Goal: Task Accomplishment & Management: Use online tool/utility

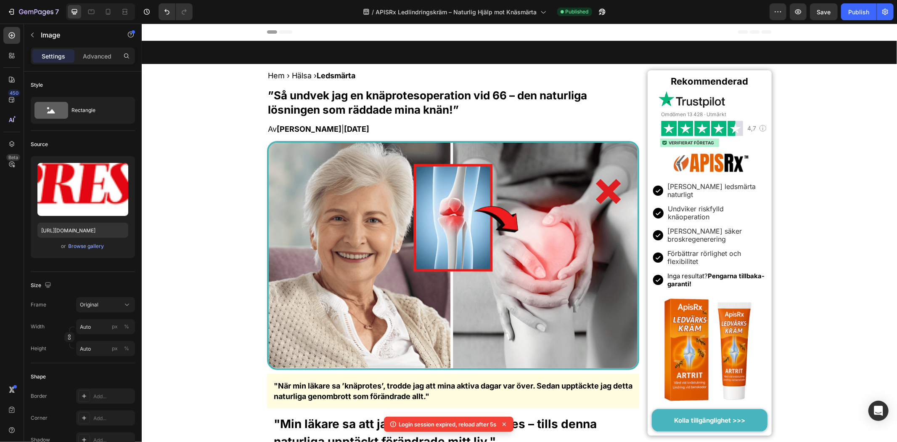
scroll to position [4486, 0]
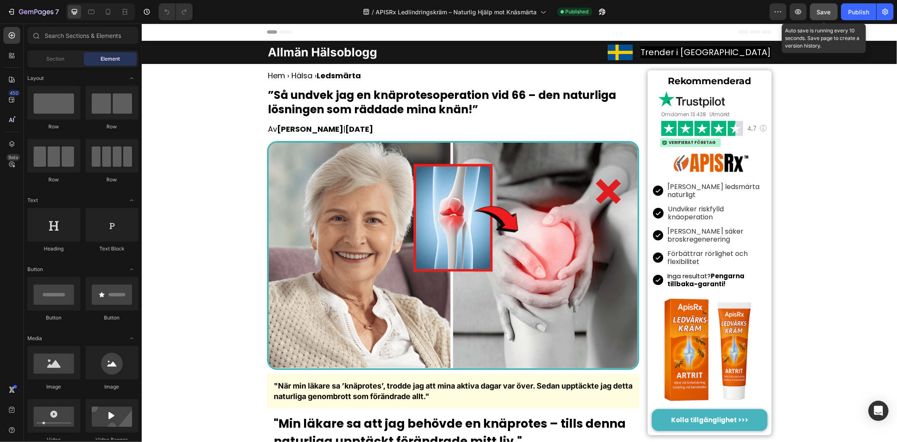
click at [829, 10] on span "Save" at bounding box center [824, 11] width 14 height 7
click at [853, 16] on button "Publish" at bounding box center [858, 11] width 35 height 17
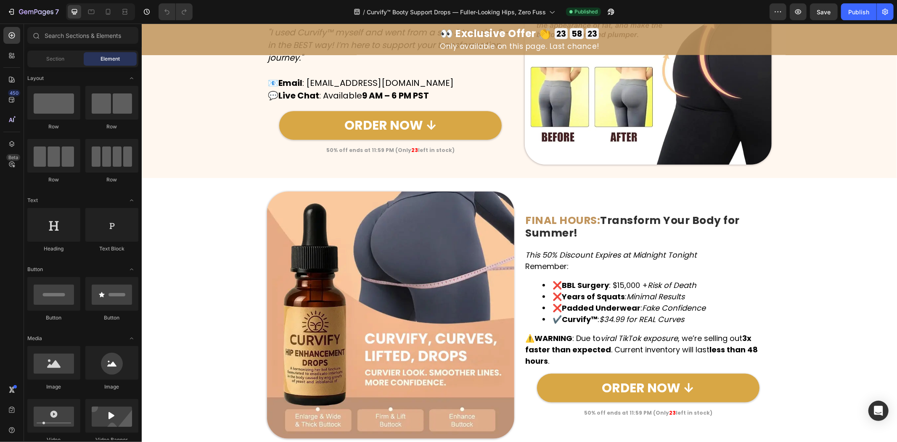
scroll to position [4140, 0]
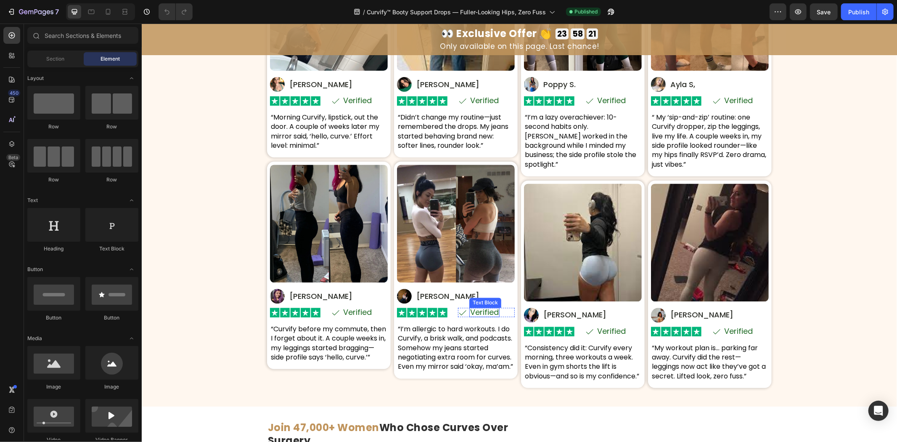
click at [477, 312] on p "Verified" at bounding box center [484, 312] width 29 height 8
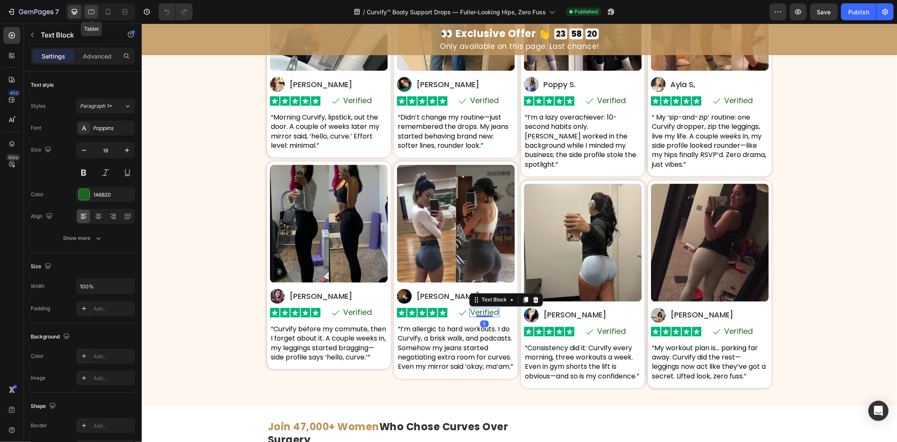
click at [95, 11] on icon at bounding box center [91, 12] width 8 height 8
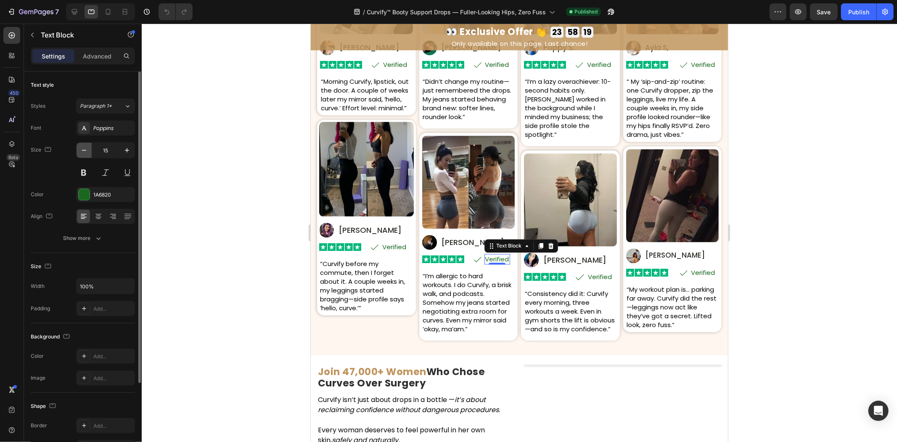
scroll to position [4338, 0]
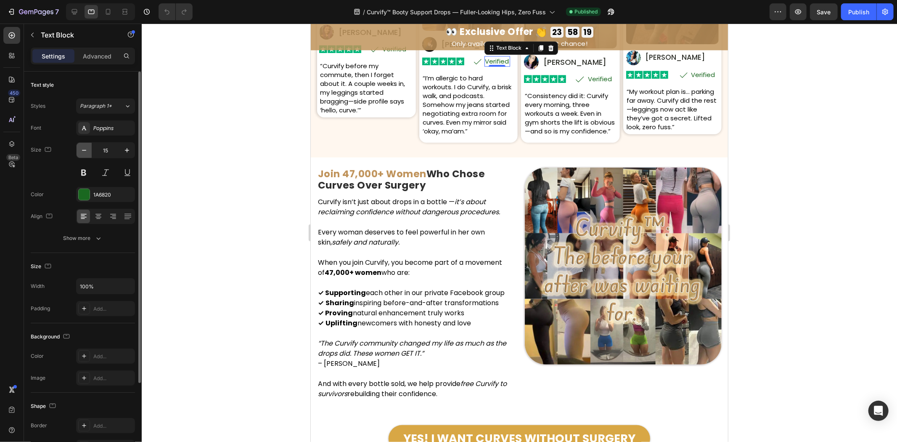
click at [85, 146] on icon "button" at bounding box center [84, 150] width 8 height 8
drag, startPoint x: 85, startPoint y: 146, endPoint x: 155, endPoint y: 149, distance: 69.9
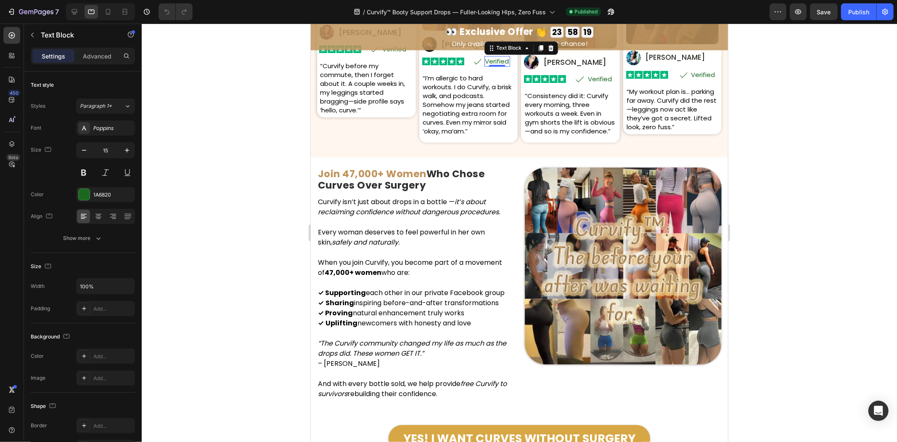
click at [85, 146] on icon "button" at bounding box center [84, 150] width 8 height 8
type input "13"
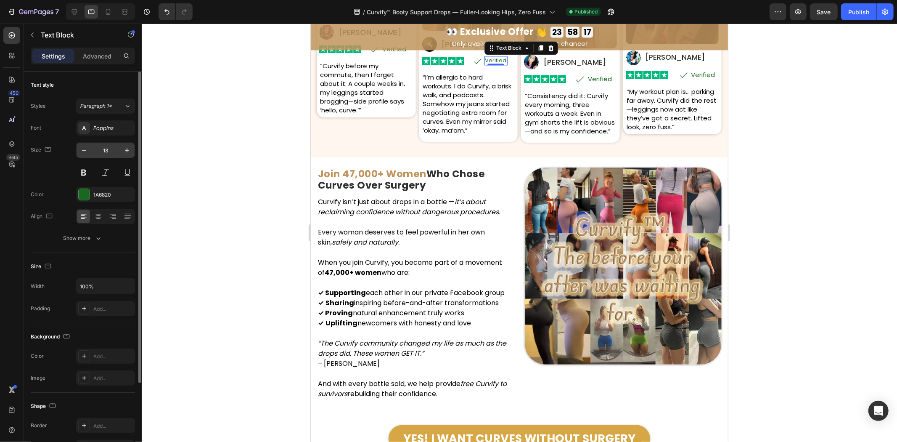
click at [107, 153] on input "13" at bounding box center [106, 150] width 28 height 15
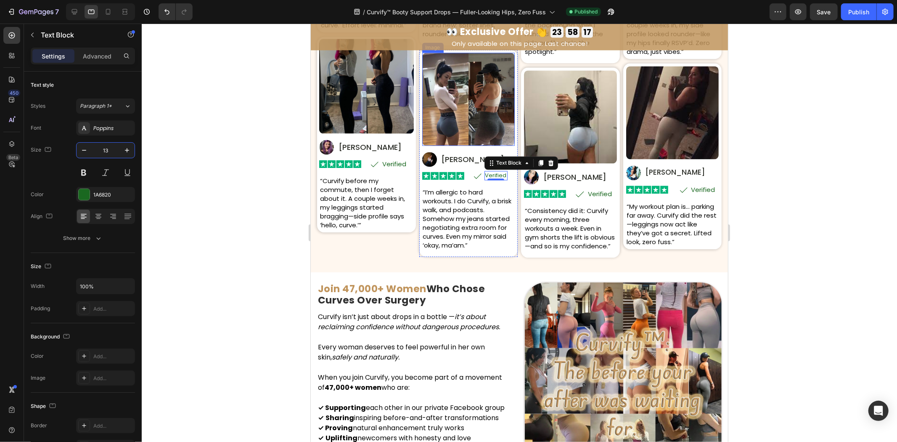
scroll to position [4198, 0]
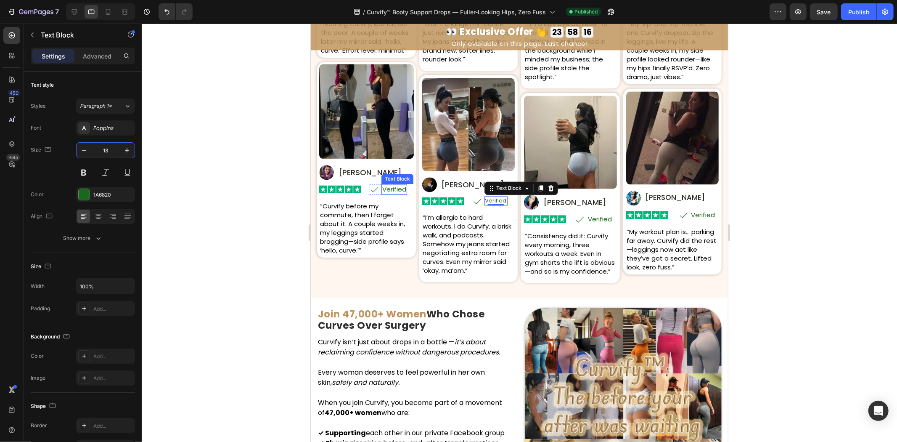
click at [392, 193] on p "Verified" at bounding box center [394, 188] width 24 height 9
paste input "3"
type input "13"
click at [368, 192] on div "Image Icon Verified Text Block 0 Row Row" at bounding box center [366, 188] width 95 height 10
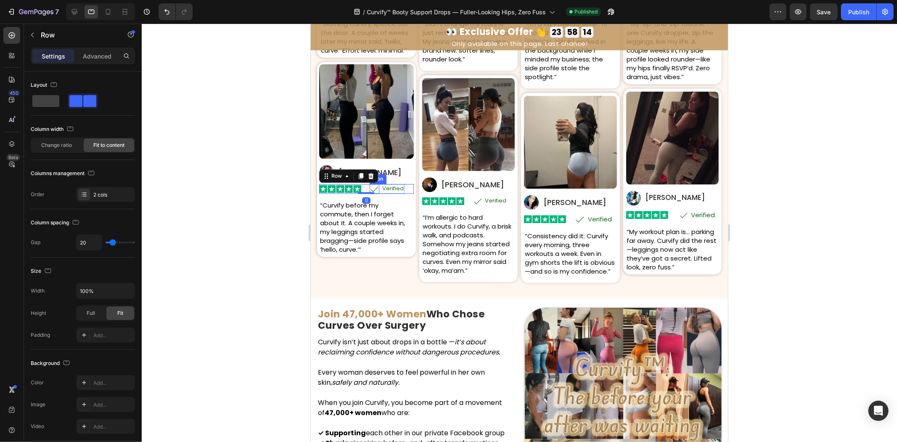
click at [371, 192] on icon at bounding box center [374, 188] width 10 height 10
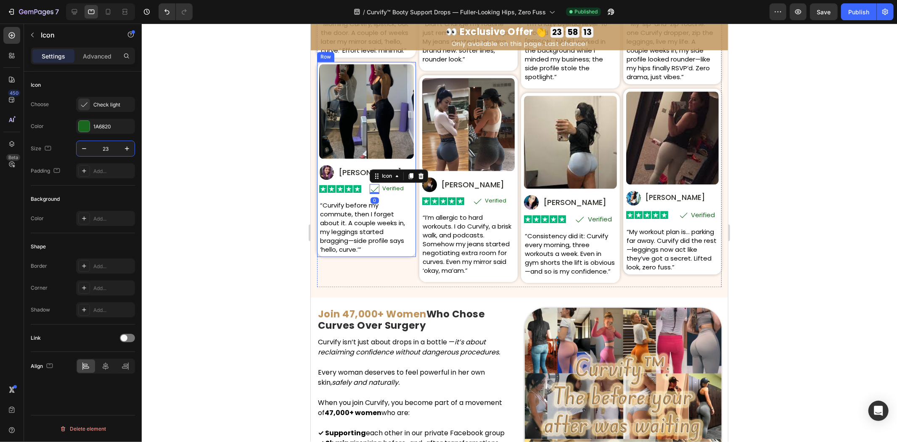
click at [112, 147] on input "23" at bounding box center [106, 148] width 28 height 15
type input "21"
click at [574, 213] on icon at bounding box center [579, 218] width 11 height 11
click at [101, 147] on input "25" at bounding box center [106, 148] width 28 height 15
type input "21"
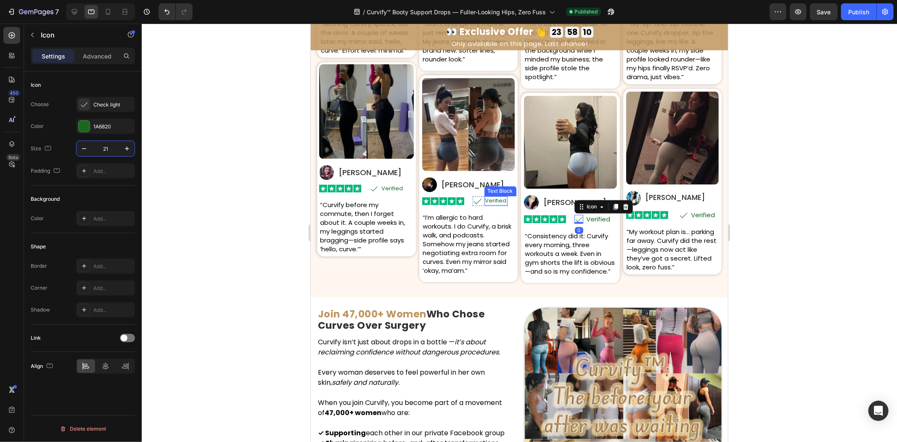
click at [473, 199] on icon at bounding box center [477, 201] width 10 height 10
type input "21"
click at [487, 196] on p "Verified" at bounding box center [494, 200] width 21 height 8
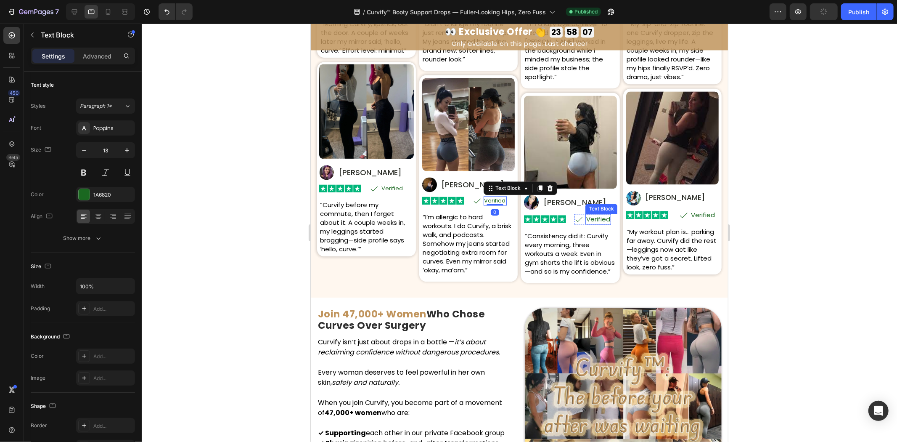
click at [595, 214] on p "Verified" at bounding box center [598, 218] width 24 height 9
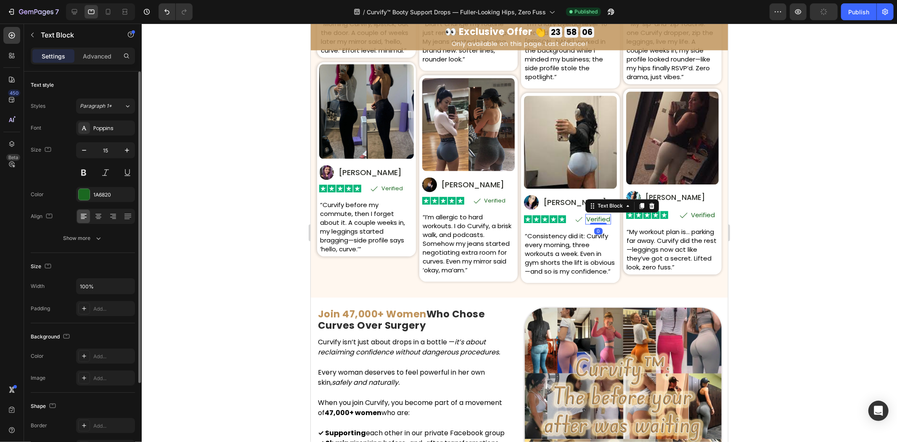
click at [114, 146] on input "15" at bounding box center [106, 150] width 28 height 15
paste input "3"
type input "13"
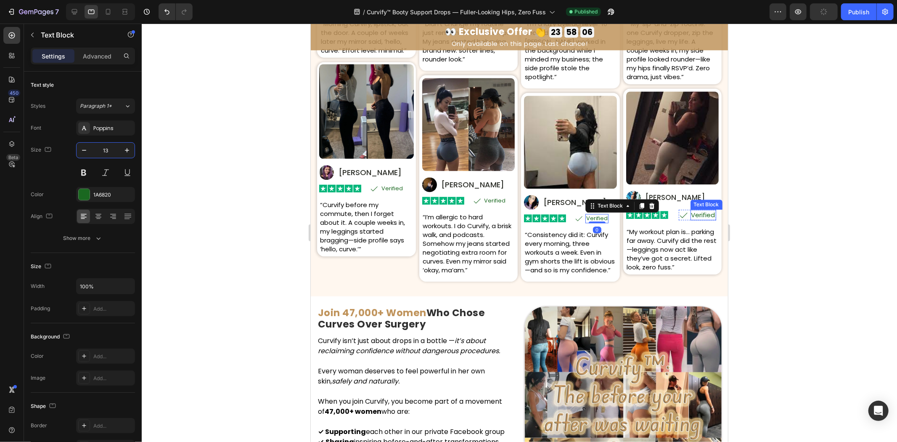
click at [704, 210] on p "Verified" at bounding box center [703, 214] width 24 height 9
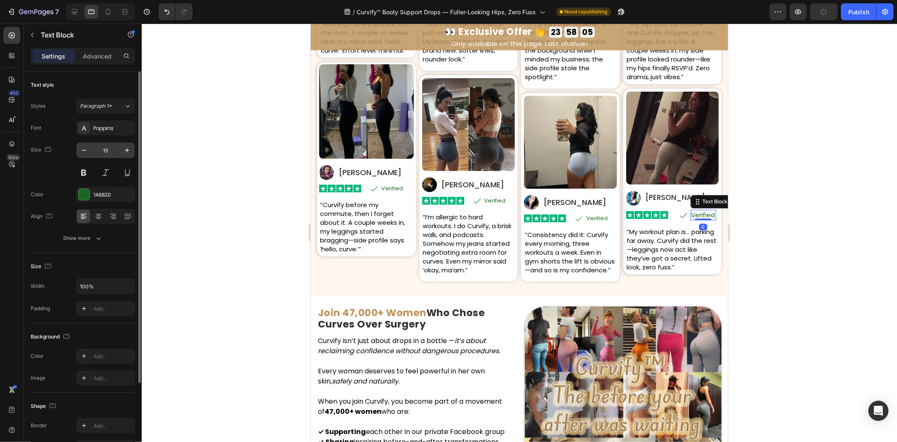
click at [109, 156] on input "15" at bounding box center [106, 150] width 28 height 15
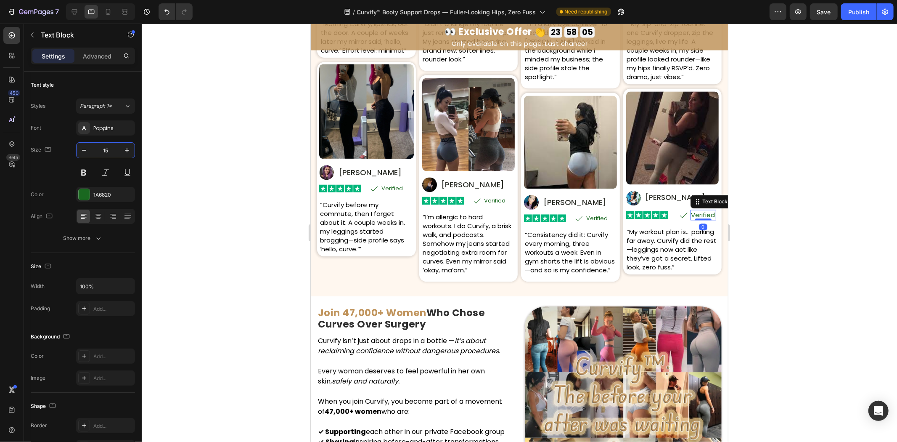
paste input "3"
type input "13"
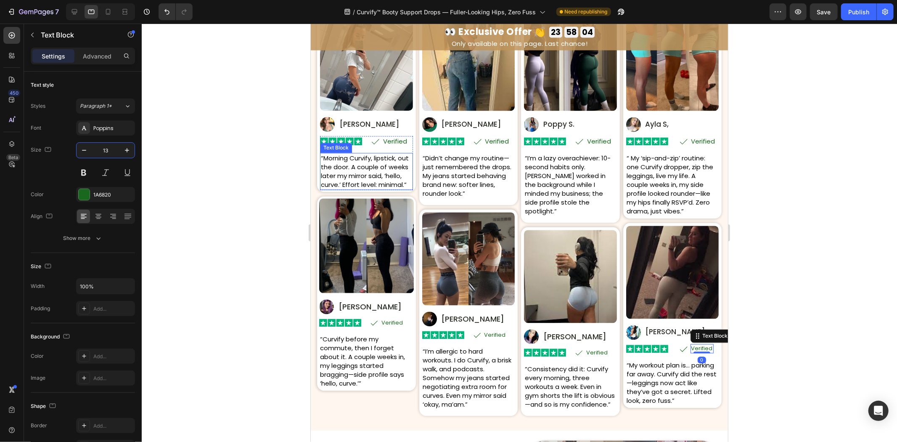
scroll to position [4058, 0]
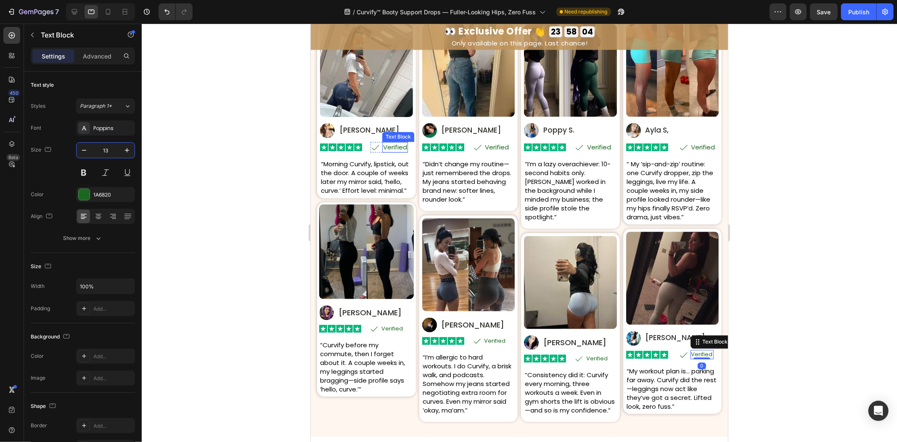
click at [388, 146] on p "Verified" at bounding box center [395, 147] width 24 height 9
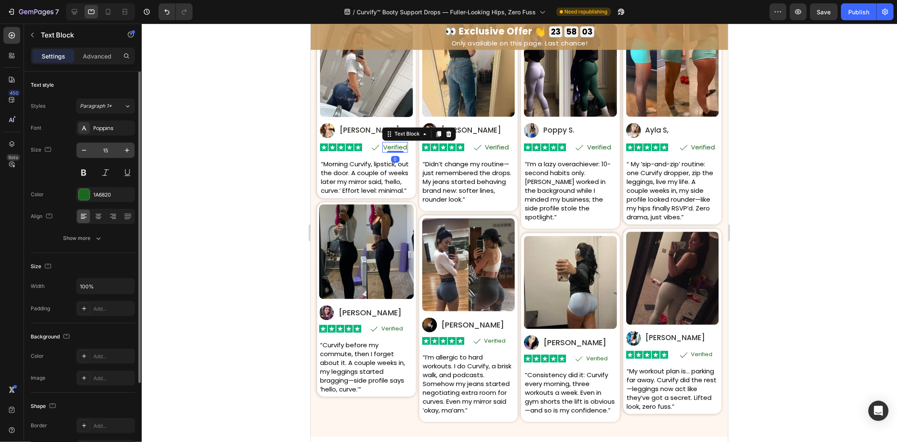
drag, startPoint x: 111, startPoint y: 150, endPoint x: 190, endPoint y: 122, distance: 84.1
click at [111, 150] on input "15" at bounding box center [106, 150] width 28 height 15
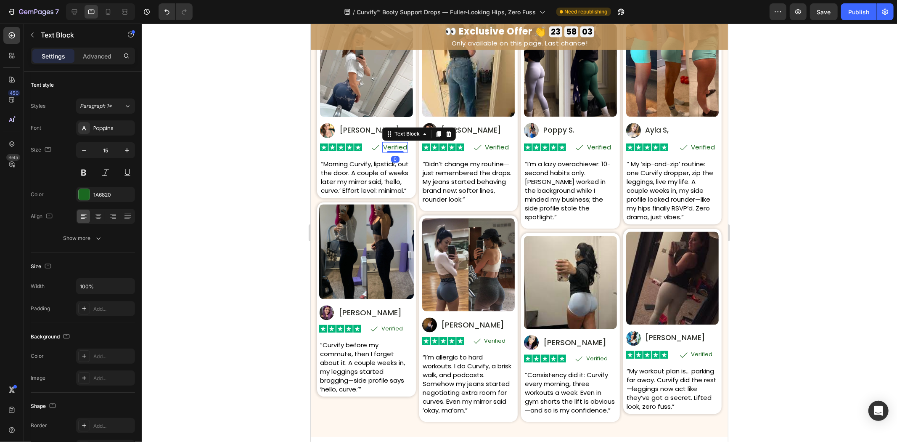
paste input "3"
type input "13"
click at [495, 148] on p "Verified" at bounding box center [497, 147] width 24 height 9
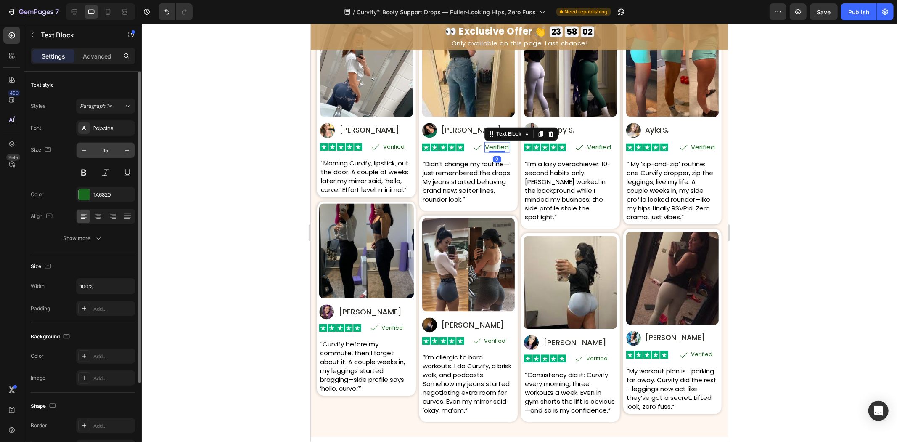
click at [103, 148] on input "15" at bounding box center [106, 150] width 28 height 15
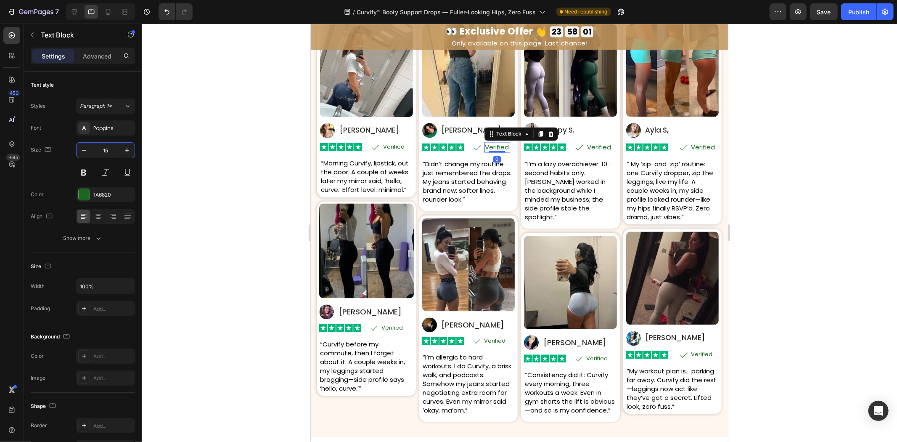
paste input "3"
type input "13"
click at [376, 145] on icon at bounding box center [375, 147] width 10 height 10
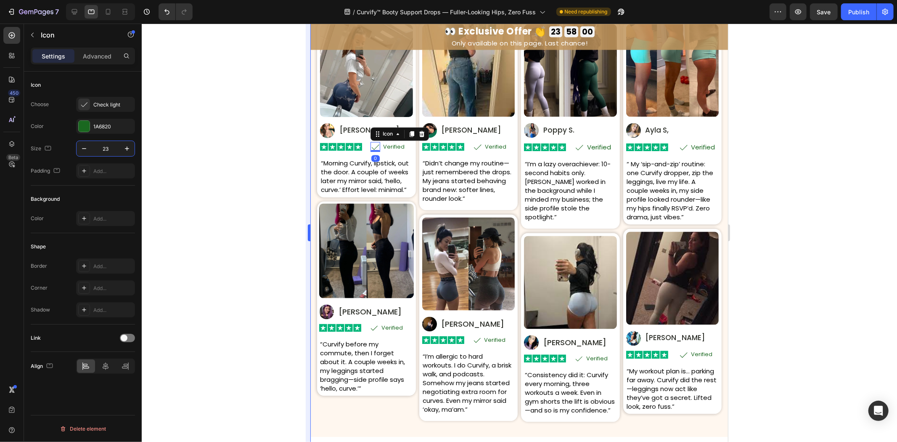
drag, startPoint x: 102, startPoint y: 144, endPoint x: 307, endPoint y: 146, distance: 205.3
click at [103, 144] on input "23" at bounding box center [106, 148] width 28 height 15
type input "21"
click at [574, 144] on icon at bounding box center [579, 147] width 10 height 10
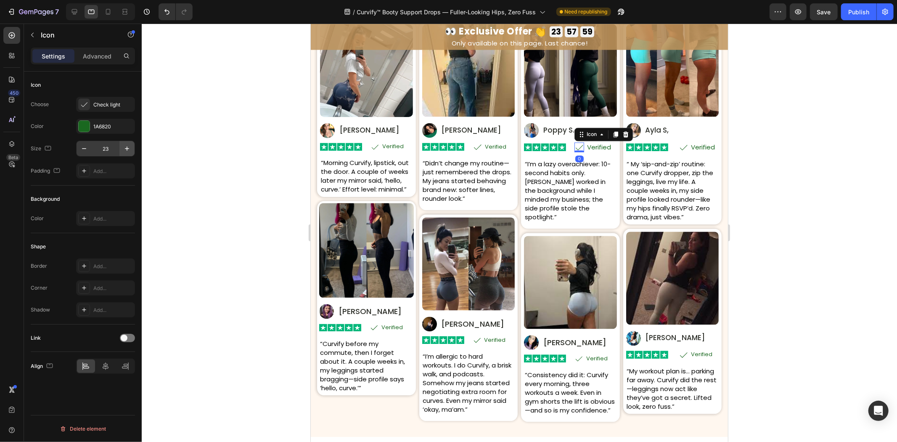
click at [118, 151] on input "23" at bounding box center [106, 148] width 28 height 15
type input "21"
click at [474, 143] on icon at bounding box center [477, 147] width 10 height 10
click at [108, 148] on input "23" at bounding box center [106, 148] width 28 height 15
type input "21"
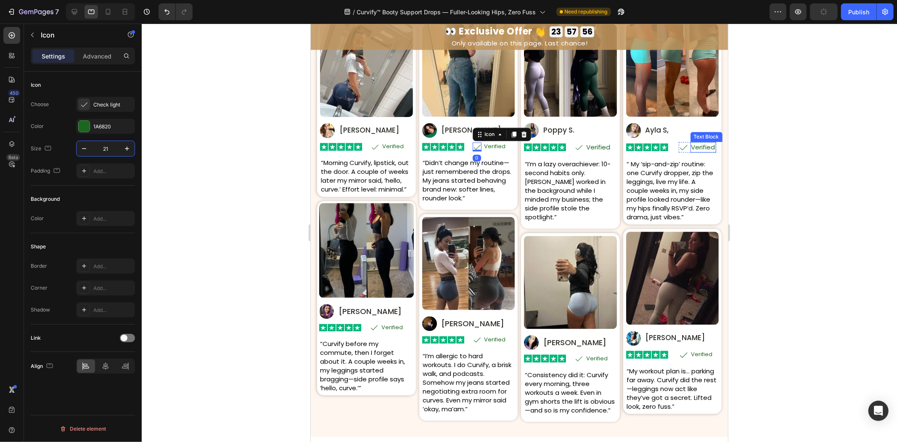
click at [691, 143] on p "Verified" at bounding box center [703, 147] width 24 height 9
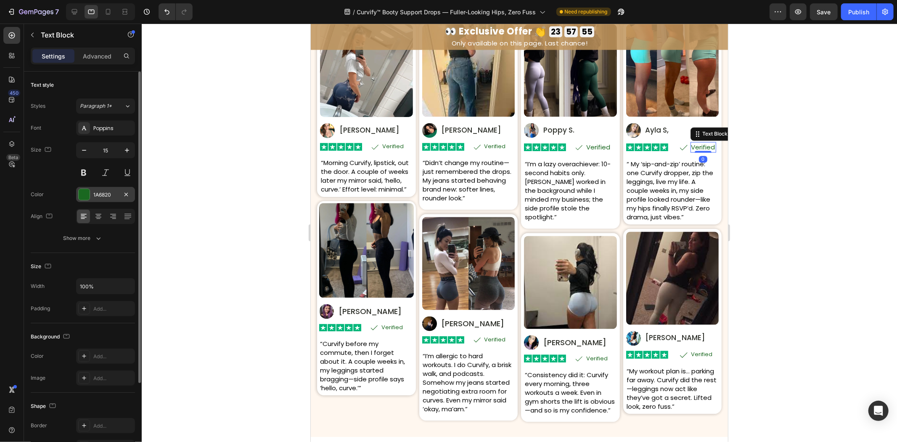
click at [109, 192] on div "1A6820" at bounding box center [105, 195] width 24 height 8
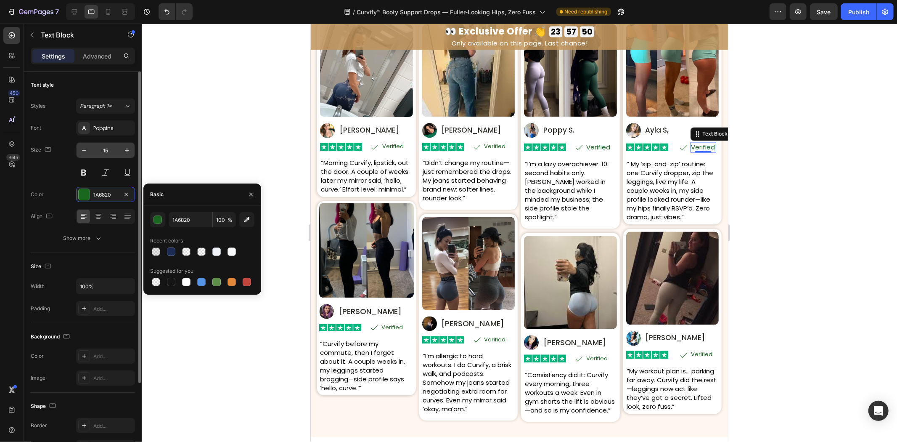
click at [114, 152] on input "15" at bounding box center [106, 150] width 28 height 15
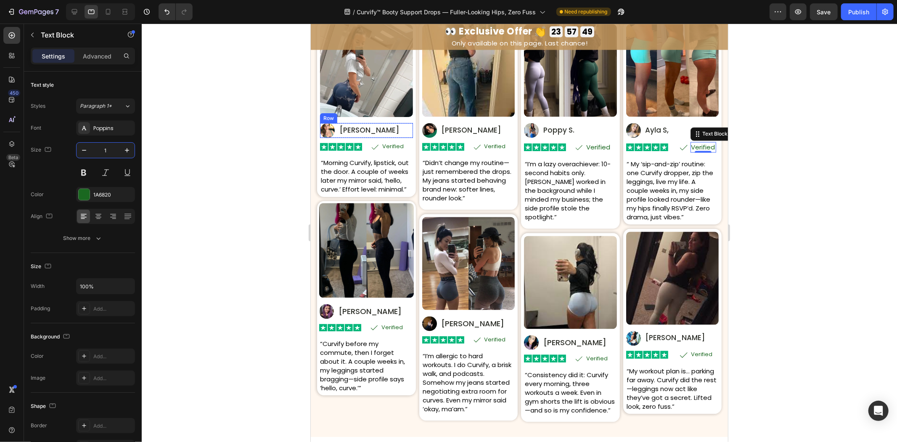
type input "13"
click at [600, 147] on p "Verified" at bounding box center [598, 147] width 24 height 9
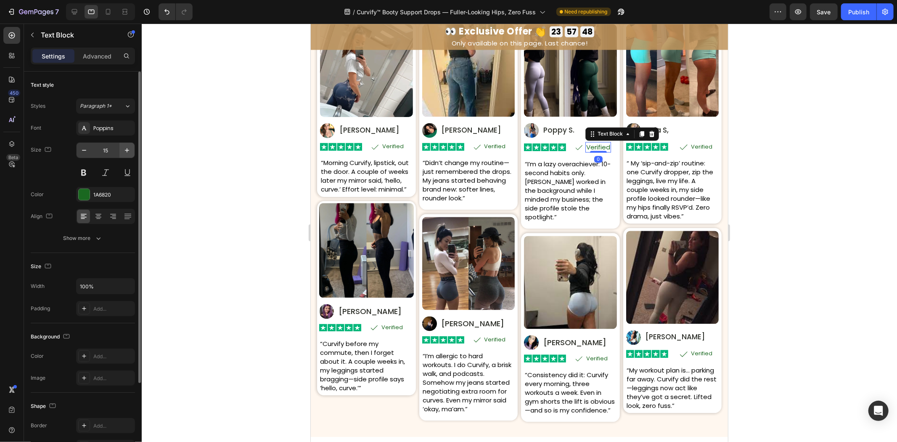
click at [108, 148] on input "15" at bounding box center [106, 150] width 28 height 15
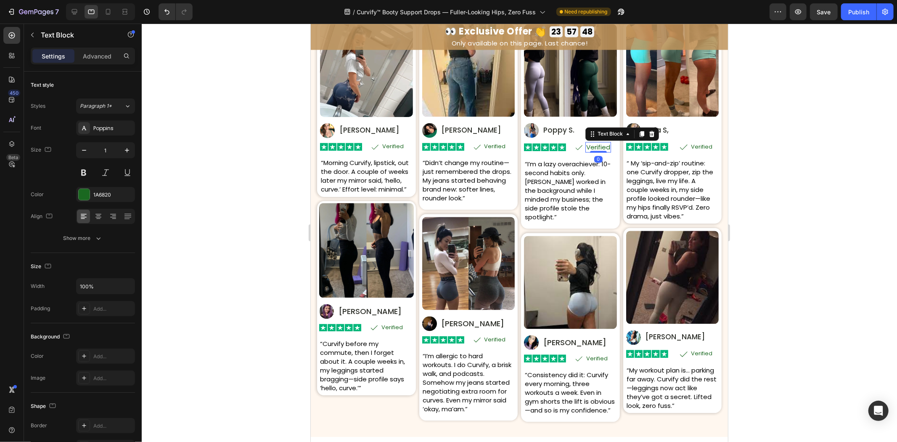
type input "13"
click at [596, 353] on p "Verified" at bounding box center [596, 357] width 21 height 8
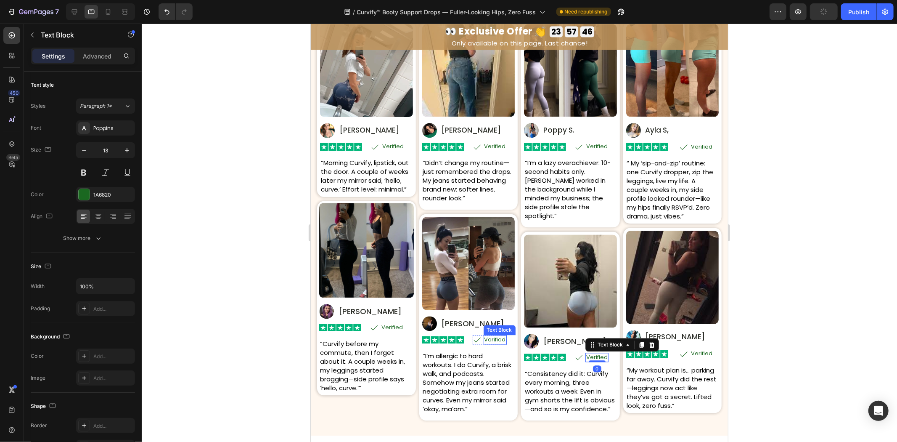
click at [501, 339] on p "Verified" at bounding box center [494, 340] width 21 height 8
click at [495, 336] on p "Verified" at bounding box center [494, 340] width 21 height 8
click at [683, 146] on div "Icon Verified Text Block Row" at bounding box center [695, 147] width 35 height 10
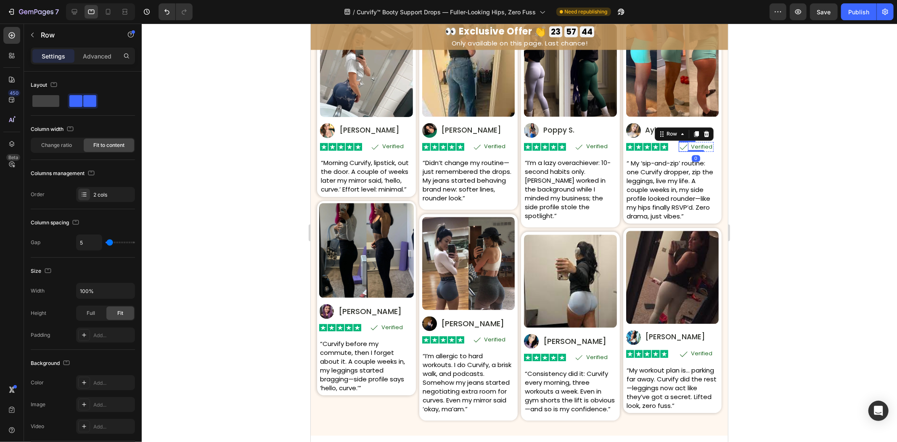
click at [680, 147] on icon at bounding box center [683, 147] width 10 height 10
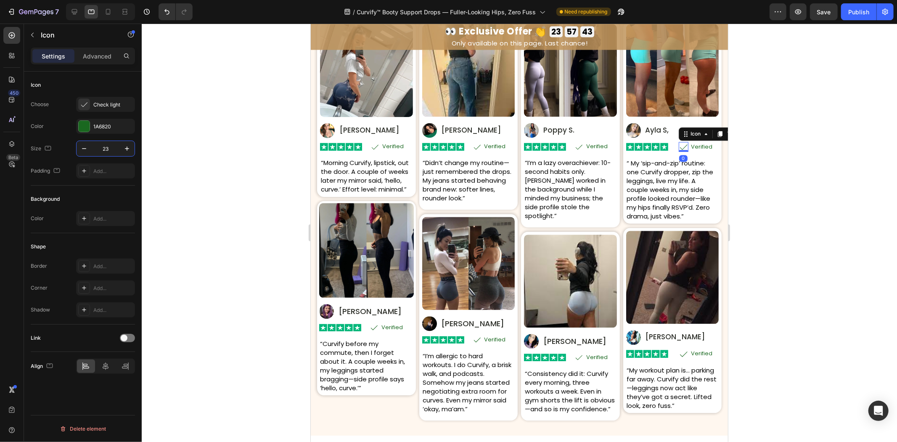
click at [111, 145] on input "23" at bounding box center [106, 148] width 28 height 15
type input "21"
click at [679, 350] on icon at bounding box center [683, 353] width 10 height 10
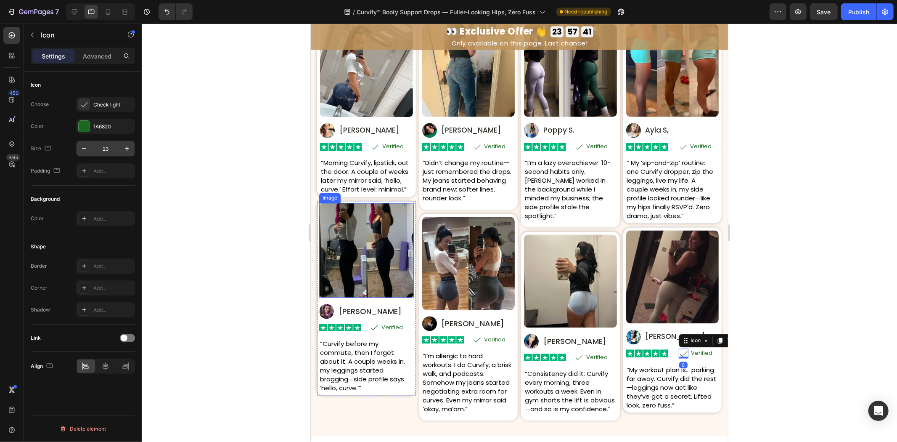
click at [98, 146] on input "23" at bounding box center [106, 148] width 28 height 15
type input "21"
click at [574, 352] on icon at bounding box center [578, 356] width 9 height 9
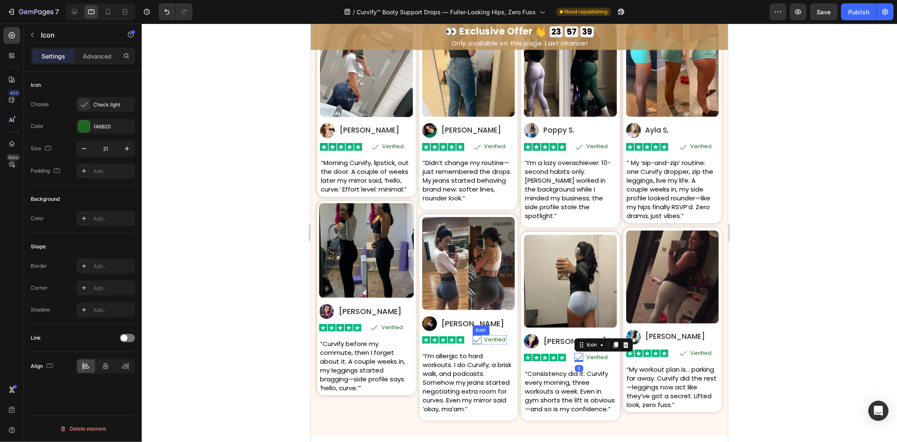
click at [473, 335] on icon at bounding box center [476, 339] width 9 height 9
click at [373, 331] on icon at bounding box center [373, 327] width 9 height 9
click at [372, 148] on div "Icon 0" at bounding box center [374, 146] width 9 height 9
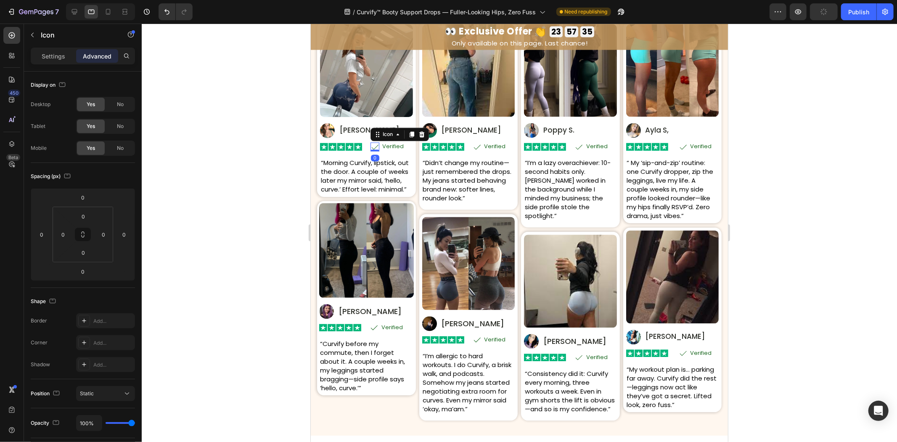
click at [372, 145] on icon at bounding box center [374, 146] width 9 height 9
click at [61, 56] on p "Settings" at bounding box center [54, 56] width 24 height 9
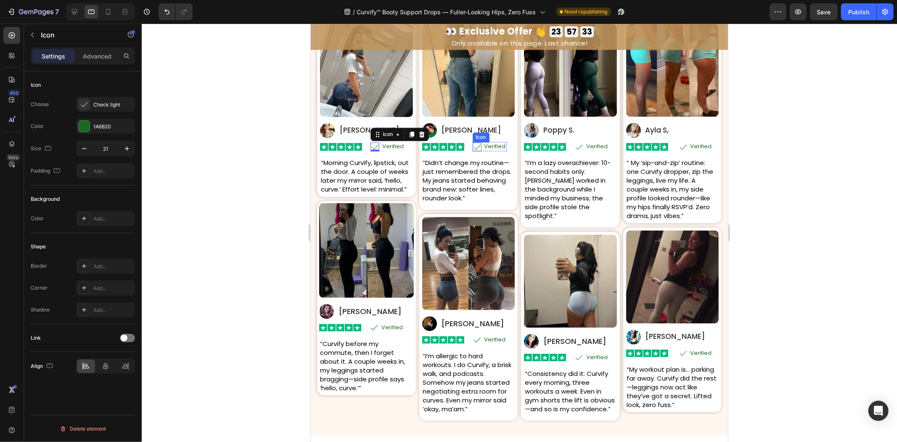
click at [473, 143] on icon at bounding box center [476, 146] width 9 height 9
click at [574, 145] on icon at bounding box center [578, 146] width 9 height 9
click at [678, 147] on icon at bounding box center [682, 146] width 9 height 9
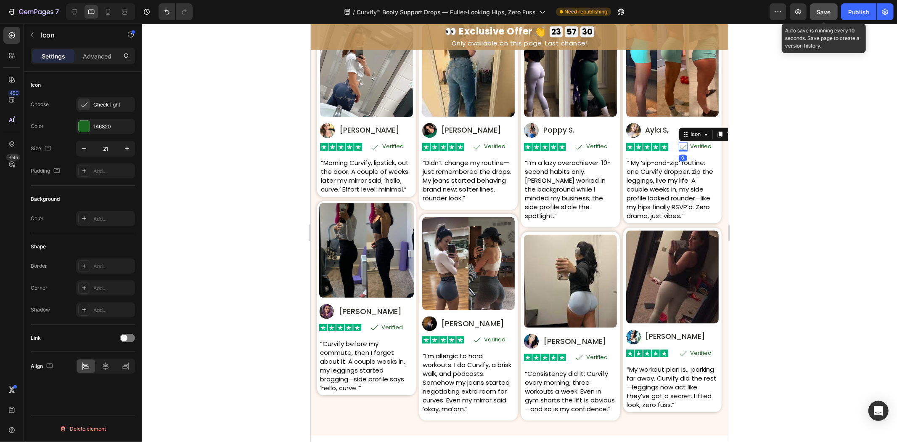
click at [834, 11] on button "Save" at bounding box center [824, 11] width 28 height 17
click at [853, 12] on div "Publish" at bounding box center [858, 12] width 21 height 9
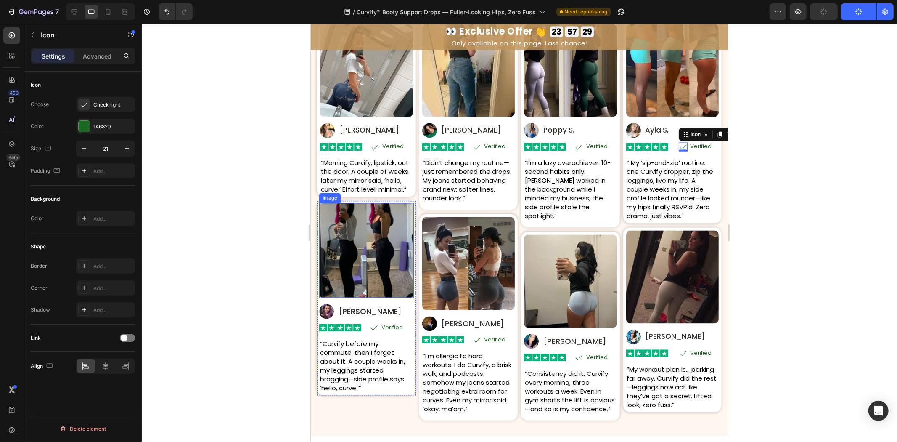
click at [354, 309] on div "Image Image Roxie P. Text Block Row Row Image Icon Verified Text Block Row Row …" at bounding box center [366, 298] width 95 height 190
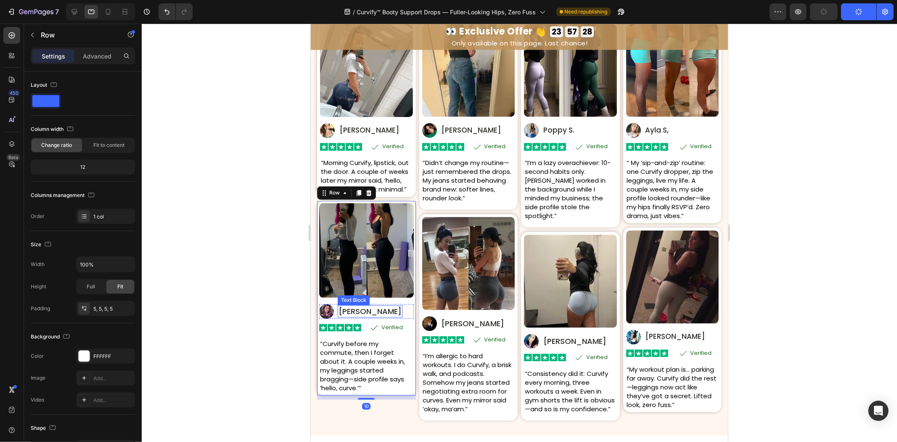
click at [352, 314] on p "Roxie P." at bounding box center [369, 311] width 63 height 11
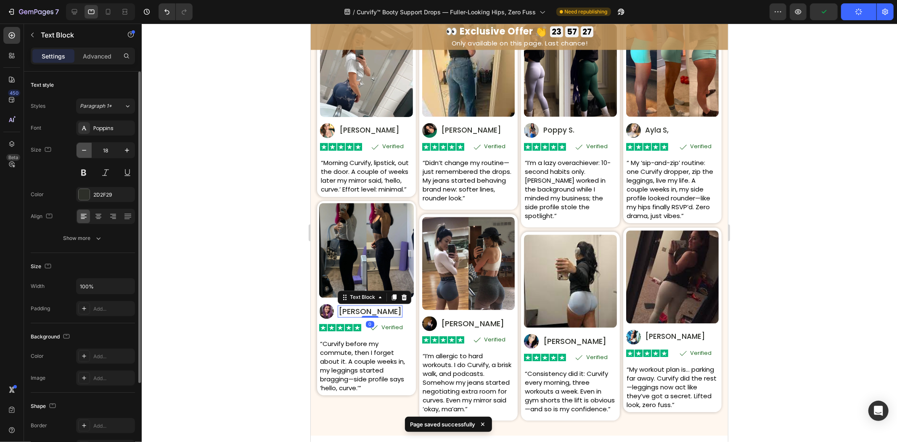
click at [80, 148] on icon "button" at bounding box center [84, 150] width 8 height 8
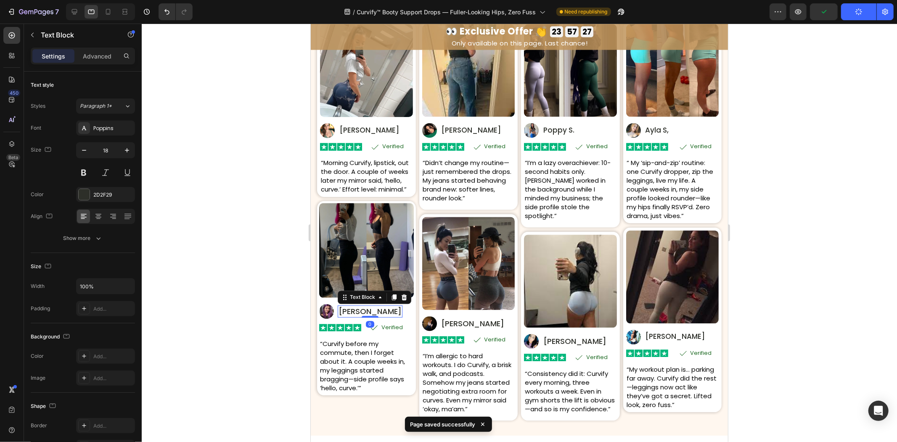
type input "17"
click at [355, 130] on p "Elise T." at bounding box center [369, 130] width 60 height 10
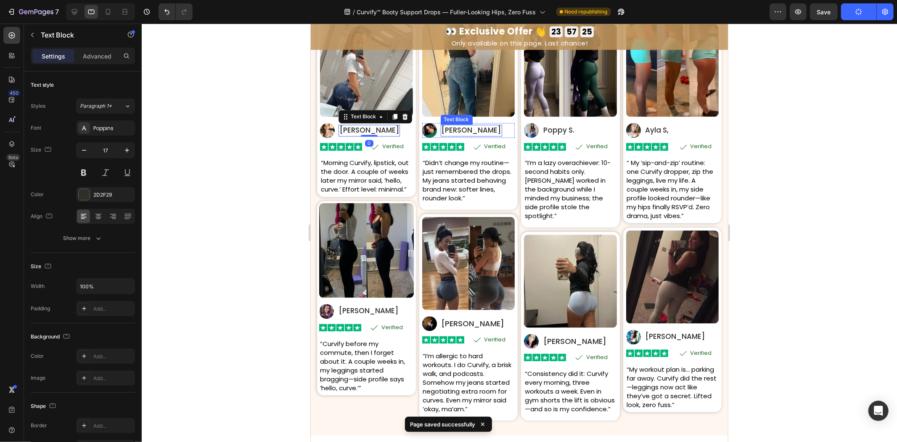
click at [456, 128] on p "Mira D." at bounding box center [471, 130] width 60 height 10
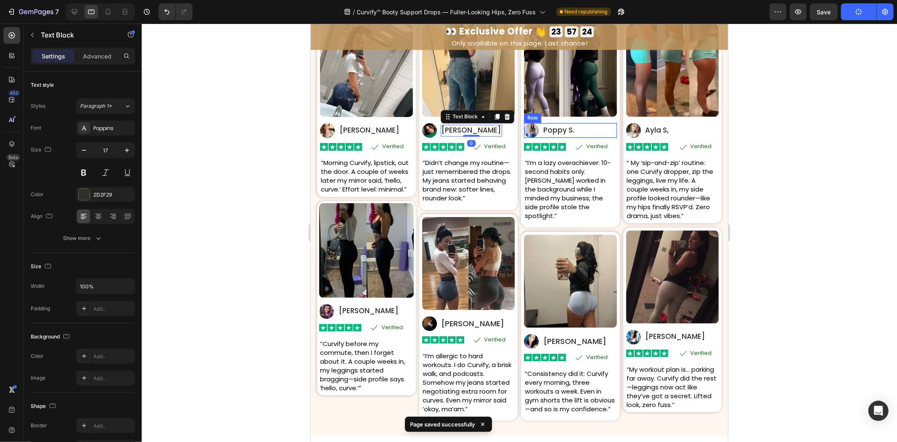
drag, startPoint x: 554, startPoint y: 128, endPoint x: 562, endPoint y: 128, distance: 8.0
click at [554, 128] on p "Poppy S." at bounding box center [558, 130] width 31 height 10
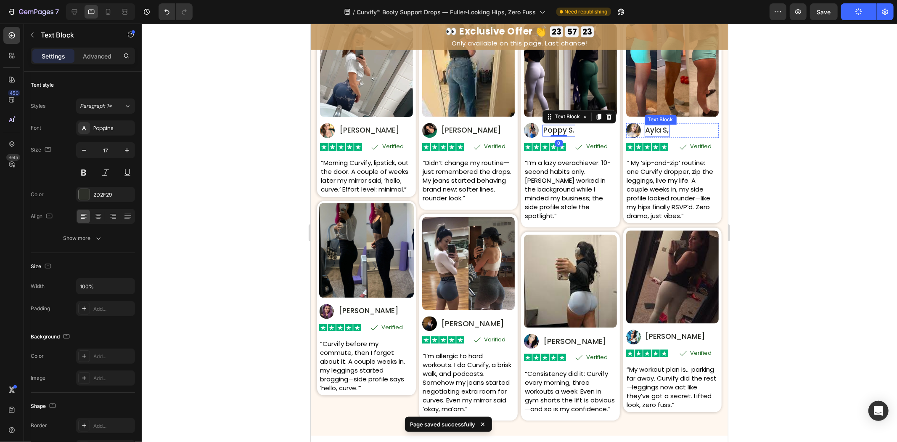
click at [653, 129] on p "Ayla S," at bounding box center [657, 130] width 24 height 10
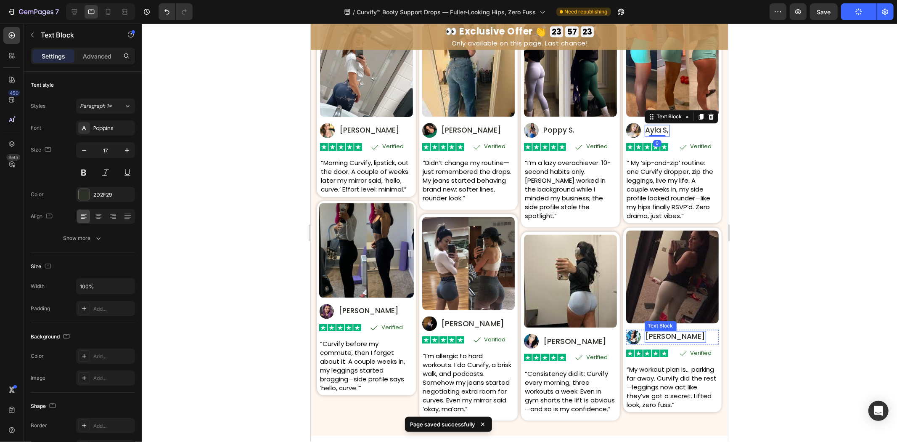
click at [649, 333] on p "Imani J." at bounding box center [675, 336] width 60 height 10
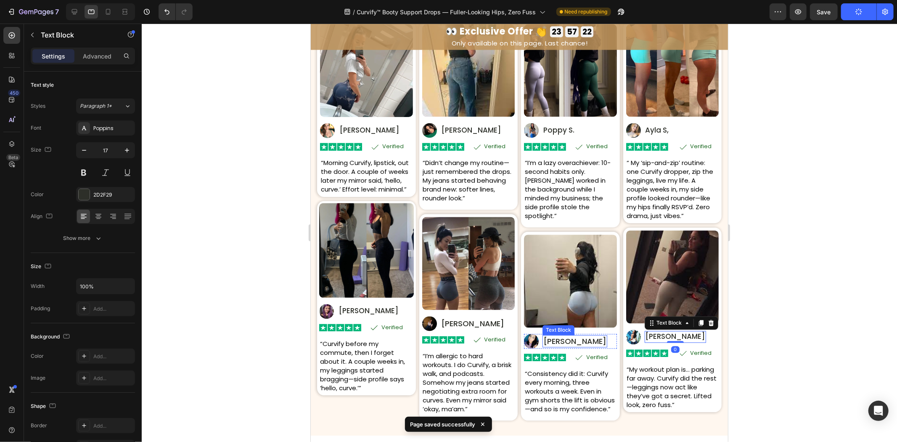
click at [544, 336] on p "Zara V." at bounding box center [574, 341] width 63 height 11
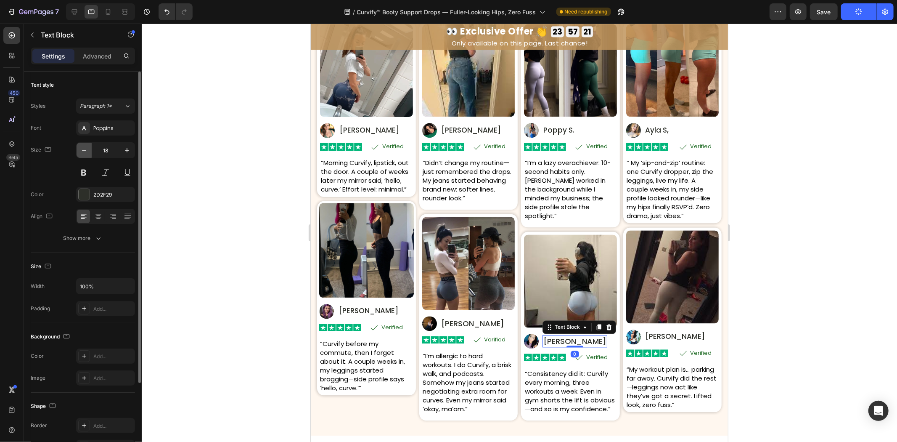
click at [81, 148] on icon "button" at bounding box center [84, 150] width 8 height 8
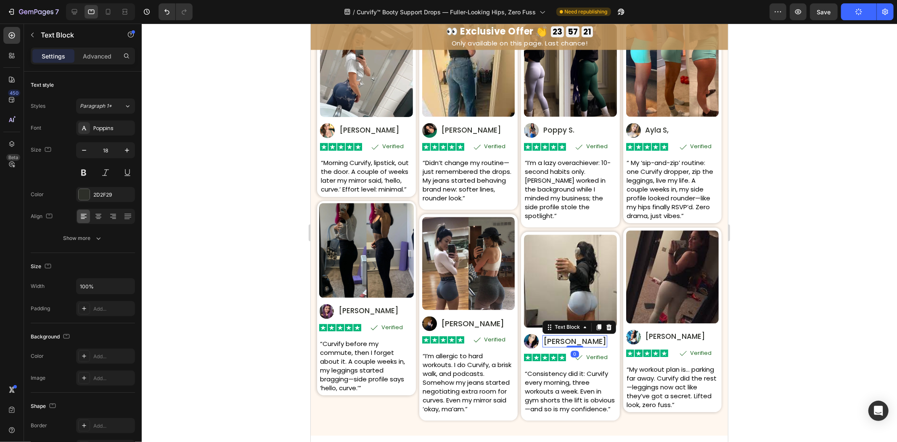
type input "17"
click at [448, 320] on p "Nadia K." at bounding box center [472, 323] width 63 height 11
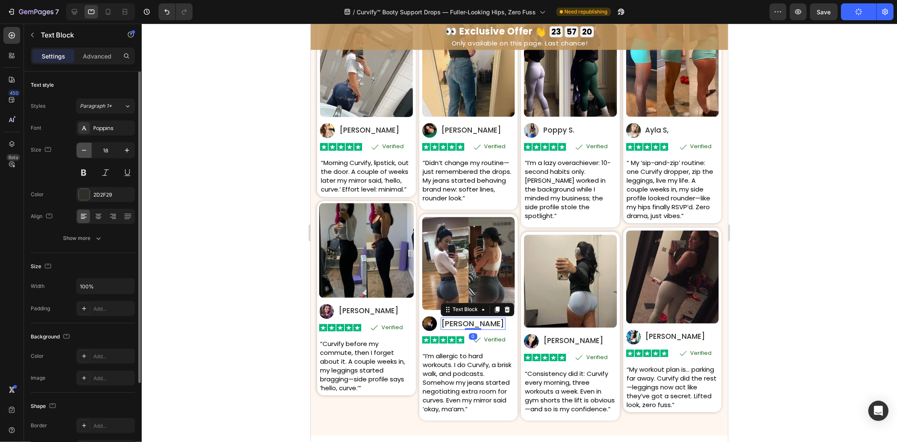
click at [85, 152] on icon "button" at bounding box center [84, 150] width 8 height 8
type input "17"
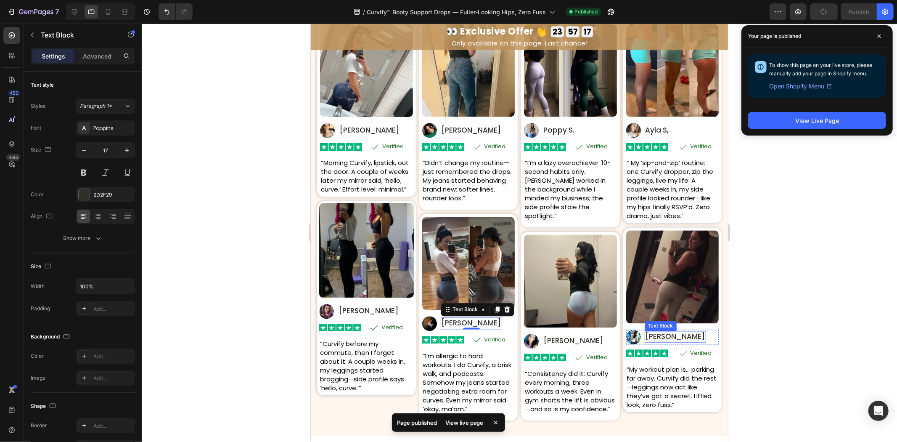
click at [653, 335] on p "Imani J." at bounding box center [675, 336] width 60 height 10
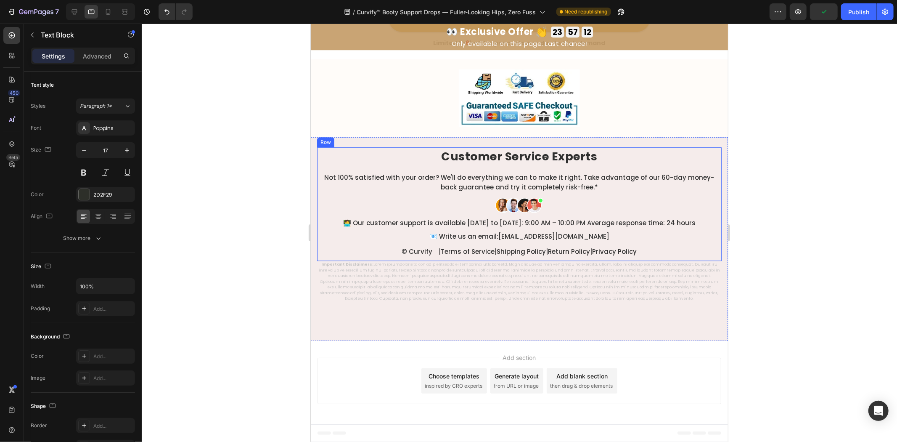
scroll to position [4717, 0]
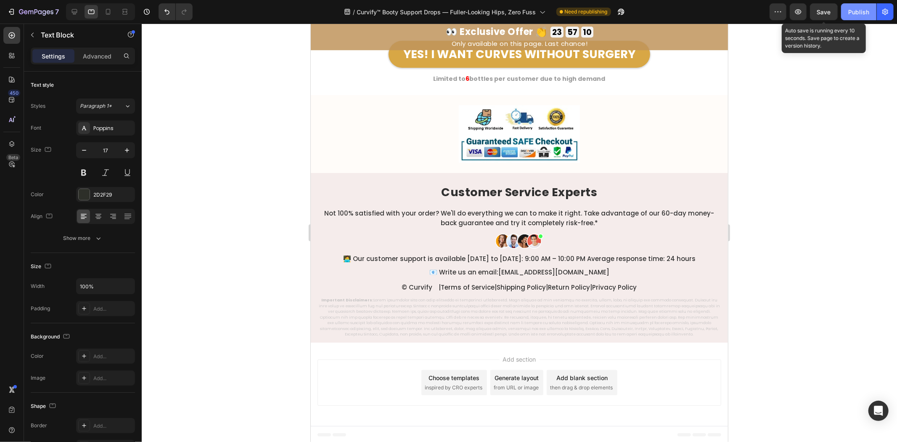
drag, startPoint x: 829, startPoint y: 12, endPoint x: 855, endPoint y: 12, distance: 26.5
click at [831, 12] on span "Save" at bounding box center [824, 11] width 14 height 7
click at [856, 12] on div "Publish" at bounding box center [858, 12] width 21 height 9
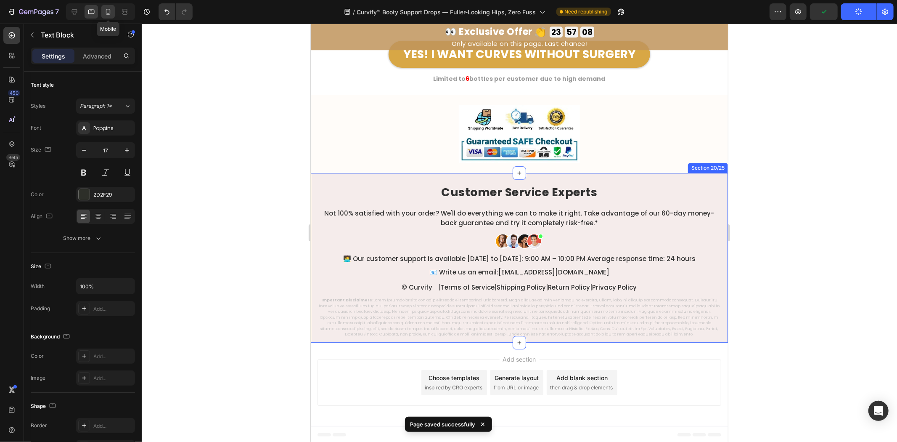
click at [110, 15] on icon at bounding box center [108, 12] width 8 height 8
type input "18"
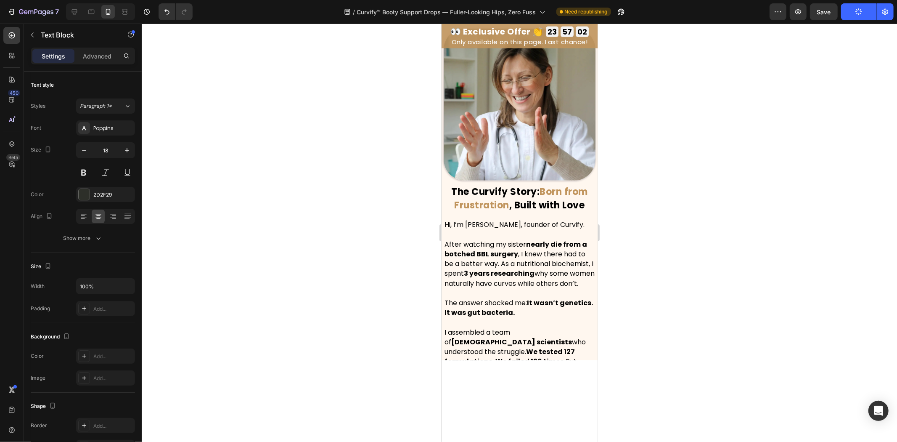
scroll to position [418, 0]
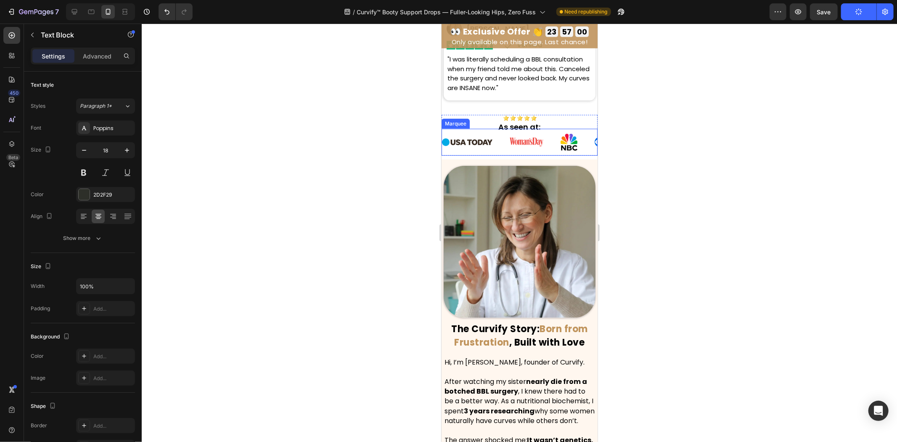
click at [556, 137] on div "Image As seen at: Heading Row Image Image Image Image Image Image Image Image I…" at bounding box center [519, 131] width 156 height 54
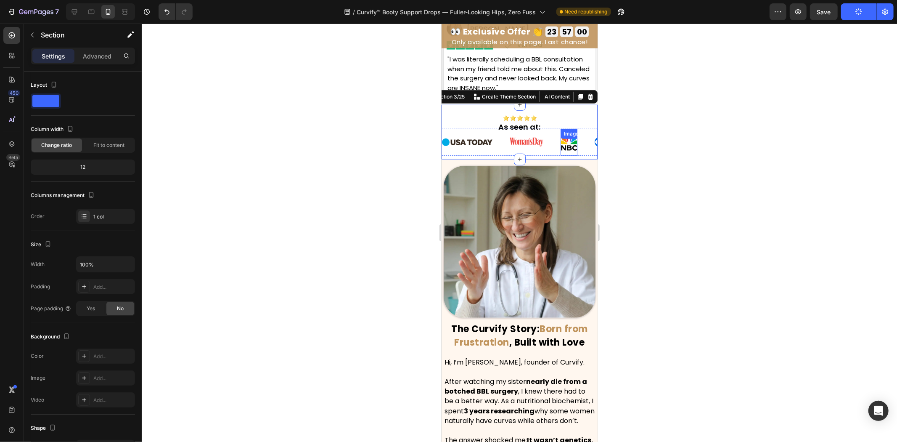
click at [565, 150] on img at bounding box center [568, 141] width 17 height 17
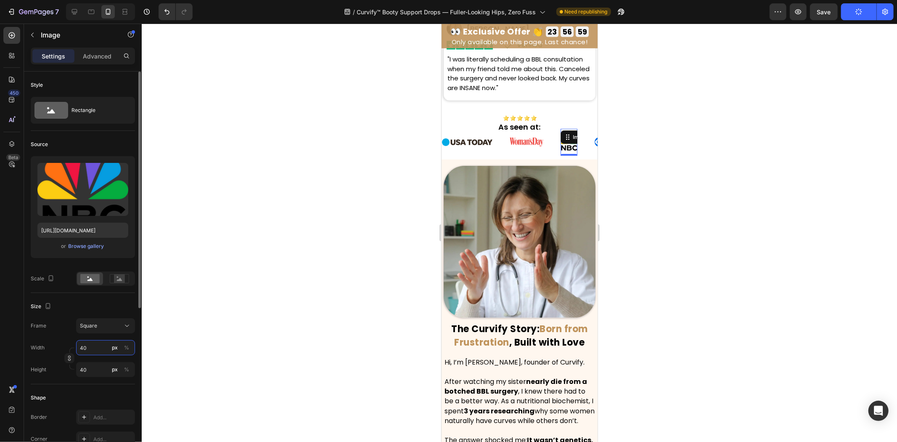
drag, startPoint x: 90, startPoint y: 350, endPoint x: 94, endPoint y: 350, distance: 4.6
click at [90, 350] on input "40" at bounding box center [105, 347] width 59 height 15
type input "3"
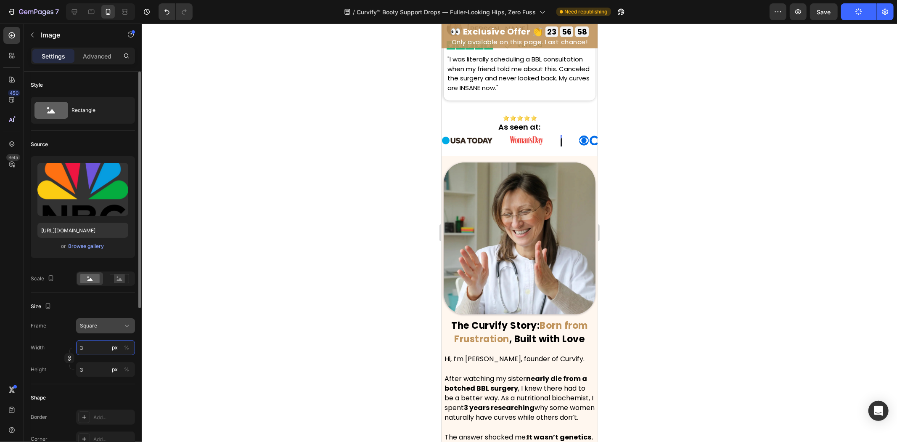
type input "35"
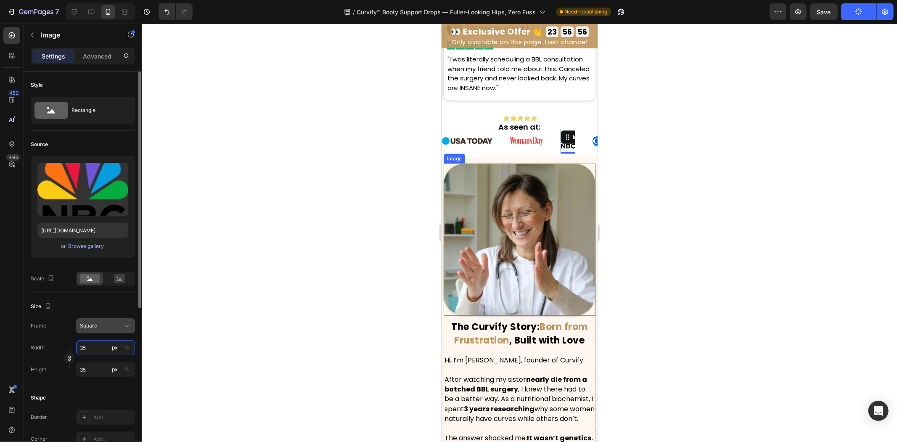
type input "35"
click at [119, 322] on div "Square" at bounding box center [100, 326] width 41 height 8
click at [103, 389] on div "Original" at bounding box center [97, 393] width 67 height 15
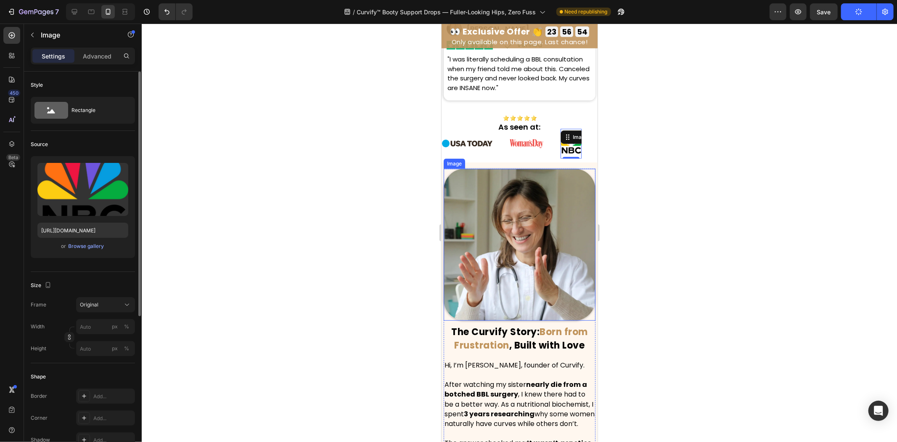
click at [487, 206] on img at bounding box center [519, 244] width 152 height 152
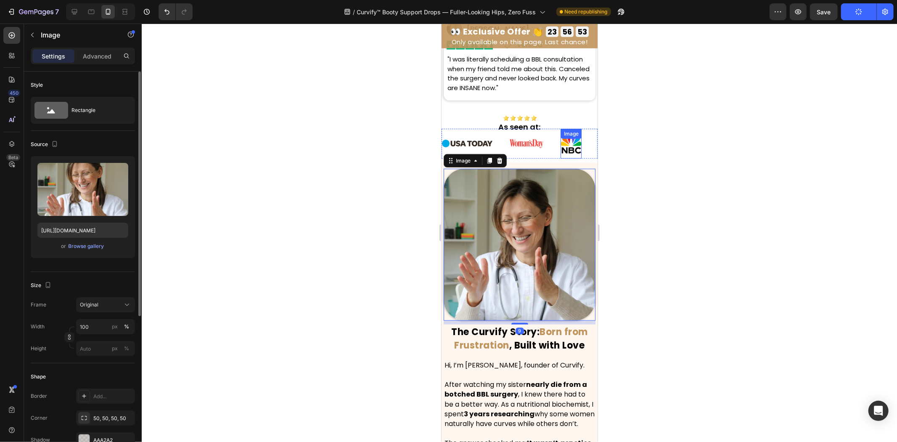
click at [571, 158] on div "Image" at bounding box center [570, 143] width 21 height 30
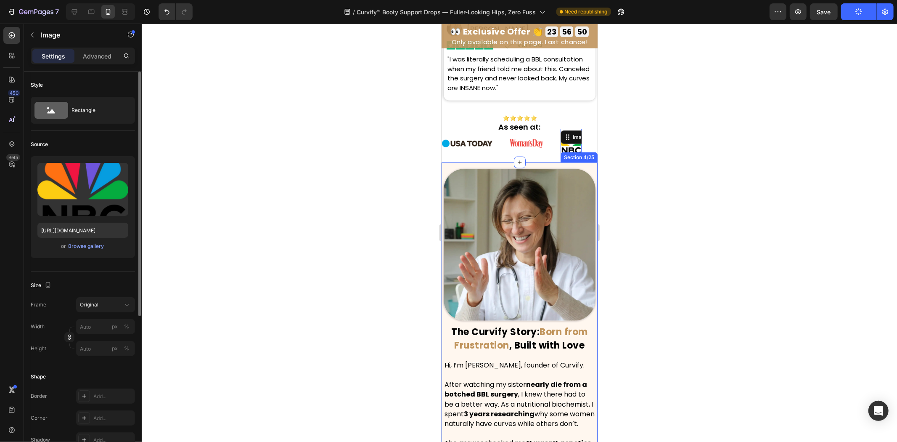
click at [448, 193] on div "The Curvify Story: Born from Frustration , Built with Love Heading Hi, I’m Dr. …" at bounding box center [519, 421] width 156 height 518
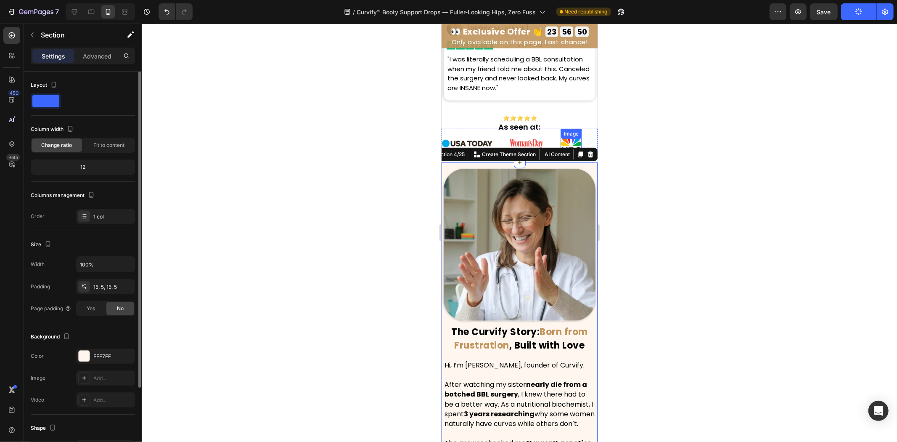
click at [576, 137] on div "Image" at bounding box center [571, 134] width 18 height 8
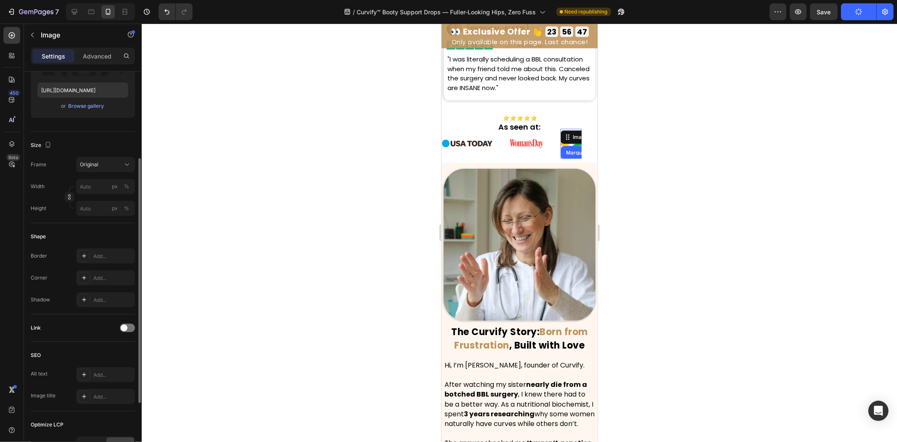
scroll to position [0, 0]
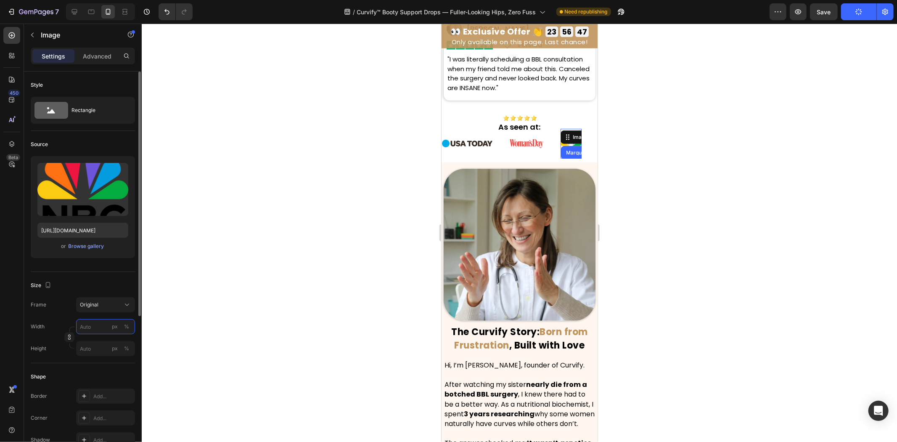
click at [98, 327] on input "px %" at bounding box center [105, 326] width 59 height 15
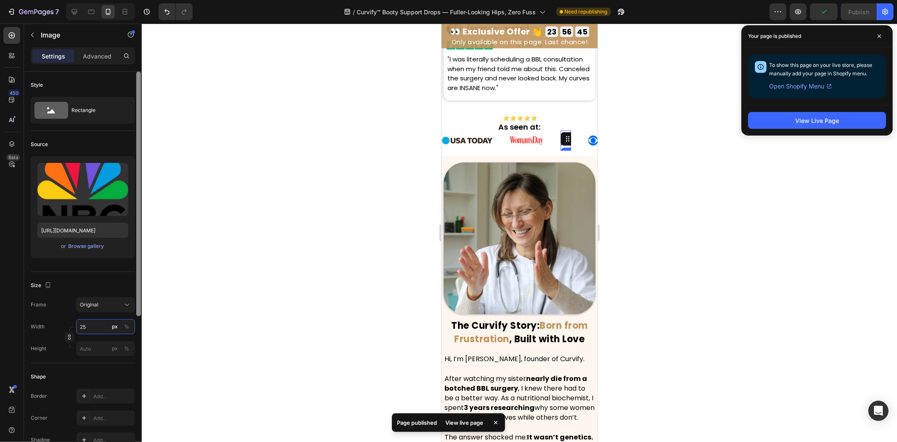
type input "2"
type input "40"
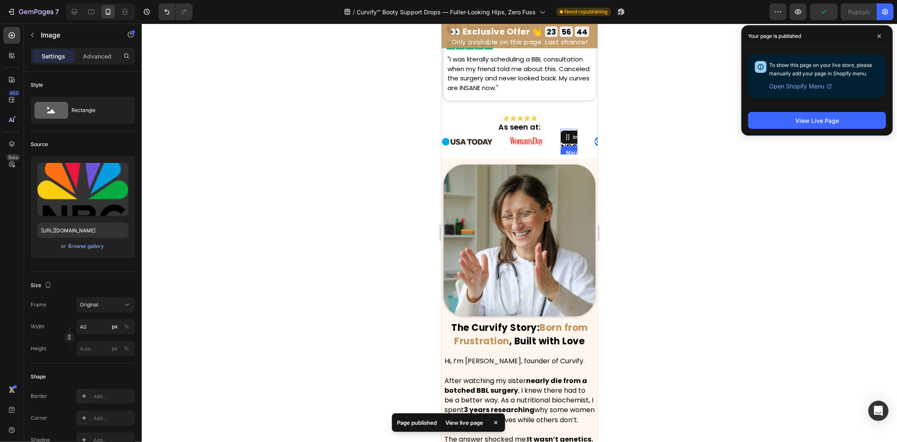
click at [316, 200] on div at bounding box center [519, 233] width 755 height 418
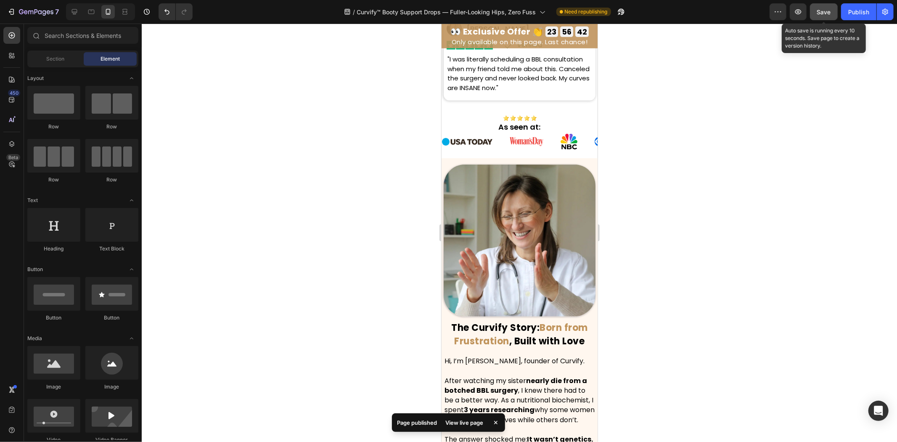
click at [829, 15] on div "Save" at bounding box center [824, 12] width 14 height 9
click at [856, 10] on div "Publish" at bounding box center [858, 12] width 21 height 9
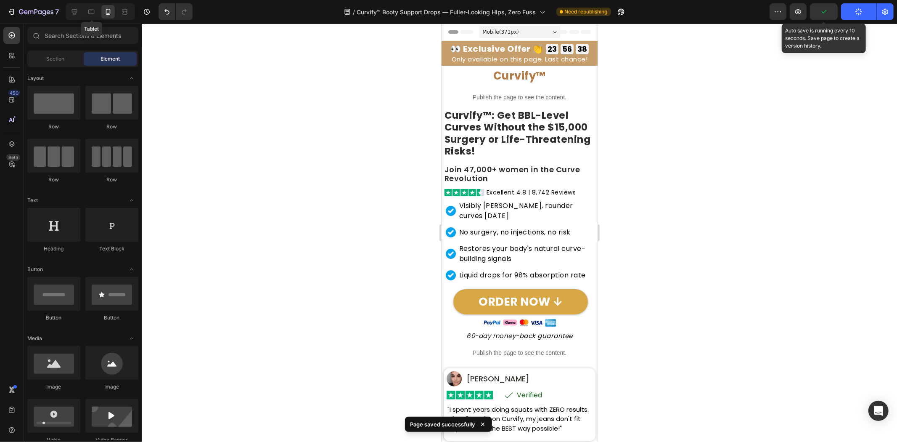
click at [87, 9] on div at bounding box center [91, 11] width 13 height 13
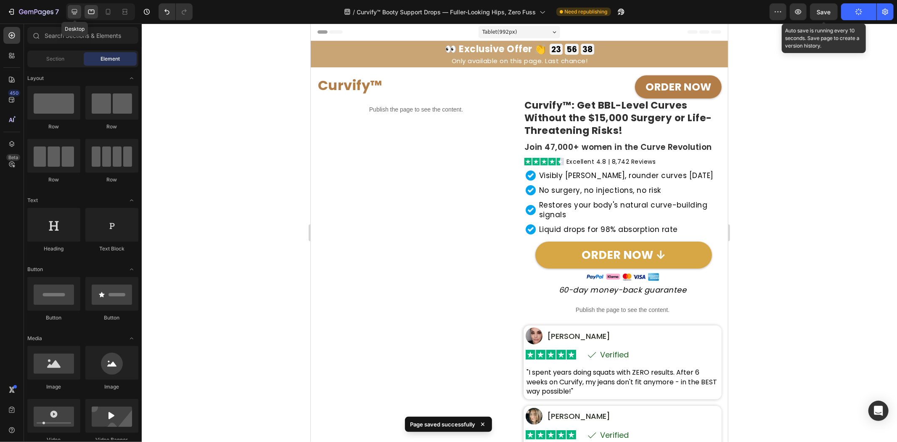
click at [78, 9] on icon at bounding box center [74, 12] width 8 height 8
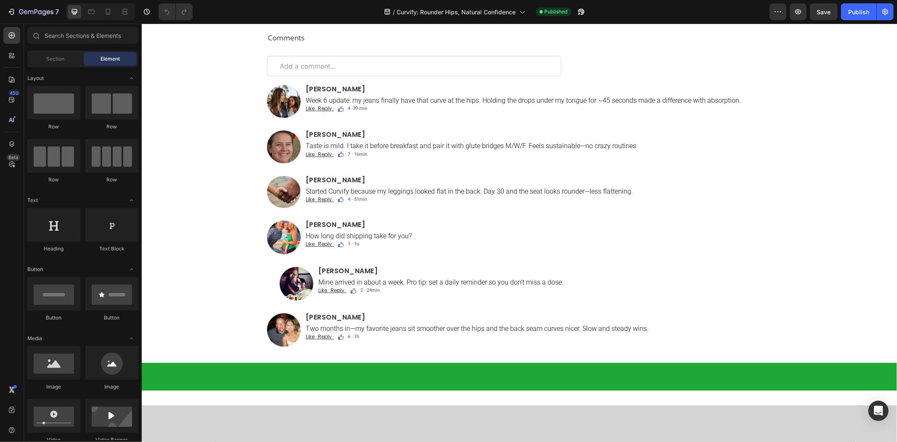
scroll to position [5214, 0]
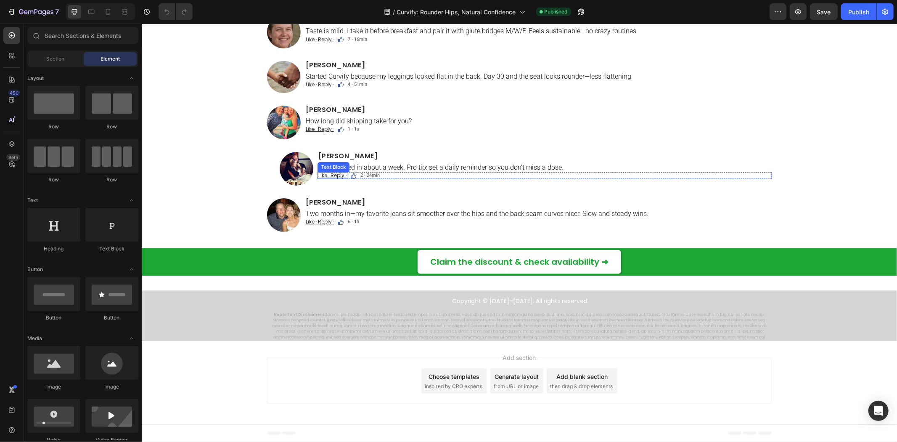
click at [331, 175] on u "Like · Reply ·" at bounding box center [332, 174] width 28 height 7
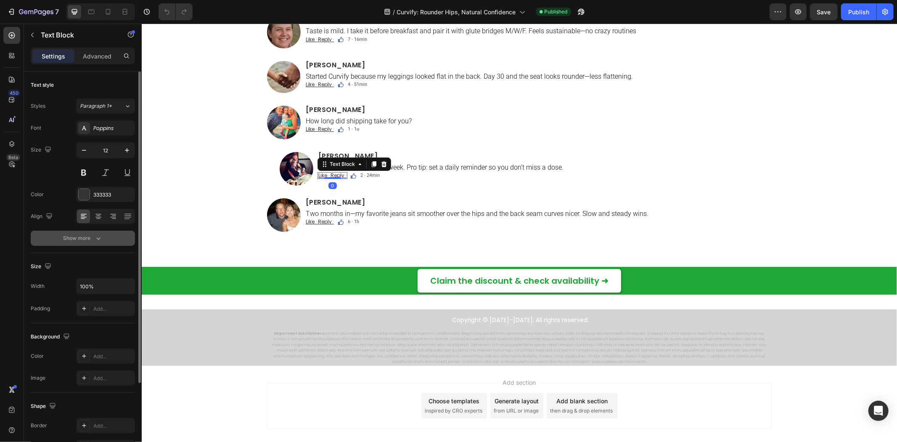
click at [84, 235] on div "Show more" at bounding box center [83, 238] width 39 height 8
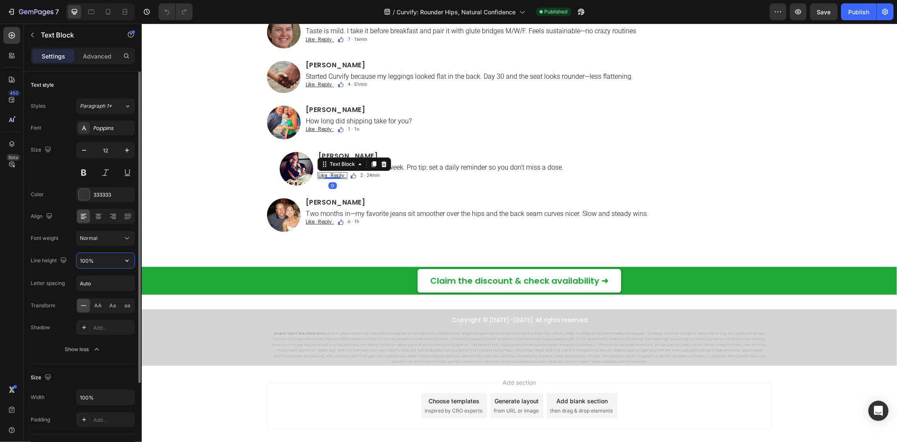
drag, startPoint x: 83, startPoint y: 263, endPoint x: 90, endPoint y: 263, distance: 6.7
click at [84, 263] on input "100%" at bounding box center [106, 260] width 58 height 15
type input "130%"
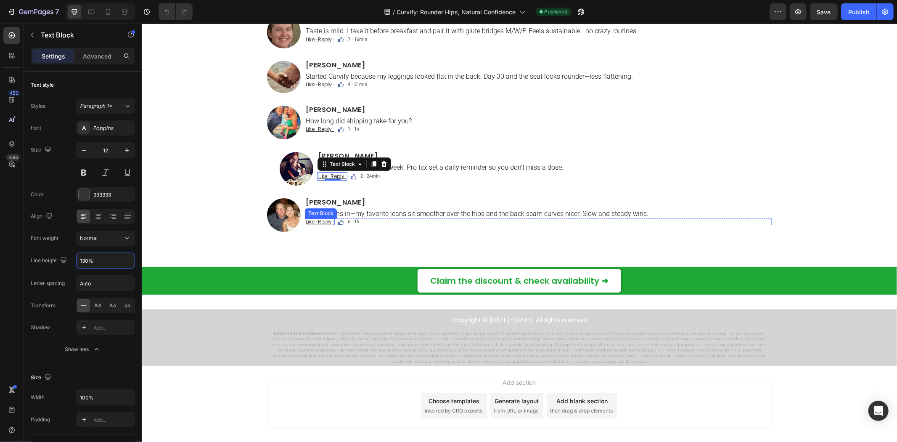
click at [317, 220] on u "Like · Reply ·" at bounding box center [319, 220] width 28 height 7
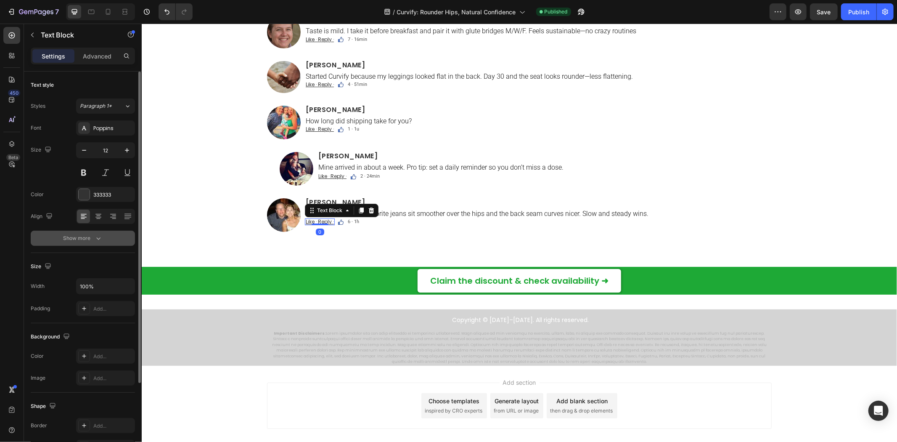
click at [77, 238] on div "Show more" at bounding box center [83, 238] width 39 height 8
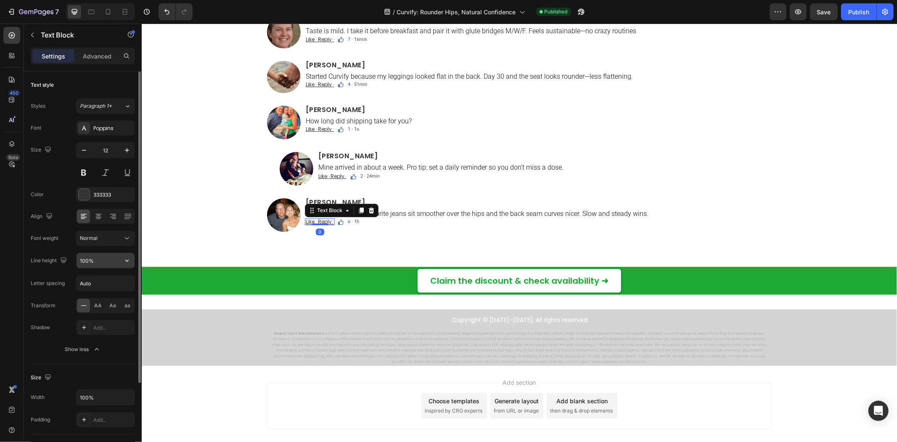
drag, startPoint x: 80, startPoint y: 252, endPoint x: 95, endPoint y: 259, distance: 16.2
click at [80, 259] on input "100%" at bounding box center [106, 260] width 58 height 15
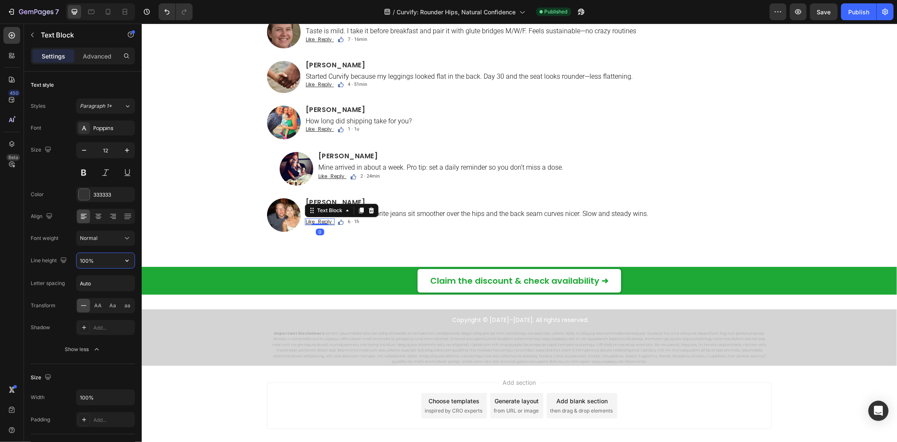
paste input "3"
type input "130%"
click at [319, 128] on u "Like · Reply ·" at bounding box center [319, 128] width 28 height 7
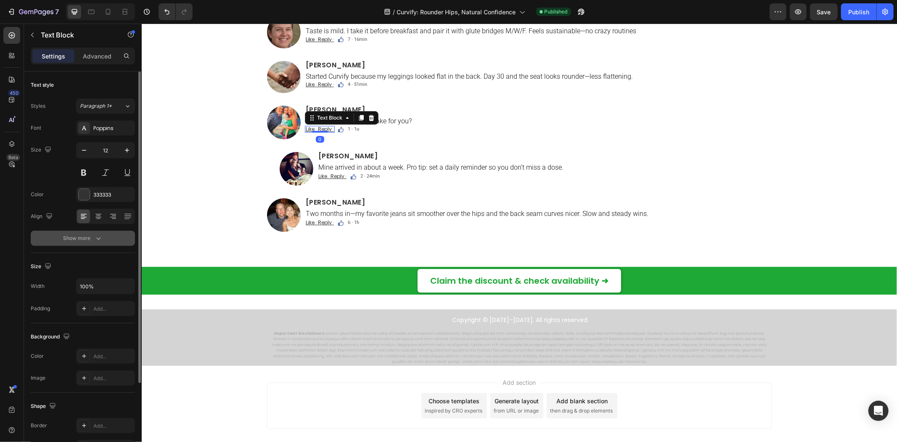
click at [89, 239] on div "Show more" at bounding box center [83, 238] width 39 height 8
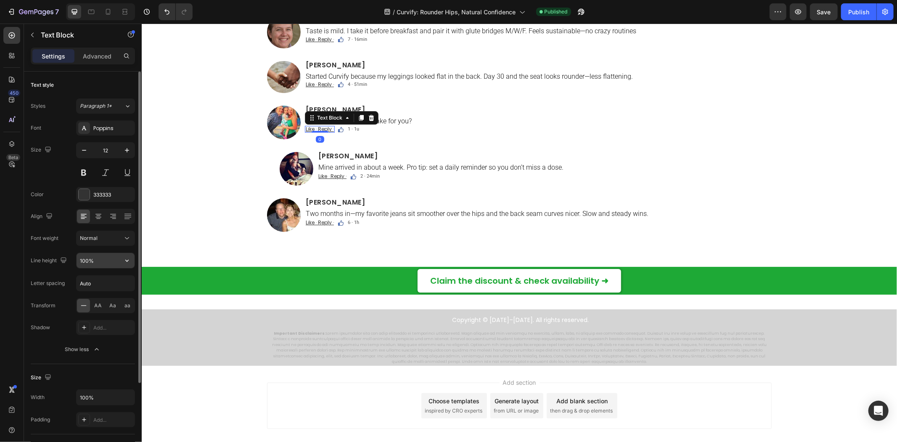
click at [88, 262] on input "100%" at bounding box center [106, 260] width 58 height 15
paste input "3"
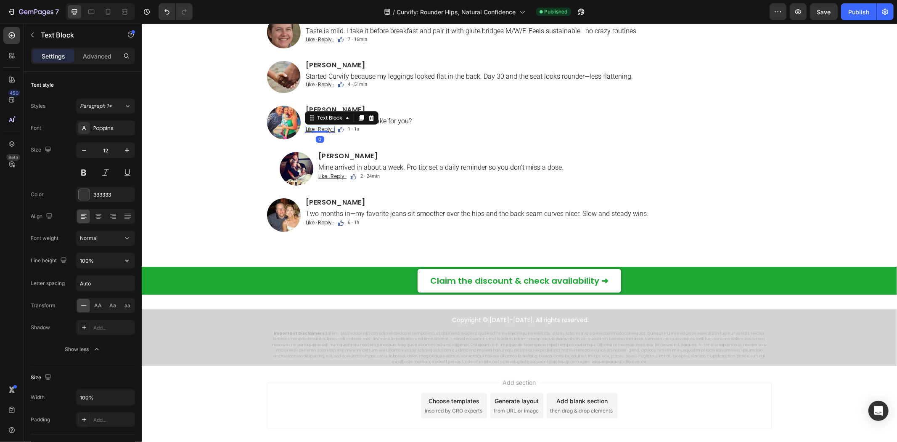
type input "130%"
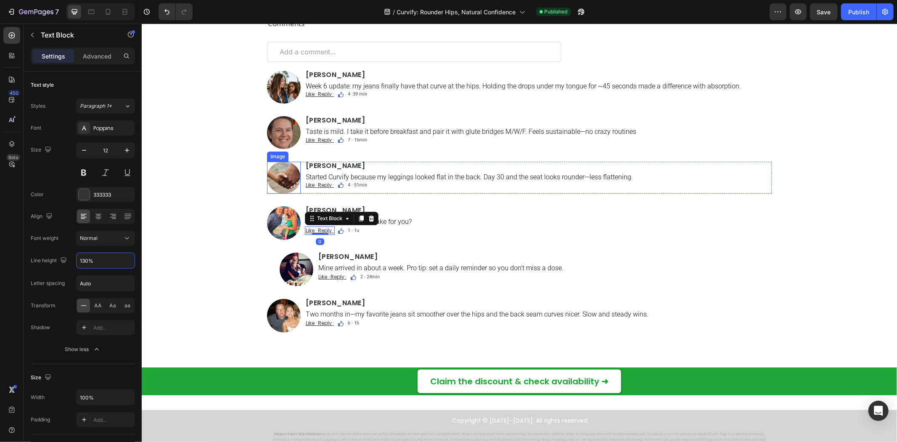
scroll to position [5074, 0]
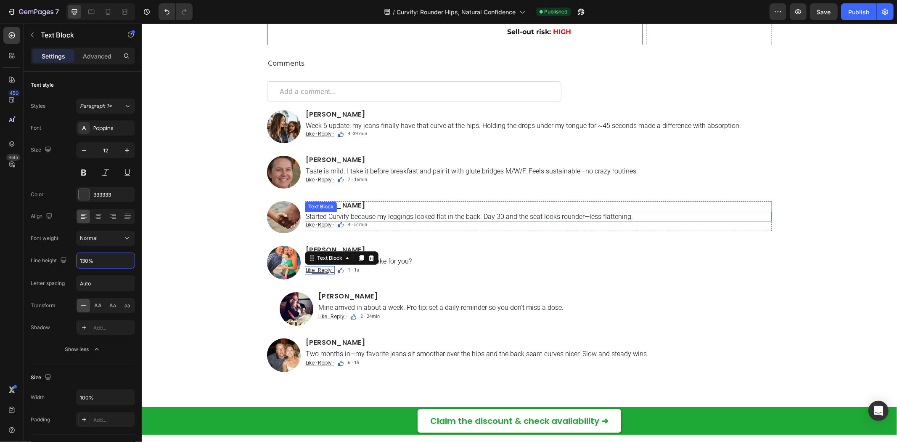
click at [312, 221] on u "Like · Reply ·" at bounding box center [319, 223] width 28 height 7
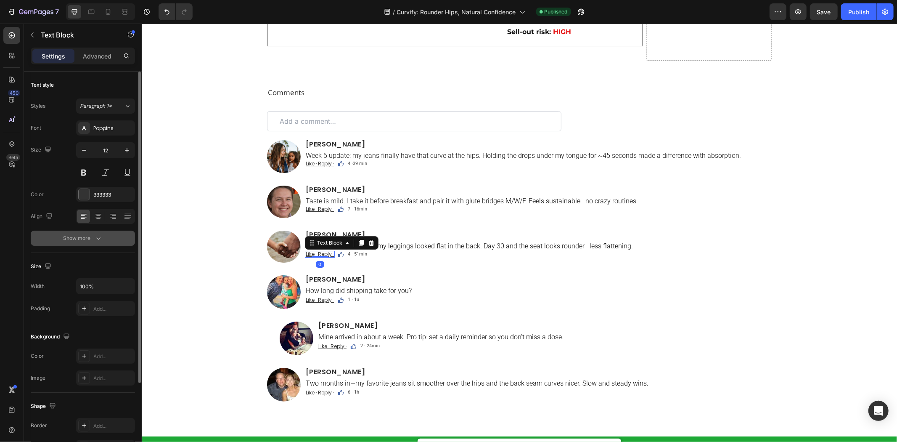
click at [86, 238] on div "Show more" at bounding box center [83, 238] width 39 height 8
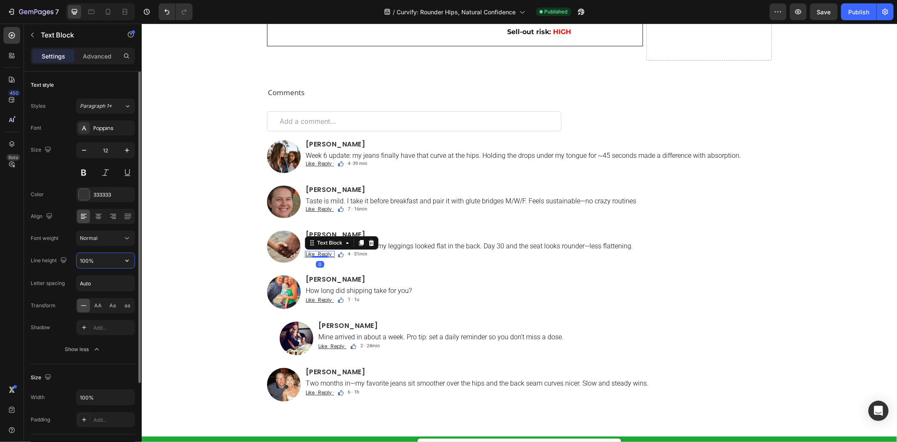
drag, startPoint x: 89, startPoint y: 260, endPoint x: 22, endPoint y: 233, distance: 72.3
click at [89, 260] on input "100%" at bounding box center [106, 260] width 58 height 15
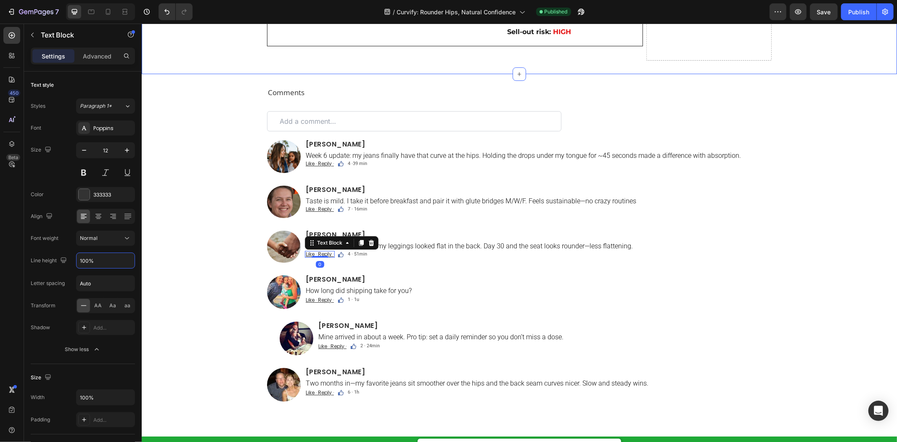
paste input "3"
type input "130%"
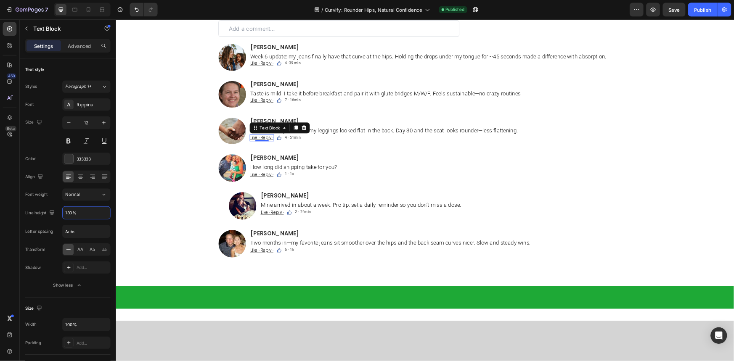
scroll to position [5354, 0]
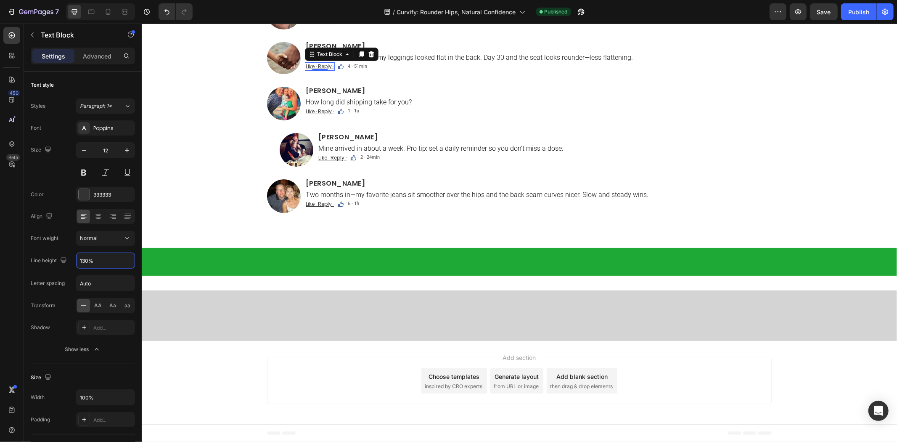
drag, startPoint x: 315, startPoint y: 234, endPoint x: 187, endPoint y: 241, distance: 128.1
click at [314, 24] on u "Like · Reply ·" at bounding box center [319, 19] width 28 height 7
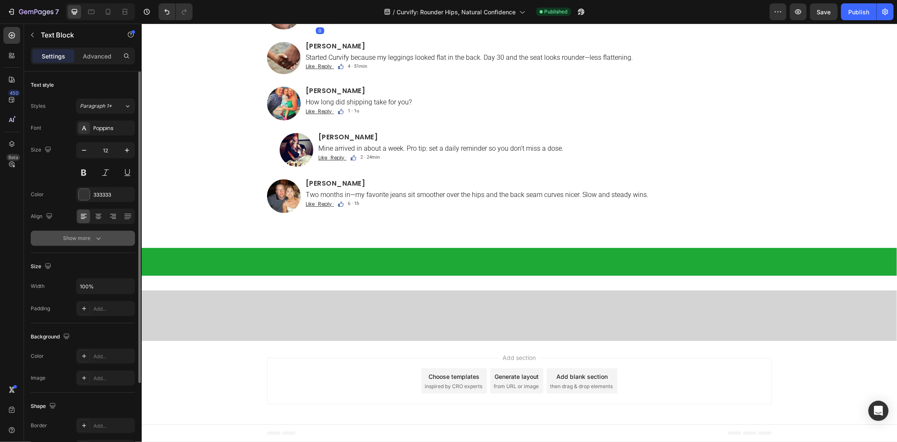
click at [88, 234] on div "Show more" at bounding box center [83, 238] width 39 height 8
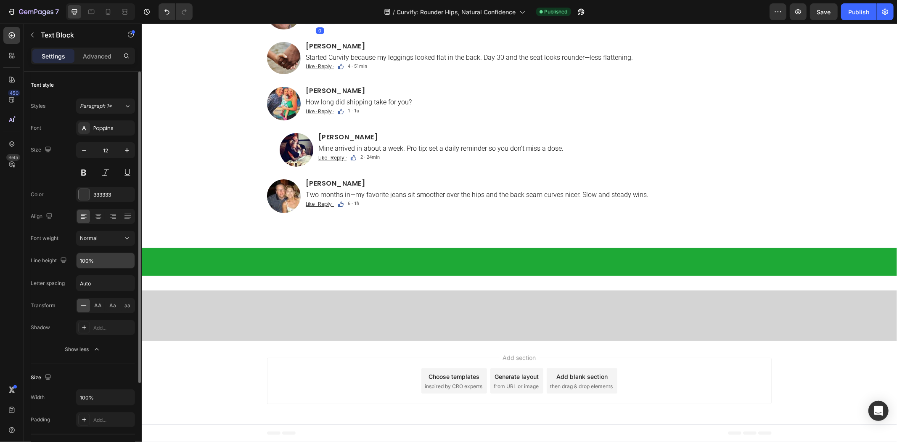
click at [86, 258] on input "100%" at bounding box center [106, 260] width 58 height 15
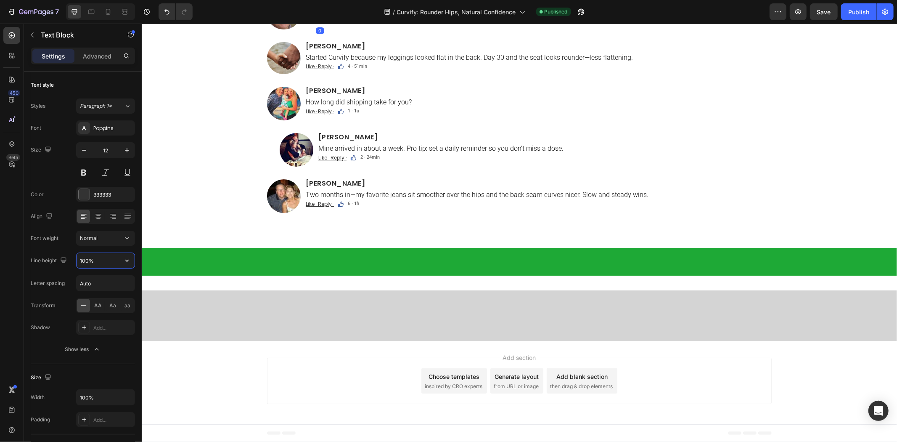
paste input "3"
type input "130%"
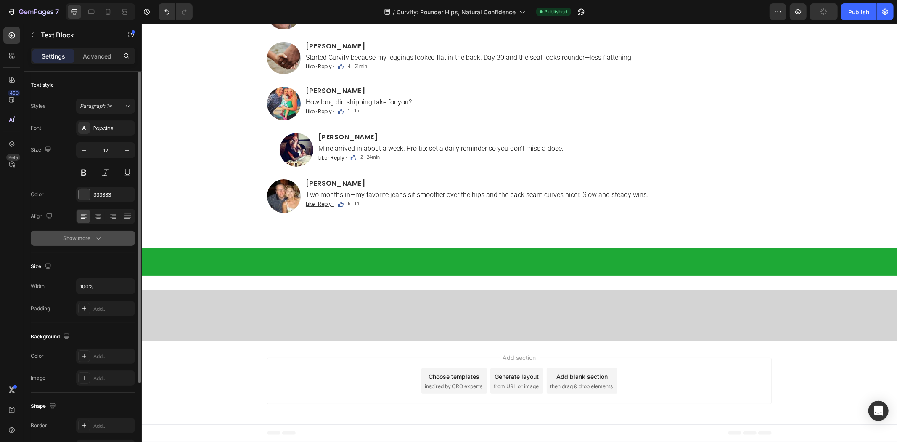
click at [87, 238] on div "Show more" at bounding box center [83, 238] width 39 height 8
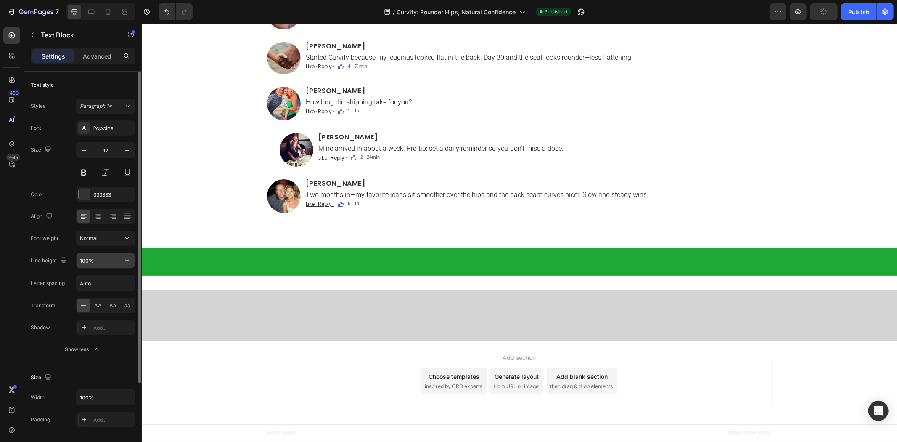
click at [85, 261] on input "100%" at bounding box center [106, 260] width 58 height 15
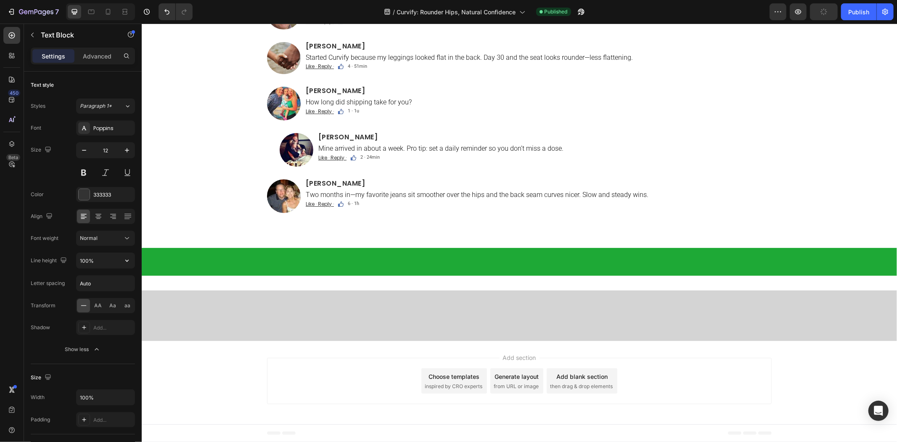
paste input "3"
type input "130%"
click at [353, 113] on span "1 · 1u" at bounding box center [352, 110] width 11 height 5
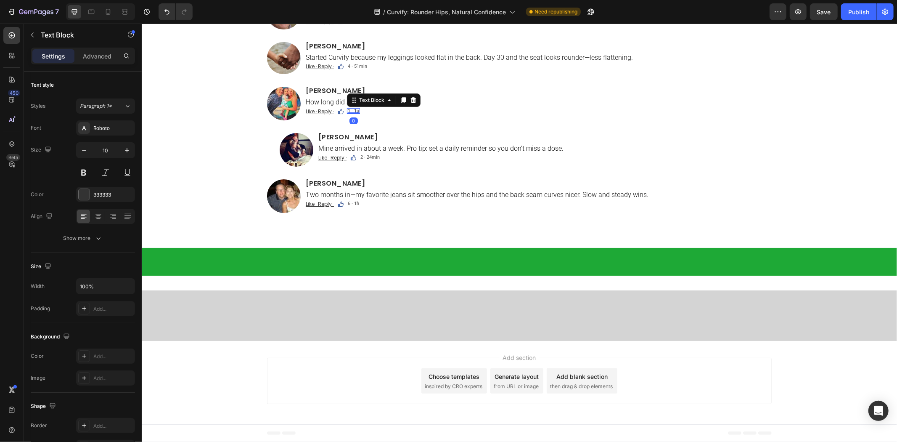
click at [354, 113] on span "1 · 1u" at bounding box center [352, 110] width 11 height 5
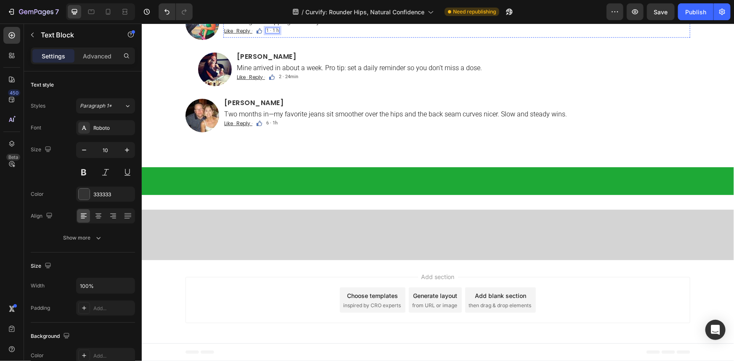
scroll to position [5583, 0]
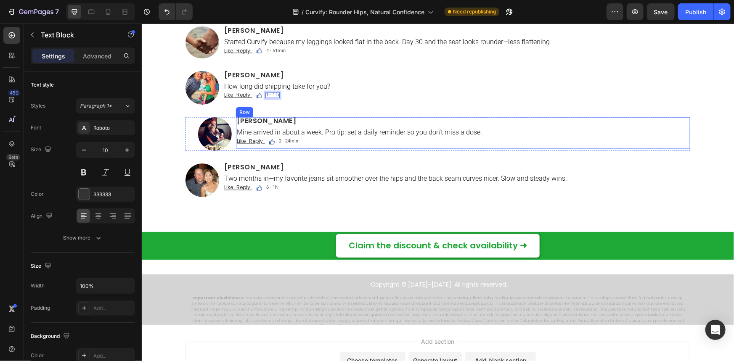
click at [291, 143] on span "2 · 24min" at bounding box center [287, 140] width 19 height 5
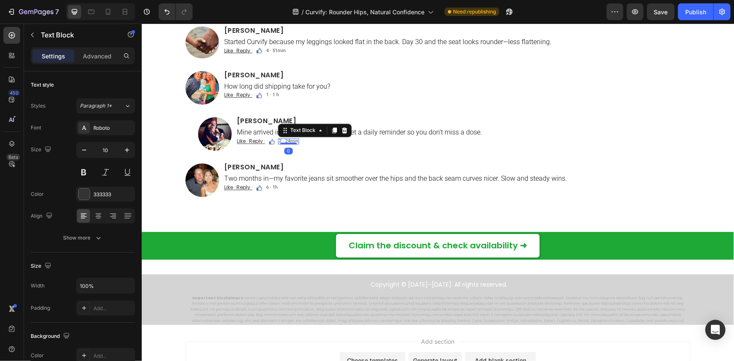
click at [291, 140] on span "2 · 24min" at bounding box center [287, 140] width 19 height 5
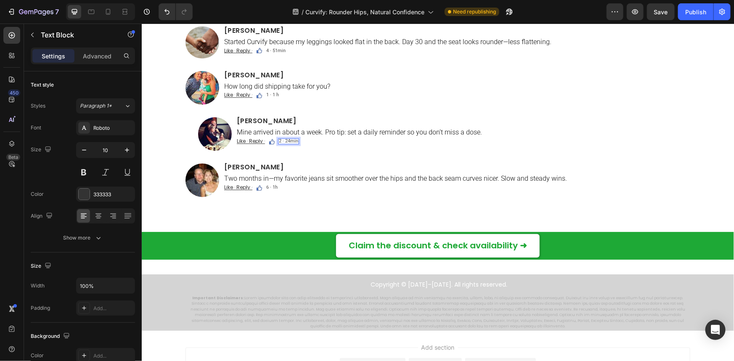
click at [289, 141] on span "2 · 24min" at bounding box center [287, 140] width 19 height 5
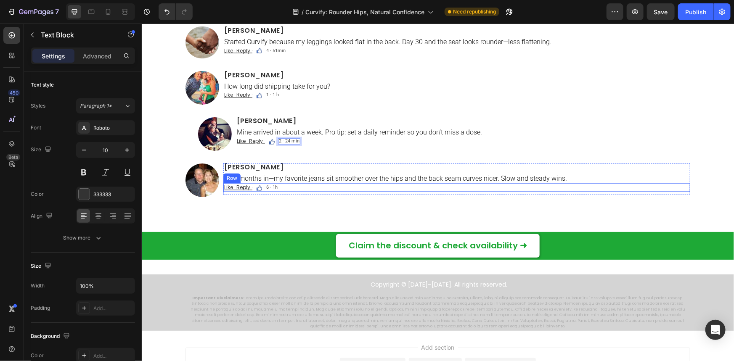
click at [270, 186] on span "6 · 1h" at bounding box center [271, 187] width 11 height 5
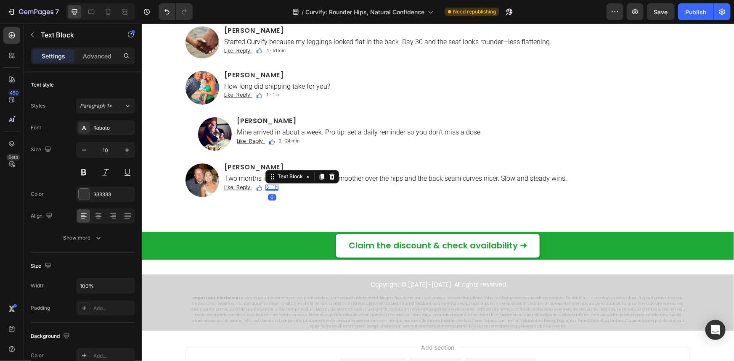
click at [272, 188] on span "6 · 1h" at bounding box center [271, 187] width 11 height 5
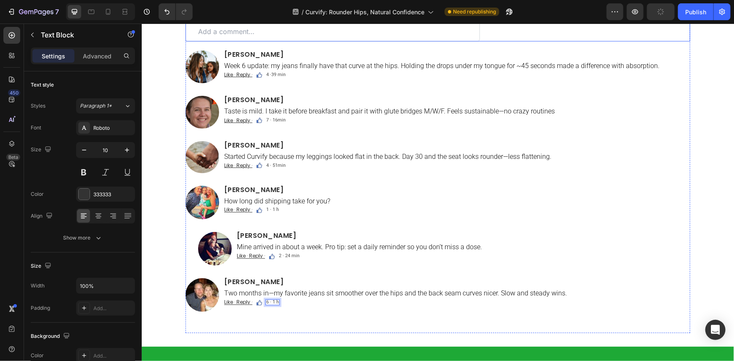
scroll to position [5354, 0]
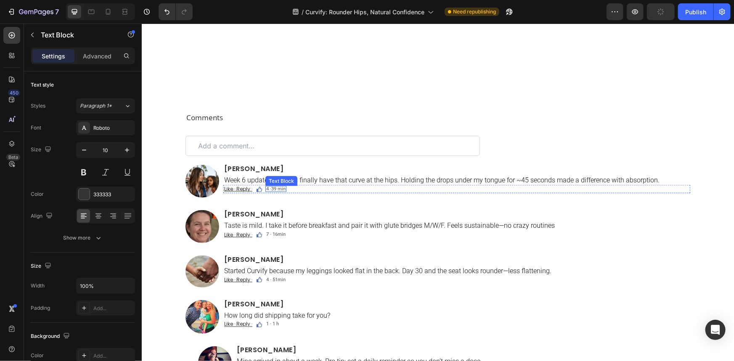
click at [272, 190] on span "4 ·39 min" at bounding box center [275, 188] width 19 height 5
click at [274, 235] on span "7 · 16min" at bounding box center [275, 233] width 19 height 5
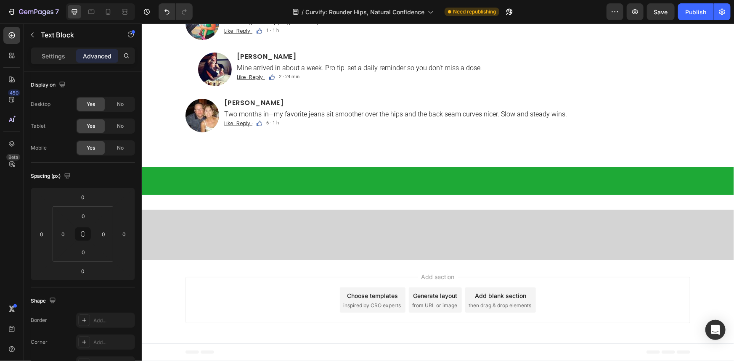
click at [668, 11] on button "Save" at bounding box center [661, 11] width 28 height 17
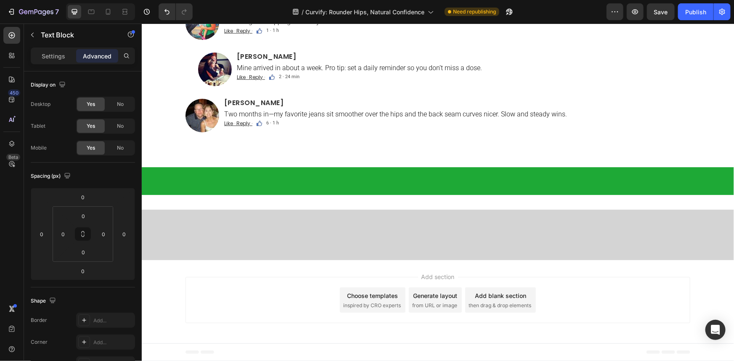
click at [677, 12] on div "Preview Save Publish" at bounding box center [669, 11] width 124 height 17
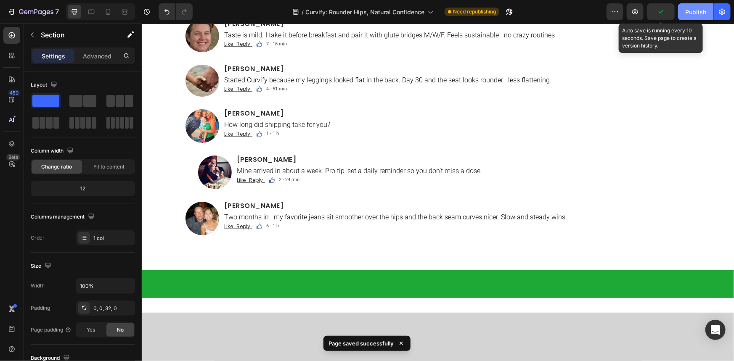
drag, startPoint x: 670, startPoint y: 9, endPoint x: 688, endPoint y: 11, distance: 17.3
click at [671, 9] on button "button" at bounding box center [661, 11] width 28 height 17
click at [688, 10] on div "Publish" at bounding box center [695, 12] width 21 height 9
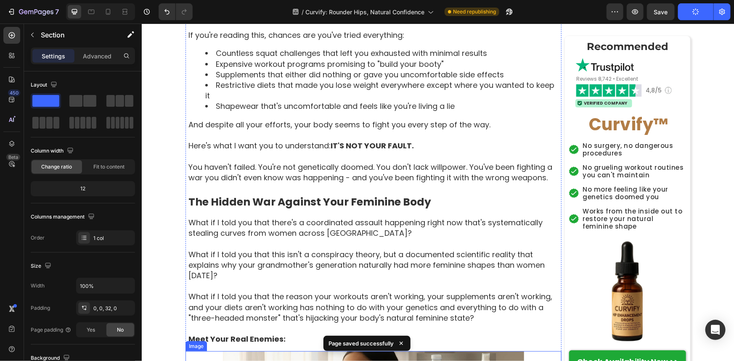
scroll to position [0, 0]
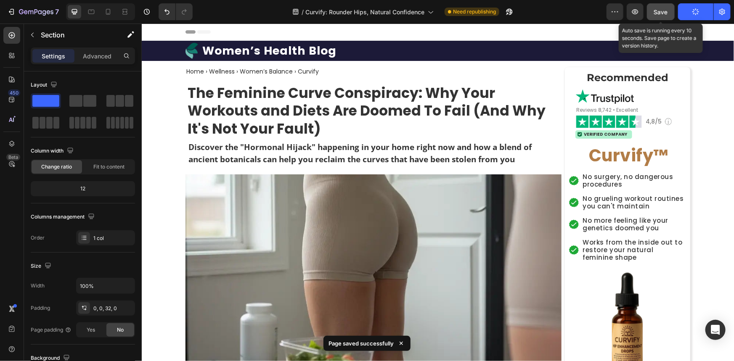
click at [663, 14] on span "Save" at bounding box center [661, 11] width 14 height 7
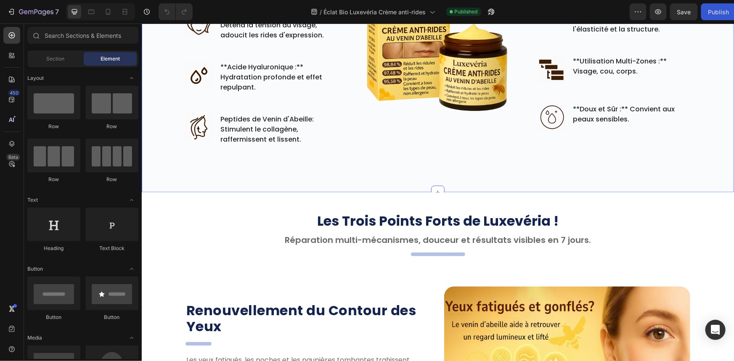
scroll to position [688, 0]
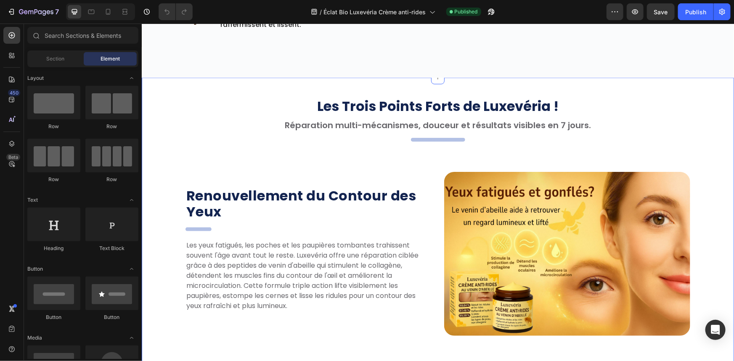
click at [426, 138] on h2 "Your heading text goes here" at bounding box center [438, 140] width 54 height 4
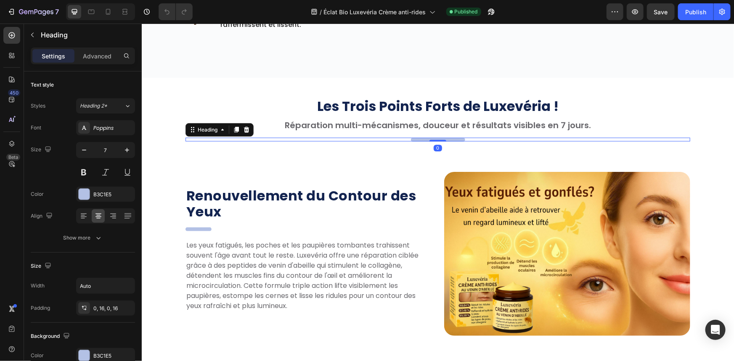
click at [426, 138] on h2 "Your heading text goes here" at bounding box center [438, 140] width 54 height 4
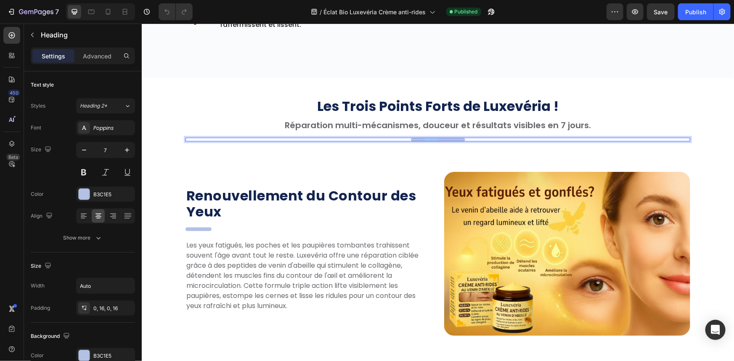
click at [426, 138] on p "Your heading text goes here" at bounding box center [437, 140] width 41 height 4
drag, startPoint x: 425, startPoint y: 139, endPoint x: 409, endPoint y: 140, distance: 16.0
click at [411, 140] on h2 "Your heading text goes here" at bounding box center [438, 140] width 54 height 4
click at [414, 139] on h2 "Your heading text goes here" at bounding box center [438, 140] width 54 height 4
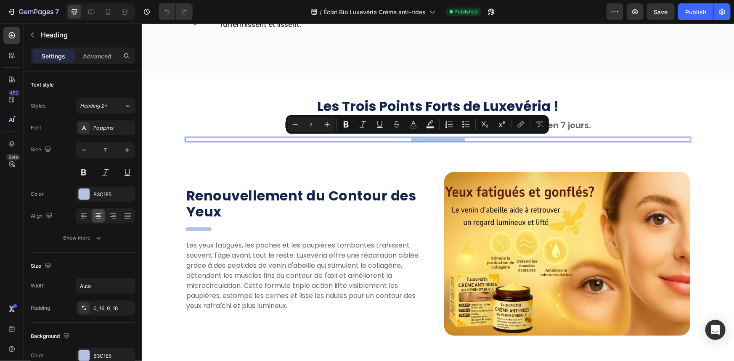
click at [417, 139] on p "Your heading text goes here" at bounding box center [437, 140] width 41 height 4
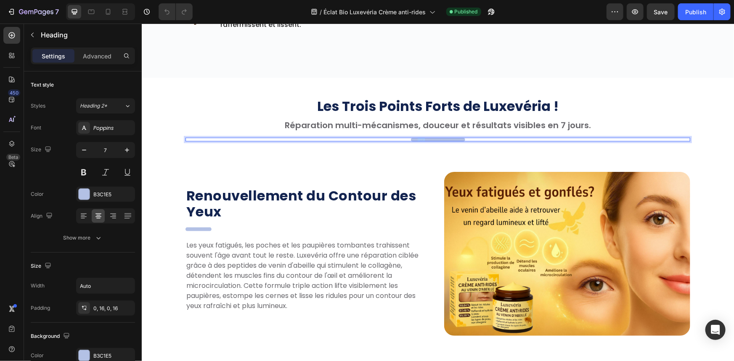
click at [417, 139] on p "Your heading text goes here" at bounding box center [437, 140] width 41 height 4
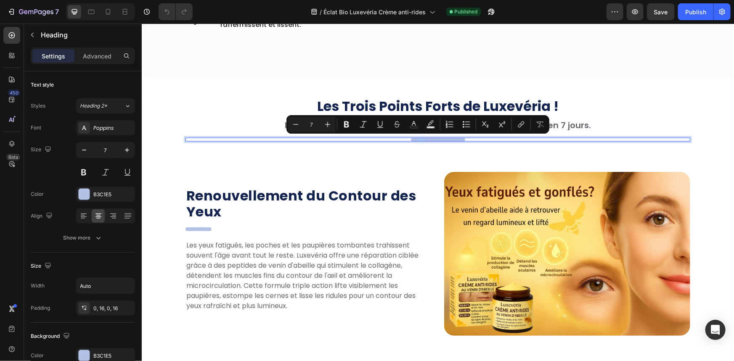
click at [417, 139] on p "Your heading text goes here" at bounding box center [437, 140] width 41 height 4
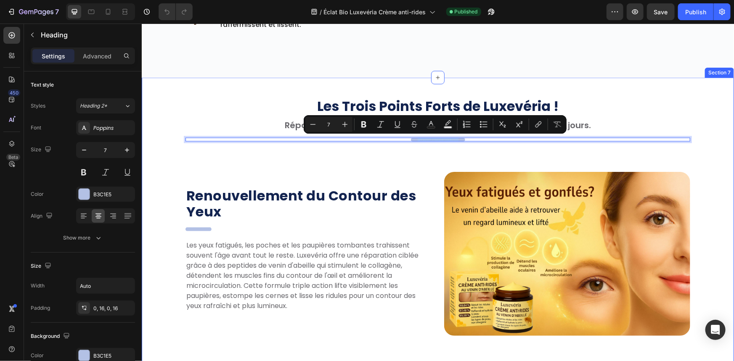
drag, startPoint x: 413, startPoint y: 139, endPoint x: 466, endPoint y: 148, distance: 53.9
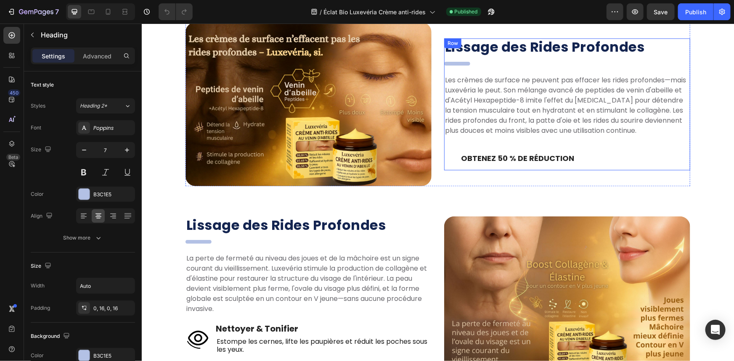
scroll to position [1376, 0]
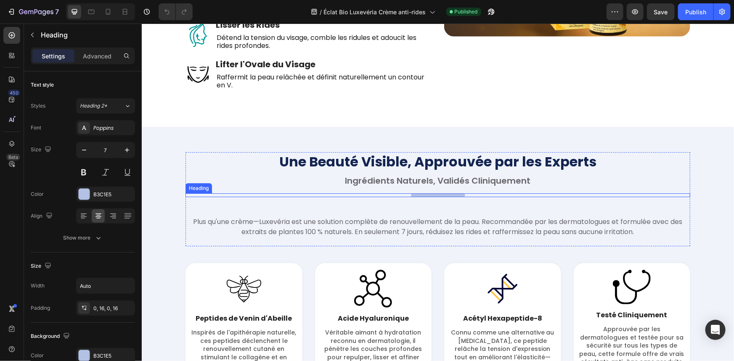
click at [434, 193] on h2 "Your heading text goes here" at bounding box center [438, 195] width 54 height 4
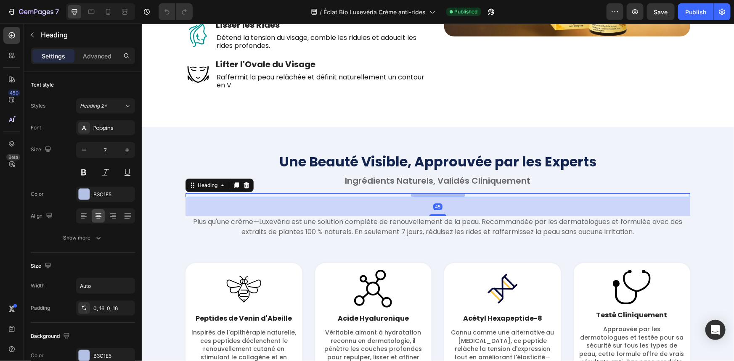
click at [434, 194] on h2 "Your heading text goes here" at bounding box center [438, 195] width 54 height 4
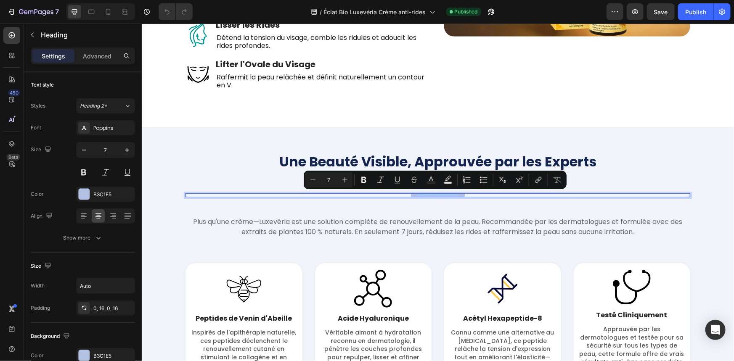
click at [434, 194] on p "Your heading text goes here" at bounding box center [437, 195] width 41 height 4
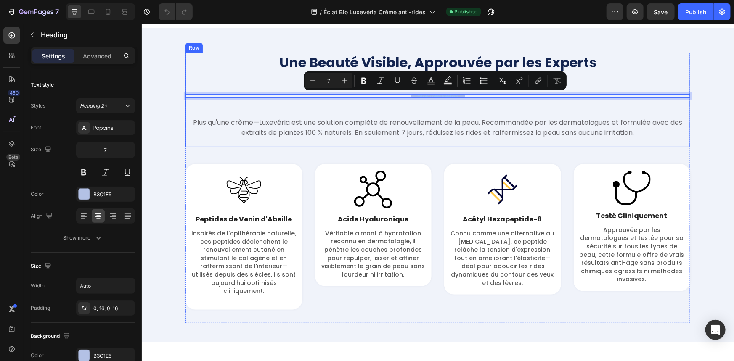
scroll to position [1491, 0]
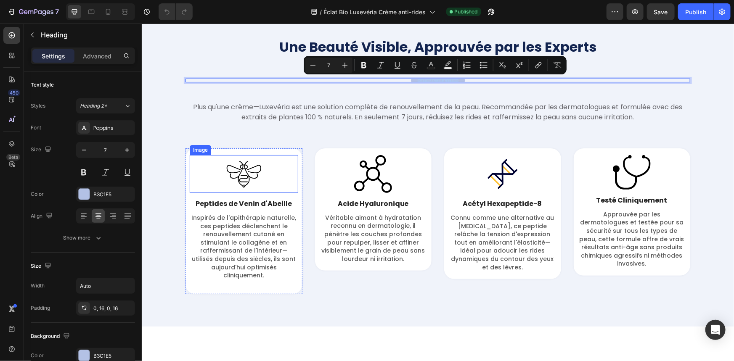
click at [321, 179] on div at bounding box center [373, 174] width 109 height 38
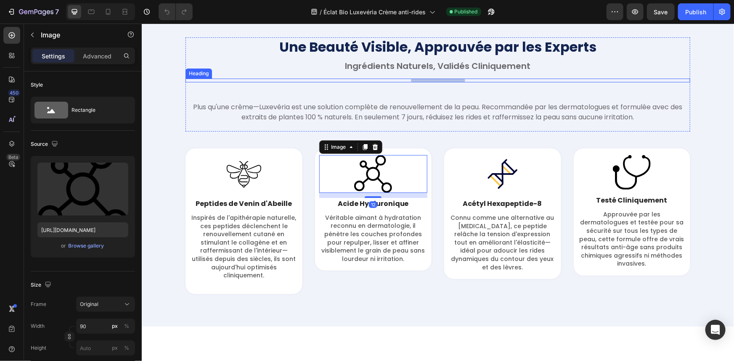
click at [442, 81] on p "Your heading text goes here" at bounding box center [437, 80] width 41 height 4
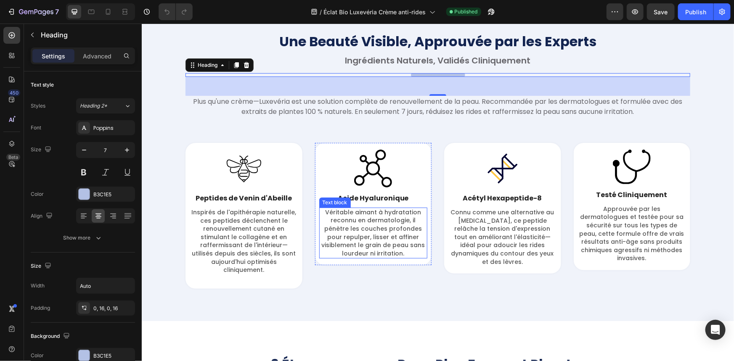
scroll to position [1376, 0]
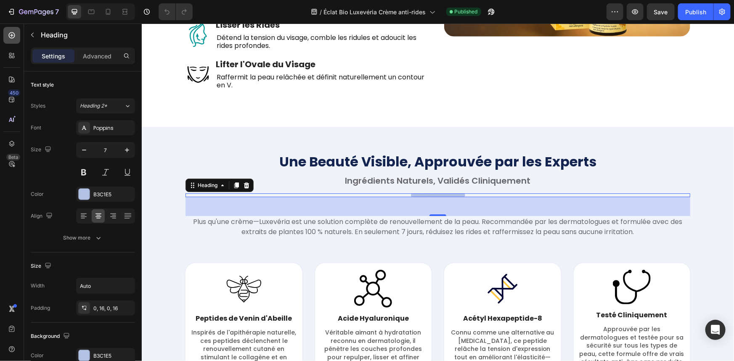
click at [17, 33] on div at bounding box center [11, 35] width 17 height 17
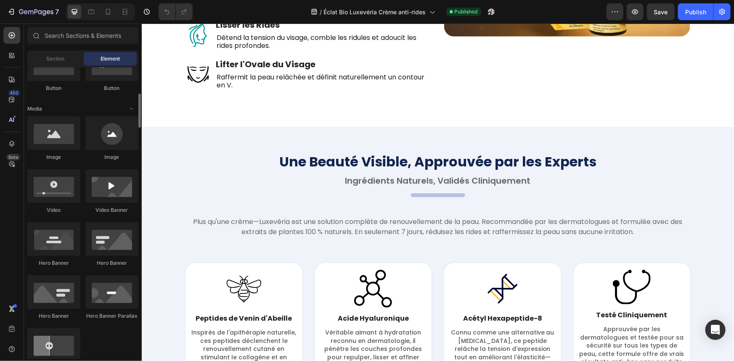
scroll to position [458, 0]
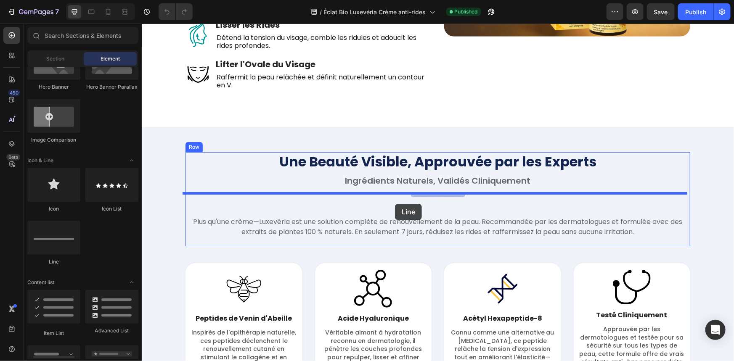
drag, startPoint x: 203, startPoint y: 259, endPoint x: 395, endPoint y: 204, distance: 199.6
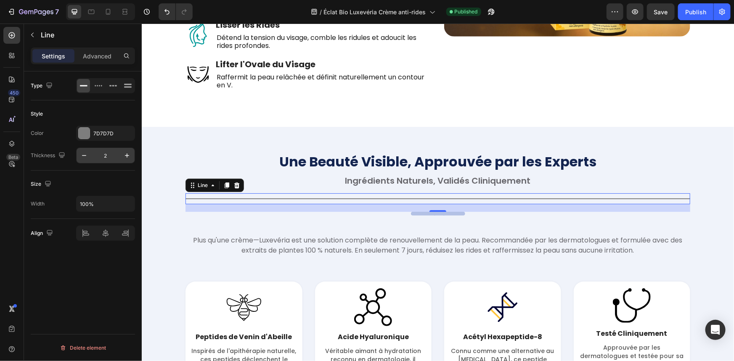
click at [116, 157] on input "2" at bounding box center [106, 155] width 28 height 15
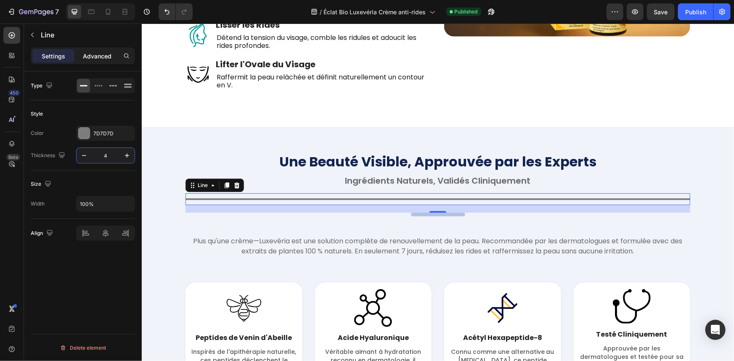
type input "4"
click at [99, 60] on div "Advanced" at bounding box center [97, 55] width 42 height 13
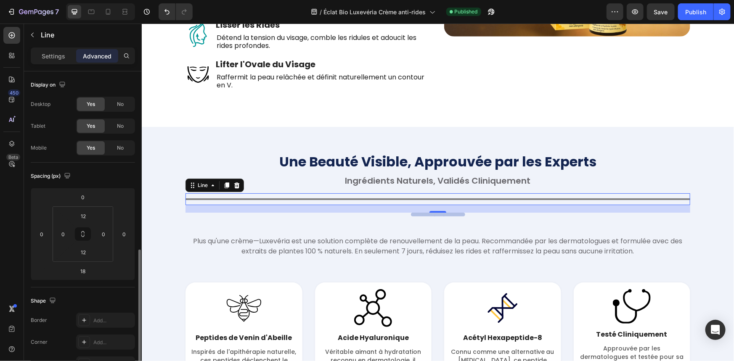
scroll to position [114, 0]
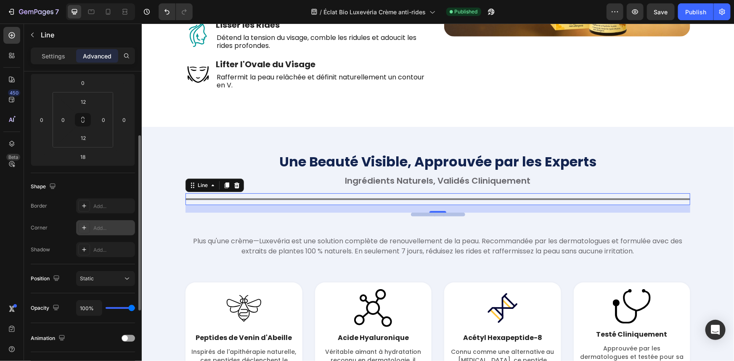
click at [125, 228] on div "Add..." at bounding box center [113, 229] width 40 height 8
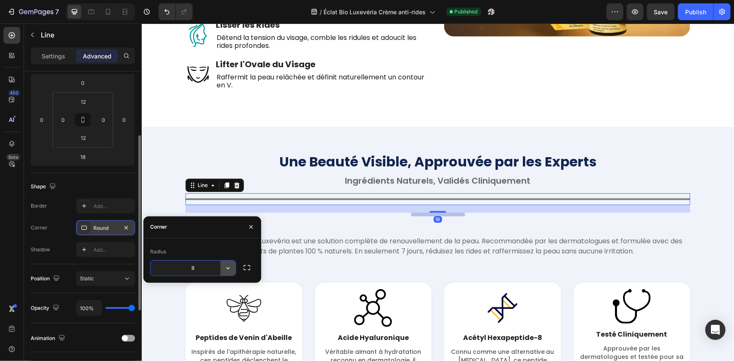
click at [230, 268] on icon "button" at bounding box center [228, 268] width 8 height 8
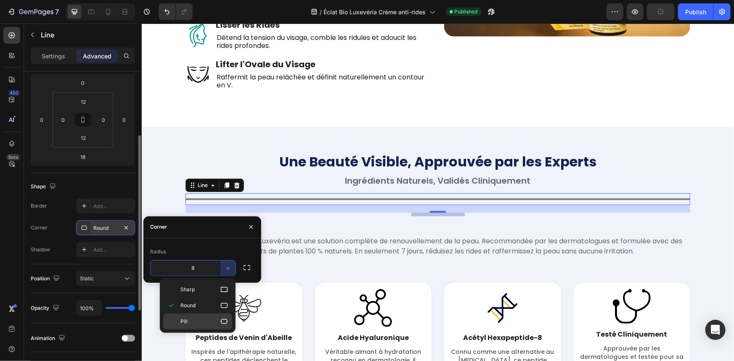
click at [195, 322] on p "Pill" at bounding box center [204, 322] width 48 height 8
type input "9999"
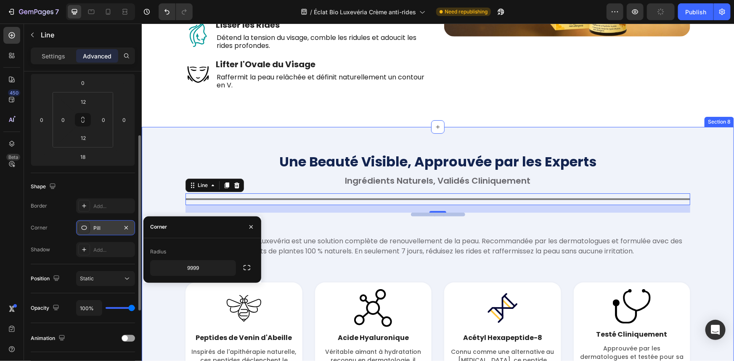
click at [164, 184] on div "Une Beauté Visible, Approuvée par les Experts Heading Ingrédients Naturels, Val…" at bounding box center [438, 296] width 580 height 289
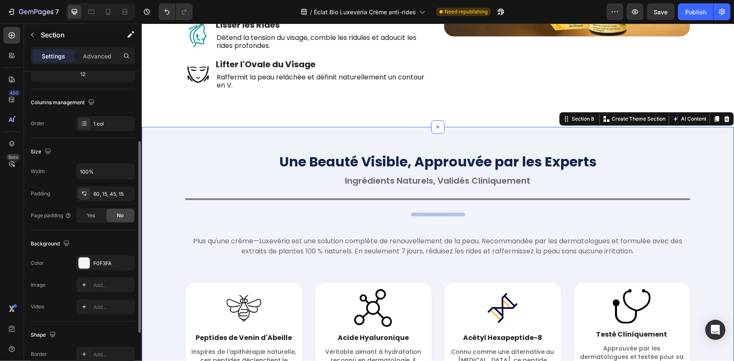
scroll to position [0, 0]
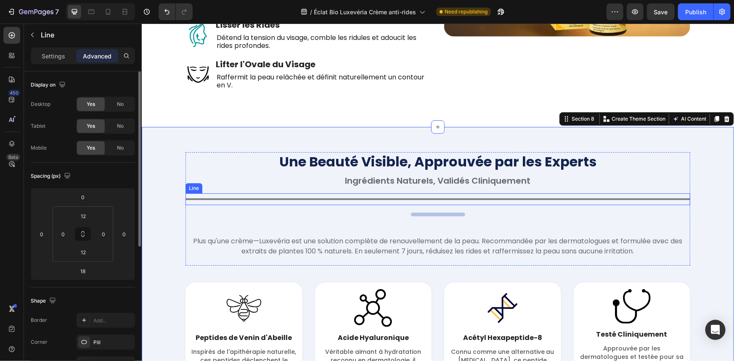
click at [209, 198] on div at bounding box center [437, 199] width 505 height 2
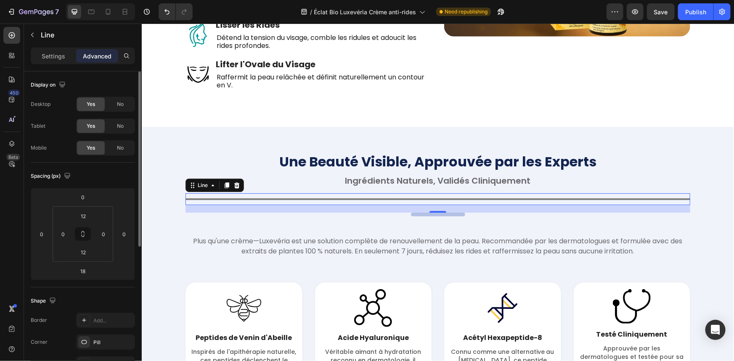
click at [409, 212] on div "18" at bounding box center [437, 209] width 505 height 8
click at [84, 214] on input "12" at bounding box center [83, 216] width 17 height 13
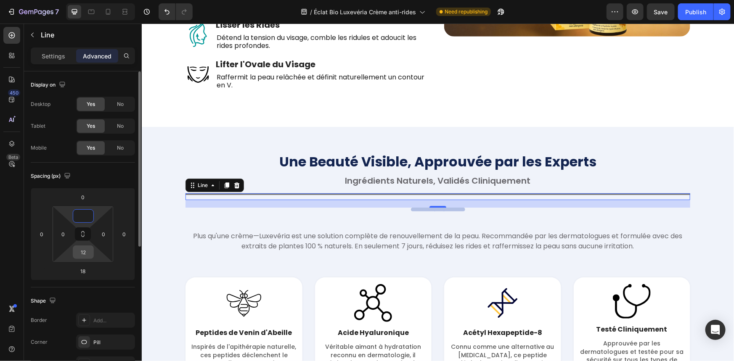
type input "0"
click at [81, 252] on input "12" at bounding box center [83, 252] width 17 height 13
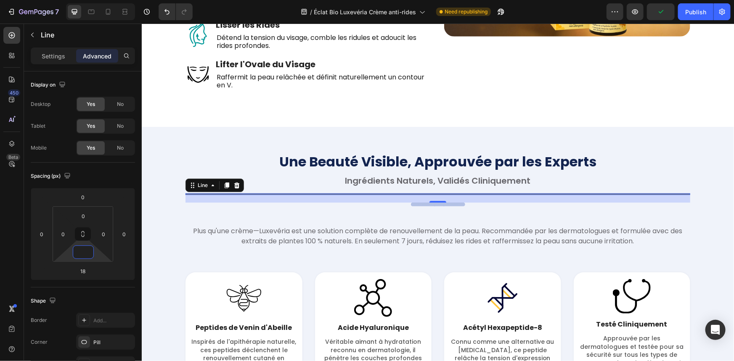
type input "0"
click at [59, 64] on div "Settings Advanced" at bounding box center [83, 56] width 104 height 17
click at [61, 61] on div "Settings" at bounding box center [53, 55] width 42 height 13
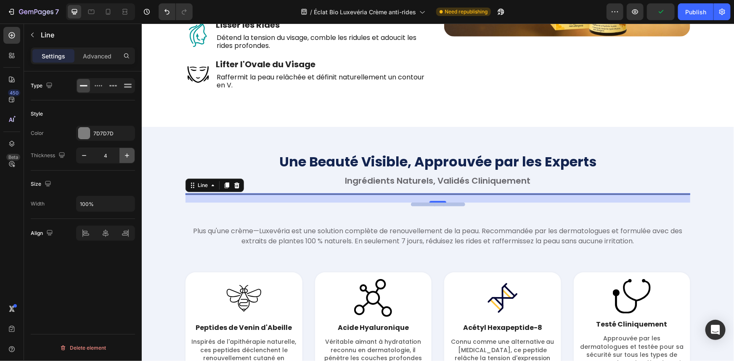
click at [128, 150] on button "button" at bounding box center [126, 155] width 15 height 15
click at [127, 151] on button "button" at bounding box center [126, 155] width 15 height 15
click at [126, 151] on button "button" at bounding box center [126, 155] width 15 height 15
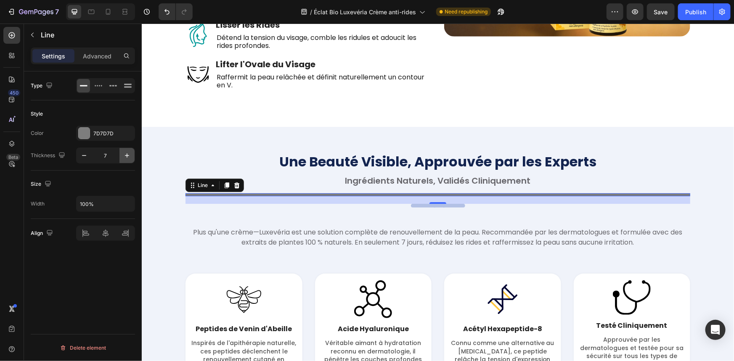
click at [126, 151] on button "button" at bounding box center [126, 155] width 15 height 15
type input "8"
drag, startPoint x: 95, startPoint y: 205, endPoint x: 100, endPoint y: 205, distance: 4.6
click at [96, 205] on input "100%" at bounding box center [106, 203] width 58 height 15
click at [388, 203] on div "Une Beauté Visible, Approuvée par les Experts Heading Ingrédients Naturels, Val…" at bounding box center [437, 204] width 505 height 105
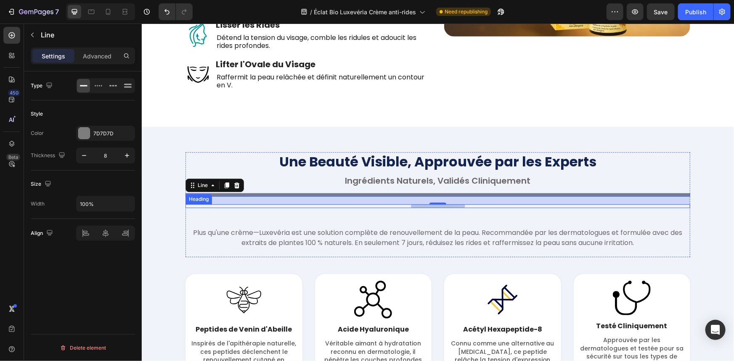
click at [385, 206] on div "Your heading text goes here" at bounding box center [437, 206] width 505 height 4
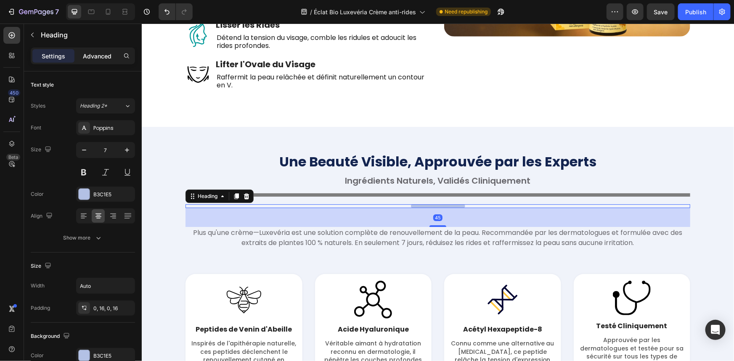
click at [99, 56] on p "Advanced" at bounding box center [97, 56] width 29 height 9
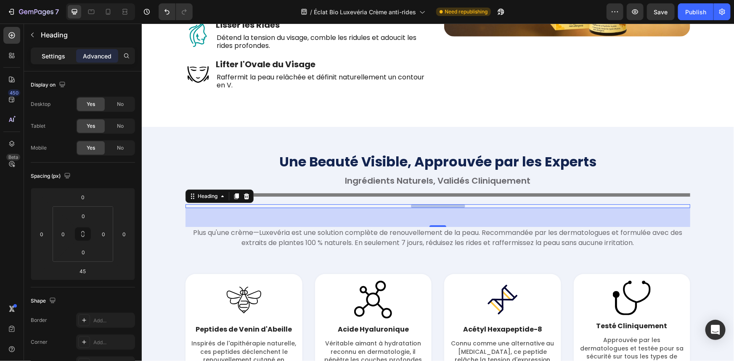
click at [60, 52] on p "Settings" at bounding box center [54, 56] width 24 height 9
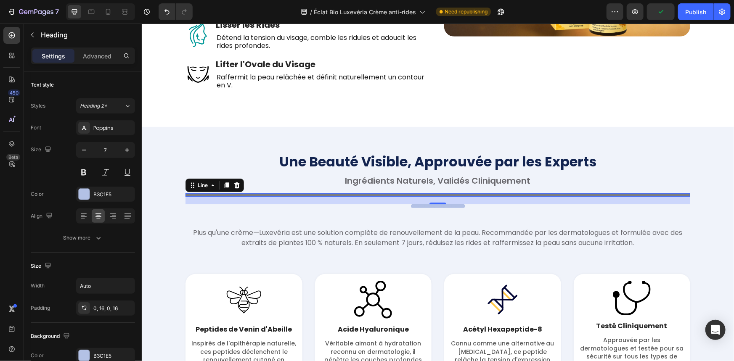
click at [352, 194] on div at bounding box center [437, 194] width 505 height 3
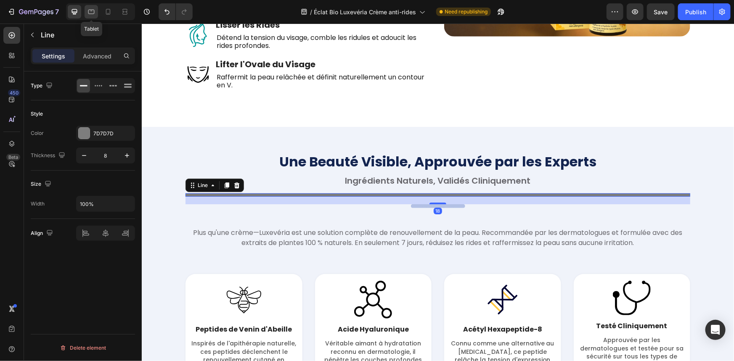
click at [95, 15] on icon at bounding box center [91, 12] width 8 height 8
type input "2"
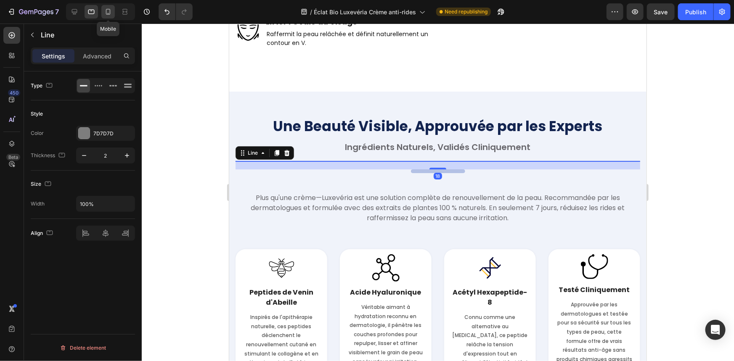
scroll to position [1443, 0]
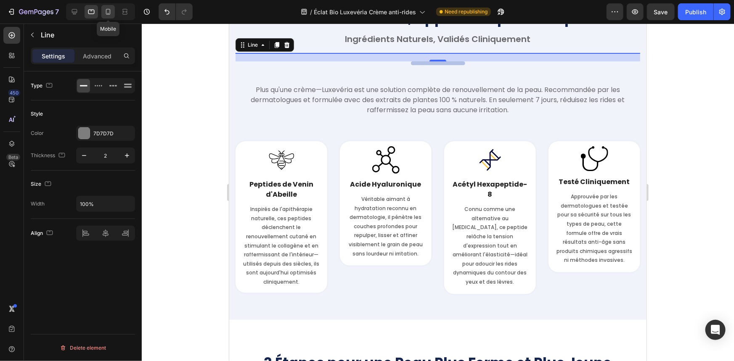
click at [105, 13] on icon at bounding box center [108, 12] width 8 height 8
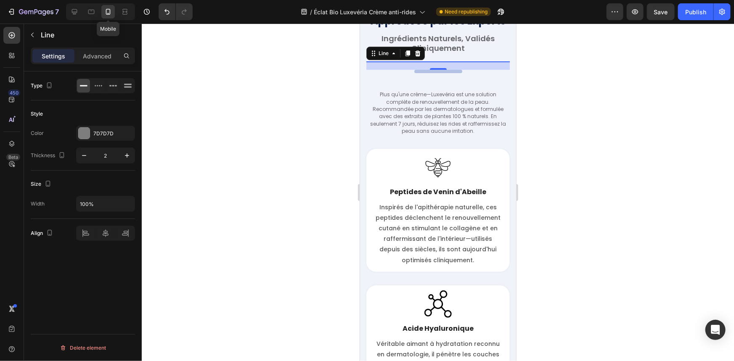
scroll to position [1451, 0]
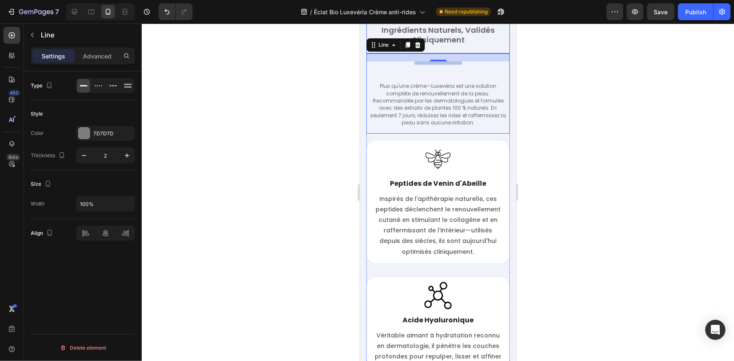
click at [427, 65] on div "Une Beauté Visible, Approuvée par les Experts Heading Ingrédients Naturels, Val…" at bounding box center [437, 62] width 143 height 141
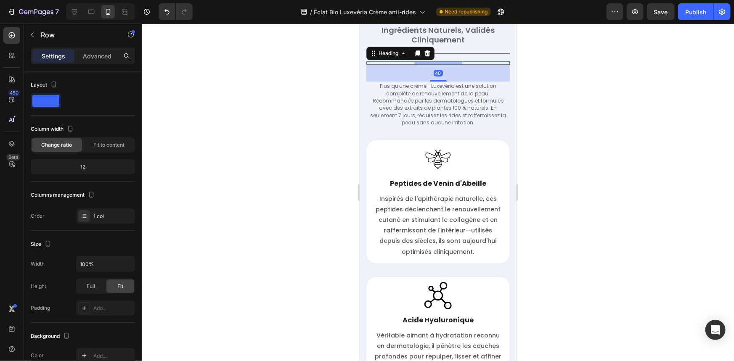
click at [426, 62] on p "Your heading text goes here" at bounding box center [438, 62] width 34 height 3
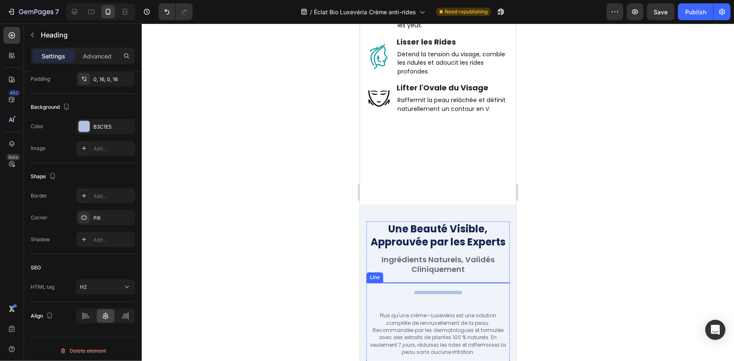
scroll to position [0, 0]
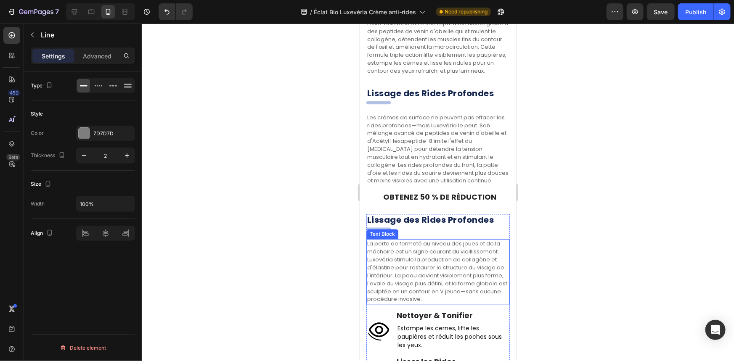
scroll to position [763, 0]
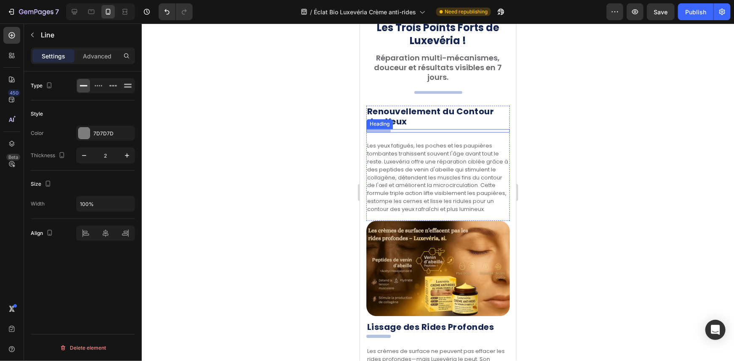
click at [387, 225] on h2 "dsadasd" at bounding box center [378, 226] width 24 height 3
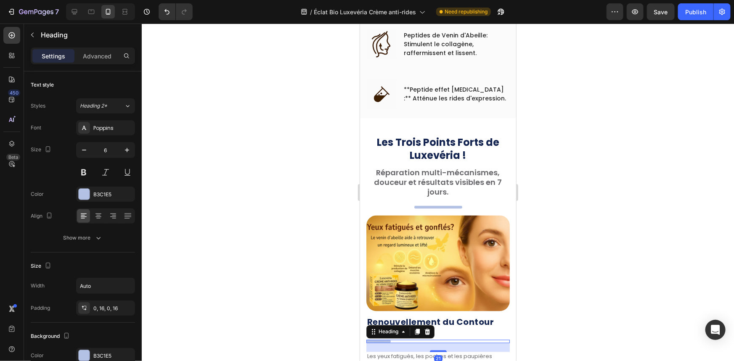
scroll to position [634, 0]
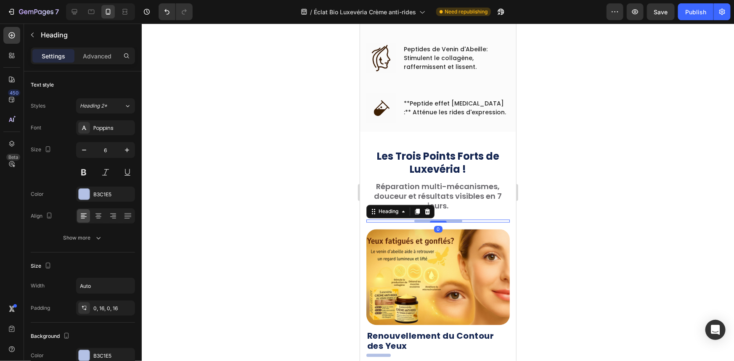
click at [428, 222] on div "Your heading text goes here Heading 0" at bounding box center [437, 221] width 143 height 3
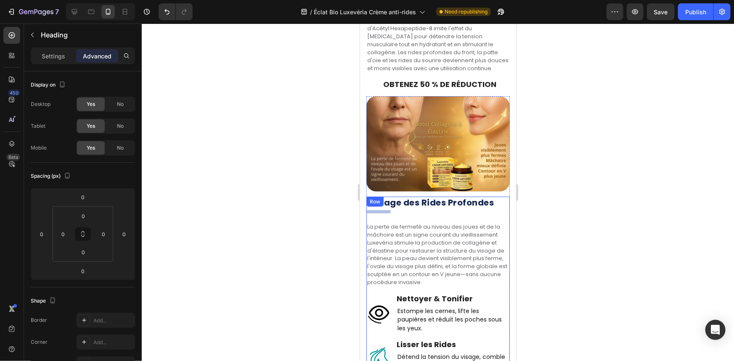
scroll to position [2065, 0]
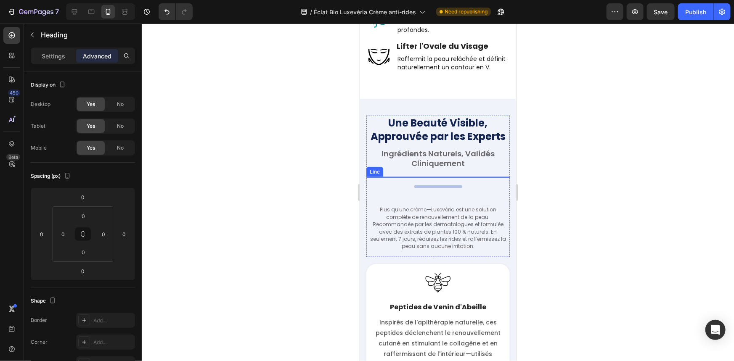
click at [399, 177] on div "Title Line" at bounding box center [437, 177] width 143 height 1
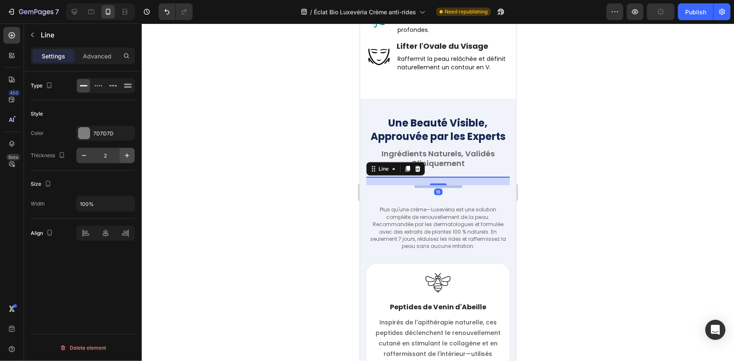
click at [125, 153] on icon "button" at bounding box center [127, 155] width 8 height 8
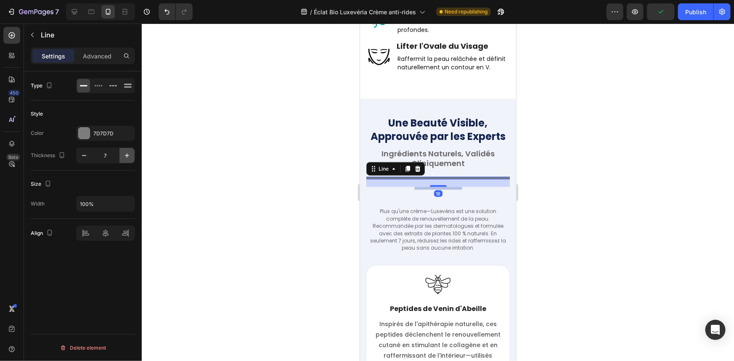
click at [125, 153] on icon "button" at bounding box center [127, 155] width 8 height 8
type input "9"
click at [82, 274] on div "Type Style Color 7D7D7D Thickness 9 Size Width 100% Align Delete element" at bounding box center [83, 229] width 118 height 314
click at [286, 151] on div at bounding box center [438, 193] width 592 height 338
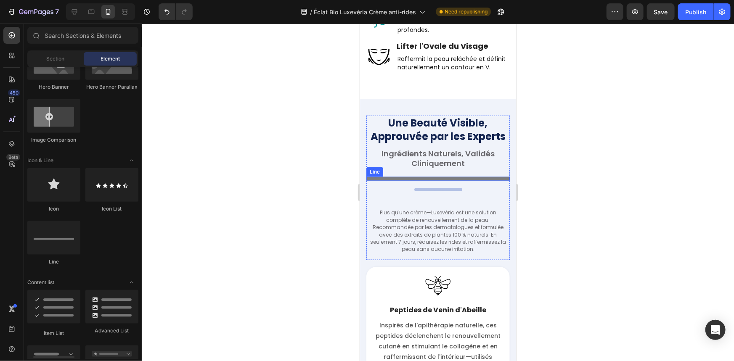
click at [404, 177] on div at bounding box center [437, 179] width 143 height 4
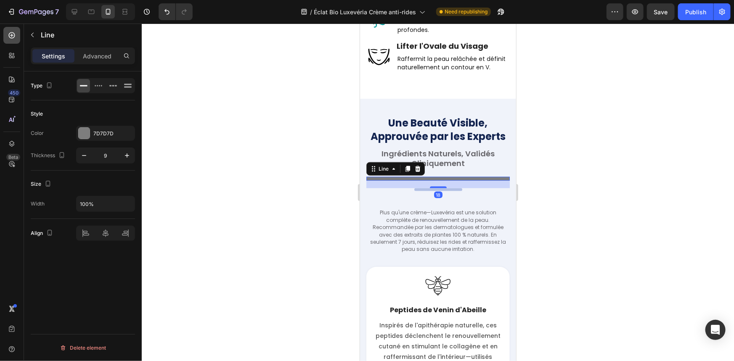
click at [14, 37] on icon at bounding box center [12, 35] width 6 height 6
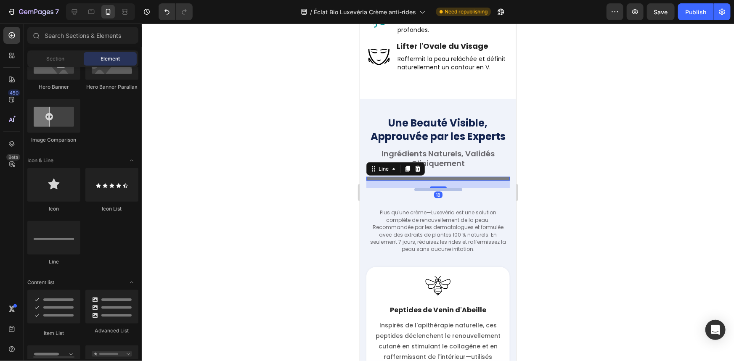
drag, startPoint x: 372, startPoint y: 175, endPoint x: 719, endPoint y: 192, distance: 347.0
click at [372, 177] on div at bounding box center [437, 179] width 143 height 4
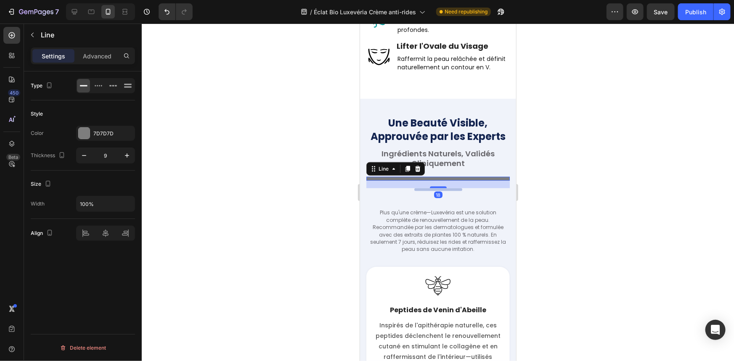
click at [92, 64] on div "Settings Advanced" at bounding box center [83, 56] width 104 height 17
click at [109, 201] on input "100%" at bounding box center [106, 203] width 58 height 15
click at [110, 202] on input "100%" at bounding box center [106, 203] width 58 height 15
drag, startPoint x: 114, startPoint y: 203, endPoint x: 73, endPoint y: 198, distance: 40.6
click at [73, 198] on div "Width 100%" at bounding box center [83, 204] width 104 height 16
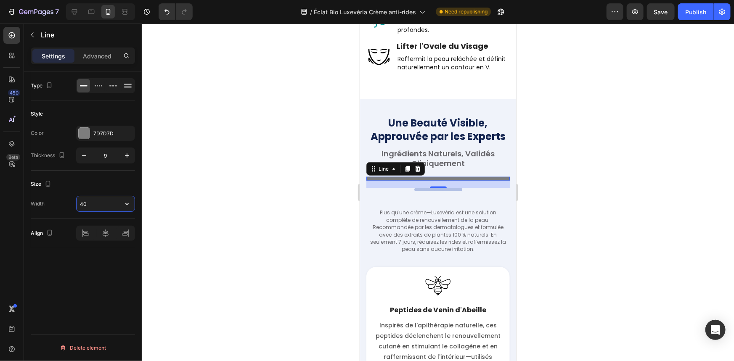
type input "4"
type input "5"
type input "2"
type input "4"
click at [103, 203] on input "text" at bounding box center [106, 203] width 58 height 15
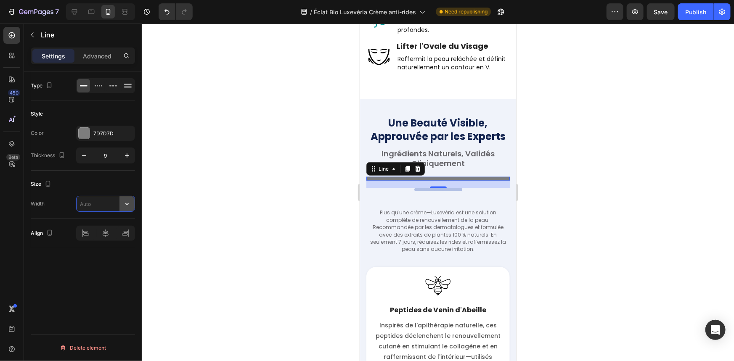
click at [126, 206] on icon "button" at bounding box center [127, 204] width 8 height 8
type input "100%"
click at [11, 33] on icon at bounding box center [12, 35] width 6 height 6
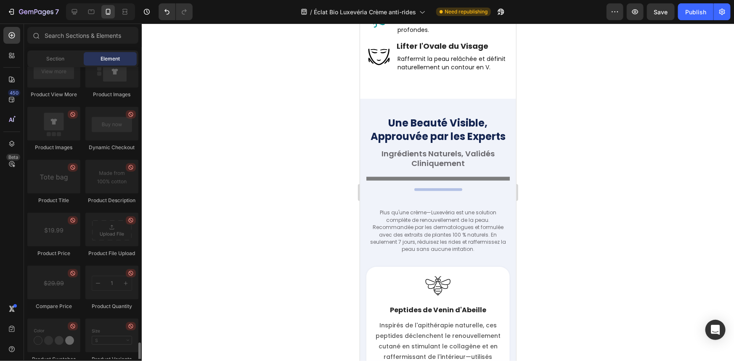
scroll to position [1376, 0]
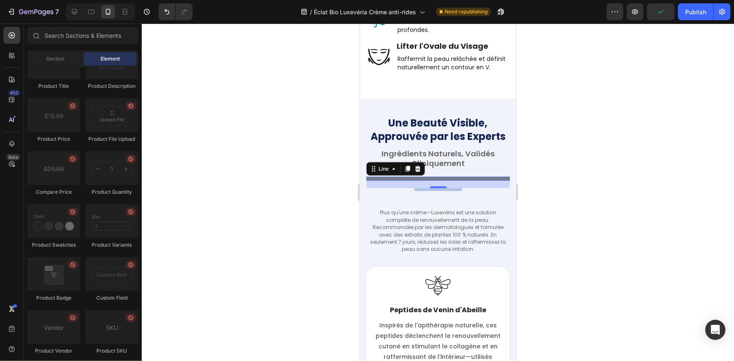
click at [395, 177] on div at bounding box center [437, 179] width 143 height 4
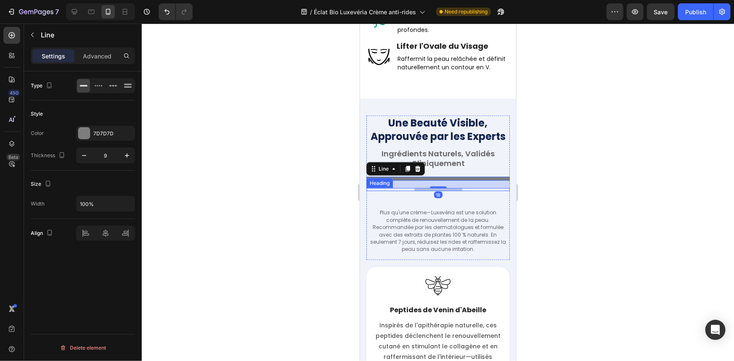
click at [414, 188] on h2 "Your heading text goes here" at bounding box center [438, 189] width 48 height 3
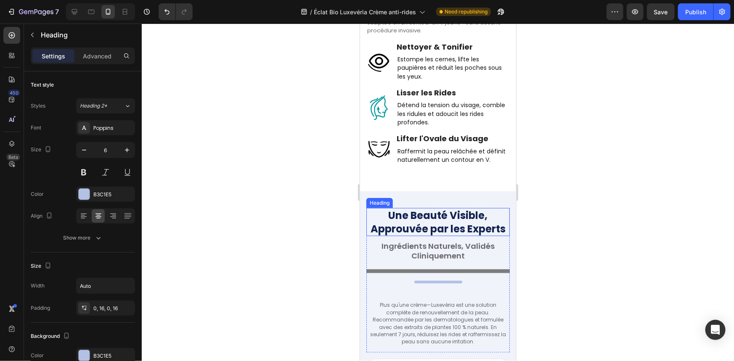
scroll to position [2087, 0]
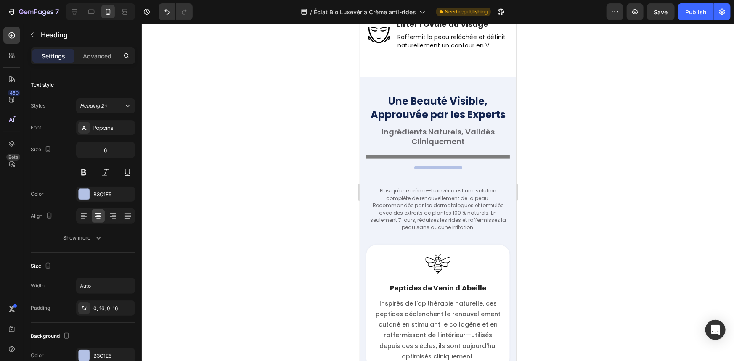
click at [426, 166] on h2 "Your heading text goes here" at bounding box center [438, 167] width 48 height 3
click at [432, 155] on div "Title Line 0" at bounding box center [437, 157] width 143 height 4
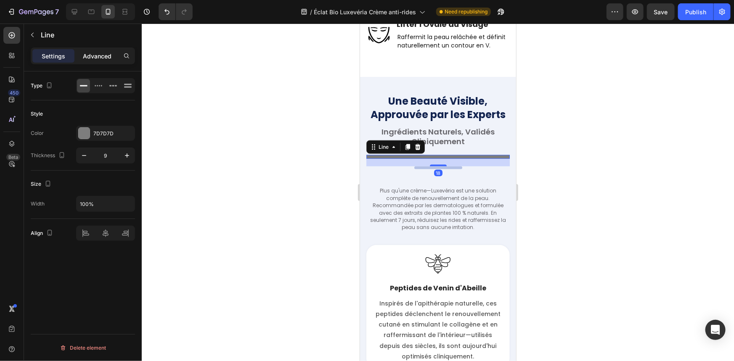
click at [104, 56] on p "Advanced" at bounding box center [97, 56] width 29 height 9
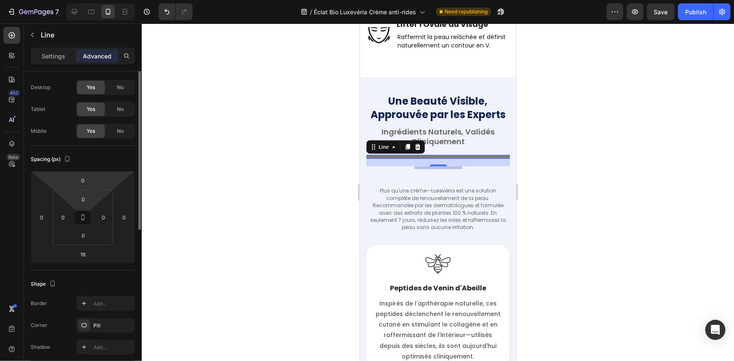
scroll to position [0, 0]
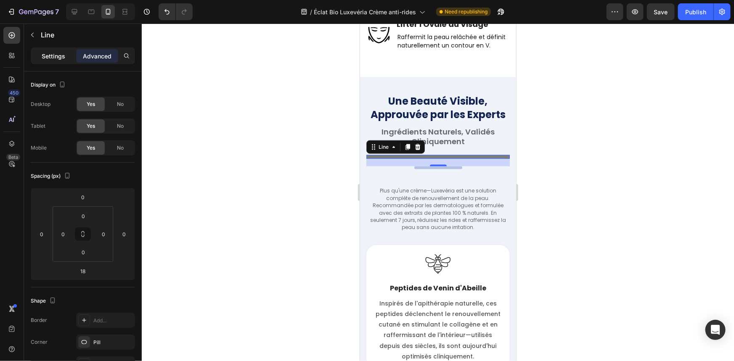
click at [61, 56] on p "Settings" at bounding box center [54, 56] width 24 height 9
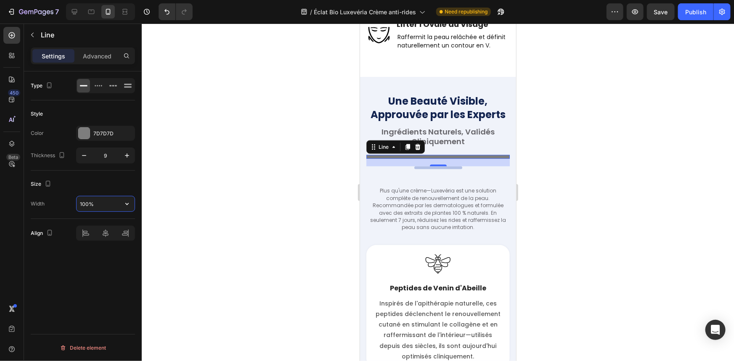
click at [102, 209] on input "100%" at bounding box center [106, 203] width 58 height 15
click at [106, 206] on input "100%" at bounding box center [106, 203] width 58 height 15
drag, startPoint x: 58, startPoint y: 202, endPoint x: 53, endPoint y: 201, distance: 5.5
click at [53, 201] on div "Width 100%" at bounding box center [83, 204] width 104 height 16
click at [93, 201] on input "auto" at bounding box center [106, 203] width 58 height 15
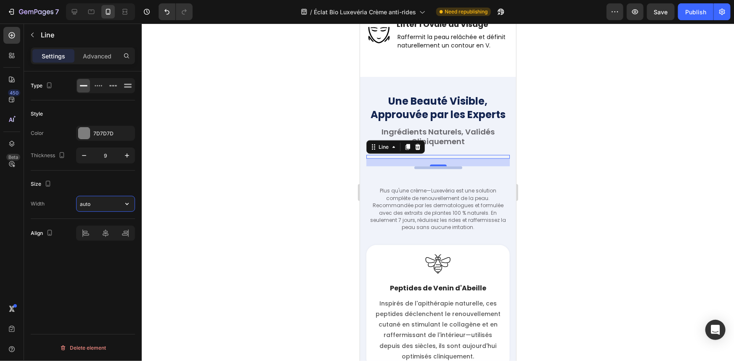
click at [93, 201] on input "auto" at bounding box center [106, 203] width 58 height 15
type input "5"
type input "70"
click at [418, 166] on div "Your heading text goes here" at bounding box center [437, 167] width 143 height 3
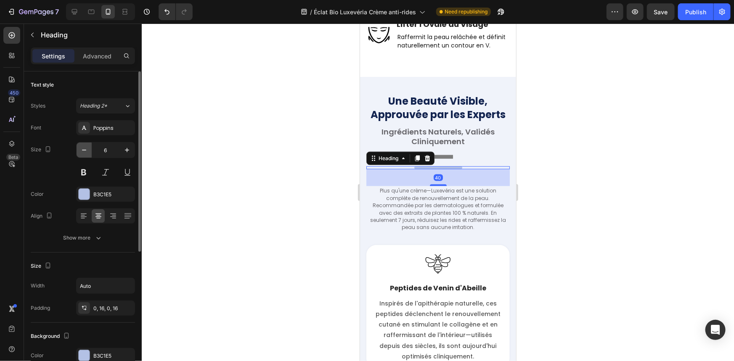
click at [86, 153] on icon "button" at bounding box center [84, 150] width 8 height 8
click at [126, 152] on icon "button" at bounding box center [127, 150] width 8 height 8
type input "6"
drag, startPoint x: 179, startPoint y: 140, endPoint x: 193, endPoint y: 137, distance: 15.1
click at [180, 140] on div at bounding box center [438, 193] width 592 height 338
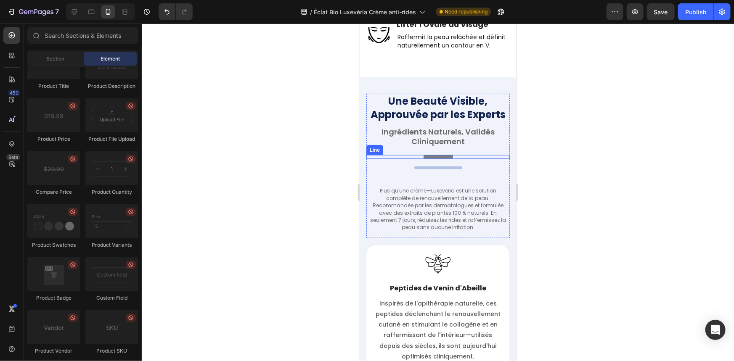
click at [438, 155] on div at bounding box center [437, 157] width 29 height 4
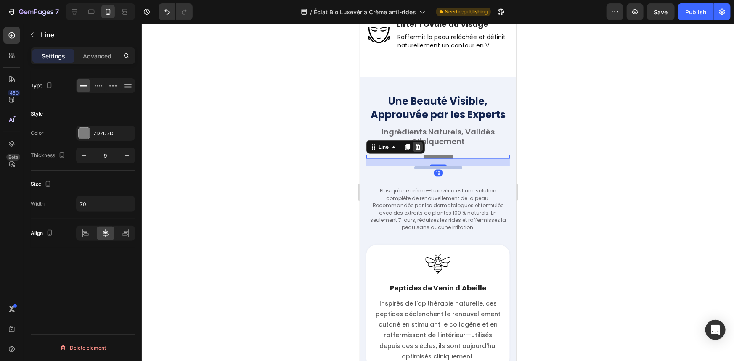
click at [417, 143] on icon at bounding box center [417, 146] width 5 height 6
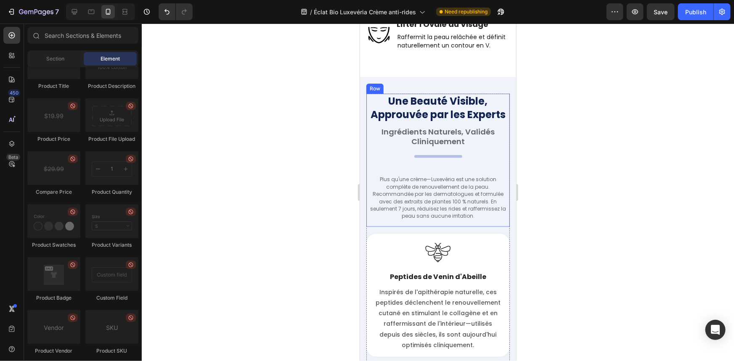
click at [421, 150] on div "Une Beauté Visible, Approuvée par les Experts Heading Ingrédients Naturels, Val…" at bounding box center [437, 159] width 143 height 133
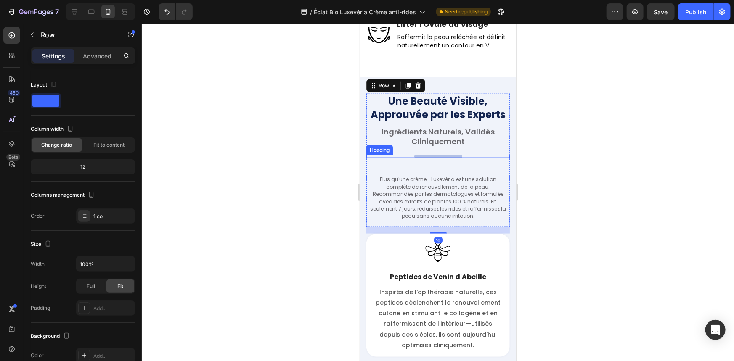
click at [421, 155] on p "Your heading text goes here" at bounding box center [438, 156] width 34 height 3
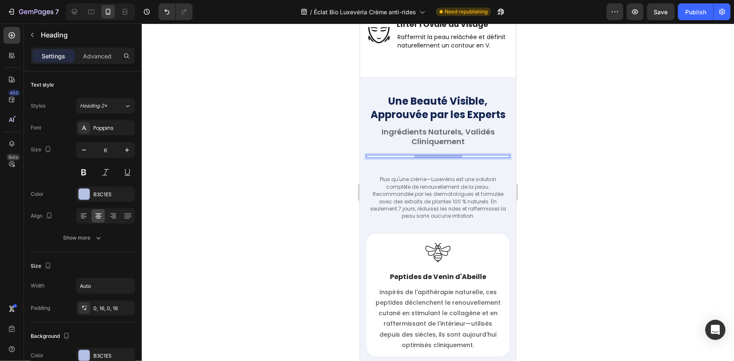
click at [421, 155] on p "Your heading text goes here" at bounding box center [438, 156] width 34 height 3
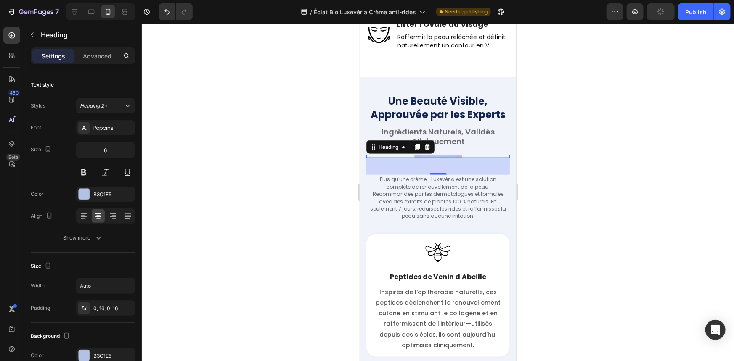
click at [421, 155] on p "Your heading text goes here" at bounding box center [438, 156] width 34 height 3
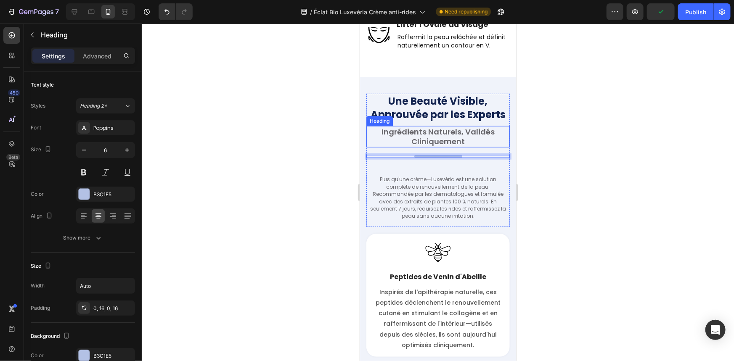
click at [185, 103] on div at bounding box center [438, 193] width 592 height 338
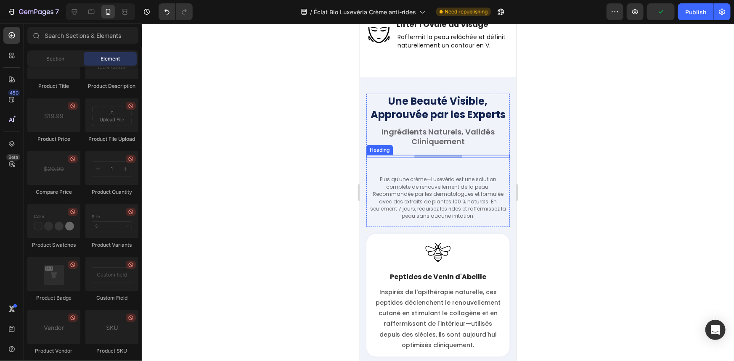
click at [447, 149] on div "Une Beauté Visible, Approuvée par les Experts Heading Ingrédients Naturels, Val…" at bounding box center [437, 159] width 143 height 133
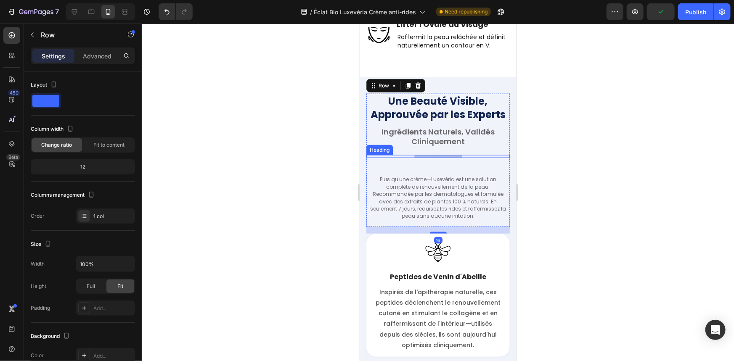
click at [447, 155] on p "Your heading text goes here" at bounding box center [438, 156] width 34 height 3
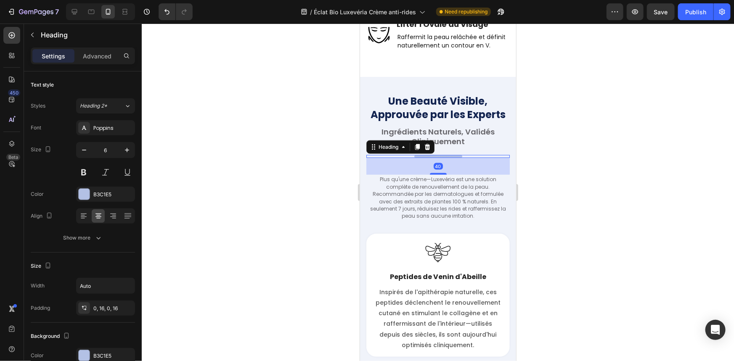
click at [280, 121] on div at bounding box center [438, 193] width 592 height 338
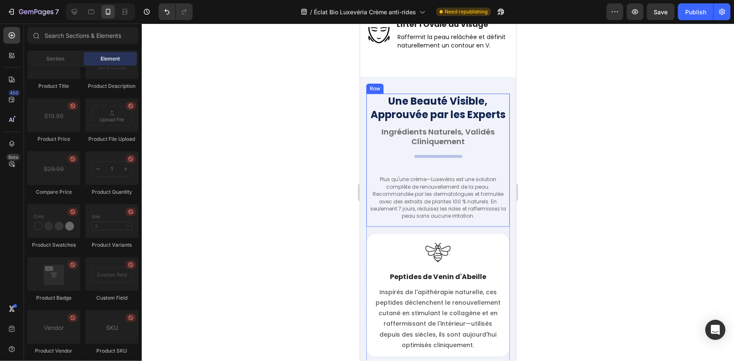
click at [441, 155] on div "Une Beauté Visible, Approuvée par les Experts Heading Ingrédients Naturels, Val…" at bounding box center [437, 159] width 143 height 133
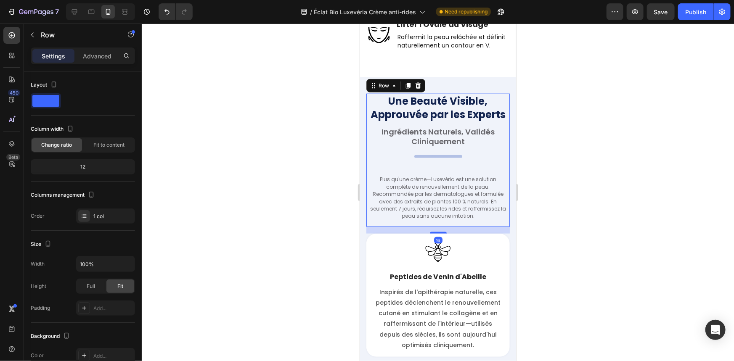
click at [442, 155] on p "Your heading text goes here" at bounding box center [438, 156] width 34 height 3
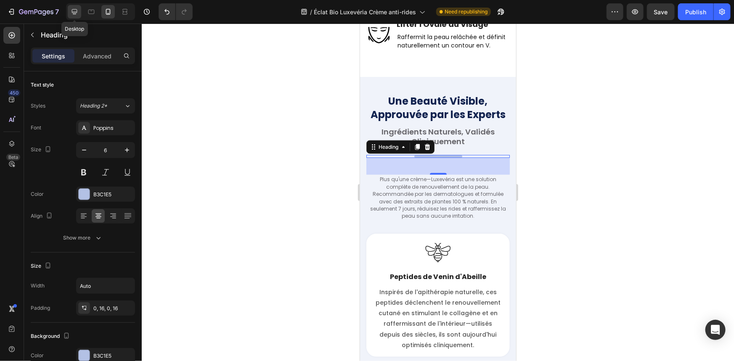
click at [70, 14] on icon at bounding box center [74, 12] width 8 height 8
type input "7"
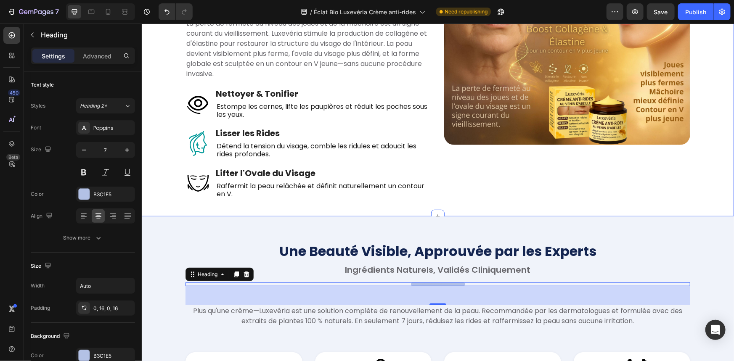
scroll to position [1897, 0]
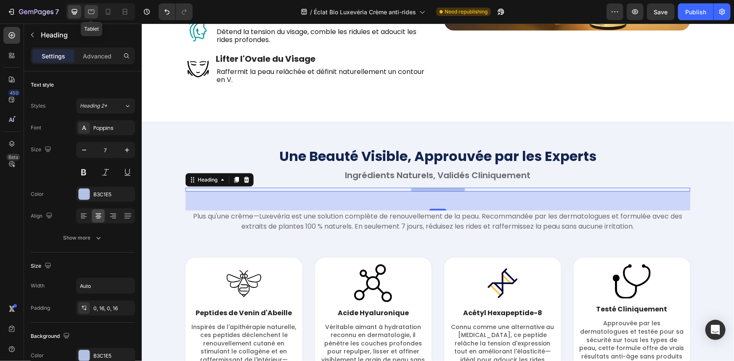
click at [85, 13] on div at bounding box center [91, 11] width 13 height 13
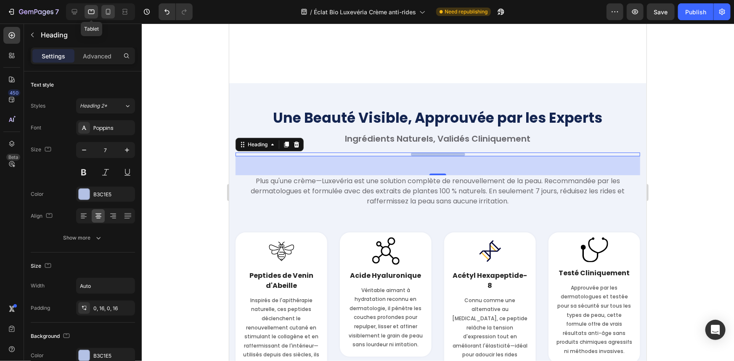
scroll to position [1957, 0]
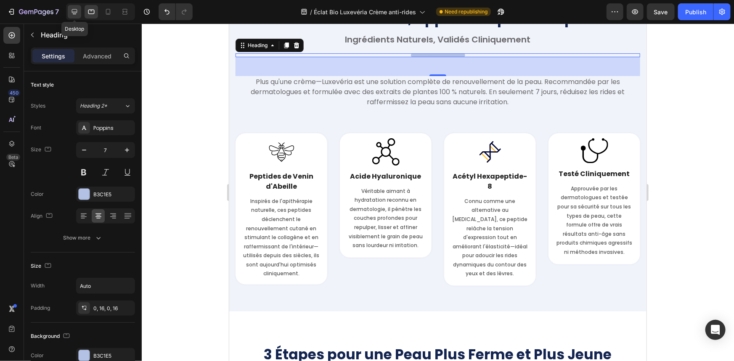
click at [74, 12] on icon at bounding box center [74, 12] width 8 height 8
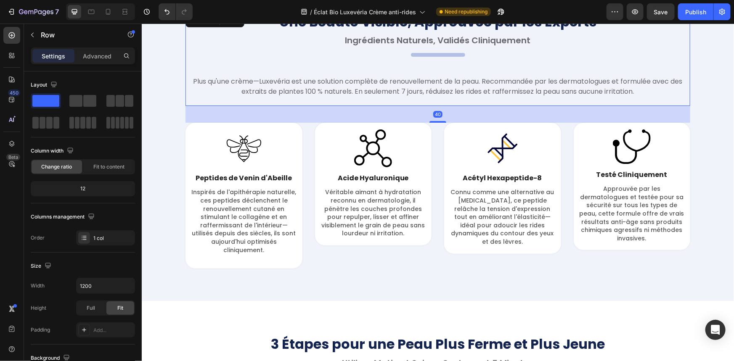
click at [219, 105] on div "Une Beauté Visible, Approuvée par les Experts Heading Ingrédients Naturels, Val…" at bounding box center [437, 59] width 505 height 94
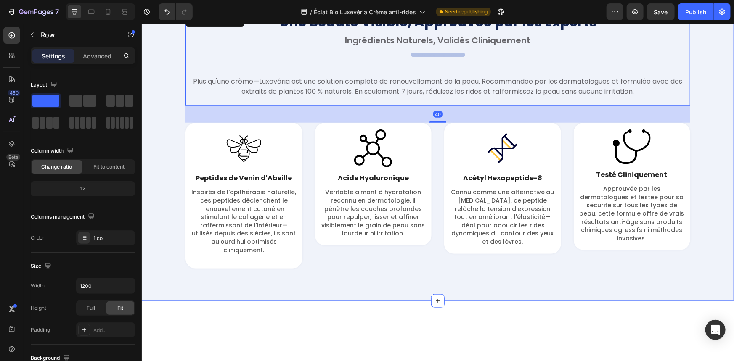
scroll to position [1840, 0]
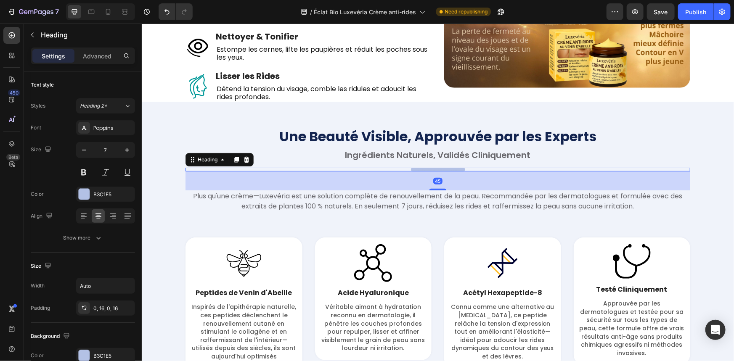
click at [417, 168] on p "Your heading text goes here" at bounding box center [437, 169] width 41 height 4
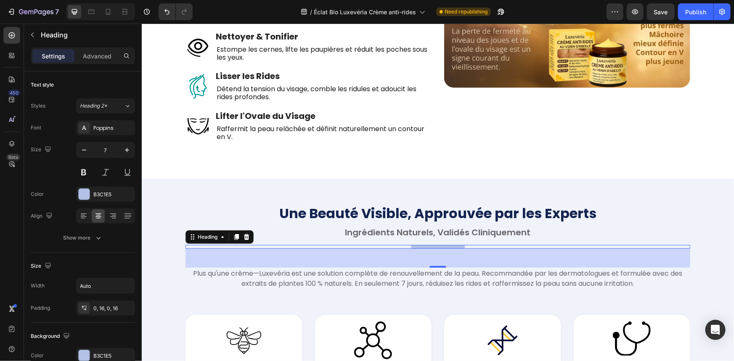
click at [443, 256] on div "45" at bounding box center [437, 258] width 505 height 19
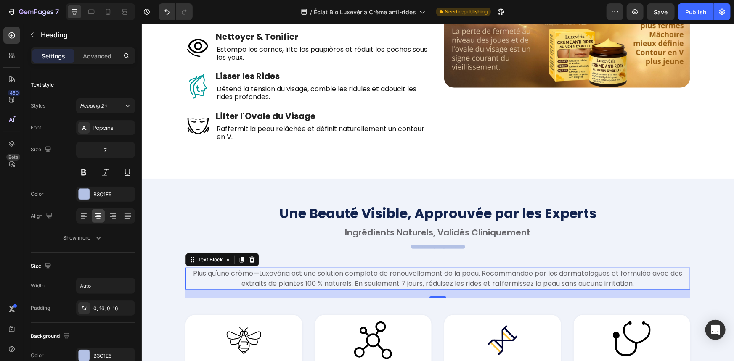
click at [421, 274] on p "Plus qu'une crème—Luxevéria est une solution complète de renouvellement de la p…" at bounding box center [437, 278] width 503 height 20
click at [111, 13] on icon at bounding box center [108, 12] width 8 height 8
type input "12"
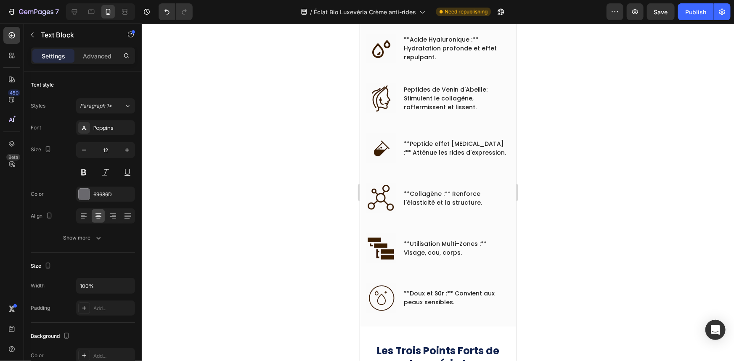
scroll to position [729, 0]
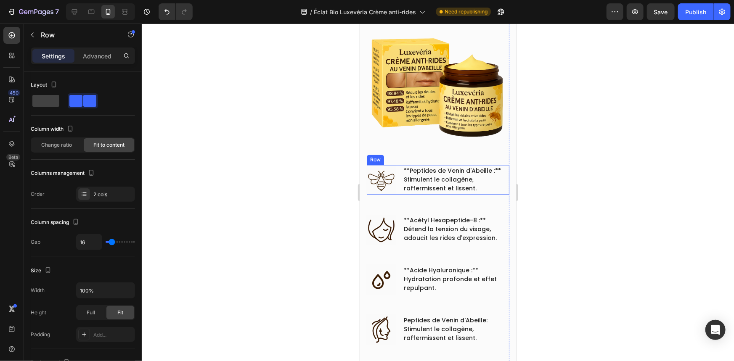
click at [396, 174] on div "Image **Peptides de Venin d'Abeille :** Stimulent le collagène, raffermissent e…" at bounding box center [437, 180] width 143 height 30
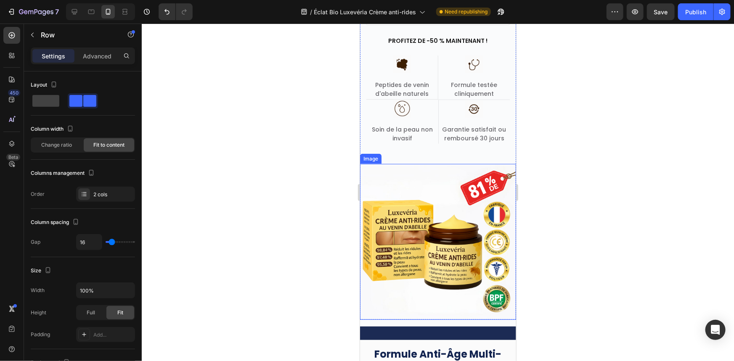
scroll to position [229, 0]
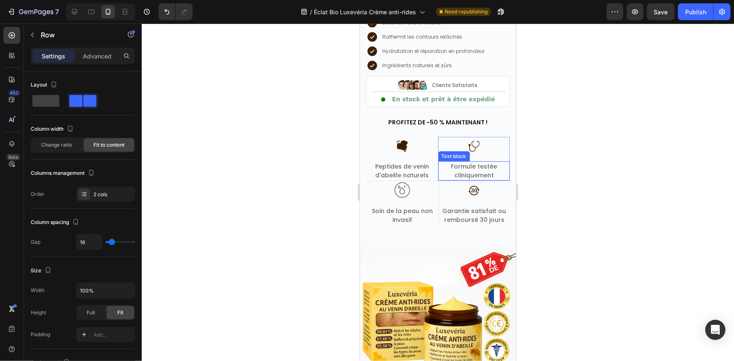
click at [438, 180] on div "Formule testée cliniquement" at bounding box center [474, 170] width 72 height 19
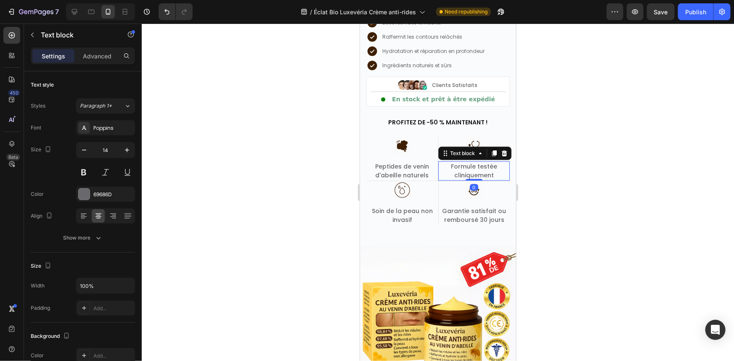
click at [303, 170] on div at bounding box center [438, 193] width 592 height 338
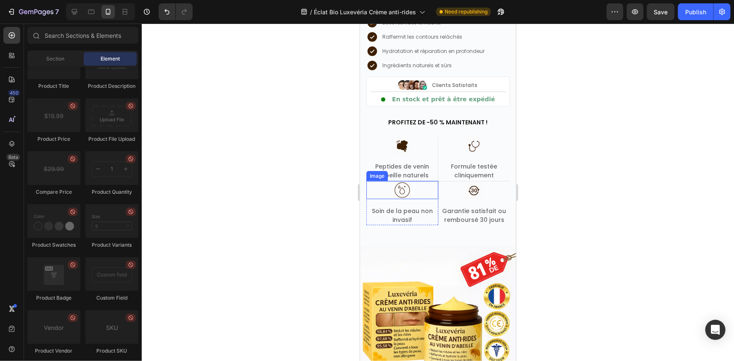
click at [376, 191] on div at bounding box center [402, 190] width 72 height 18
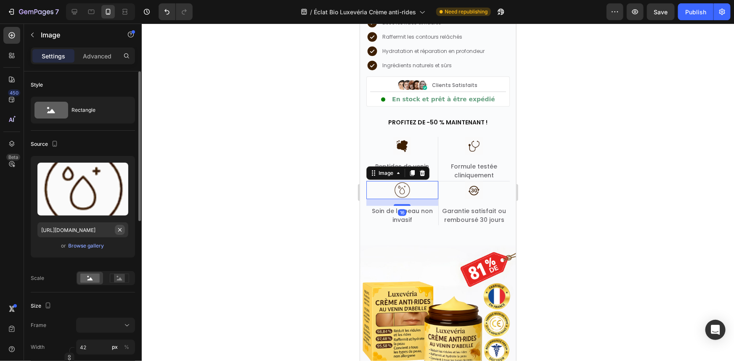
scroll to position [114, 0]
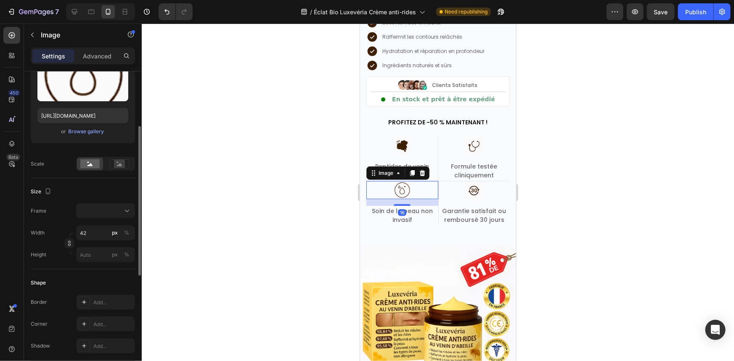
click at [222, 210] on div at bounding box center [438, 193] width 592 height 338
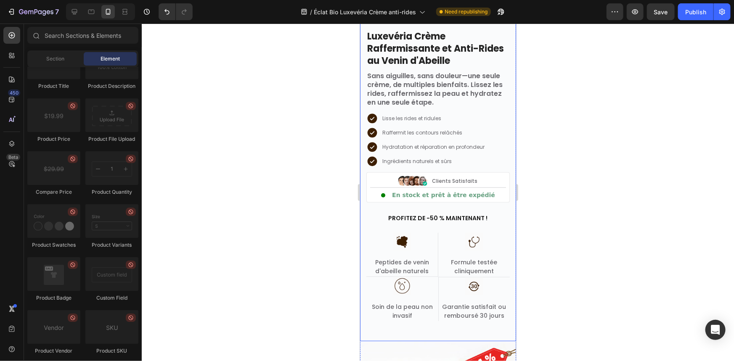
scroll to position [0, 0]
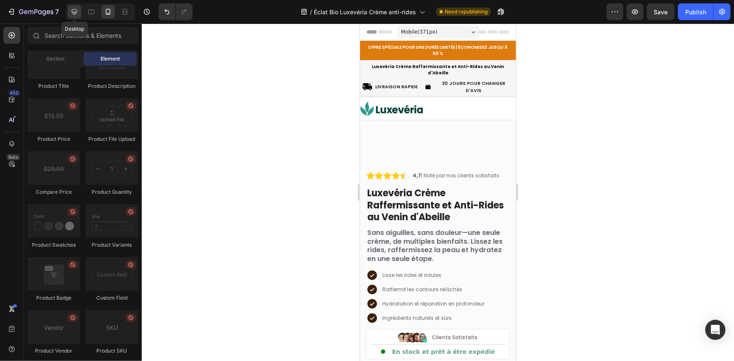
click at [77, 10] on icon at bounding box center [74, 12] width 8 height 8
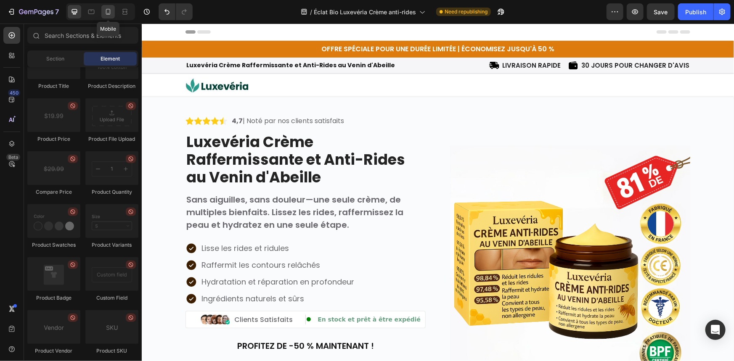
click at [110, 13] on icon at bounding box center [108, 12] width 8 height 8
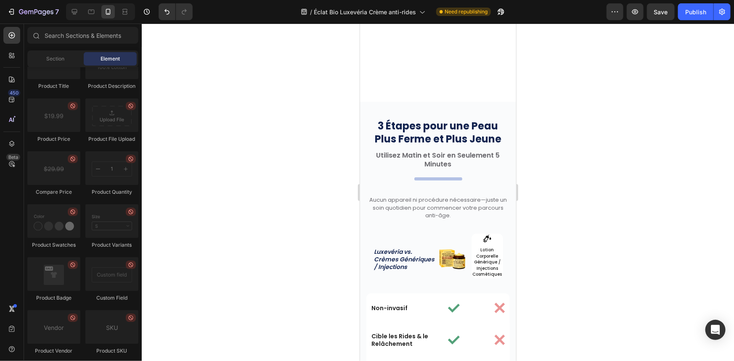
scroll to position [3671, 0]
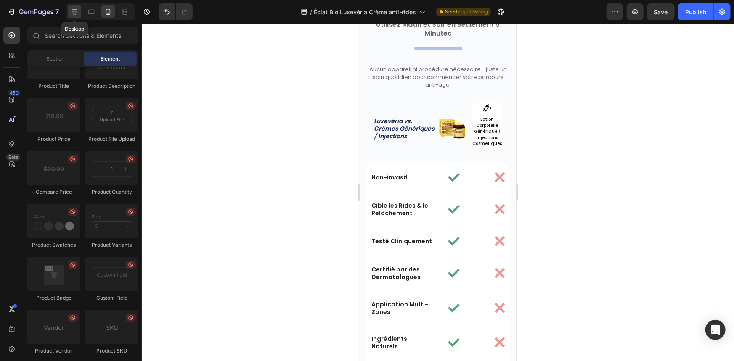
click at [71, 11] on icon at bounding box center [74, 12] width 8 height 8
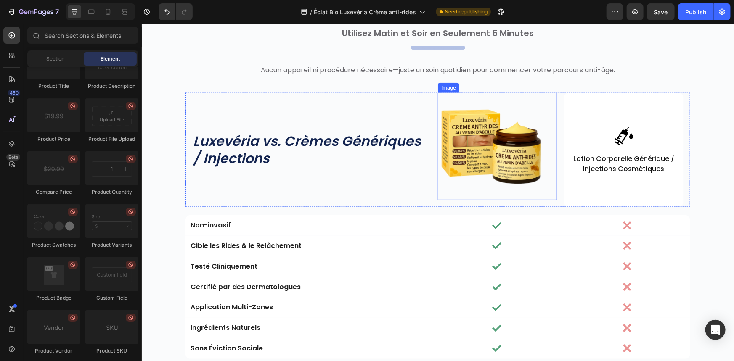
scroll to position [3556, 0]
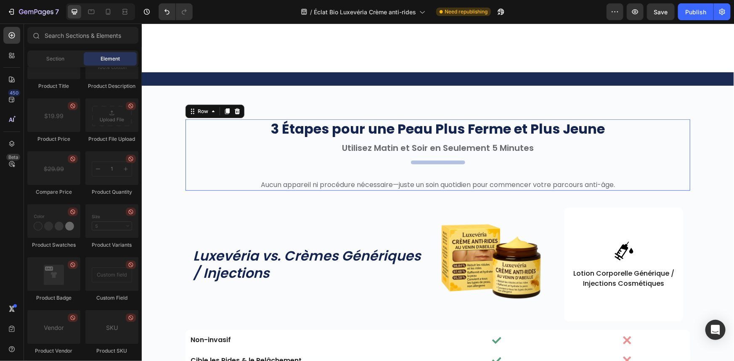
click at [433, 159] on div "3 Étapes pour une Peau Plus Ferme et Plus Jeune Heading Utilisez Matin et Soir …" at bounding box center [437, 155] width 505 height 72
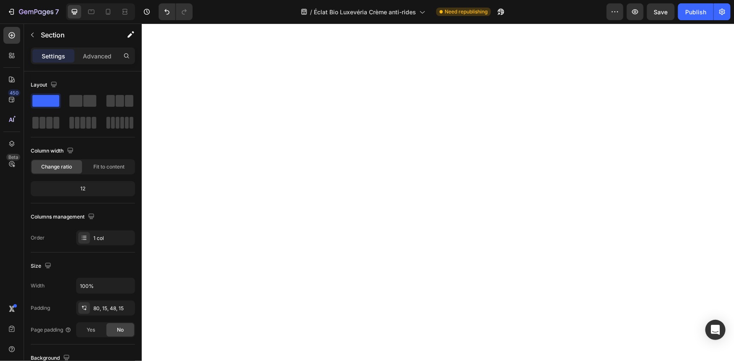
click at [433, 163] on div at bounding box center [437, 272] width 592 height 616
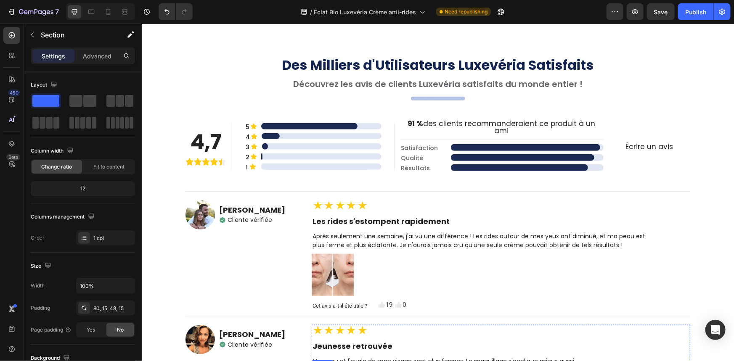
scroll to position [3441, 0]
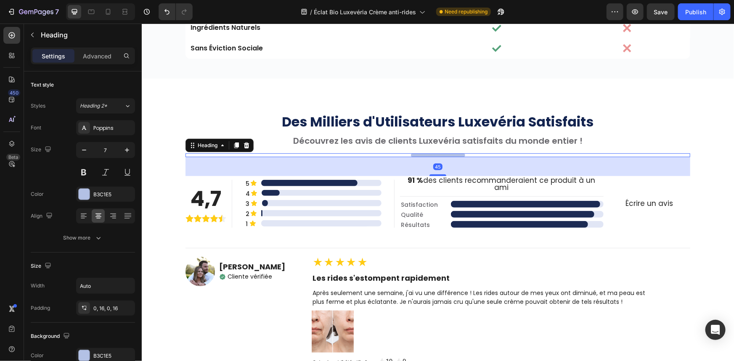
click at [433, 154] on h2 "Your heading text goes here" at bounding box center [438, 155] width 54 height 4
click at [433, 154] on p "Your heading text goes here" at bounding box center [437, 155] width 41 height 4
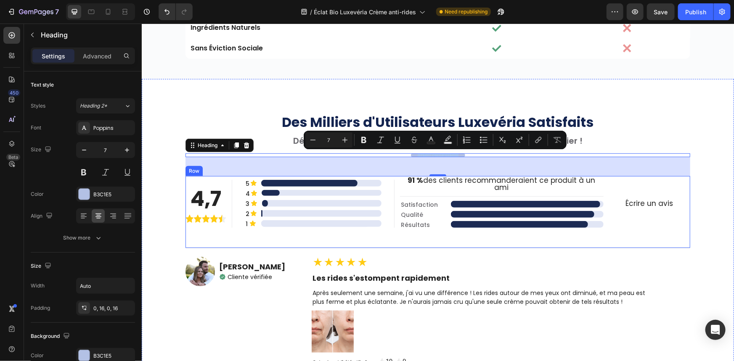
click at [204, 224] on div "4,7 Heading Image Row 5 Text Block Icon ..................... Heading Row Row 4…" at bounding box center [437, 212] width 505 height 72
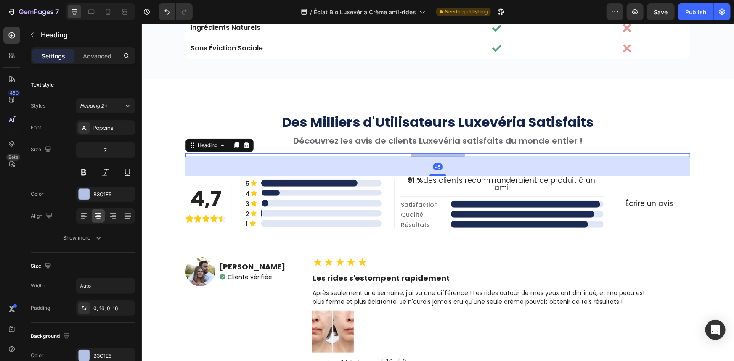
click at [428, 154] on p "Your heading text goes here" at bounding box center [437, 155] width 41 height 4
click at [118, 280] on input "Auto" at bounding box center [106, 285] width 58 height 15
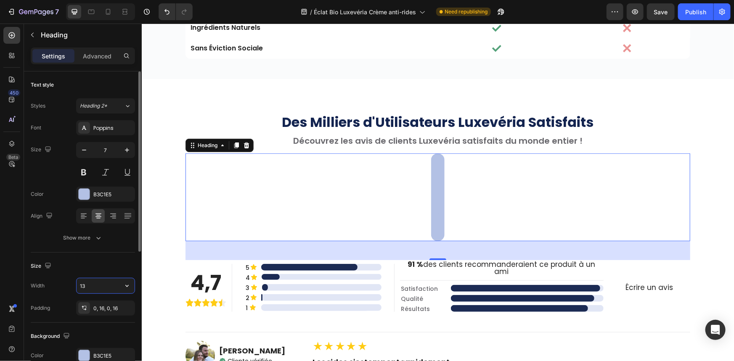
type input "1"
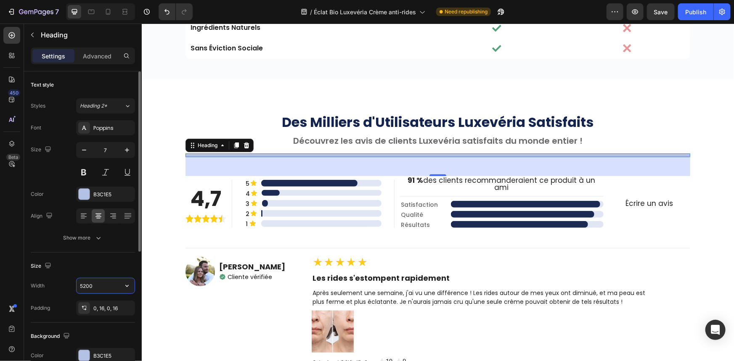
click at [105, 293] on input "5200" at bounding box center [106, 285] width 58 height 15
click at [118, 283] on input "5200" at bounding box center [106, 285] width 58 height 15
click at [126, 283] on icon "button" at bounding box center [127, 286] width 8 height 8
drag, startPoint x: 103, startPoint y: 334, endPoint x: 104, endPoint y: 294, distance: 40.0
click at [102, 334] on div "Default 1200px" at bounding box center [96, 339] width 69 height 16
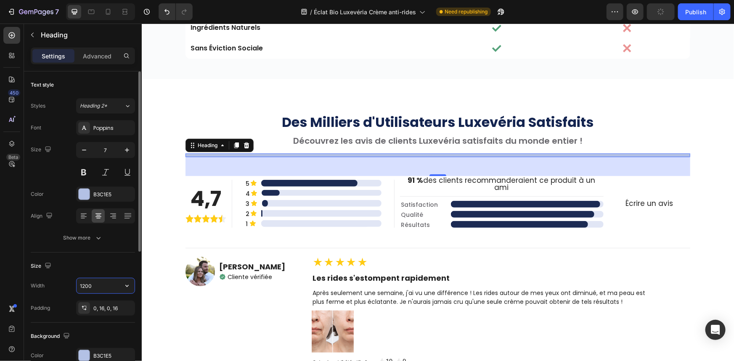
click at [105, 288] on input "1200" at bounding box center [106, 285] width 58 height 15
click at [118, 289] on input "1200" at bounding box center [106, 285] width 58 height 15
click at [122, 286] on button "button" at bounding box center [126, 285] width 15 height 15
click at [108, 285] on input "1200" at bounding box center [106, 285] width 58 height 15
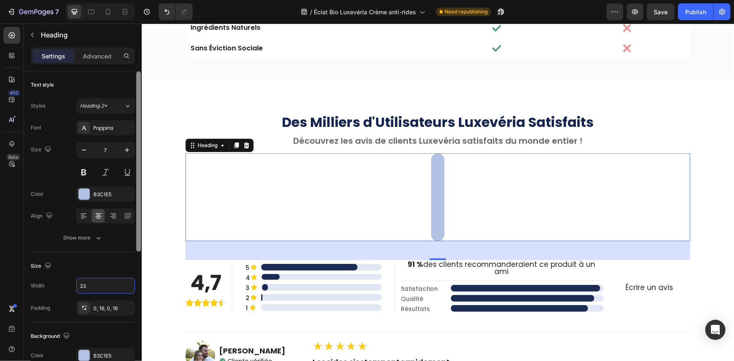
type input "2"
type input "1"
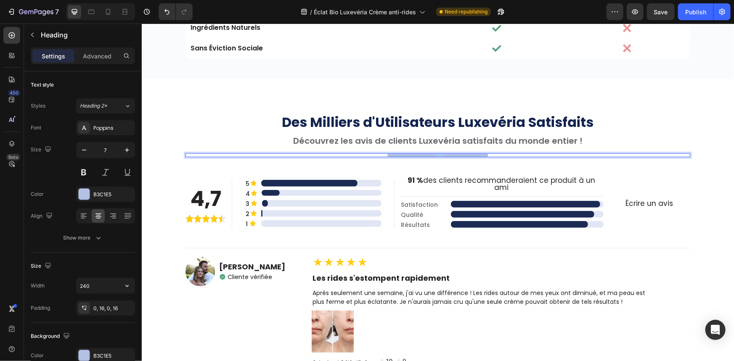
click at [434, 155] on p "Your heading text goes here" at bounding box center [437, 155] width 87 height 4
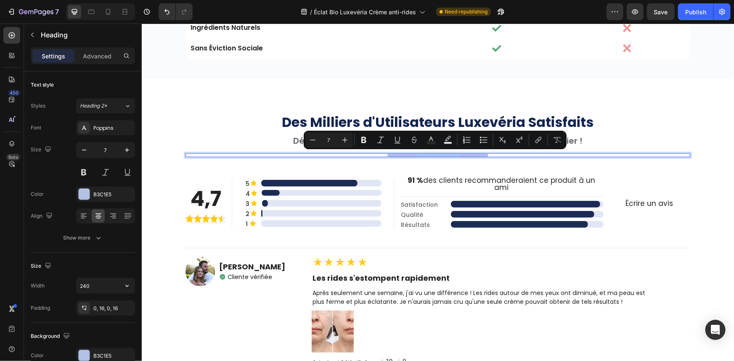
click at [434, 155] on p "Your heading text goes here" at bounding box center [437, 155] width 87 height 4
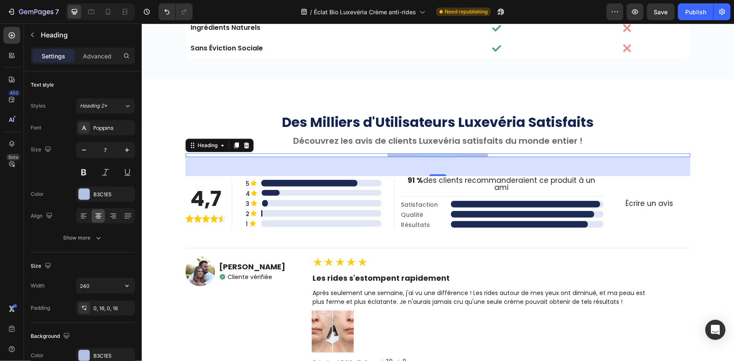
click at [423, 155] on p "Your heading text goes here" at bounding box center [437, 155] width 87 height 4
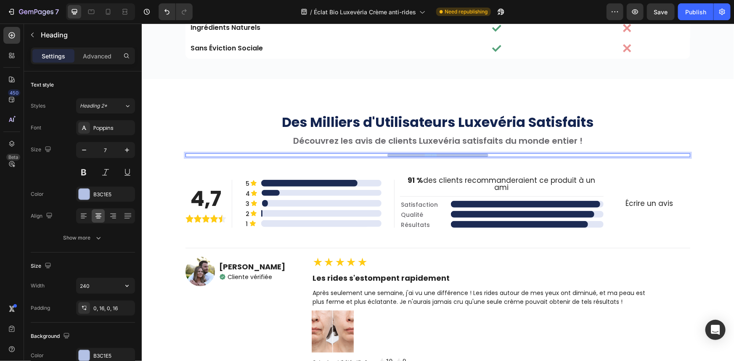
click at [423, 155] on p "Your heading text goes here" at bounding box center [437, 155] width 87 height 4
click at [124, 289] on icon "button" at bounding box center [127, 286] width 8 height 8
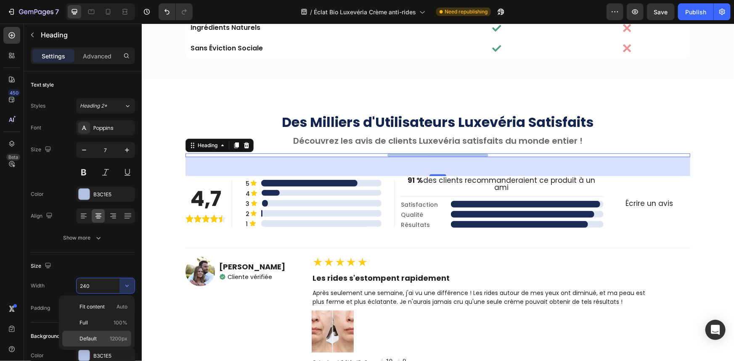
click at [110, 336] on span "1200px" at bounding box center [119, 339] width 18 height 8
type input "1200"
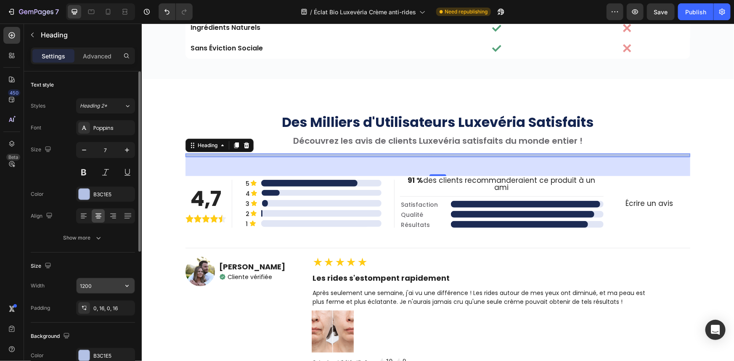
click at [113, 285] on input "1200" at bounding box center [106, 285] width 58 height 15
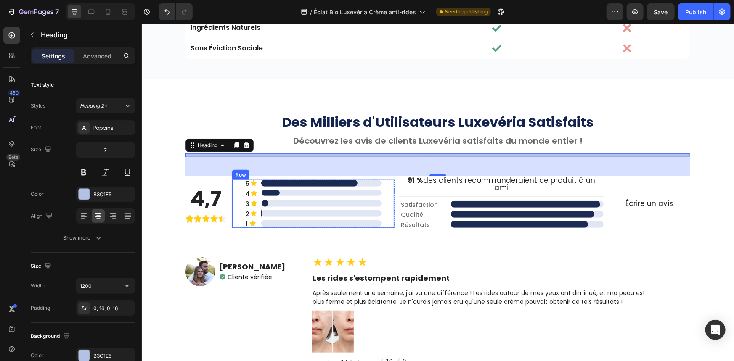
click at [378, 222] on div "5 Text Block Icon ..................... Heading Row Row 4 Text Block Icon . Hea…" at bounding box center [312, 204] width 163 height 48
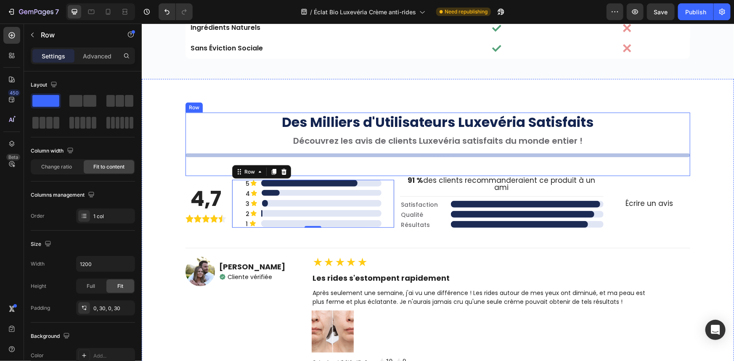
click at [434, 157] on div "Des Milliers d'Utilisateurs Luxevéria Satisfaits Heading Découvrez les avis de …" at bounding box center [437, 144] width 505 height 64
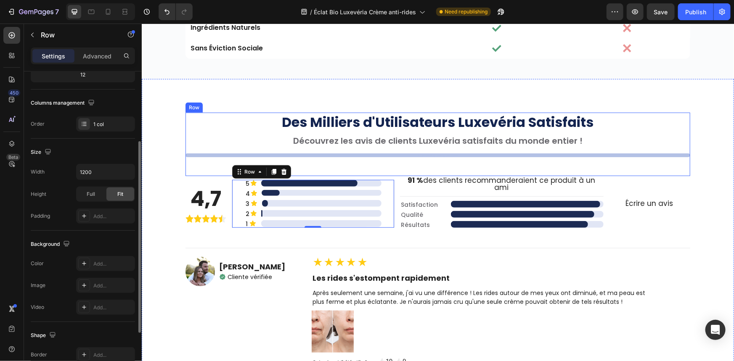
click at [436, 155] on p "Your heading text goes here" at bounding box center [437, 155] width 491 height 4
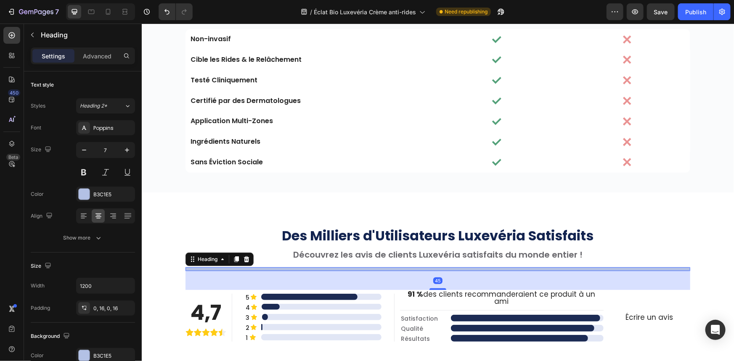
scroll to position [3327, 0]
type input "240"
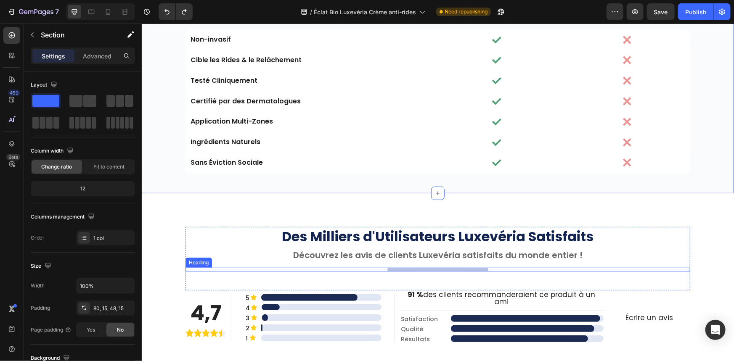
click at [418, 269] on p "Your heading text goes here" at bounding box center [437, 270] width 87 height 4
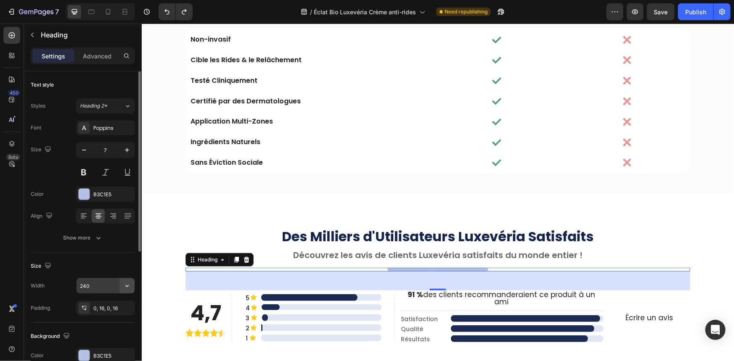
click at [123, 286] on icon "button" at bounding box center [127, 286] width 8 height 8
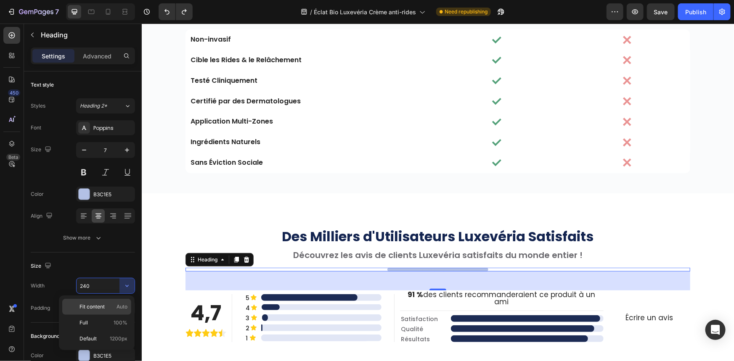
click at [111, 303] on p "Fit content Auto" at bounding box center [103, 307] width 48 height 8
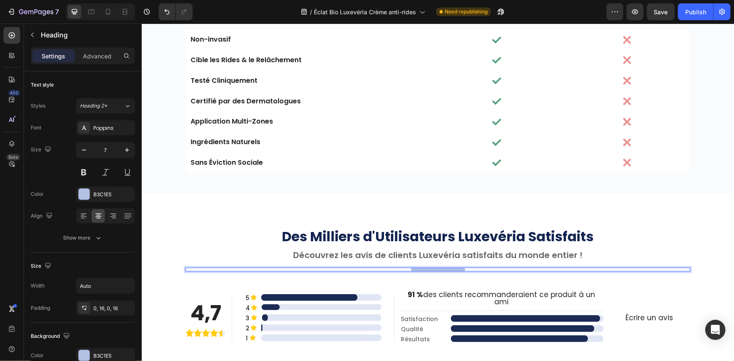
click at [417, 269] on p "Your heading text goes here" at bounding box center [437, 270] width 41 height 4
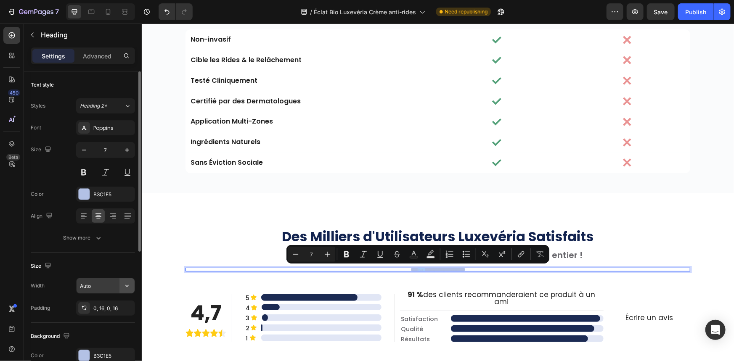
click at [127, 283] on icon "button" at bounding box center [127, 286] width 8 height 8
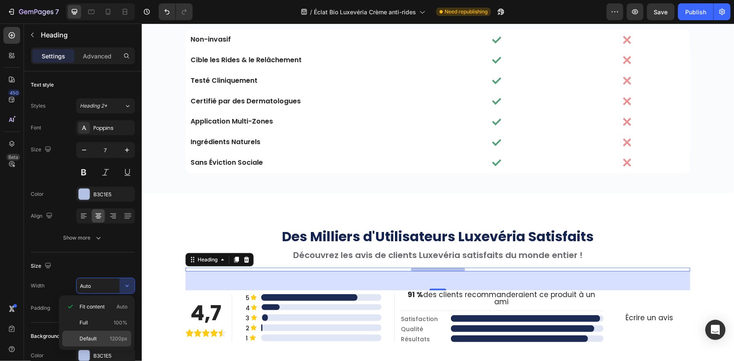
click at [98, 340] on p "Default 1200px" at bounding box center [103, 339] width 48 height 8
type input "1200"
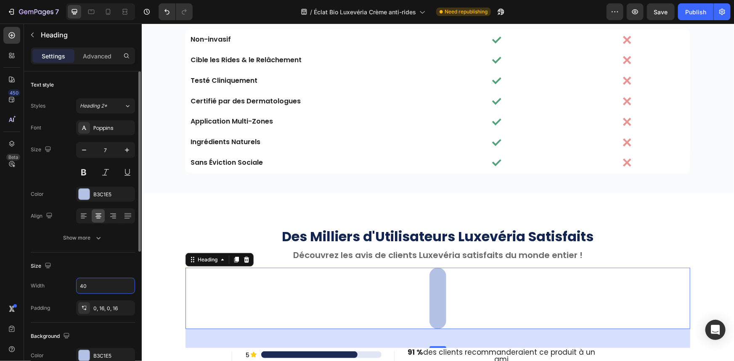
type input "4"
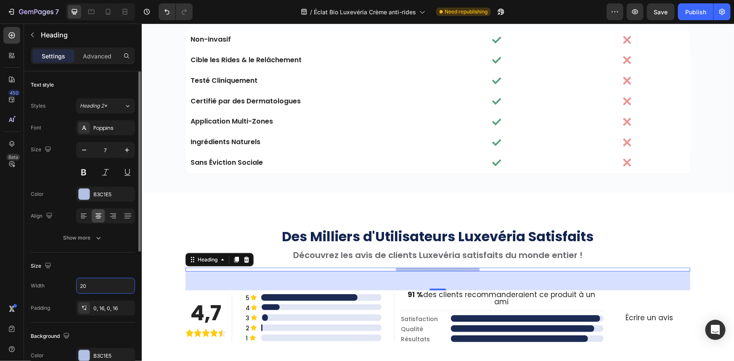
type input "2"
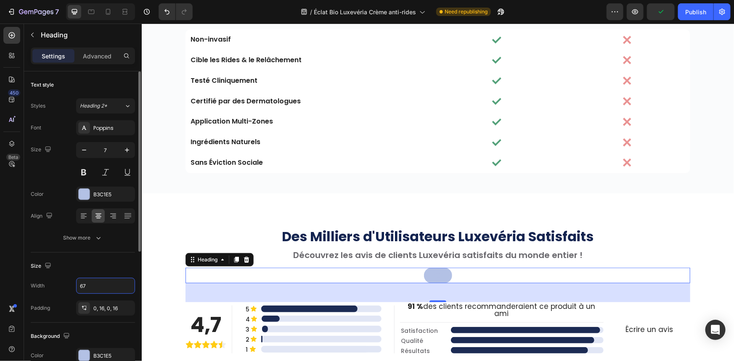
type input "6"
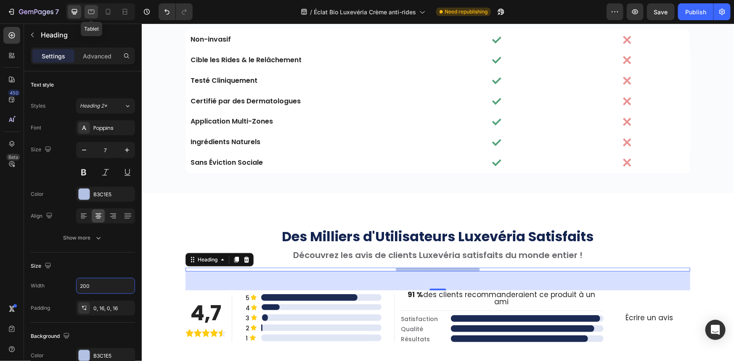
click at [90, 12] on icon at bounding box center [91, 12] width 8 height 8
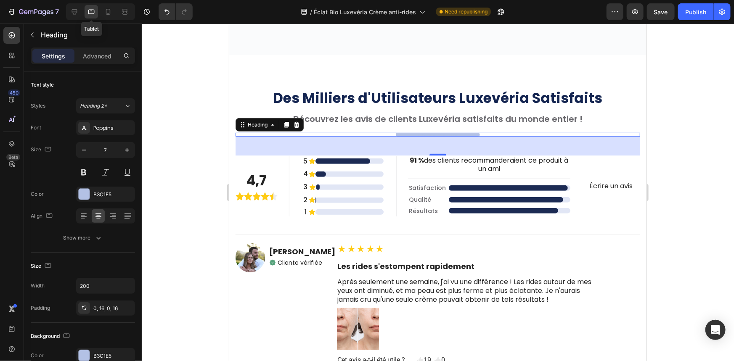
scroll to position [3501, 0]
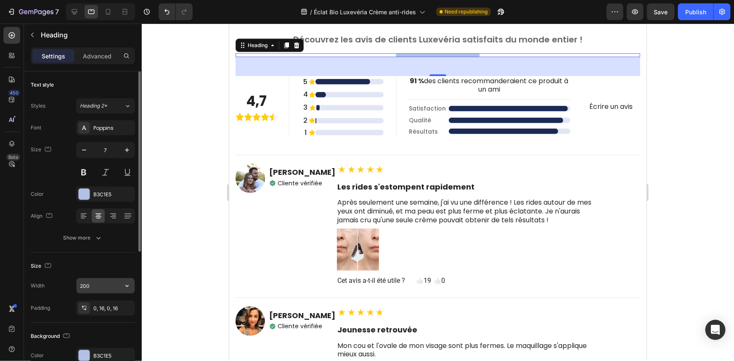
click at [101, 286] on input "200" at bounding box center [106, 285] width 58 height 15
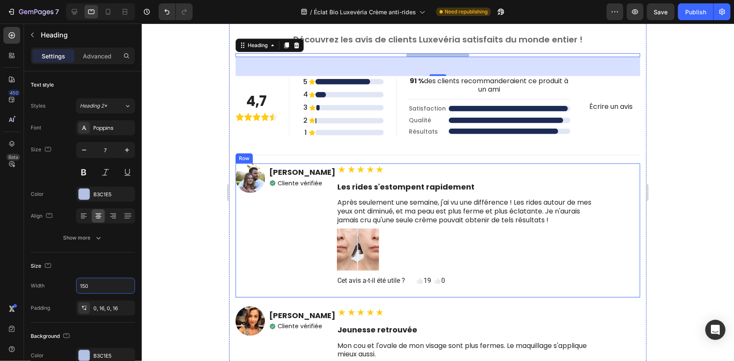
type input "150"
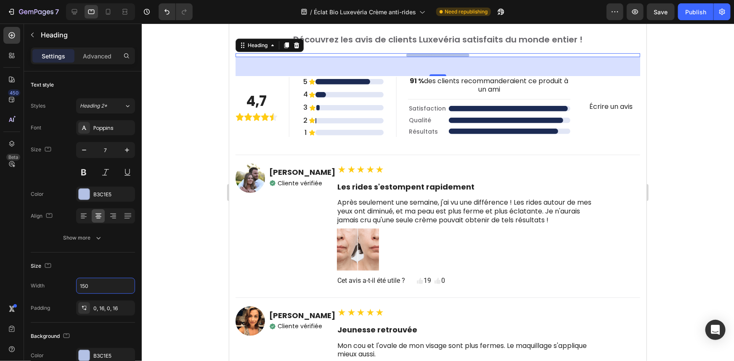
click at [216, 214] on div at bounding box center [438, 193] width 592 height 338
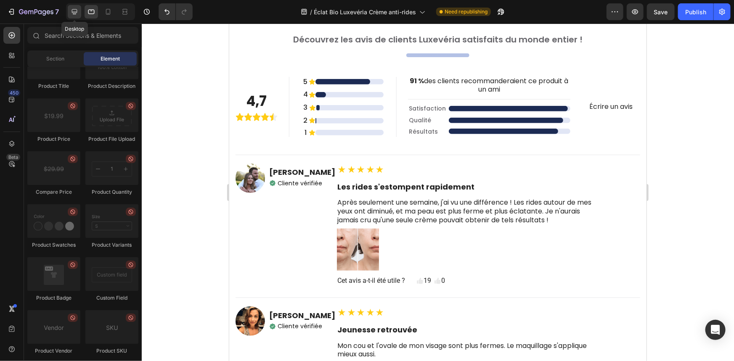
click at [69, 11] on div at bounding box center [74, 11] width 13 height 13
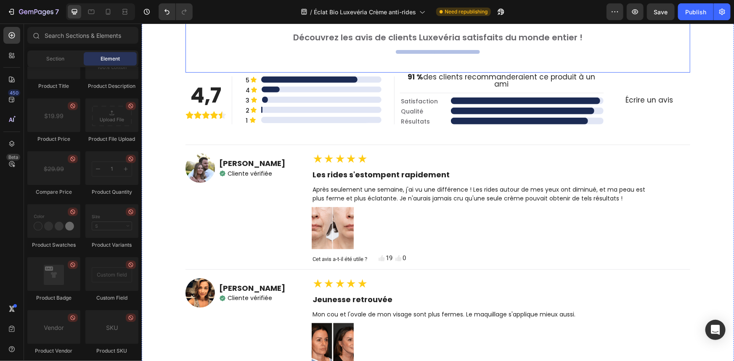
click at [431, 50] on p "Your heading text goes here" at bounding box center [437, 52] width 71 height 4
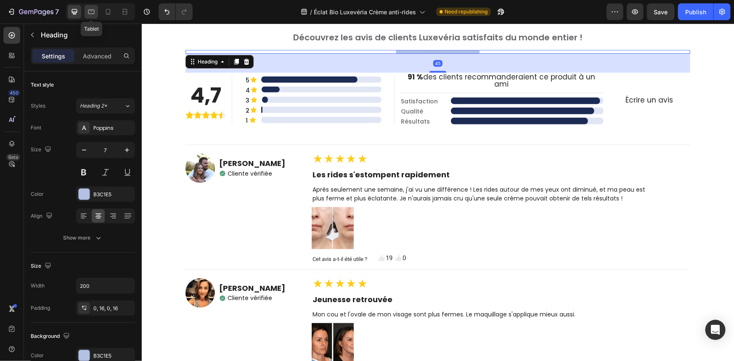
click at [90, 10] on icon at bounding box center [91, 12] width 8 height 8
type input "150"
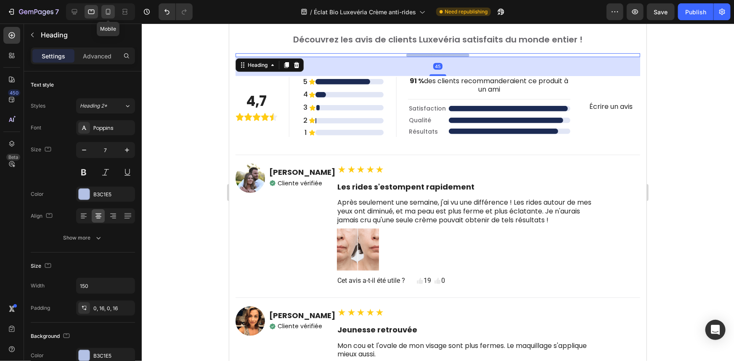
click at [104, 12] on icon at bounding box center [108, 12] width 8 height 8
type input "6"
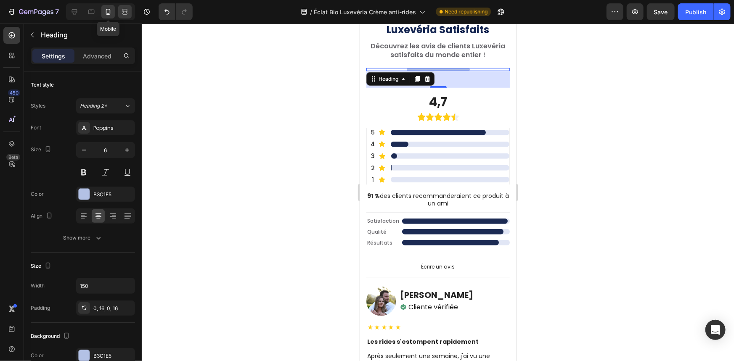
scroll to position [3516, 0]
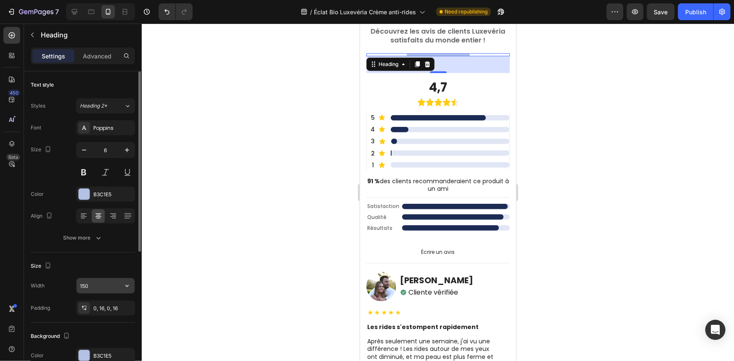
click at [94, 290] on input "150" at bounding box center [106, 285] width 58 height 15
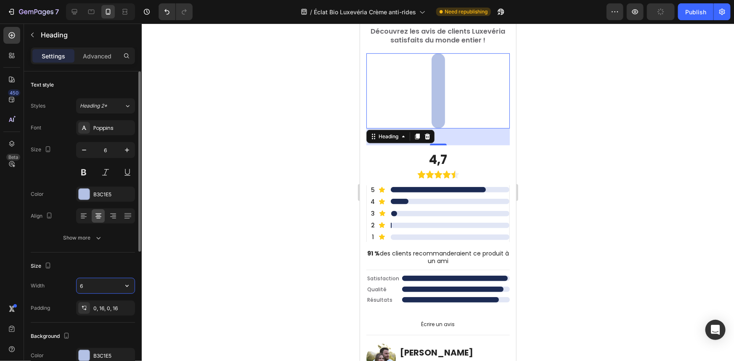
type input "60"
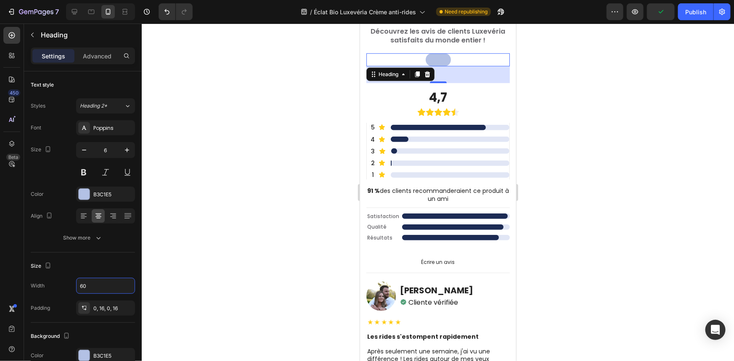
click at [265, 227] on div at bounding box center [438, 193] width 592 height 338
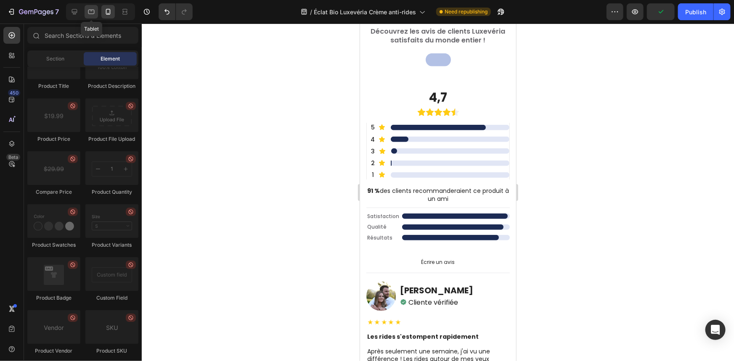
click at [92, 13] on icon at bounding box center [91, 12] width 8 height 8
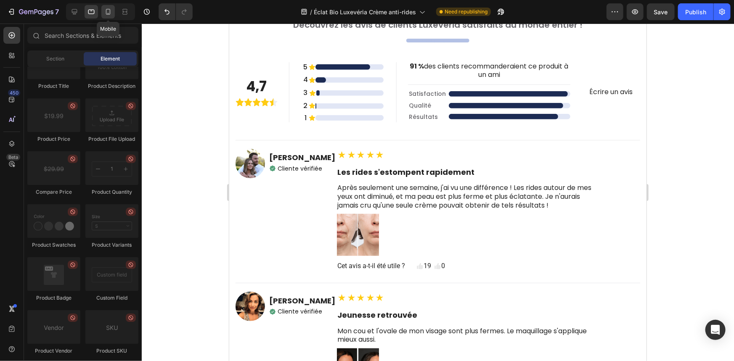
click at [106, 12] on icon at bounding box center [108, 12] width 5 height 6
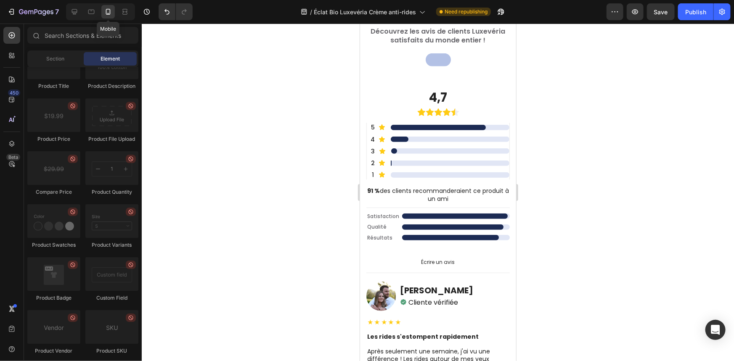
scroll to position [3534, 0]
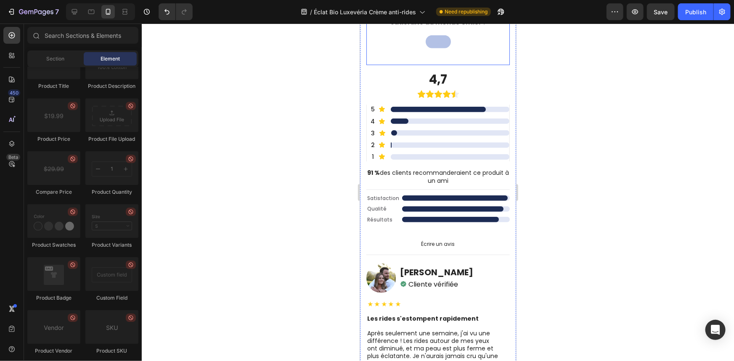
click at [440, 42] on p "Your heading text goes here" at bounding box center [438, 41] width 12 height 13
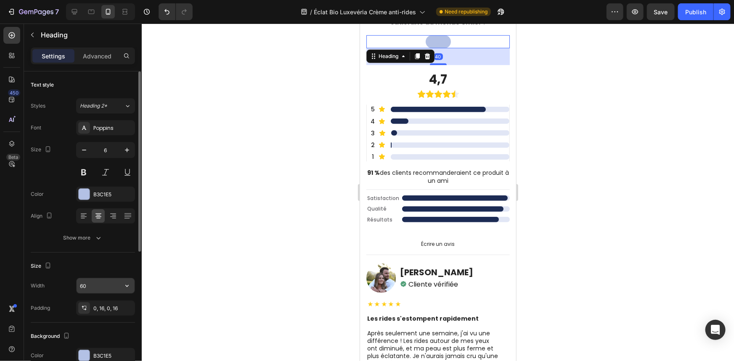
click at [87, 286] on input "60" at bounding box center [106, 285] width 58 height 15
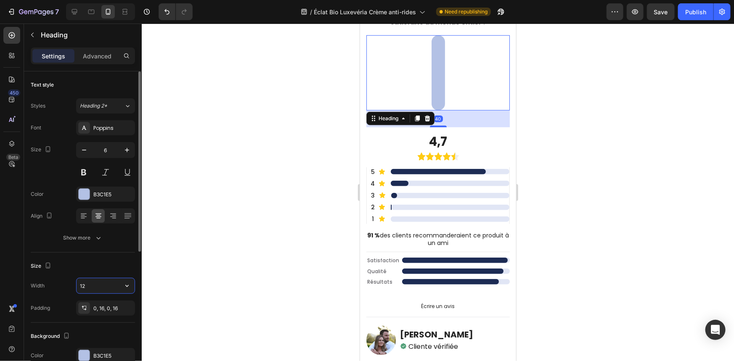
type input "120"
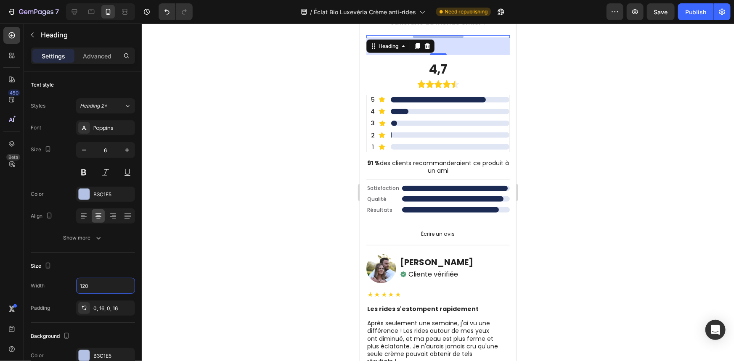
click at [211, 258] on div at bounding box center [438, 193] width 592 height 338
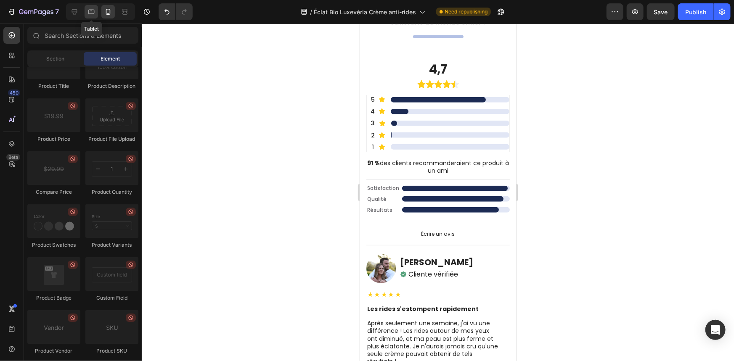
drag, startPoint x: 93, startPoint y: 11, endPoint x: 98, endPoint y: 10, distance: 4.3
click at [94, 11] on icon at bounding box center [91, 12] width 8 height 8
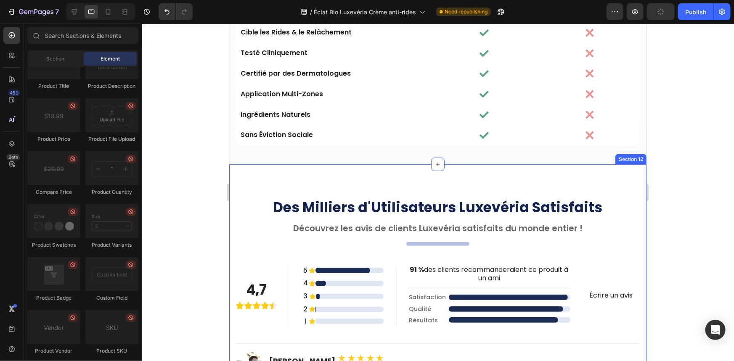
scroll to position [3305, 0]
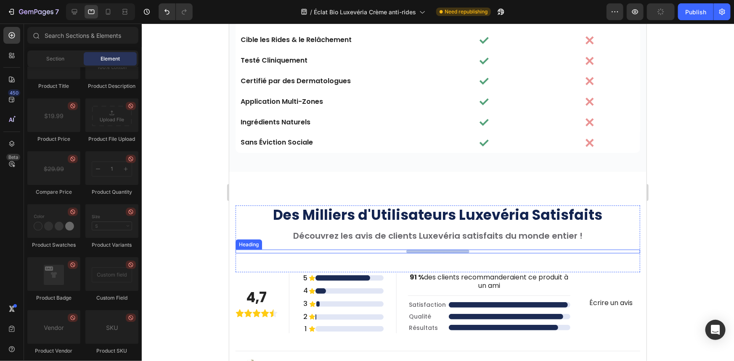
click at [417, 252] on p "Your heading text goes here" at bounding box center [438, 251] width 50 height 4
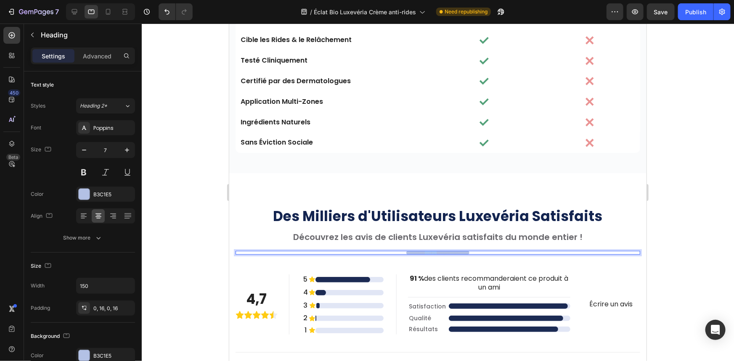
click at [432, 252] on p "Your heading text goes here" at bounding box center [438, 253] width 50 height 4
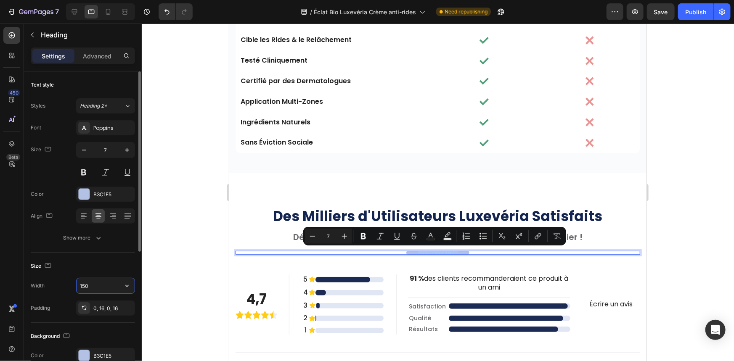
click at [112, 283] on input "150" at bounding box center [106, 285] width 58 height 15
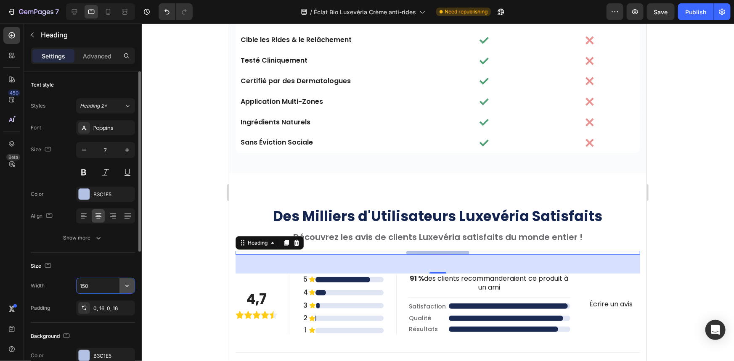
click at [126, 285] on icon "button" at bounding box center [127, 286] width 8 height 8
click at [104, 288] on input "150" at bounding box center [106, 285] width 58 height 15
click at [103, 288] on input "150" at bounding box center [106, 285] width 58 height 15
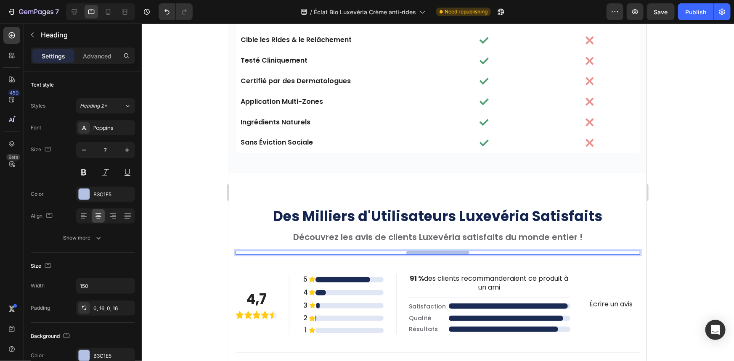
click at [438, 252] on p "Your heading text goes here" at bounding box center [438, 253] width 50 height 4
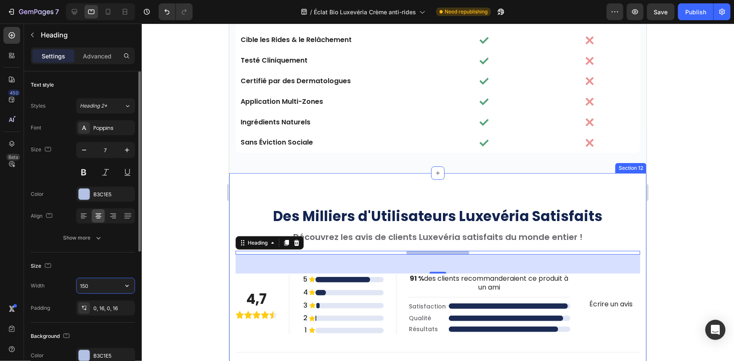
click at [88, 285] on input "150" at bounding box center [106, 285] width 58 height 15
type input "220"
click at [199, 210] on div at bounding box center [438, 193] width 592 height 338
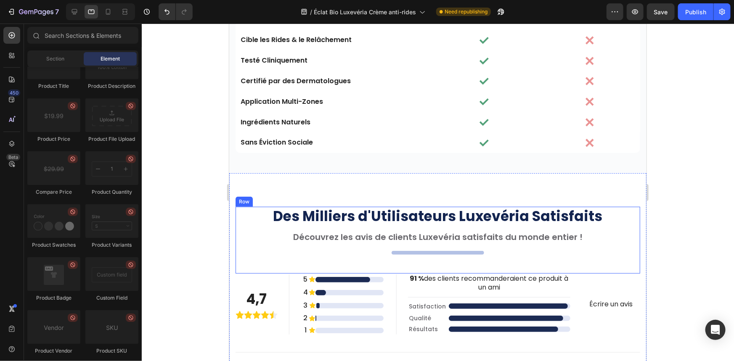
click at [447, 248] on div "Des Milliers d'Utilisateurs Luxevéria Satisfaits Heading Découvrez les avis de …" at bounding box center [437, 240] width 405 height 67
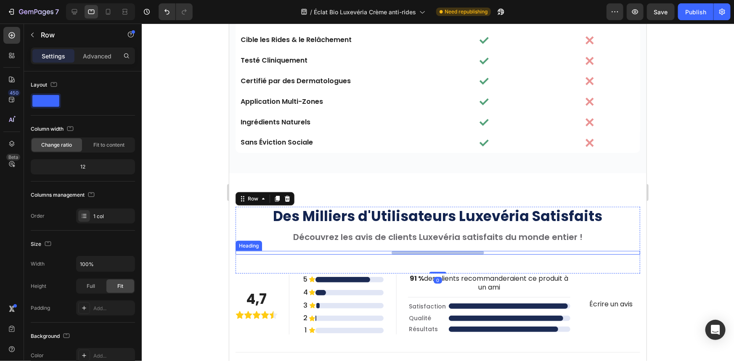
click at [446, 252] on p "," at bounding box center [437, 253] width 79 height 4
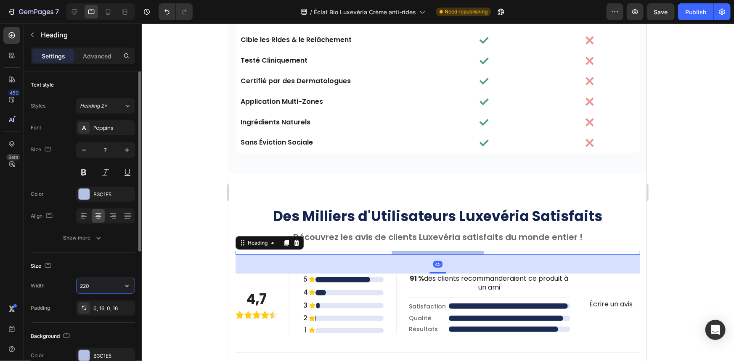
click at [90, 283] on input "220" at bounding box center [106, 285] width 58 height 15
click at [78, 11] on icon at bounding box center [74, 12] width 8 height 8
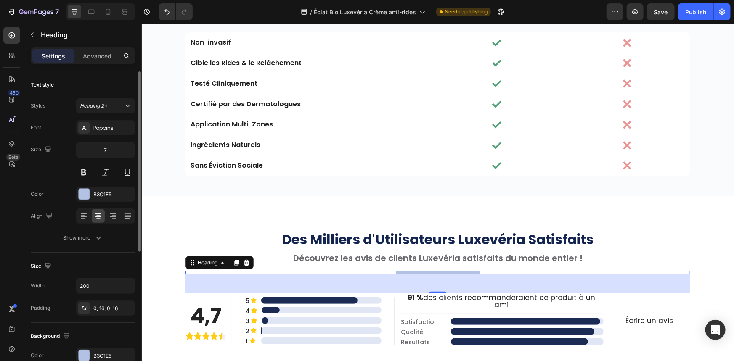
scroll to position [3541, 0]
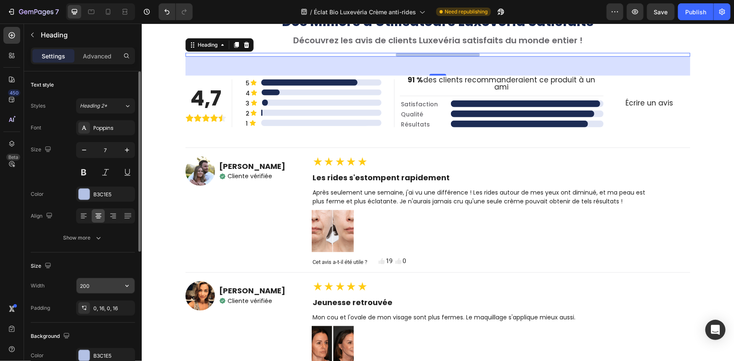
click at [92, 287] on input "200" at bounding box center [106, 285] width 58 height 15
type input "1"
click at [98, 9] on div at bounding box center [100, 11] width 69 height 17
click at [94, 9] on icon at bounding box center [91, 12] width 8 height 8
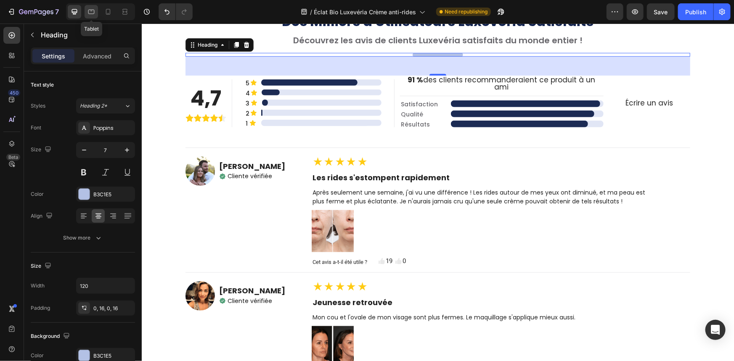
type input "220"
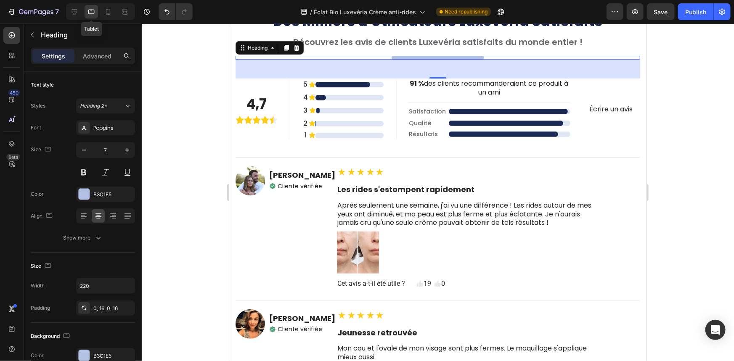
scroll to position [3544, 0]
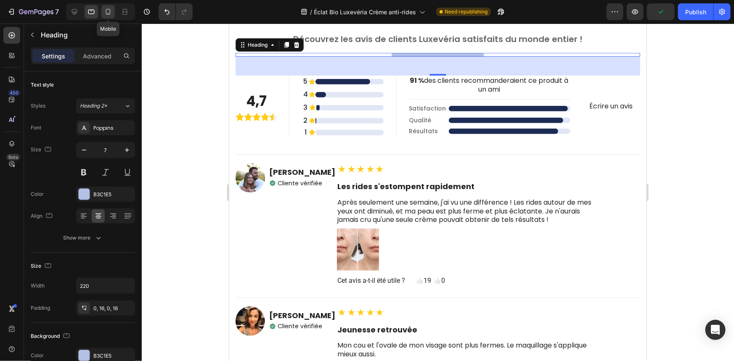
click at [111, 15] on icon at bounding box center [108, 12] width 8 height 8
type input "6"
type input "120"
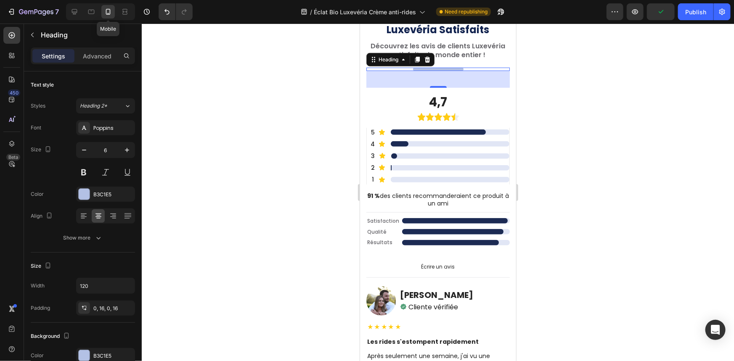
scroll to position [3559, 0]
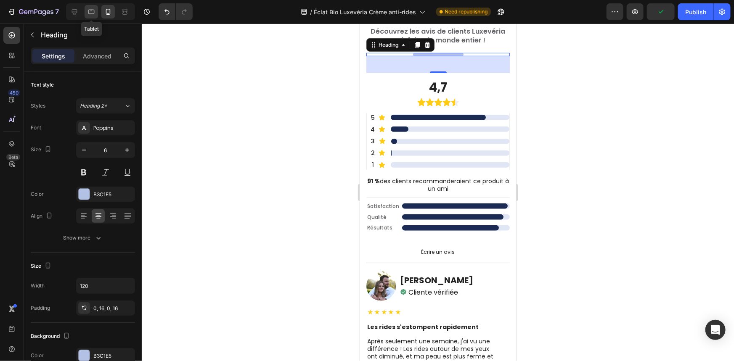
click at [95, 14] on icon at bounding box center [91, 12] width 8 height 8
type input "7"
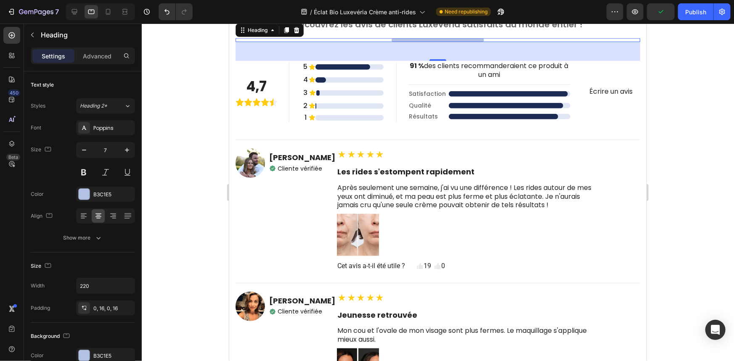
scroll to position [3544, 0]
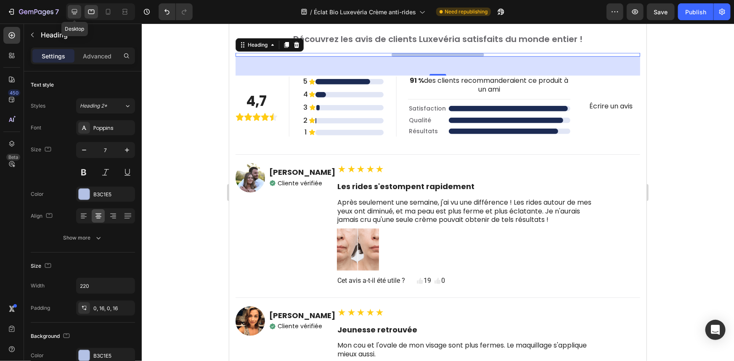
click at [77, 11] on icon at bounding box center [74, 12] width 8 height 8
type input "120"
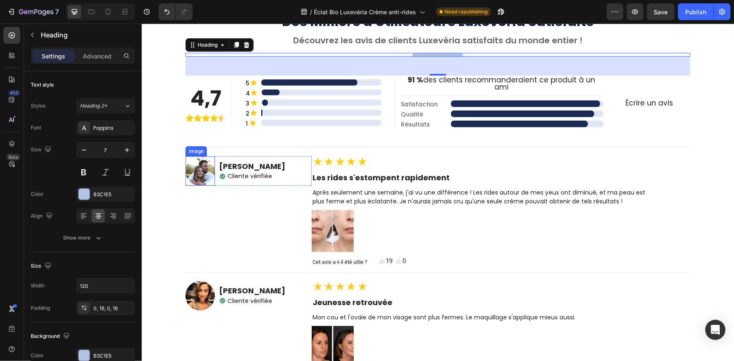
scroll to position [3427, 0]
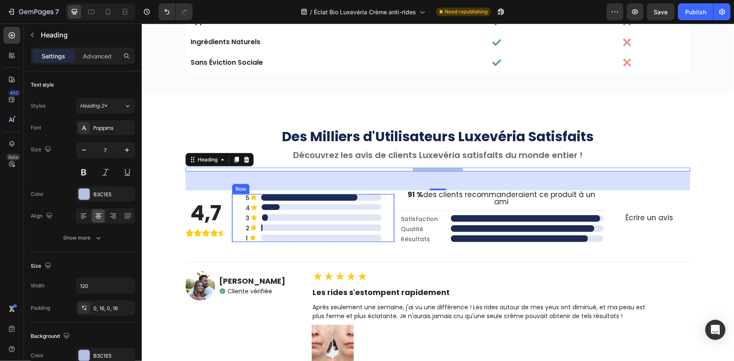
drag, startPoint x: 332, startPoint y: 228, endPoint x: 332, endPoint y: 254, distance: 25.7
click at [332, 229] on div "5 Text Block Icon ..................... Heading Row Row 4 Text Block Icon . Hea…" at bounding box center [312, 218] width 137 height 48
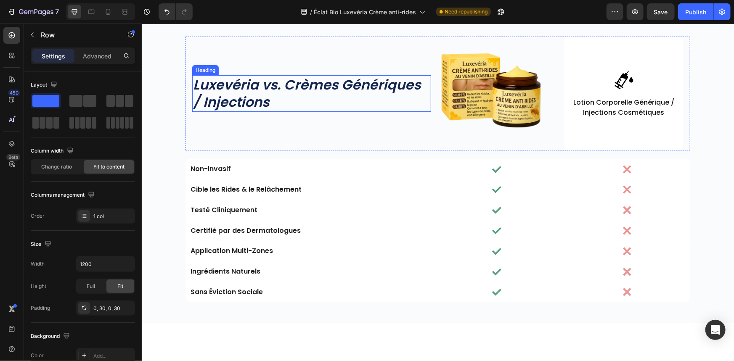
scroll to position [3083, 0]
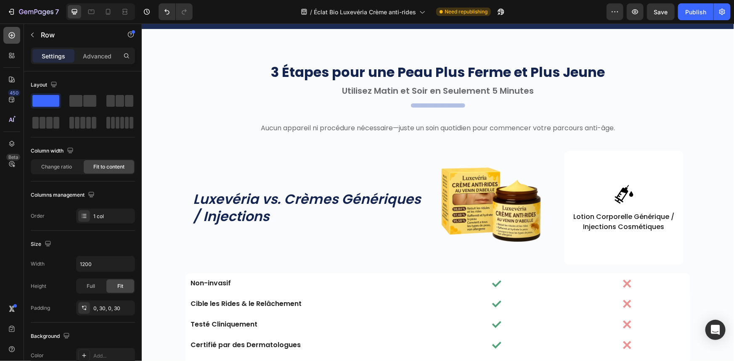
click at [12, 35] on icon at bounding box center [12, 35] width 8 height 8
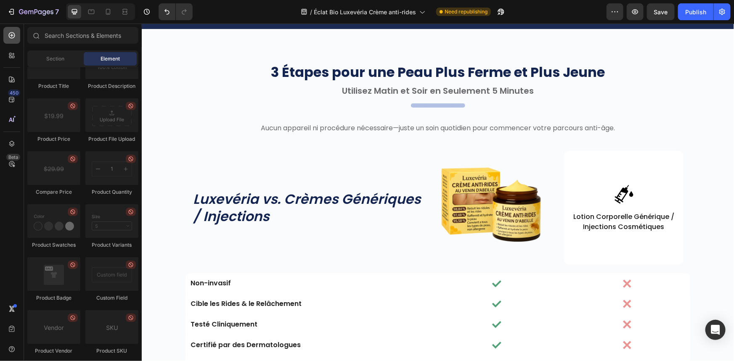
click at [6, 34] on div at bounding box center [11, 35] width 17 height 17
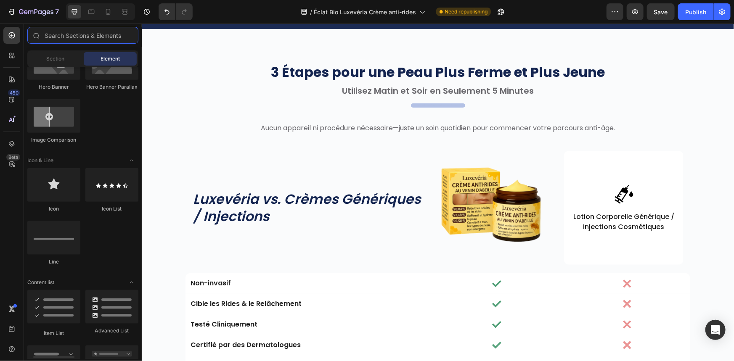
scroll to position [0, 0]
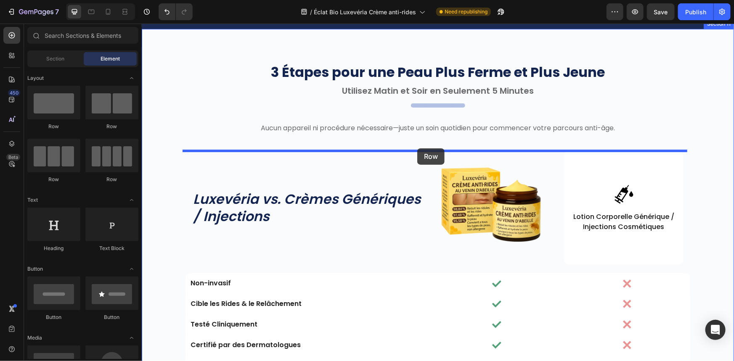
drag, startPoint x: 249, startPoint y: 130, endPoint x: 417, endPoint y: 148, distance: 169.3
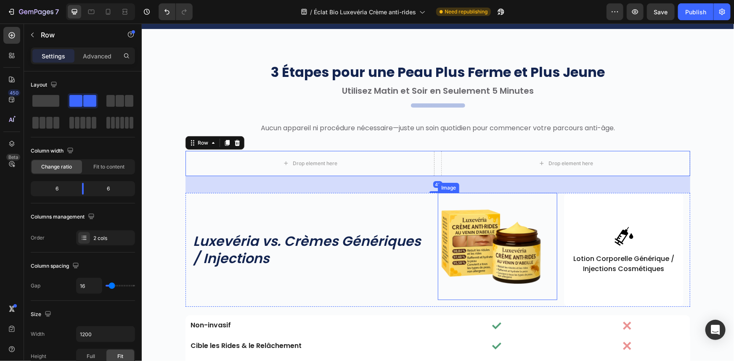
click at [474, 259] on img at bounding box center [491, 247] width 108 height 108
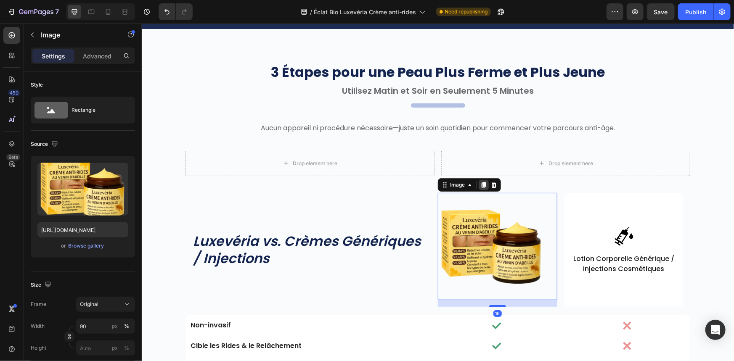
click at [482, 182] on icon at bounding box center [483, 185] width 5 height 6
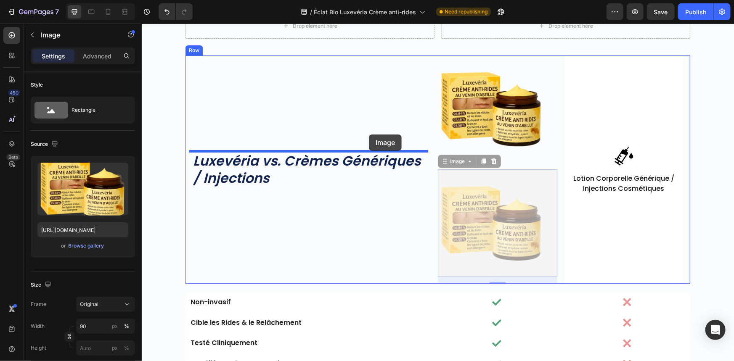
scroll to position [3105, 0]
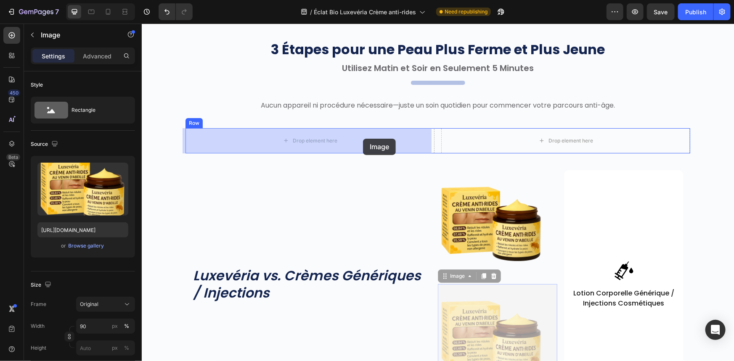
drag, startPoint x: 446, startPoint y: 156, endPoint x: 363, endPoint y: 138, distance: 85.2
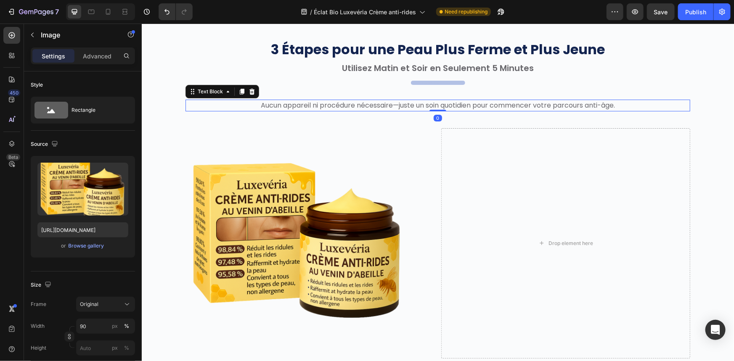
click at [363, 103] on p "Aucun appareil ni procédure nécessaire—juste un soin quotidien pour commencer v…" at bounding box center [437, 105] width 503 height 10
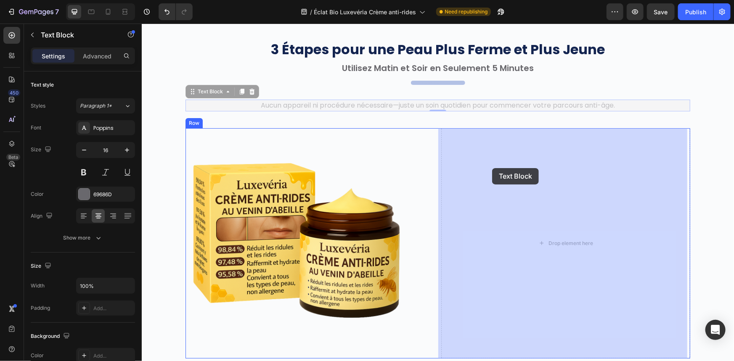
drag, startPoint x: 195, startPoint y: 92, endPoint x: 483, endPoint y: 159, distance: 295.9
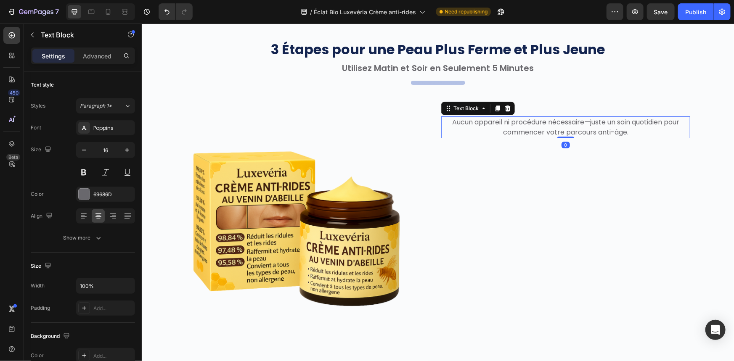
click at [501, 132] on p "Aucun appareil ni procédure nécessaire—juste un soin quotidien pour commencer v…" at bounding box center [565, 127] width 247 height 20
click at [520, 120] on p "Aucun appareil ni procédure nécessaire—juste un soin quotidien pour votre parco…" at bounding box center [565, 127] width 247 height 20
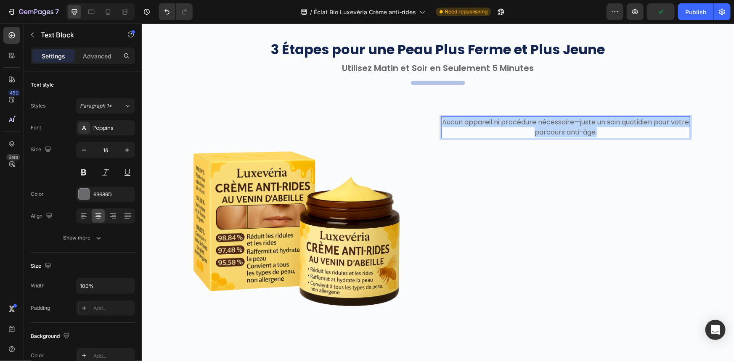
copy p "Aucun appareil ni procédure nécessaire—juste un soin quotidien pour votre parco…"
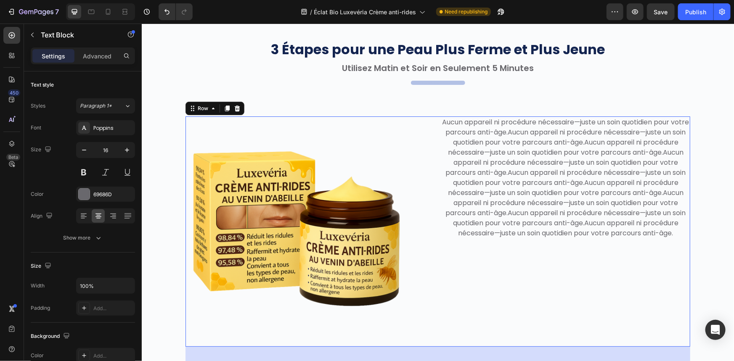
click at [451, 285] on div "Aucun appareil ni procédure nécessaire—juste un soin quotidien pour votre parco…" at bounding box center [565, 231] width 249 height 231
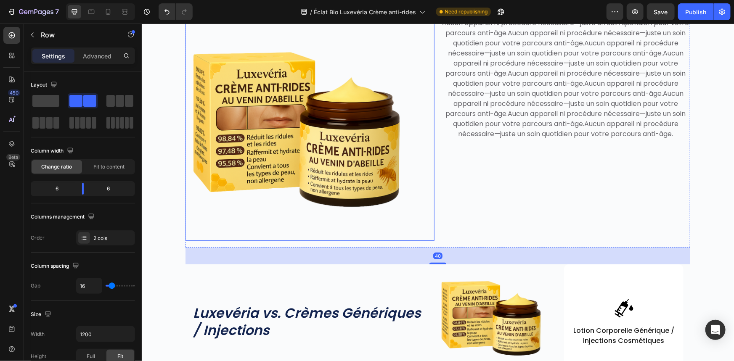
scroll to position [3220, 0]
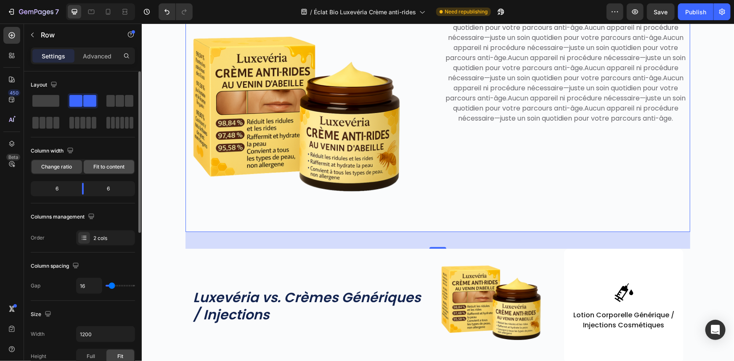
drag, startPoint x: 109, startPoint y: 166, endPoint x: 114, endPoint y: 132, distance: 34.0
click at [109, 166] on span "Fit to content" at bounding box center [108, 167] width 31 height 8
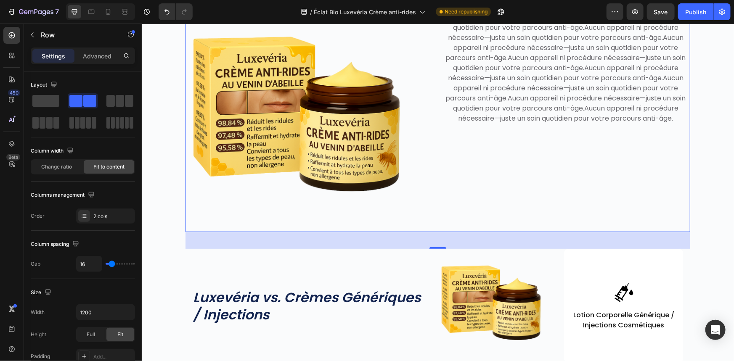
click at [491, 193] on div "Aucun appareil ni procédure nécessaire—juste un soin quotidien pour votre parco…" at bounding box center [565, 116] width 249 height 231
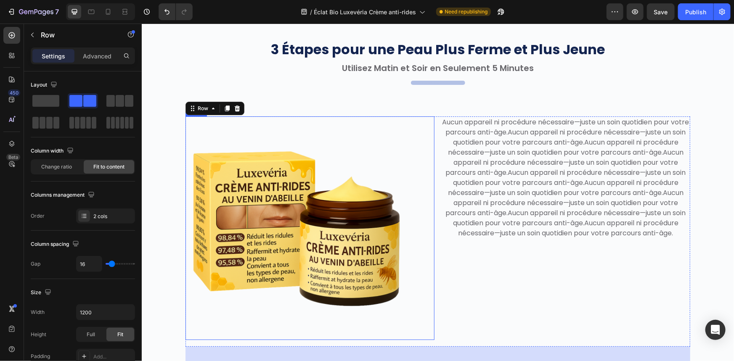
click at [335, 218] on img at bounding box center [297, 228] width 224 height 224
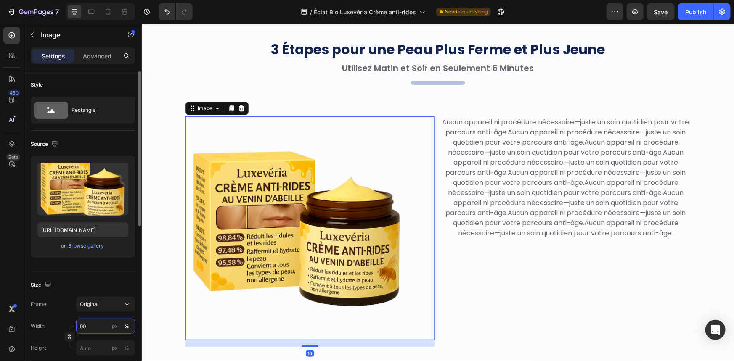
drag, startPoint x: 98, startPoint y: 325, endPoint x: 102, endPoint y: 322, distance: 4.8
click at [99, 325] on input "90" at bounding box center [105, 326] width 59 height 15
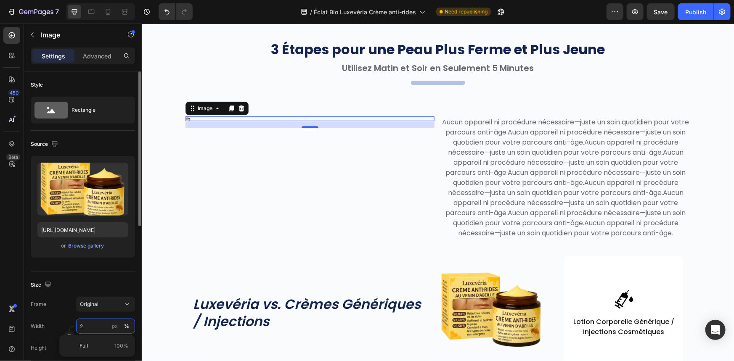
type input "20"
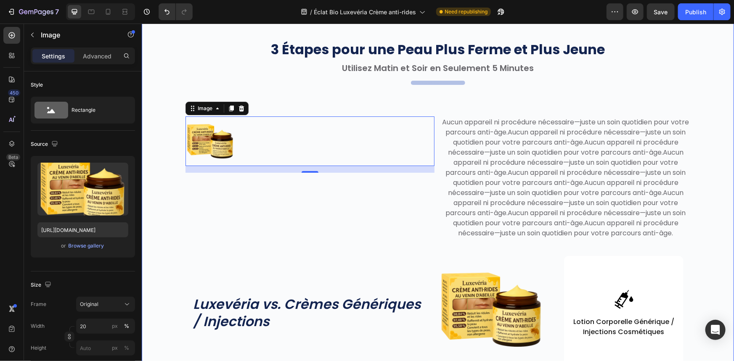
click at [463, 265] on div "3 Étapes pour une Peau Plus Ferme et Plus Jeune Heading Utilisez Matin et Soir …" at bounding box center [438, 281] width 580 height 482
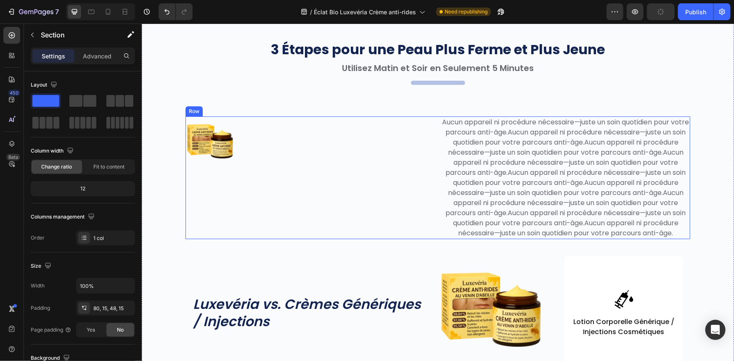
click at [416, 236] on div "Image" at bounding box center [309, 177] width 249 height 123
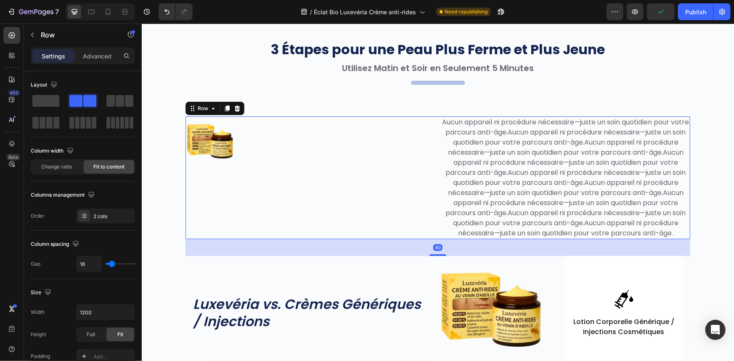
click at [419, 202] on div "Image" at bounding box center [309, 177] width 249 height 123
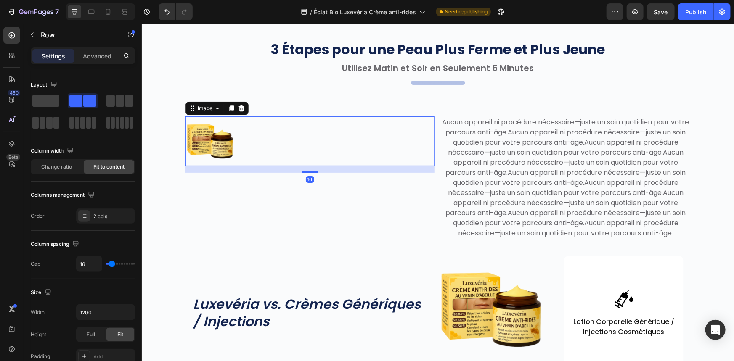
click at [217, 154] on img at bounding box center [210, 141] width 50 height 50
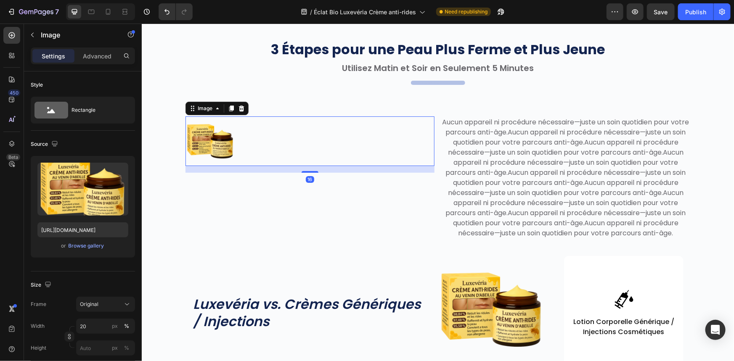
click at [278, 135] on div at bounding box center [309, 141] width 249 height 50
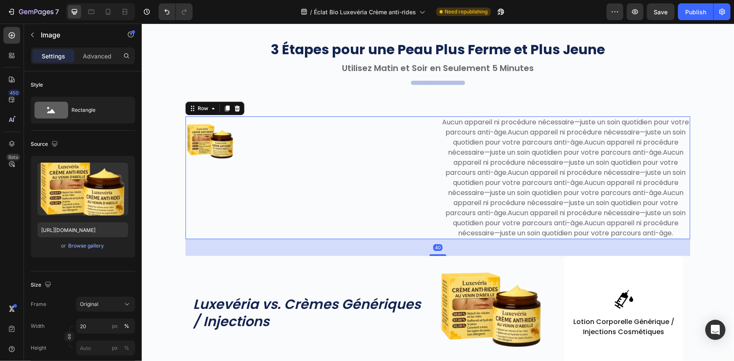
click at [356, 203] on div "Image" at bounding box center [309, 177] width 249 height 123
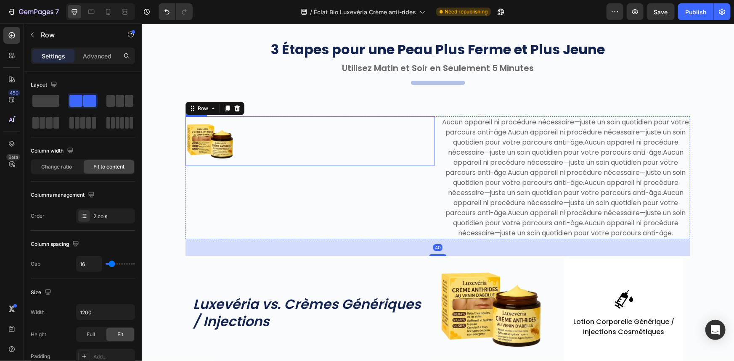
click at [220, 138] on img at bounding box center [210, 141] width 50 height 50
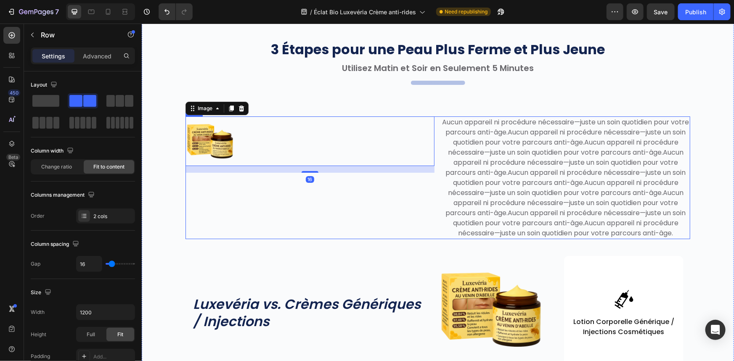
click at [350, 211] on div "Image 16" at bounding box center [309, 177] width 249 height 123
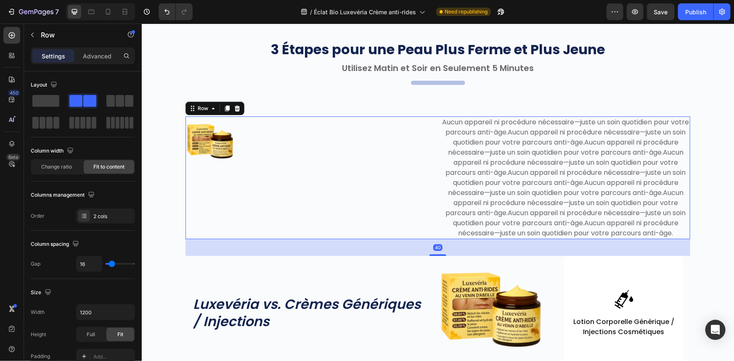
click at [406, 194] on div "Image" at bounding box center [309, 177] width 249 height 123
click at [479, 191] on p "Aucun appareil ni procédure nécessaire—juste un soin quotidien pour votre parco…" at bounding box center [565, 177] width 247 height 121
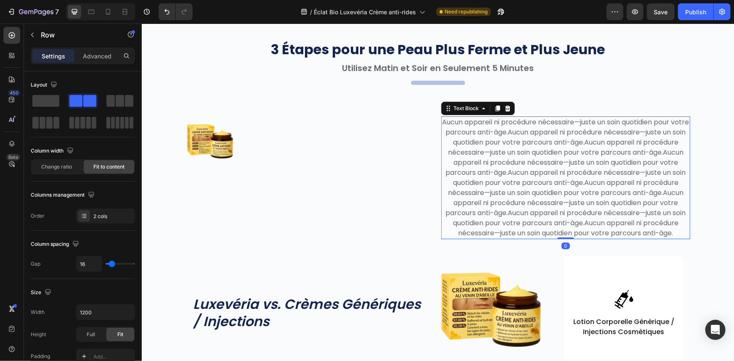
click at [413, 191] on div "Image" at bounding box center [309, 177] width 249 height 123
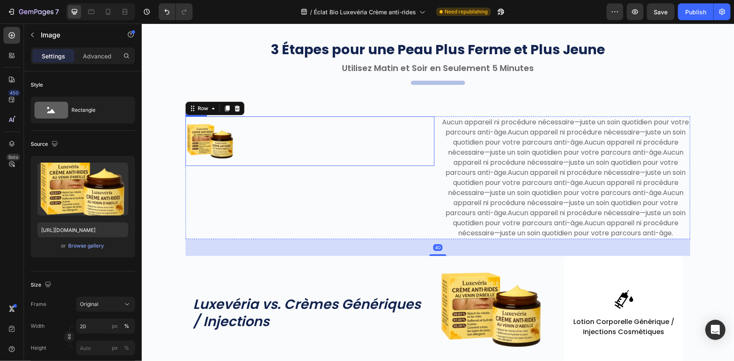
click at [267, 140] on div at bounding box center [309, 141] width 249 height 50
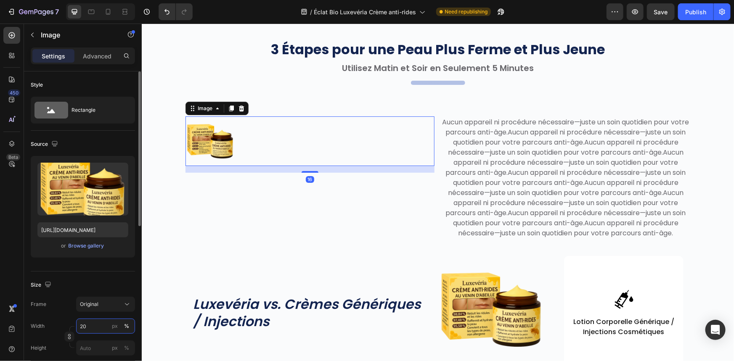
click at [101, 326] on input "20" at bounding box center [105, 326] width 59 height 15
click at [114, 326] on div "px" at bounding box center [115, 327] width 6 height 8
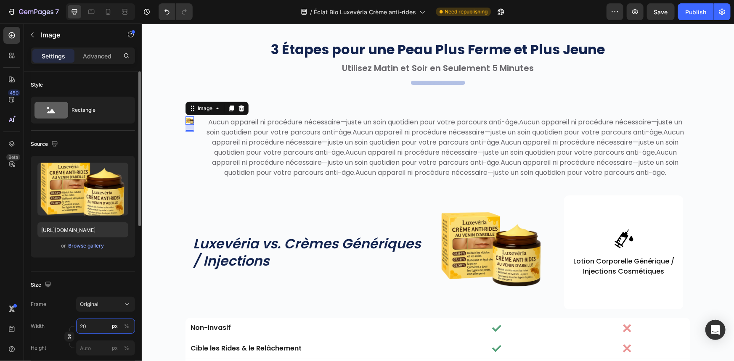
click at [98, 328] on input "20" at bounding box center [105, 326] width 59 height 15
type input "2"
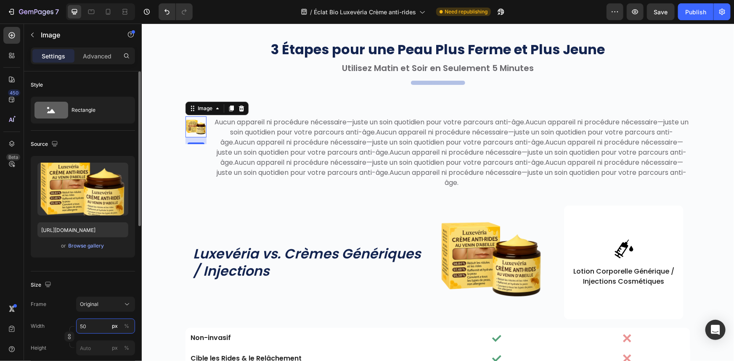
type input "5"
type input "6"
type input "7"
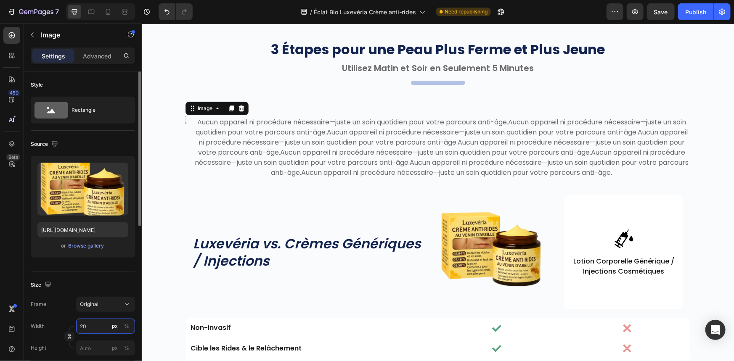
type input "2"
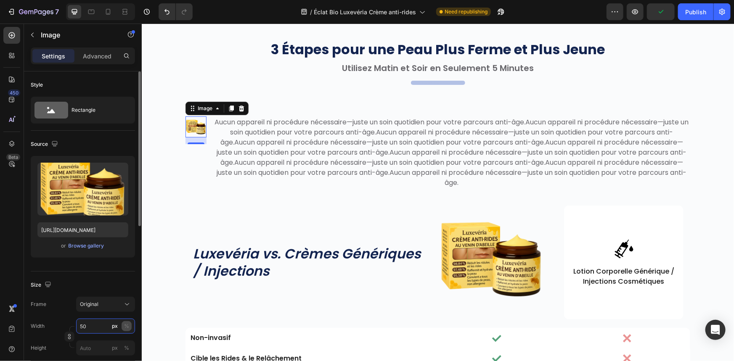
type input "50"
click at [130, 324] on button "%" at bounding box center [127, 326] width 10 height 10
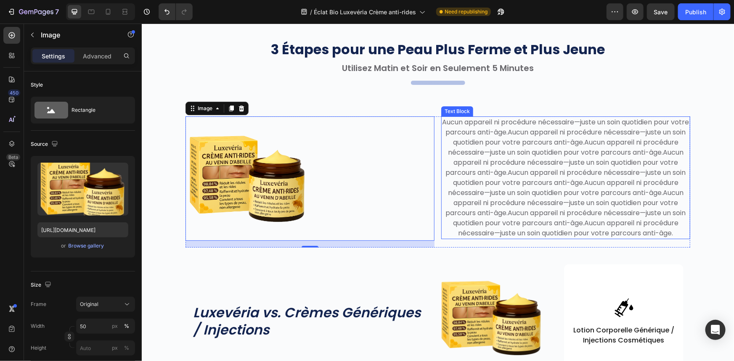
click at [441, 159] on div "Aucun appareil ni procédure nécessaire—juste un soin quotidien pour votre parco…" at bounding box center [565, 177] width 249 height 123
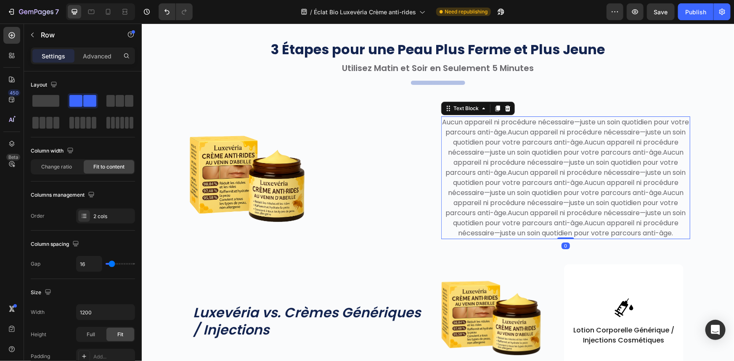
click at [435, 160] on div "Image Aucun appareil ni procédure nécessaire—juste un soin quotidien pour votre…" at bounding box center [437, 181] width 505 height 131
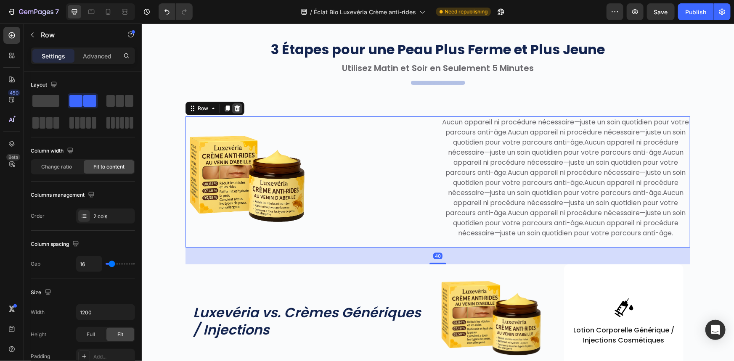
click at [237, 112] on div at bounding box center [237, 108] width 10 height 10
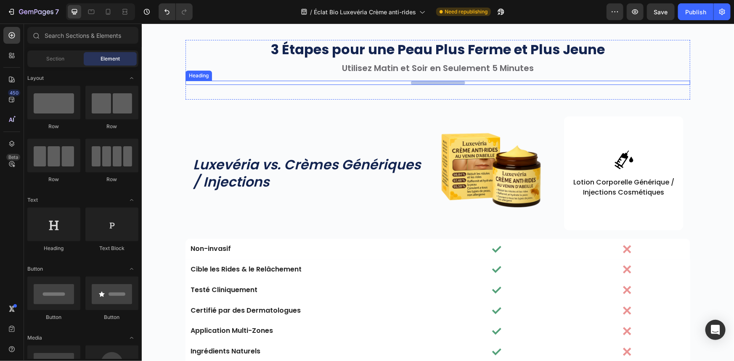
click at [429, 82] on h2 "Your heading text goes here" at bounding box center [438, 82] width 54 height 4
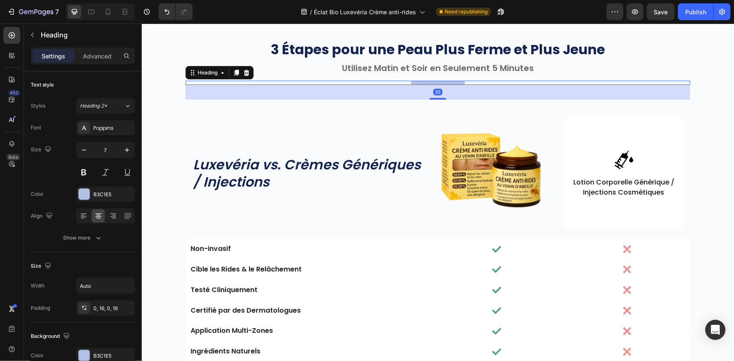
click at [405, 94] on div "35" at bounding box center [437, 92] width 505 height 15
click at [135, 90] on div "Text style" at bounding box center [83, 84] width 104 height 13
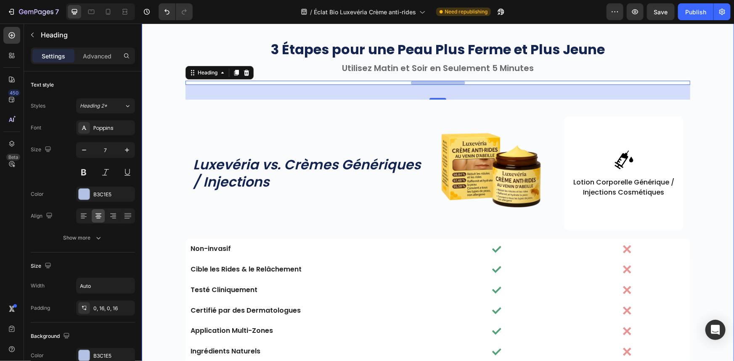
click at [169, 101] on div "3 Étapes pour une Peau Plus Ferme et Plus Jeune Heading Utilisez Matin et Soir …" at bounding box center [438, 211] width 580 height 343
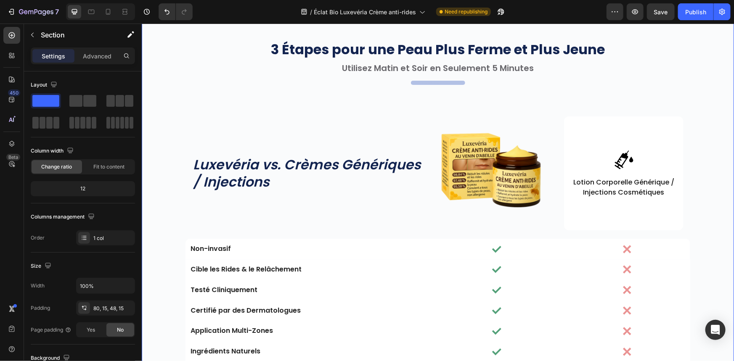
click at [173, 103] on div "3 Étapes pour une Peau Plus Ferme et Plus Jeune Heading Utilisez Matin et Soir …" at bounding box center [438, 211] width 580 height 343
click at [165, 13] on icon "Undo/Redo" at bounding box center [167, 12] width 8 height 8
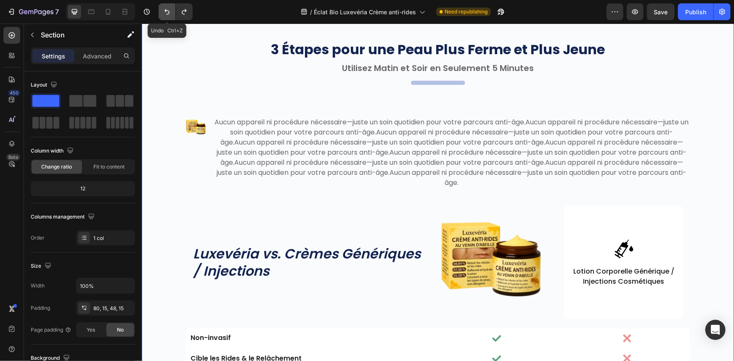
click at [165, 13] on icon "Undo/Redo" at bounding box center [167, 12] width 8 height 8
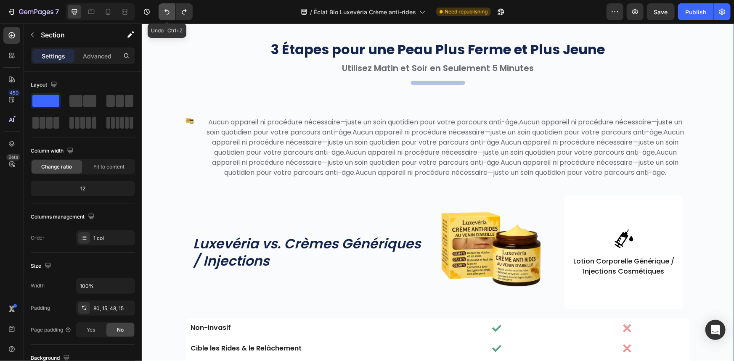
click at [165, 13] on icon "Undo/Redo" at bounding box center [167, 12] width 8 height 8
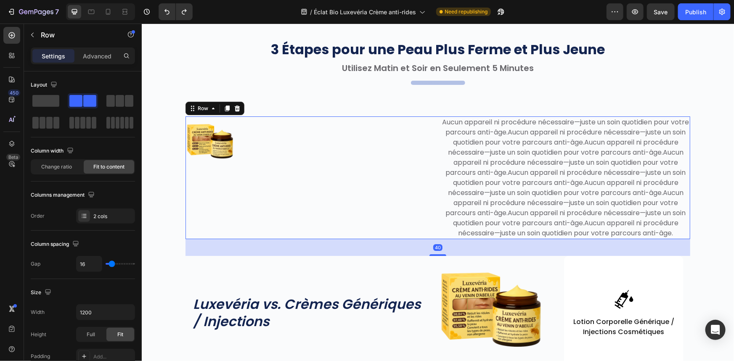
click at [377, 188] on div "Image" at bounding box center [309, 177] width 249 height 123
click at [423, 179] on div "Image" at bounding box center [309, 177] width 249 height 123
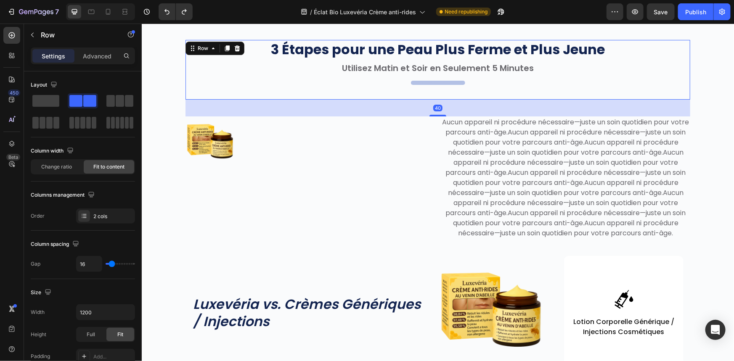
click at [564, 90] on div "3 Étapes pour une Peau Plus Ferme et Plus Jeune Heading Utilisez Matin et Soir …" at bounding box center [437, 70] width 505 height 60
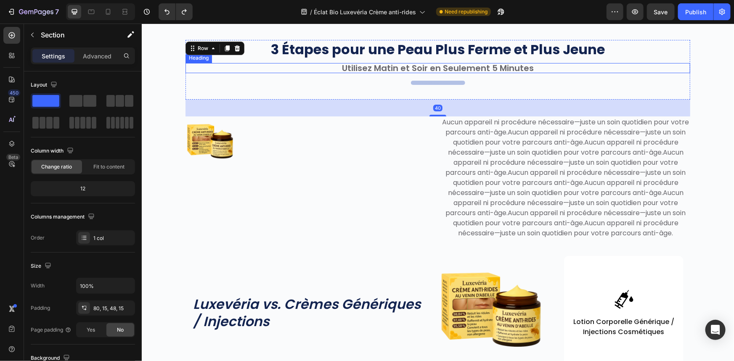
click at [691, 65] on div "3 Étapes pour une Peau Plus Ferme et Plus Jeune Heading Utilisez Matin et Soir …" at bounding box center [438, 281] width 580 height 482
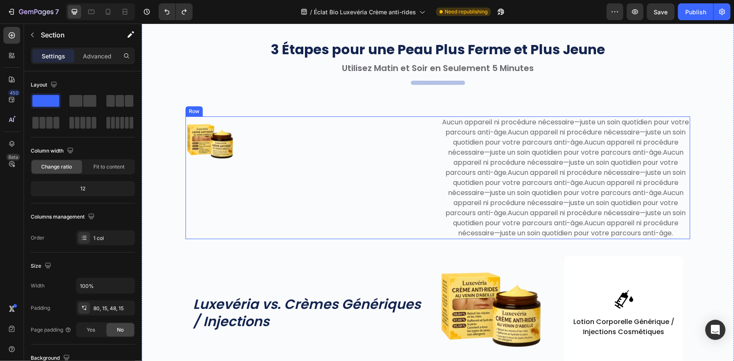
click at [364, 195] on div "Image" at bounding box center [309, 177] width 249 height 123
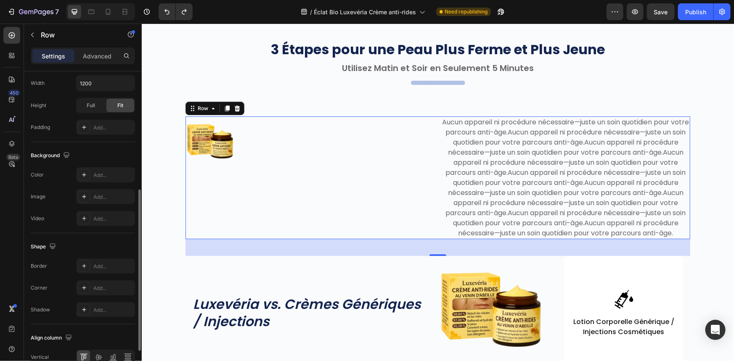
scroll to position [294, 0]
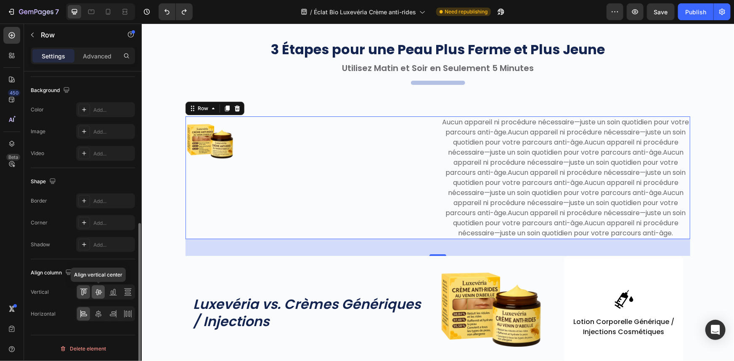
drag, startPoint x: 99, startPoint y: 297, endPoint x: 102, endPoint y: 292, distance: 5.8
click at [99, 297] on div at bounding box center [98, 292] width 13 height 13
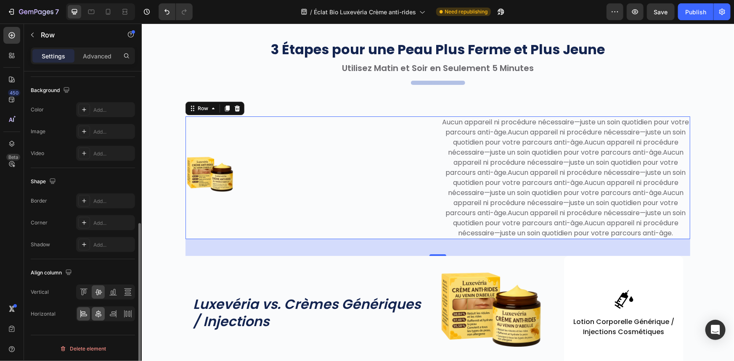
click at [102, 310] on icon at bounding box center [98, 314] width 8 height 8
click at [275, 207] on div "Image" at bounding box center [309, 177] width 249 height 123
drag, startPoint x: 374, startPoint y: 187, endPoint x: 374, endPoint y: 193, distance: 5.9
click at [374, 187] on div at bounding box center [309, 174] width 249 height 50
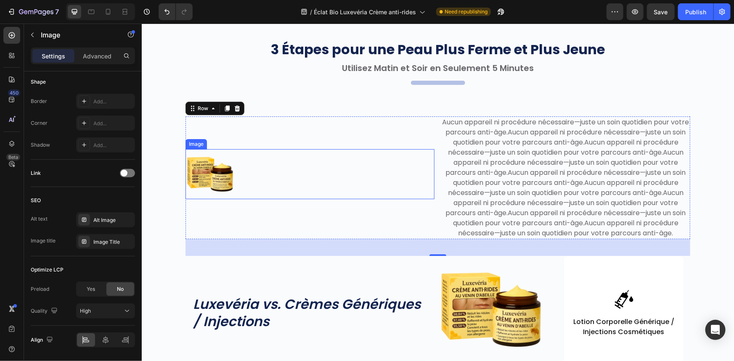
scroll to position [0, 0]
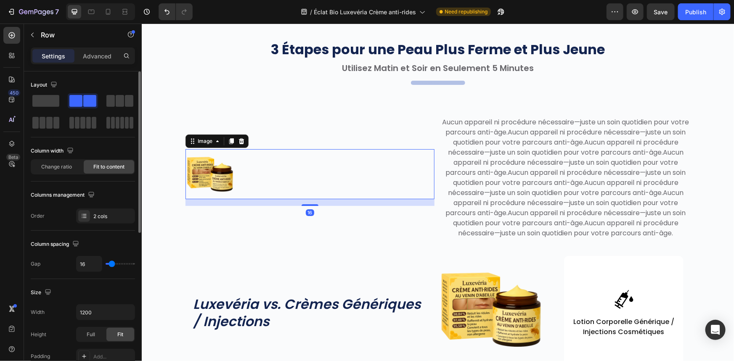
click at [377, 221] on div "Image 16" at bounding box center [309, 177] width 249 height 123
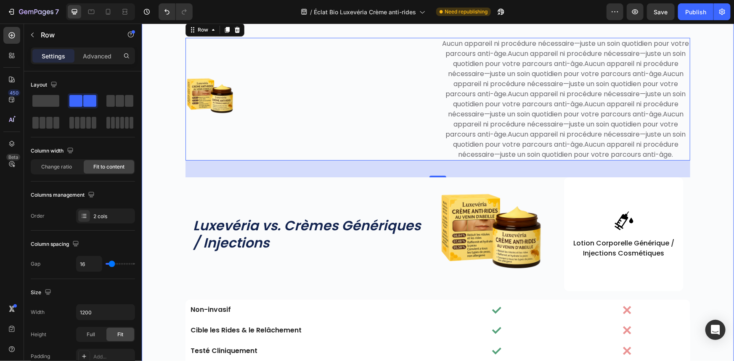
scroll to position [3220, 0]
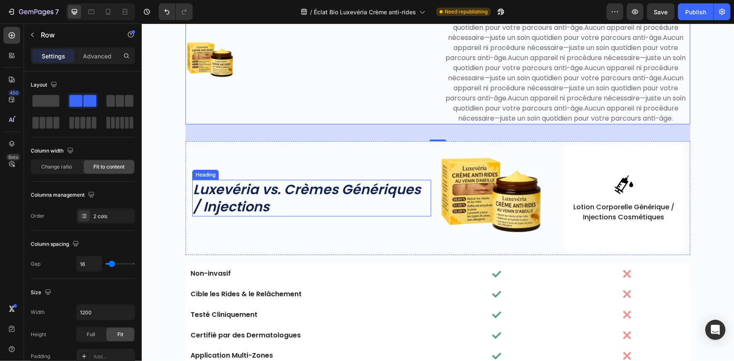
click at [422, 216] on h2 "Luxevéria vs. Crèmes Génériques / Injections" at bounding box center [311, 198] width 239 height 37
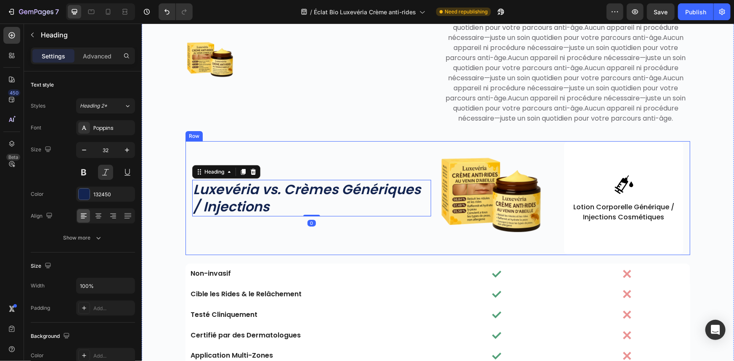
click at [418, 236] on div "Luxevéria vs. Crèmes Génériques / Injections Heading 0" at bounding box center [311, 198] width 239 height 114
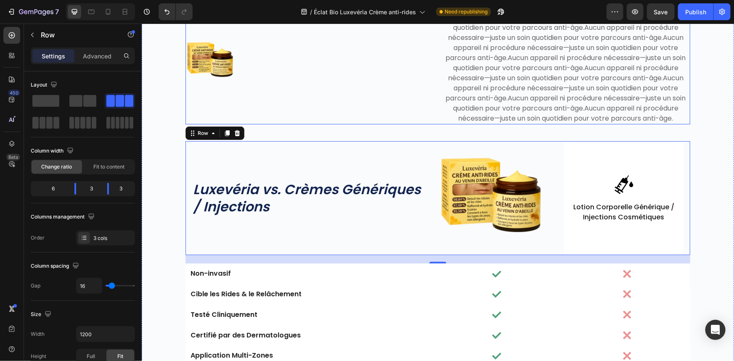
click at [307, 98] on div "Image" at bounding box center [309, 62] width 249 height 123
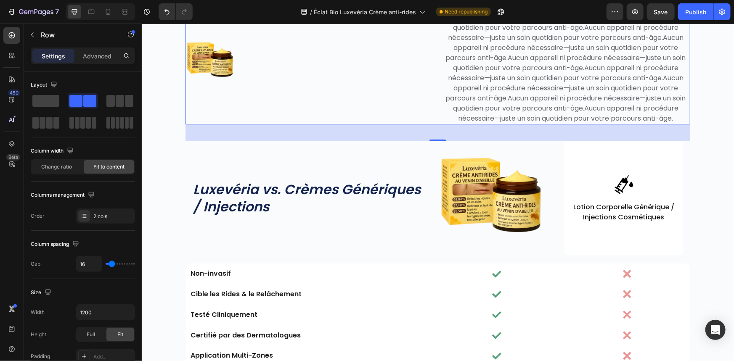
click at [327, 95] on div "Image" at bounding box center [309, 62] width 249 height 123
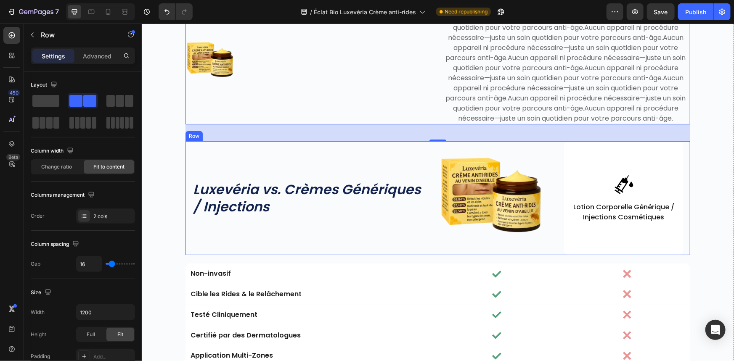
click at [422, 227] on div "Luxevéria vs. Crèmes Génériques / Injections Heading" at bounding box center [311, 198] width 239 height 114
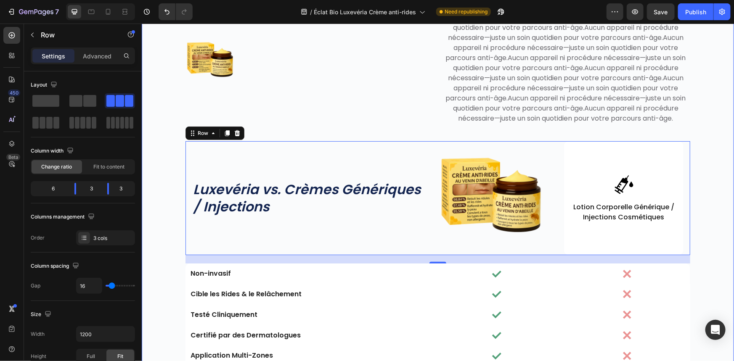
scroll to position [3105, 0]
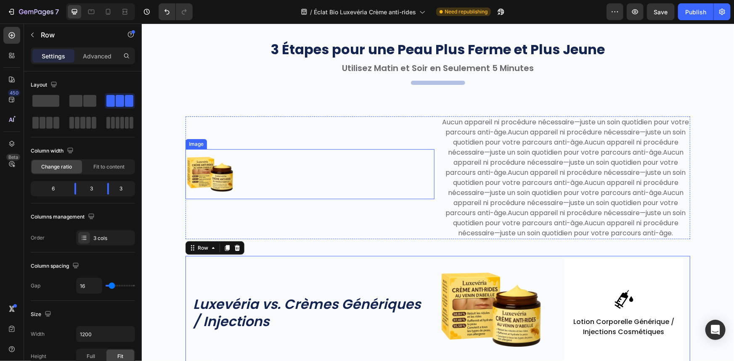
click at [386, 204] on div "Image" at bounding box center [309, 177] width 249 height 123
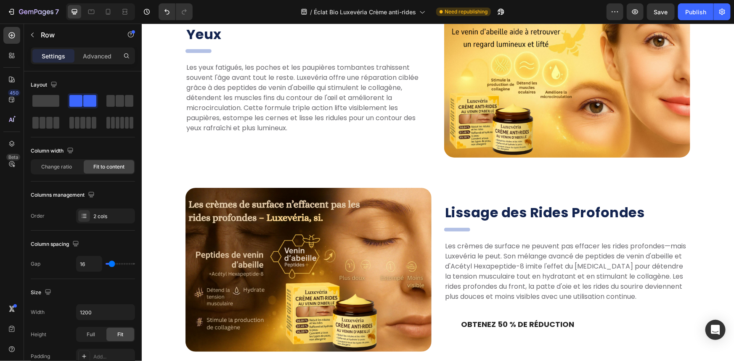
scroll to position [998, 0]
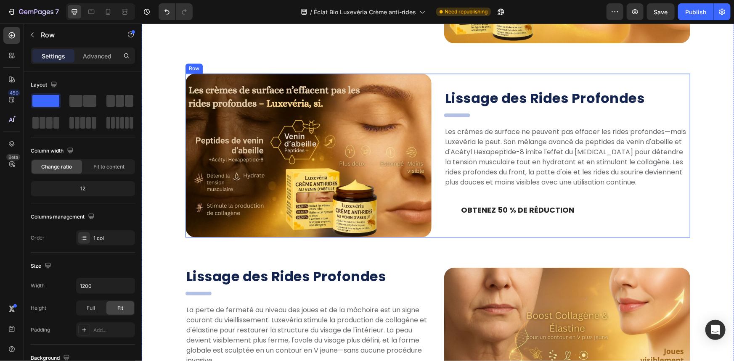
click at [446, 215] on div "Lissage des Rides Profondes Heading dsadasd Heading Les crèmes de surface ne pe…" at bounding box center [567, 155] width 246 height 132
click at [439, 224] on div "Lissage des Rides Profondes Heading dsadasd Heading Les crèmes de surface ne pe…" at bounding box center [437, 155] width 505 height 164
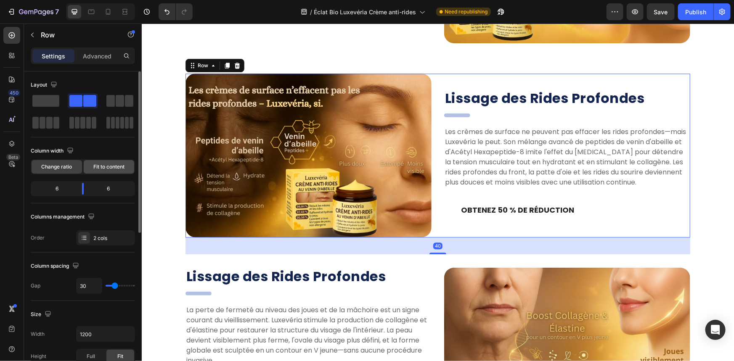
click at [109, 171] on div "Fit to content" at bounding box center [109, 166] width 50 height 13
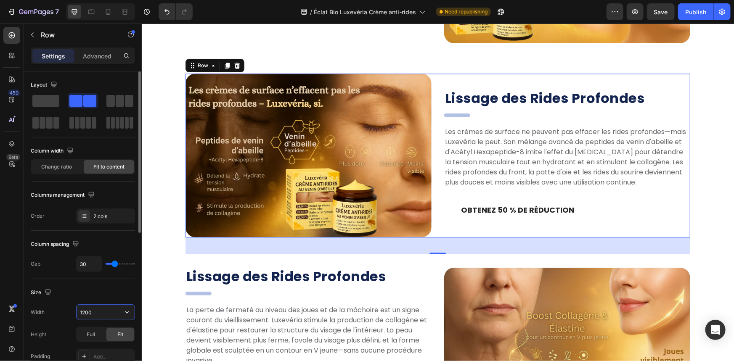
click at [90, 305] on input "1200" at bounding box center [106, 312] width 58 height 15
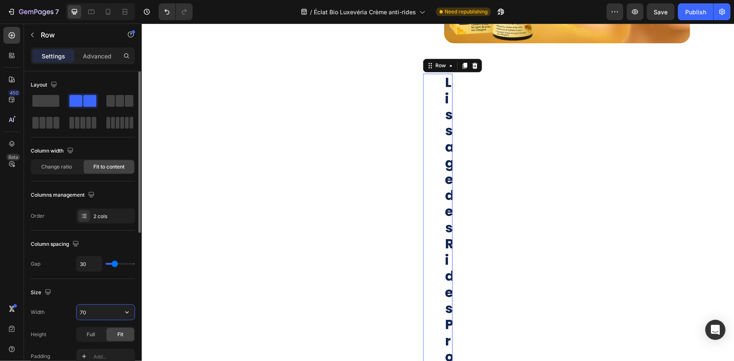
type input "700"
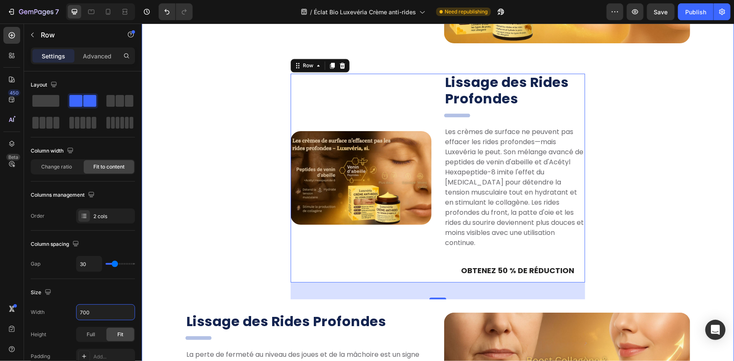
click at [223, 215] on div "Les Trois Points Forts de Luxevéria ! Heading Réparation multi-mécanismes, douc…" at bounding box center [438, 175] width 580 height 743
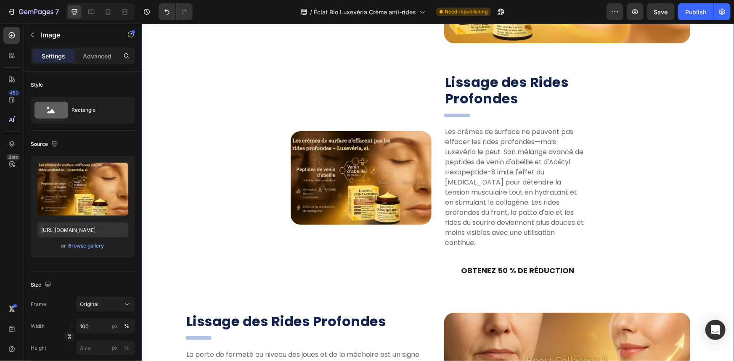
click at [310, 218] on img at bounding box center [360, 178] width 141 height 94
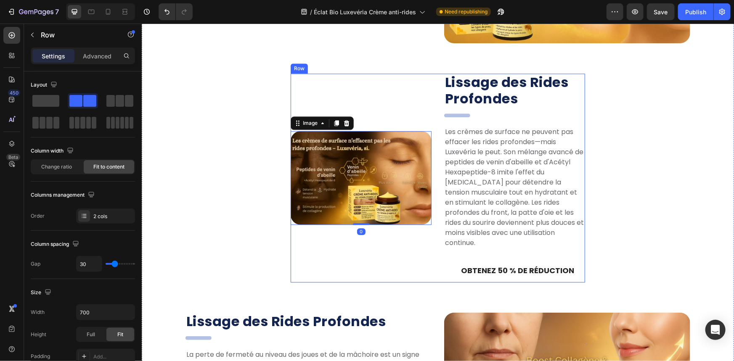
click at [309, 239] on div "Image 0" at bounding box center [360, 177] width 141 height 209
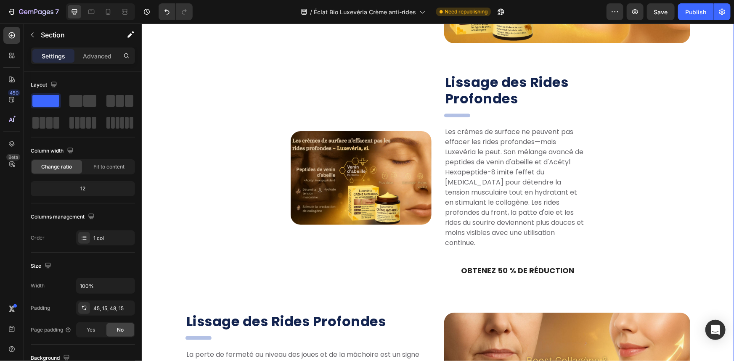
click at [233, 233] on div "Les Trois Points Forts de Luxevéria ! Heading Réparation multi-mécanismes, douc…" at bounding box center [438, 175] width 580 height 743
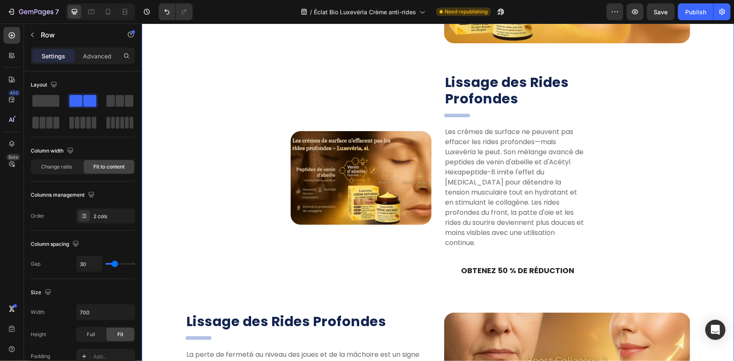
click at [324, 234] on div "Image" at bounding box center [360, 177] width 141 height 209
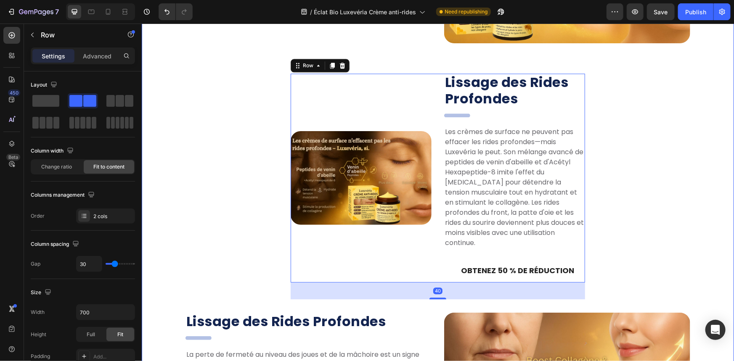
click at [240, 217] on div "Les Trois Points Forts de Luxevéria ! Heading Réparation multi-mécanismes, douc…" at bounding box center [438, 175] width 580 height 743
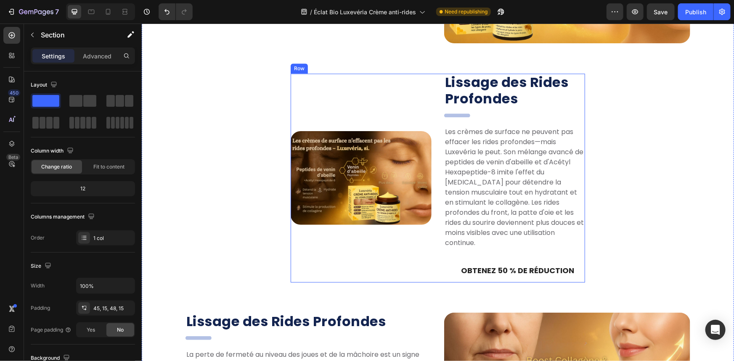
click at [327, 234] on div "Image" at bounding box center [360, 177] width 141 height 209
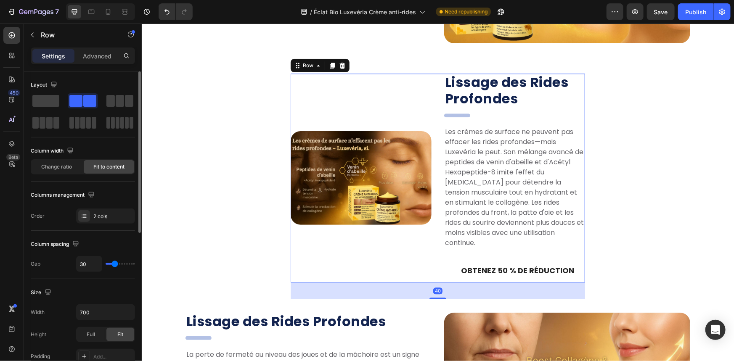
scroll to position [229, 0]
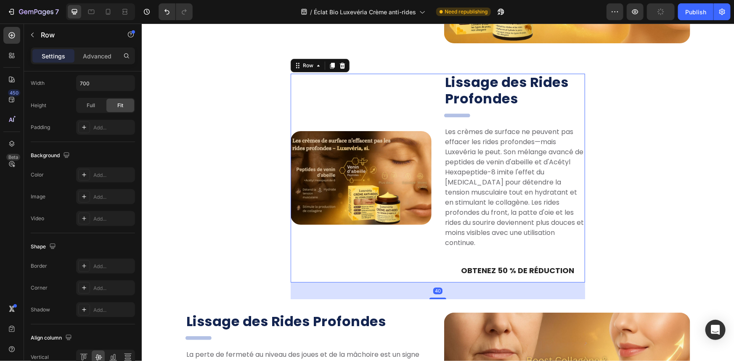
click at [285, 224] on div "Les Trois Points Forts de Luxevéria ! Heading Réparation multi-mécanismes, douc…" at bounding box center [438, 175] width 580 height 743
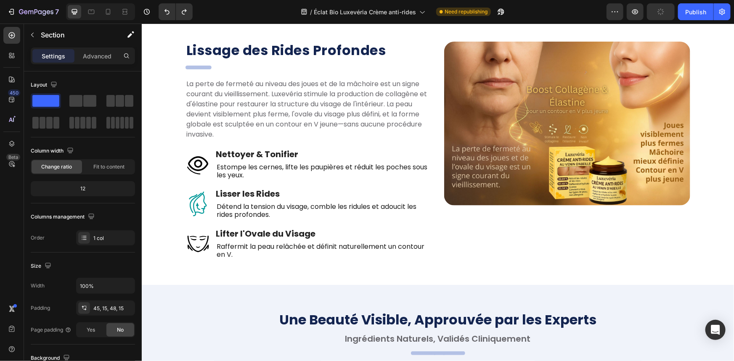
scroll to position [1434, 0]
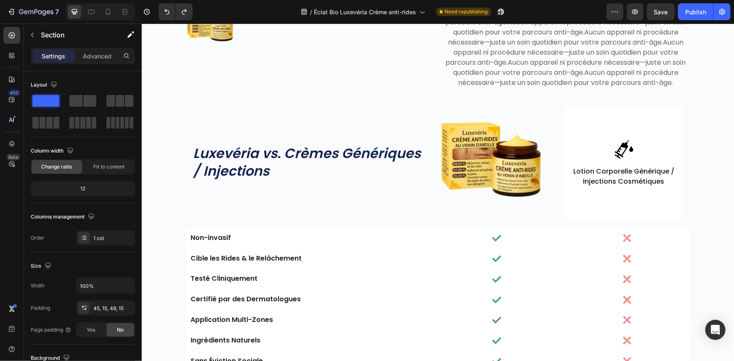
scroll to position [2237, 0]
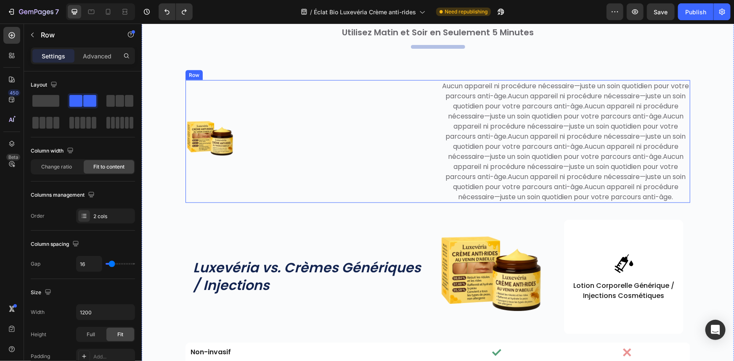
click at [402, 201] on div "Image" at bounding box center [309, 141] width 249 height 123
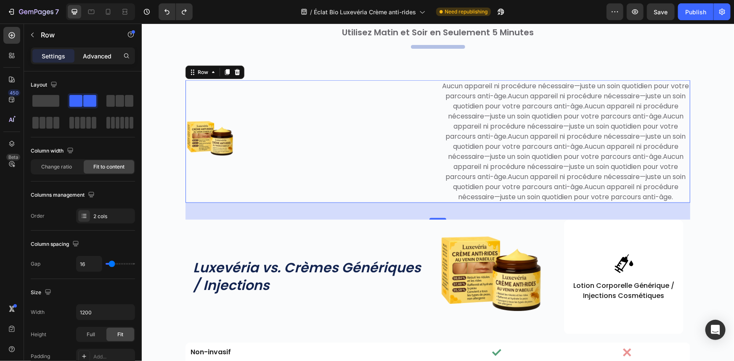
click at [98, 58] on p "Advanced" at bounding box center [97, 56] width 29 height 9
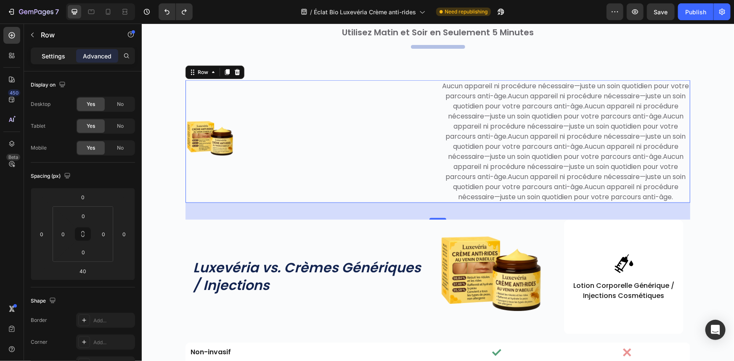
click at [50, 57] on p "Settings" at bounding box center [54, 56] width 24 height 9
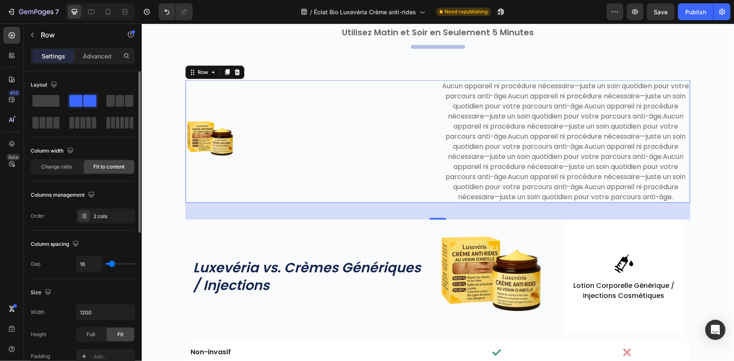
click at [103, 323] on div "Width 1200 Height Full Fit Padding Add..." at bounding box center [83, 335] width 104 height 60
click at [98, 312] on input "1200" at bounding box center [106, 312] width 58 height 15
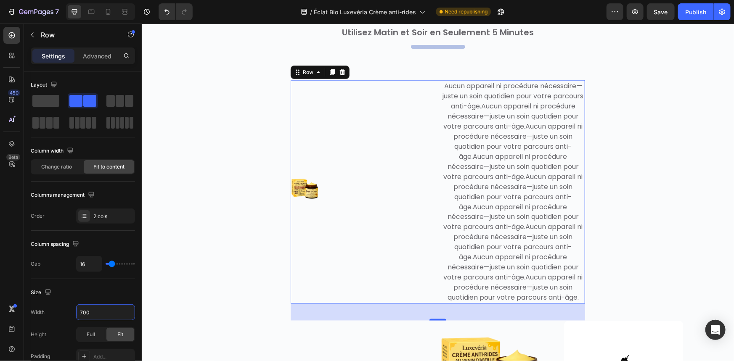
type input "700"
click at [336, 228] on div "Image" at bounding box center [362, 192] width 144 height 224
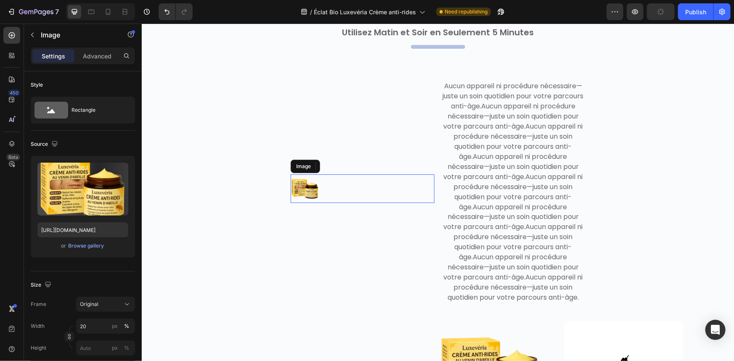
click at [308, 203] on img at bounding box center [304, 188] width 29 height 29
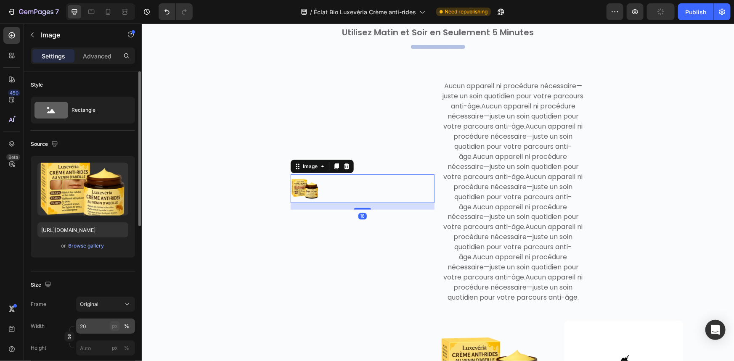
click at [112, 327] on div "px" at bounding box center [115, 327] width 6 height 8
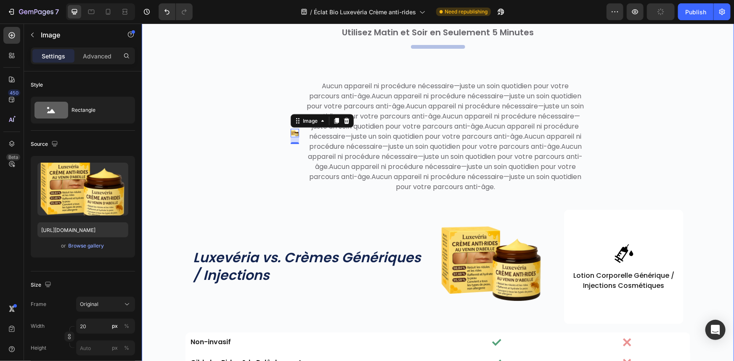
click at [290, 170] on div "Image 16" at bounding box center [294, 136] width 8 height 113
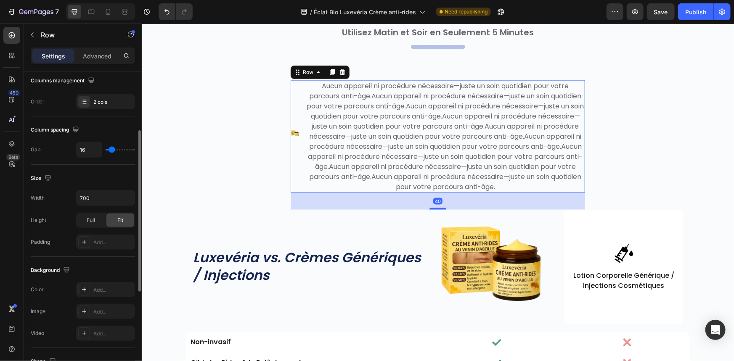
scroll to position [294, 0]
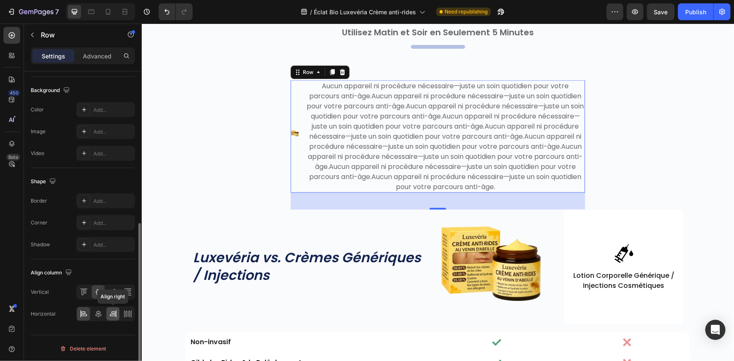
click at [116, 313] on icon at bounding box center [116, 314] width 0 height 8
click at [100, 313] on icon at bounding box center [98, 314] width 6 height 8
click at [41, 58] on div "Settings" at bounding box center [53, 55] width 42 height 13
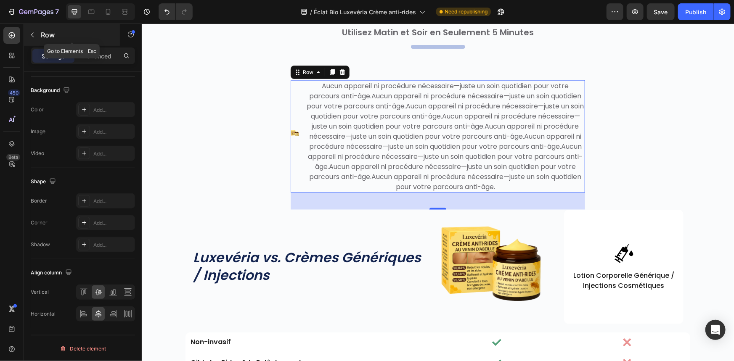
click at [32, 38] on icon "button" at bounding box center [32, 35] width 7 height 7
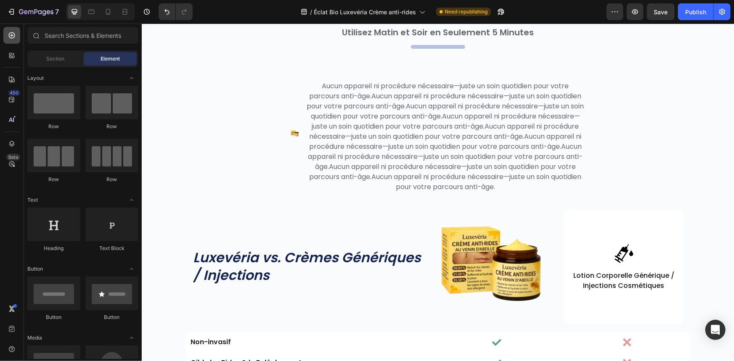
click at [6, 36] on div at bounding box center [11, 35] width 17 height 17
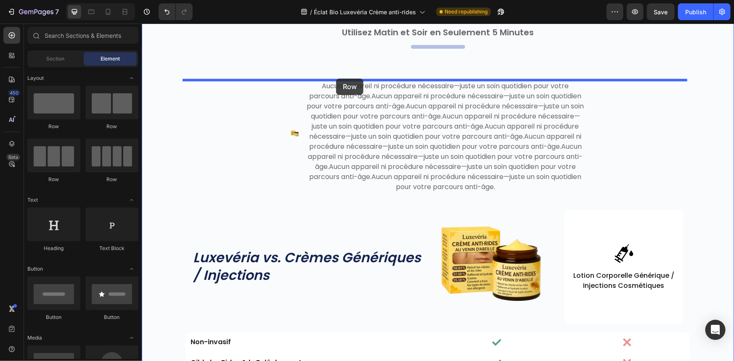
drag, startPoint x: 202, startPoint y: 119, endPoint x: 336, endPoint y: 78, distance: 139.6
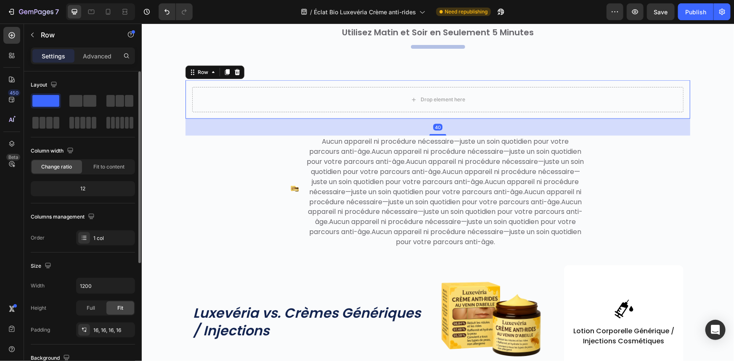
scroll to position [114, 0]
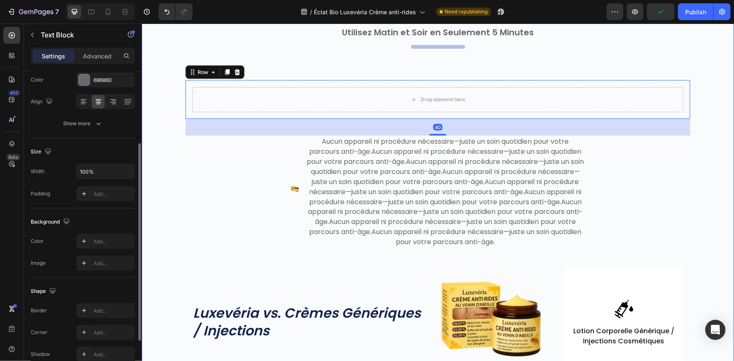
click at [343, 170] on p "Aucun appareil ni procédure nécessaire—juste un soin quotidien pour votre parco…" at bounding box center [445, 191] width 278 height 111
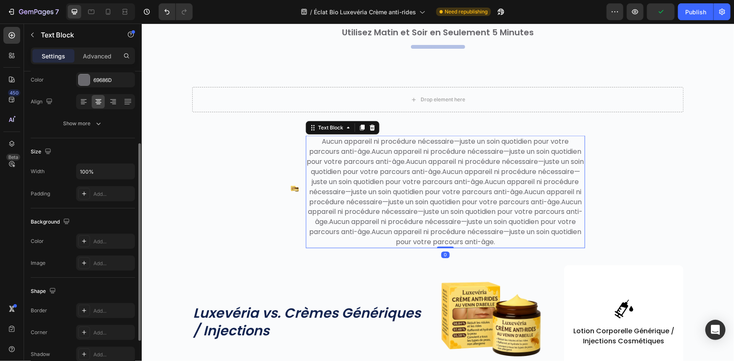
scroll to position [0, 0]
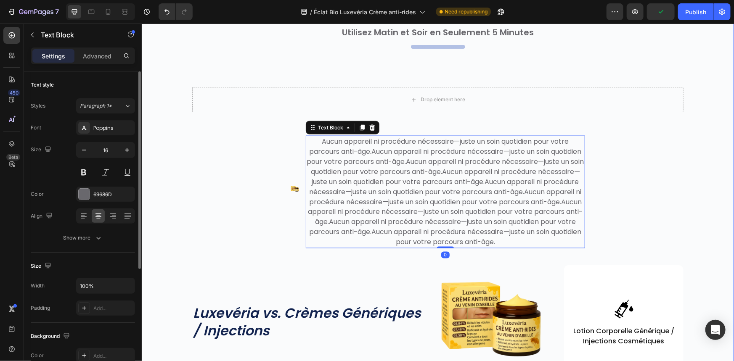
click at [295, 168] on div "Image" at bounding box center [294, 191] width 8 height 113
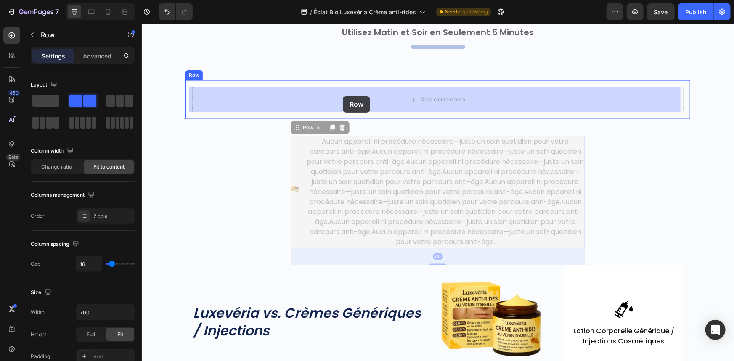
drag, startPoint x: 303, startPoint y: 119, endPoint x: 340, endPoint y: 98, distance: 43.0
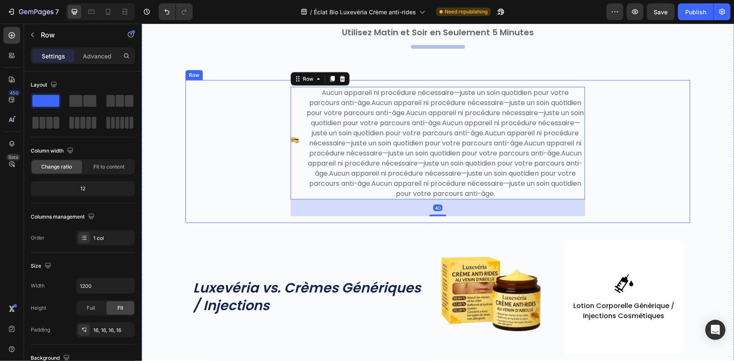
click at [257, 119] on div "Image Aucun appareil ni procédure nécessaire—juste un soin quotidien pour votre…" at bounding box center [437, 152] width 491 height 130
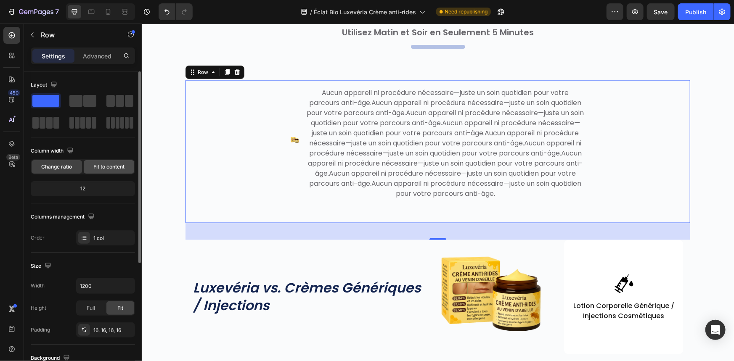
click at [106, 167] on span "Fit to content" at bounding box center [108, 167] width 31 height 8
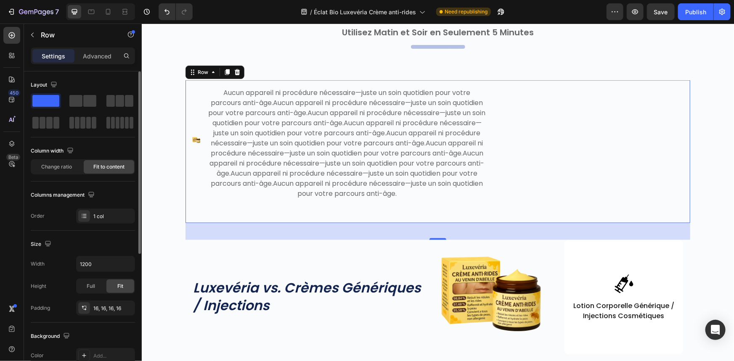
scroll to position [224, 0]
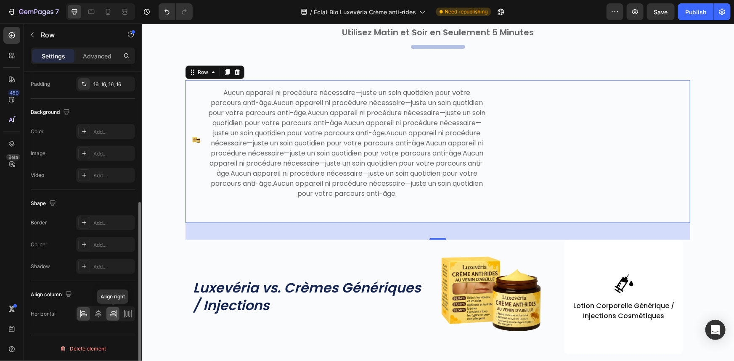
click at [109, 317] on icon at bounding box center [113, 314] width 8 height 8
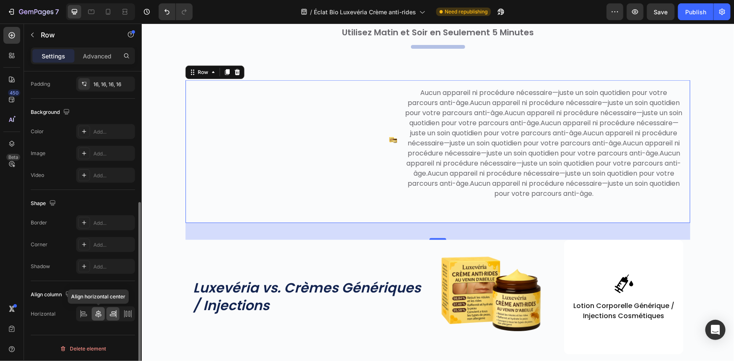
click at [100, 313] on icon at bounding box center [98, 314] width 8 height 8
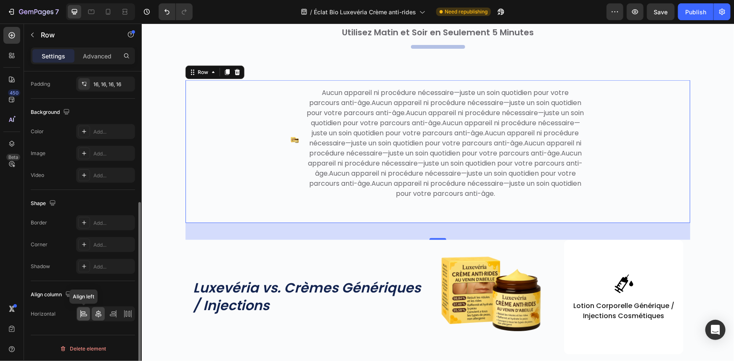
click at [84, 310] on icon at bounding box center [83, 314] width 8 height 8
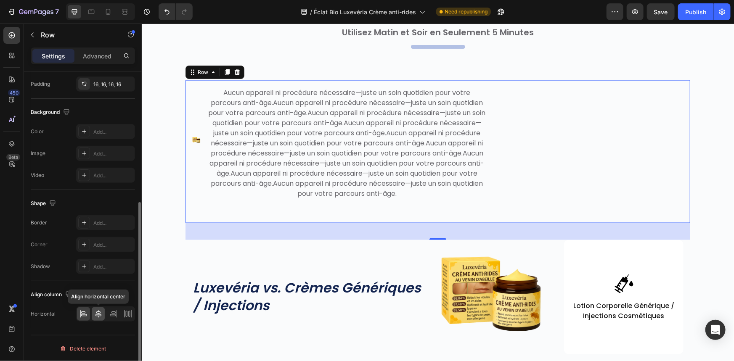
click at [96, 311] on icon at bounding box center [98, 314] width 6 height 8
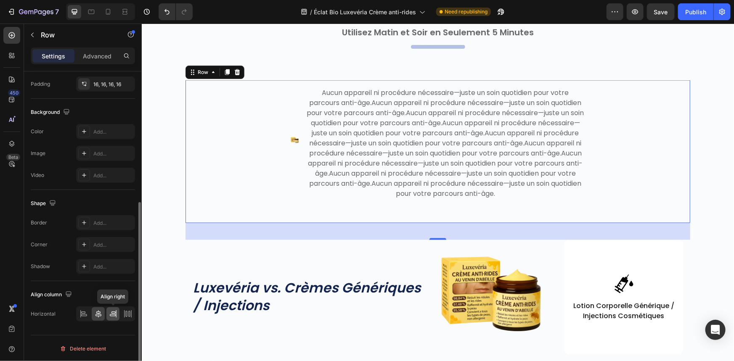
click at [111, 310] on icon at bounding box center [113, 314] width 8 height 8
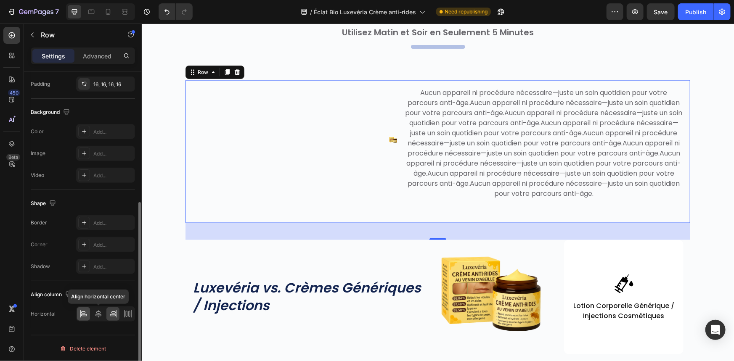
drag, startPoint x: 99, startPoint y: 311, endPoint x: 85, endPoint y: 314, distance: 14.1
click at [99, 311] on icon at bounding box center [98, 314] width 8 height 8
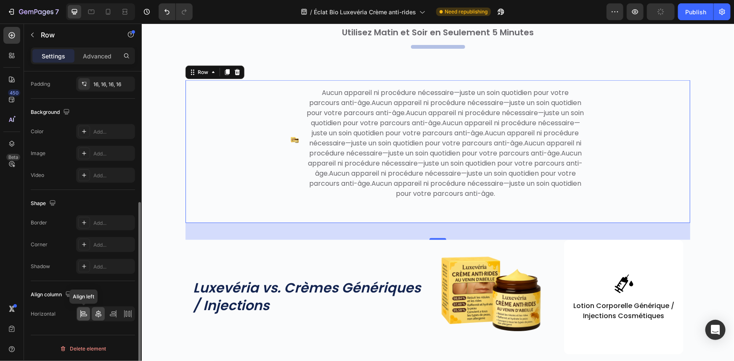
click at [84, 315] on icon at bounding box center [84, 316] width 6 height 2
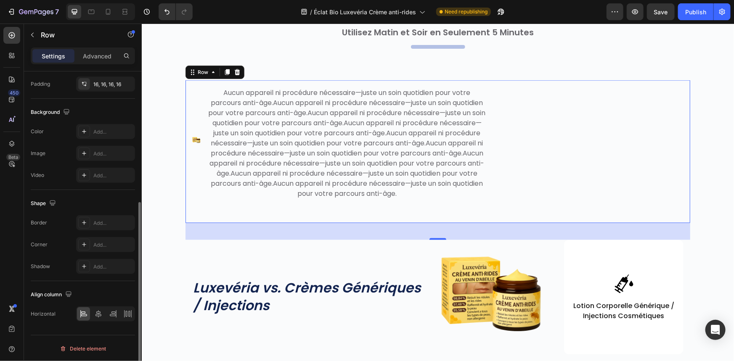
scroll to position [0, 0]
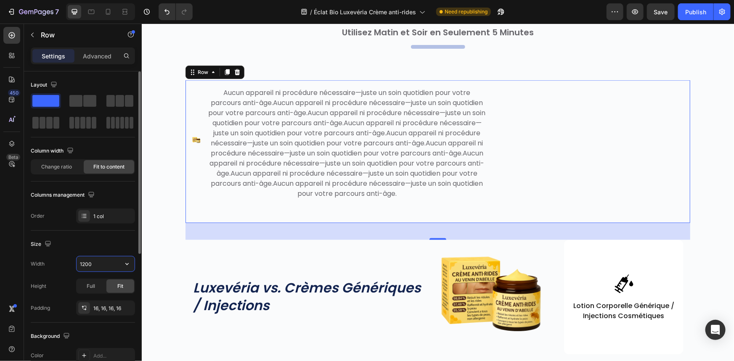
click at [94, 260] on input "1200" at bounding box center [106, 264] width 58 height 15
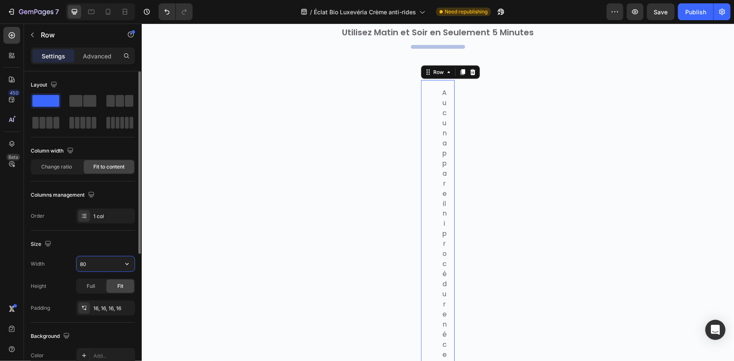
type input "8"
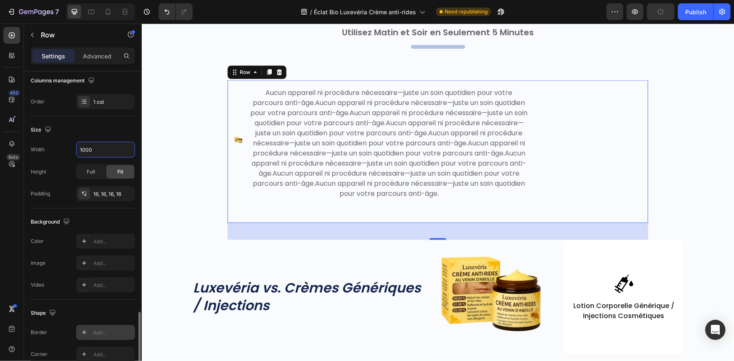
scroll to position [224, 0]
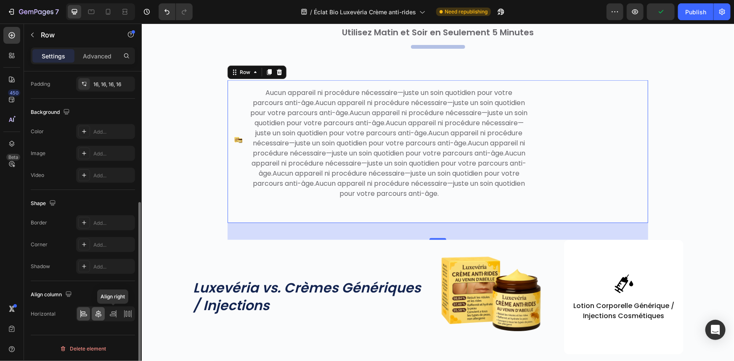
type input "1000"
click at [112, 313] on icon at bounding box center [113, 314] width 8 height 8
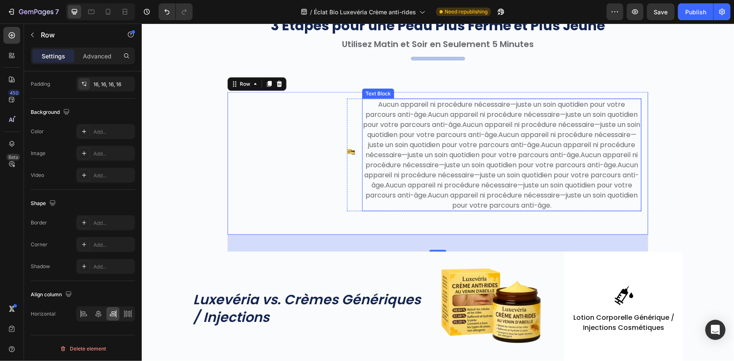
scroll to position [2237, 0]
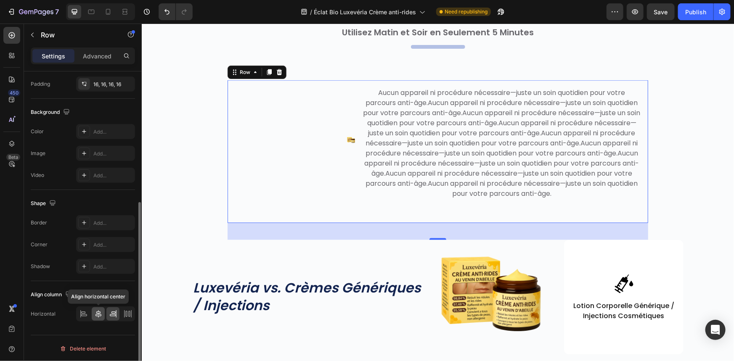
click at [96, 312] on icon at bounding box center [98, 314] width 8 height 8
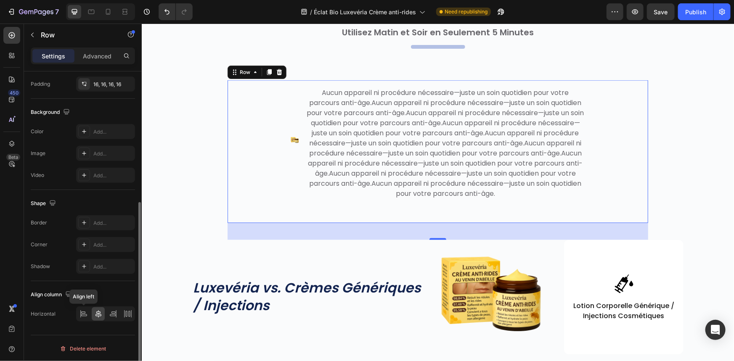
click at [76, 313] on div "Align left" at bounding box center [105, 314] width 59 height 15
drag, startPoint x: 82, startPoint y: 315, endPoint x: 115, endPoint y: 304, distance: 34.9
click at [82, 315] on icon at bounding box center [83, 314] width 8 height 8
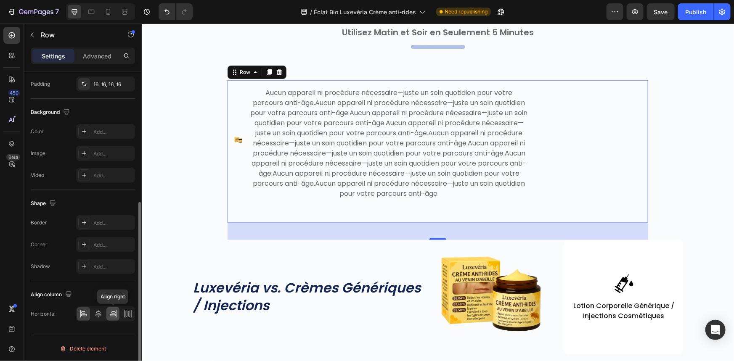
click at [118, 314] on div at bounding box center [112, 313] width 13 height 13
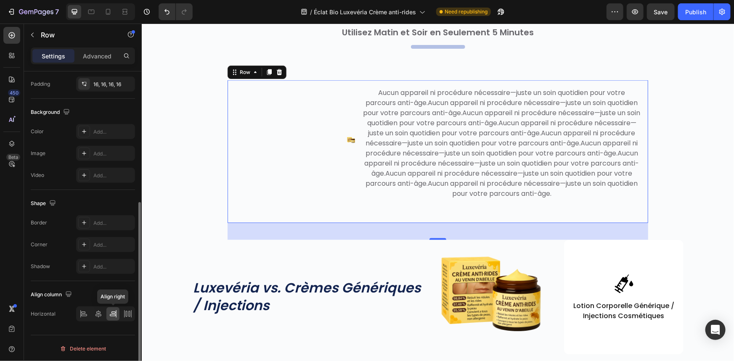
click at [117, 314] on div at bounding box center [112, 313] width 13 height 13
click at [98, 312] on icon at bounding box center [98, 314] width 8 height 8
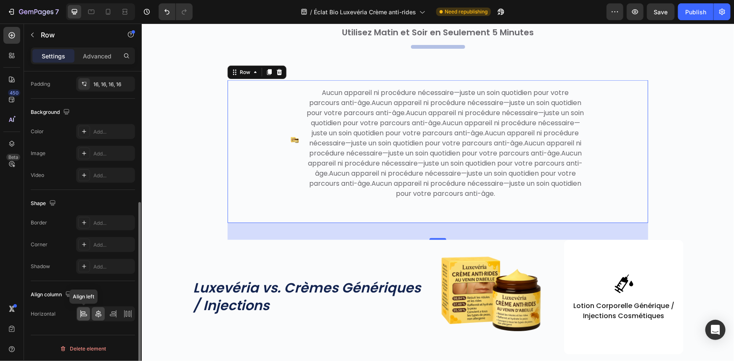
click at [87, 313] on icon at bounding box center [83, 314] width 8 height 8
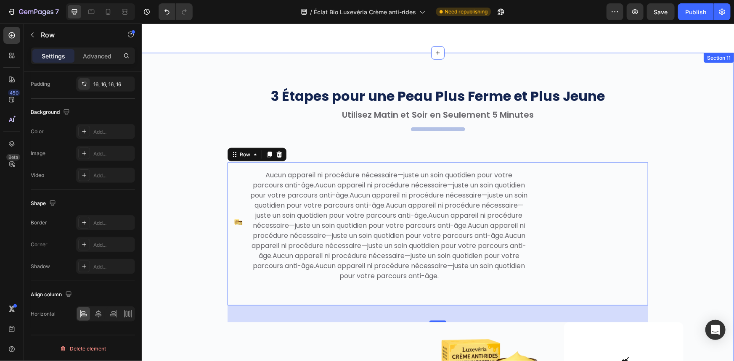
scroll to position [2122, 0]
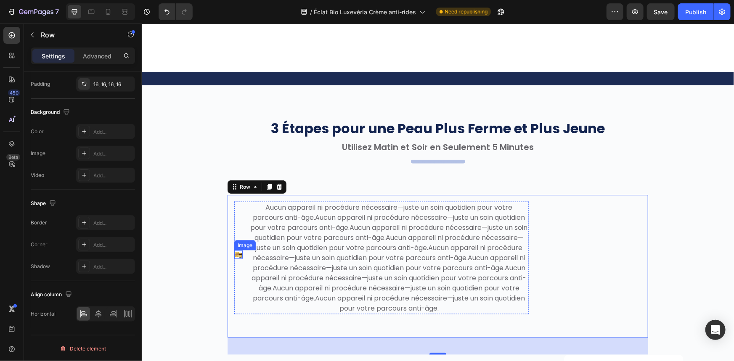
click at [234, 255] on img at bounding box center [238, 254] width 8 height 8
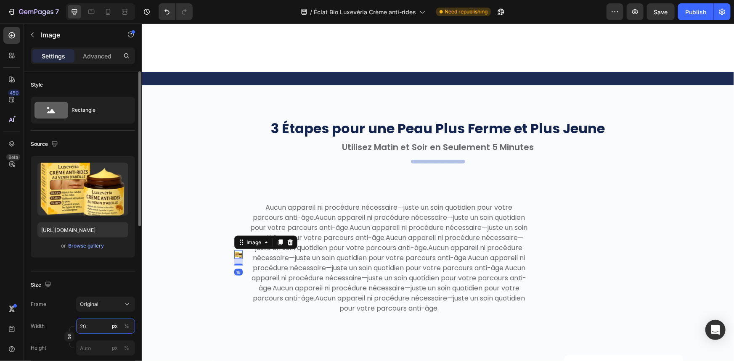
click at [91, 328] on input "20" at bounding box center [105, 326] width 59 height 15
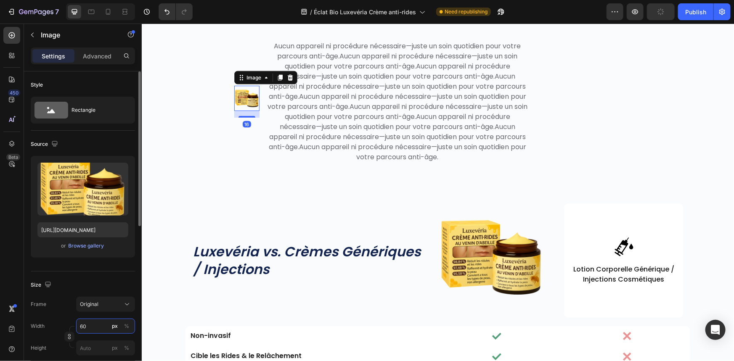
type input "6"
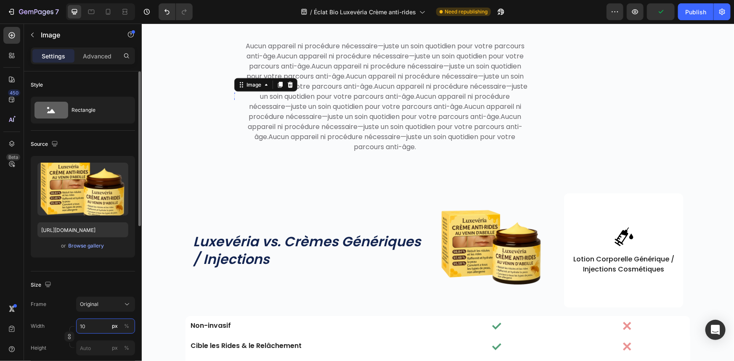
type input "100"
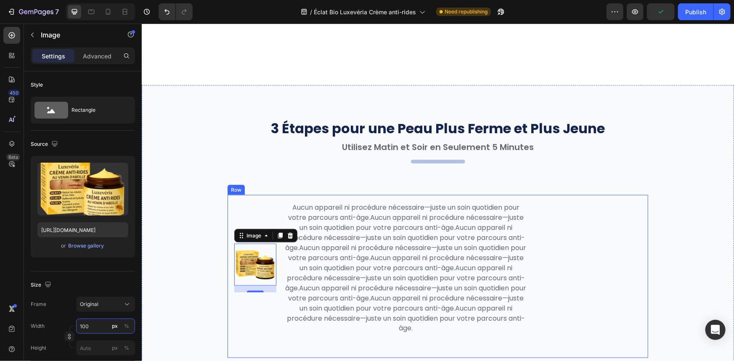
scroll to position [2237, 0]
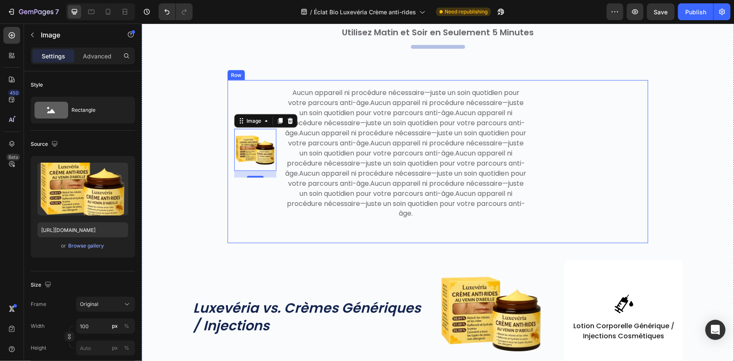
click at [577, 130] on div "Image 16 Aucun appareil ni procédure nécessaire—juste un soin quotidien pour vo…" at bounding box center [437, 161] width 421 height 163
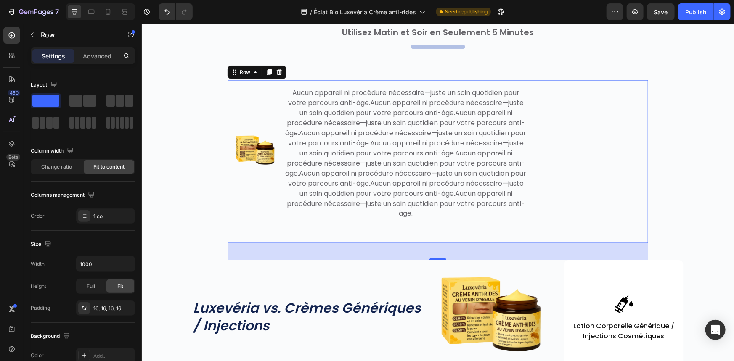
drag, startPoint x: 607, startPoint y: 199, endPoint x: 612, endPoint y: 199, distance: 5.0
click at [607, 199] on div "Image Aucun appareil ni procédure nécessaire—juste un soin quotidien pour votre…" at bounding box center [437, 161] width 421 height 163
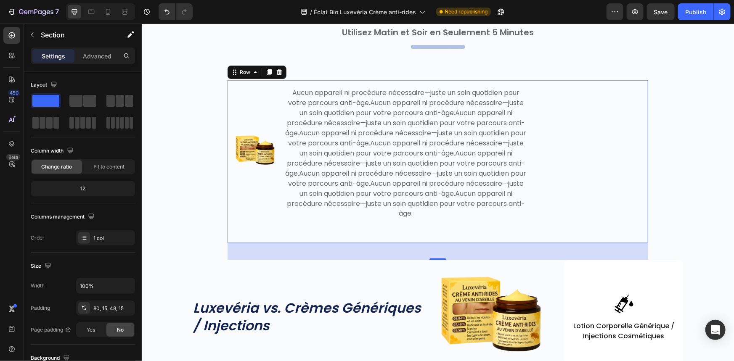
click at [651, 194] on div "3 Étapes pour une Peau Plus Ferme et Plus Jeune Heading Utilisez Matin et Soir …" at bounding box center [438, 265] width 580 height 523
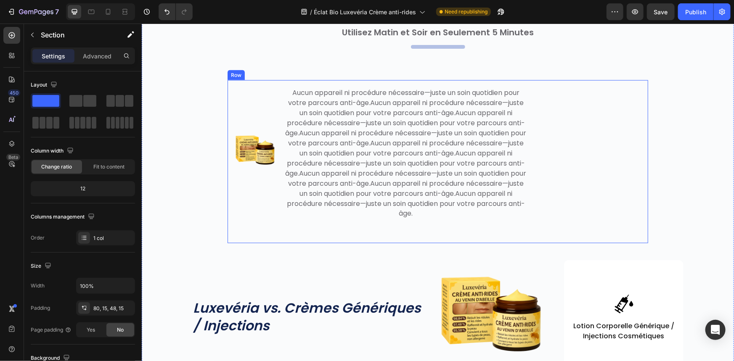
click at [273, 210] on div "Image" at bounding box center [255, 153] width 42 height 133
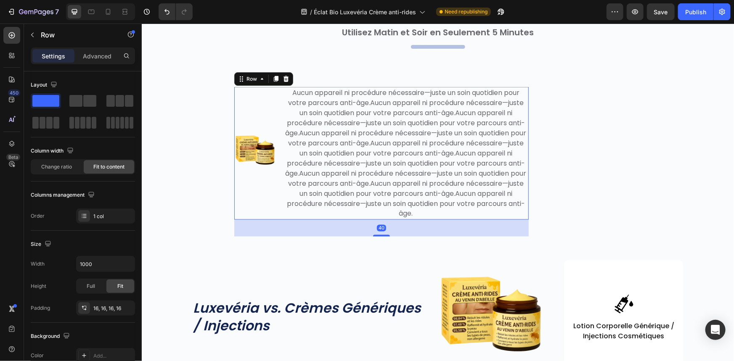
click at [230, 209] on div "Image Aucun appareil ni procédure nécessaire—juste un soin quotidien pour votre…" at bounding box center [437, 161] width 421 height 163
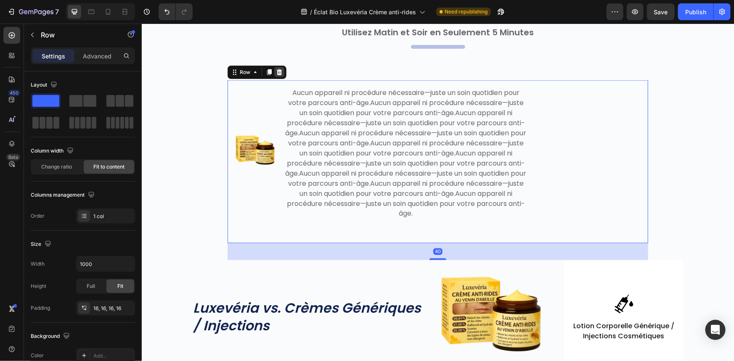
click at [278, 72] on icon at bounding box center [278, 72] width 7 height 7
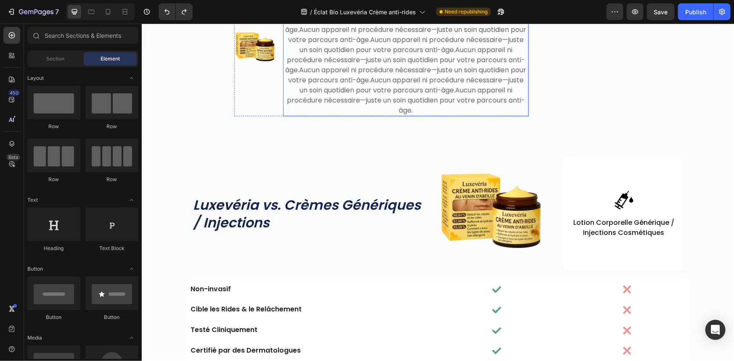
scroll to position [2239, 0]
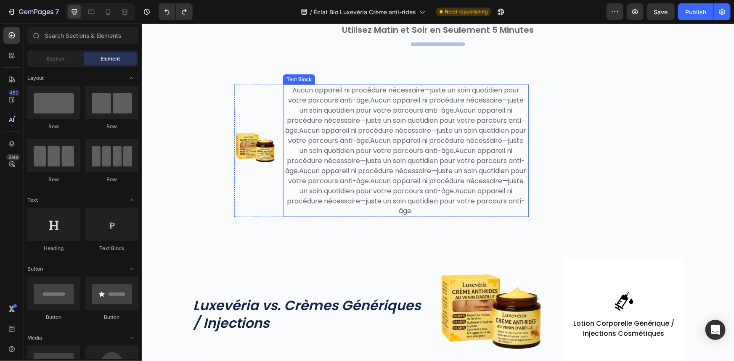
click at [256, 196] on div "Image" at bounding box center [255, 150] width 42 height 133
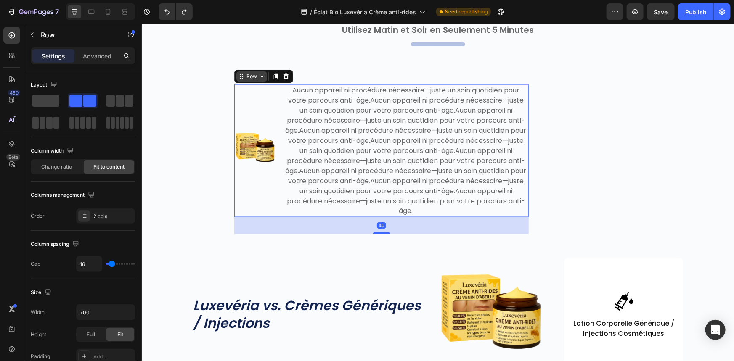
click at [248, 74] on div "Row" at bounding box center [251, 76] width 14 height 8
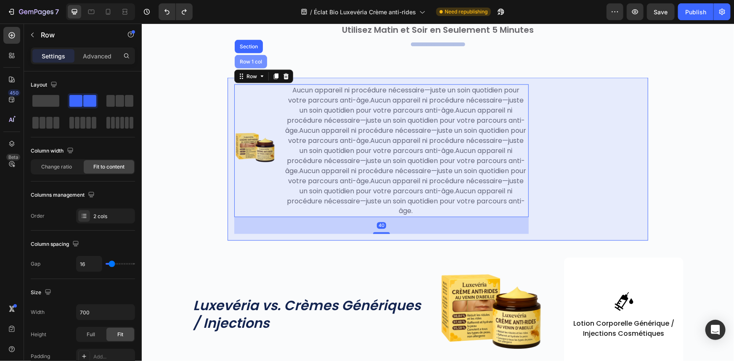
click at [246, 64] on div "Row 1 col" at bounding box center [250, 61] width 32 height 13
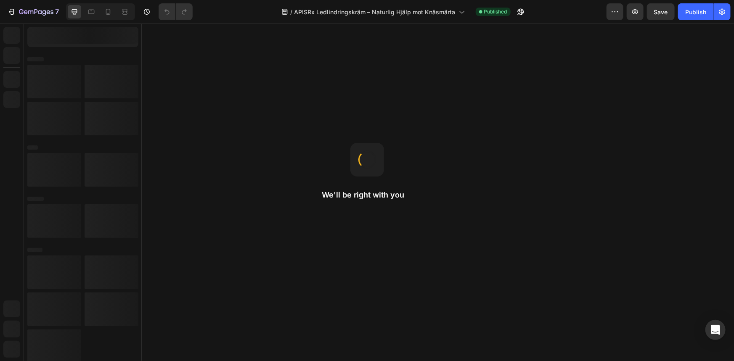
drag, startPoint x: 238, startPoint y: 34, endPoint x: 251, endPoint y: 24, distance: 16.4
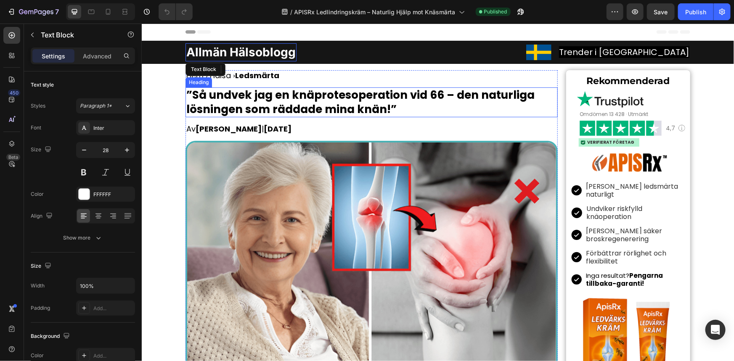
drag, startPoint x: 265, startPoint y: 79, endPoint x: 265, endPoint y: 84, distance: 5.1
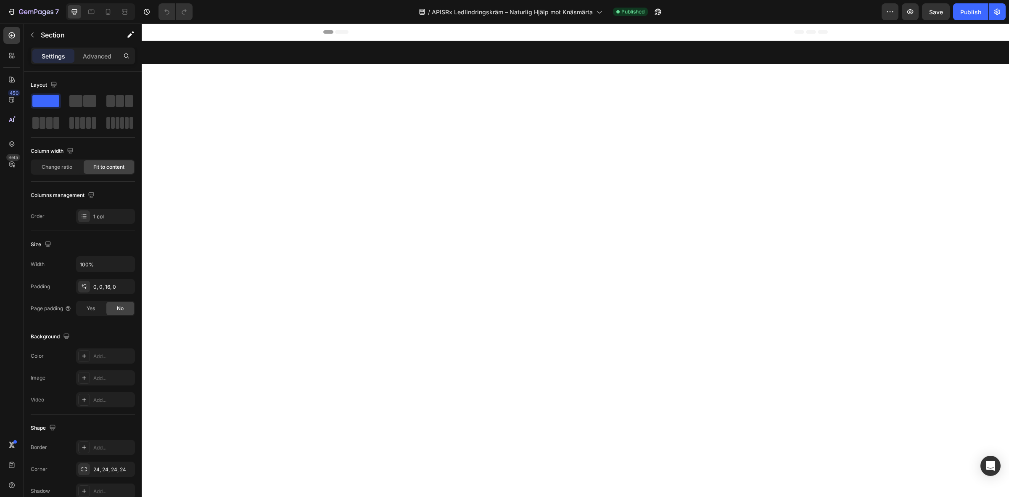
scroll to position [4908, 0]
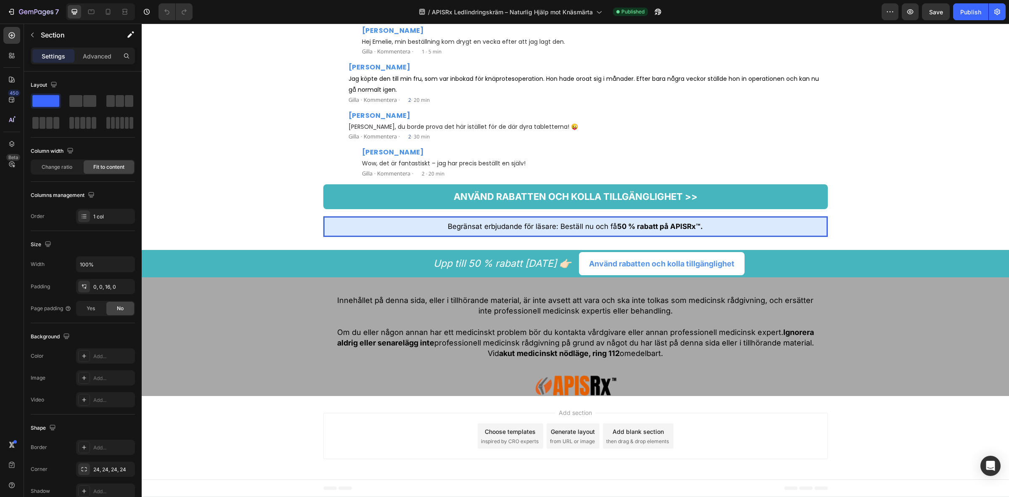
drag, startPoint x: 215, startPoint y: 423, endPoint x: 215, endPoint y: 428, distance: 4.6
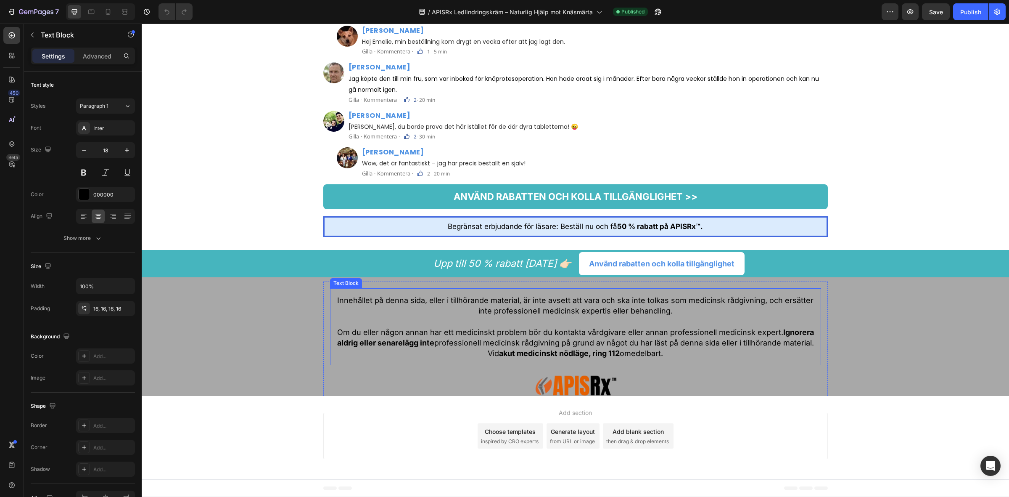
click at [417, 316] on p at bounding box center [576, 321] width 478 height 11
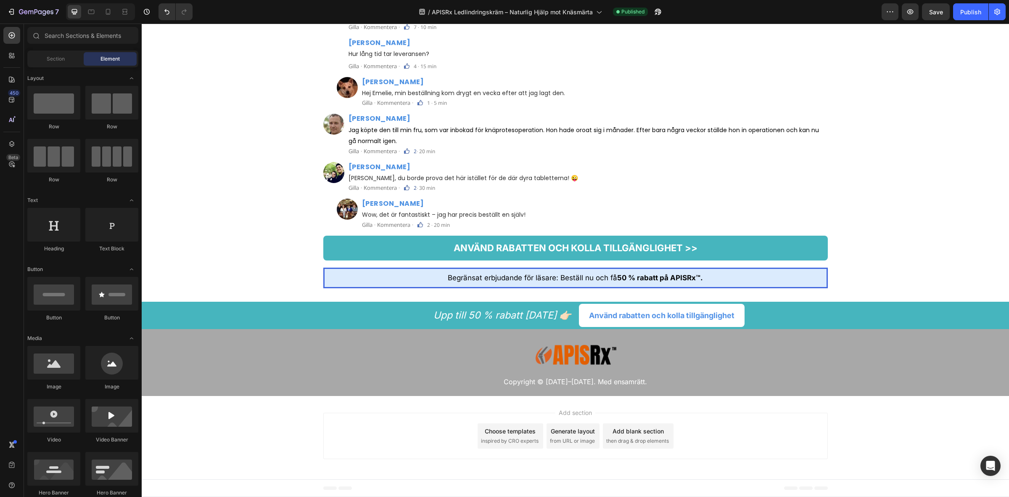
scroll to position [4855, 0]
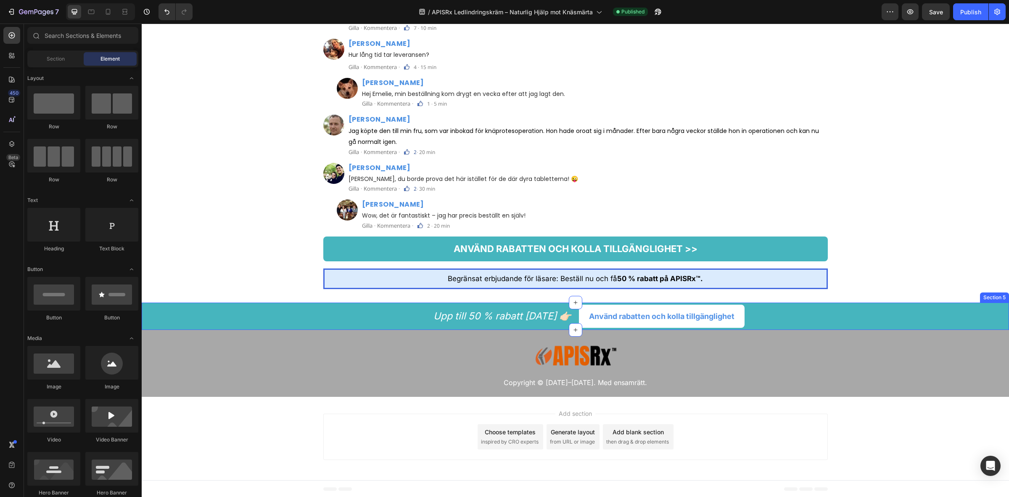
click at [199, 320] on div "Upp till 50 % rabatt i dag 👉🏻 Text Block Använd rabatten och kolla tillgängligh…" at bounding box center [576, 316] width 868 height 23
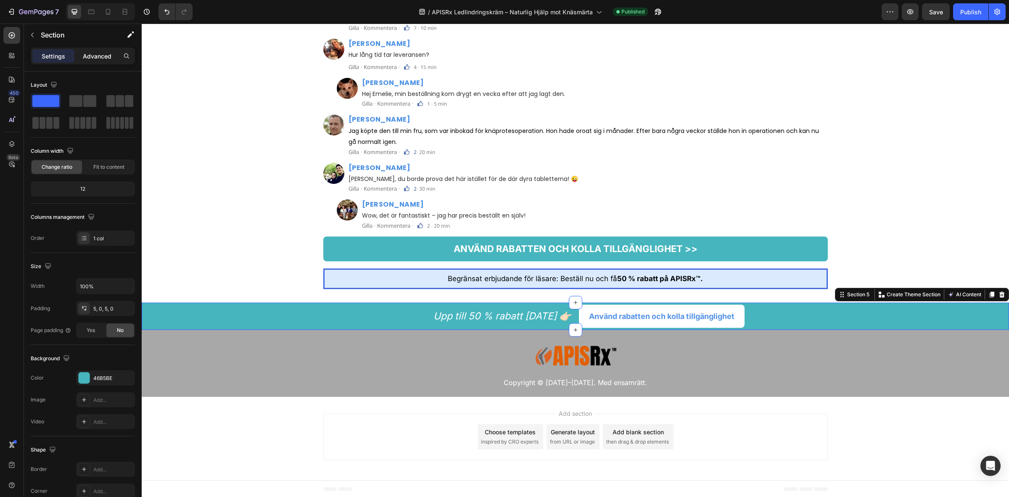
click at [94, 61] on div "Advanced" at bounding box center [97, 55] width 42 height 13
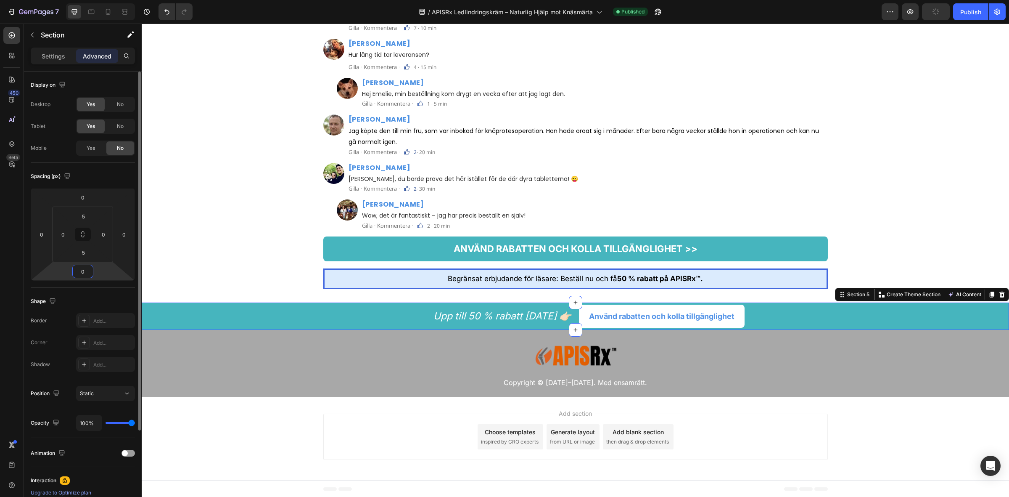
click at [87, 274] on input "0" at bounding box center [82, 271] width 17 height 13
type input "25"
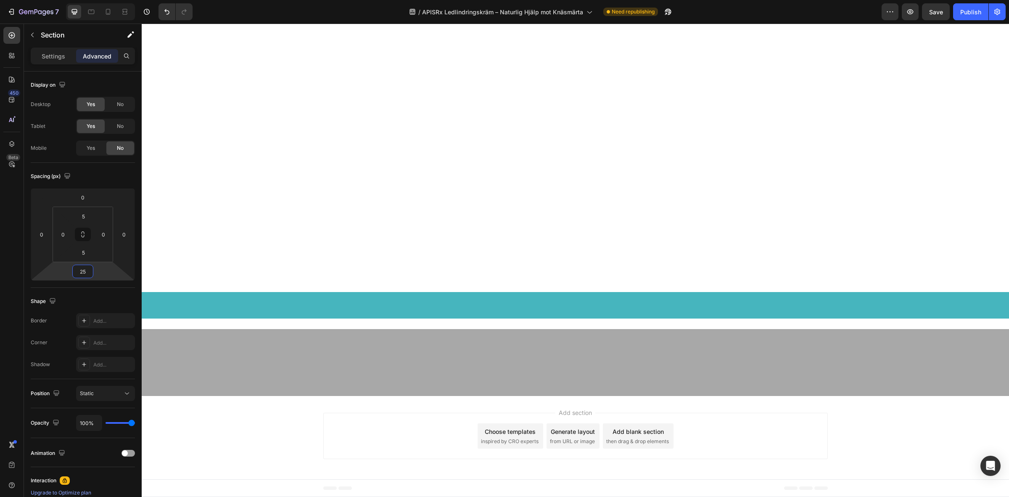
scroll to position [4200, 0]
drag, startPoint x: 458, startPoint y: 334, endPoint x: 455, endPoint y: 329, distance: 6.1
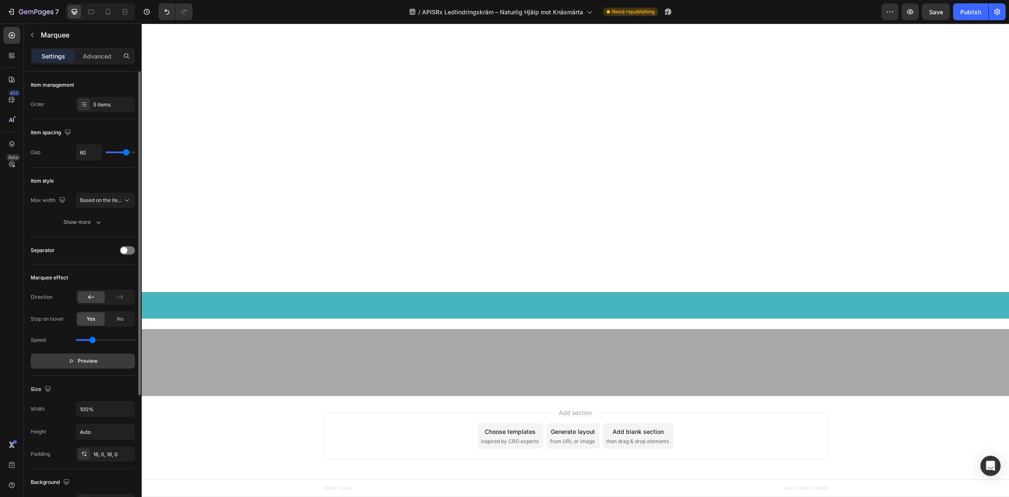
click at [78, 361] on span "Preview" at bounding box center [88, 361] width 20 height 8
